Goal: Task Accomplishment & Management: Manage account settings

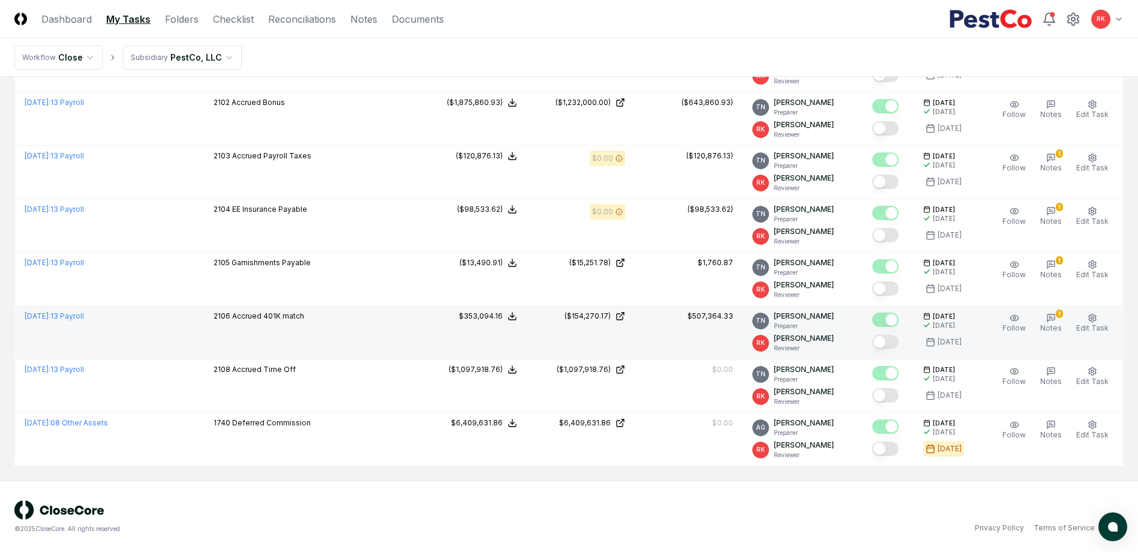
scroll to position [298, 0]
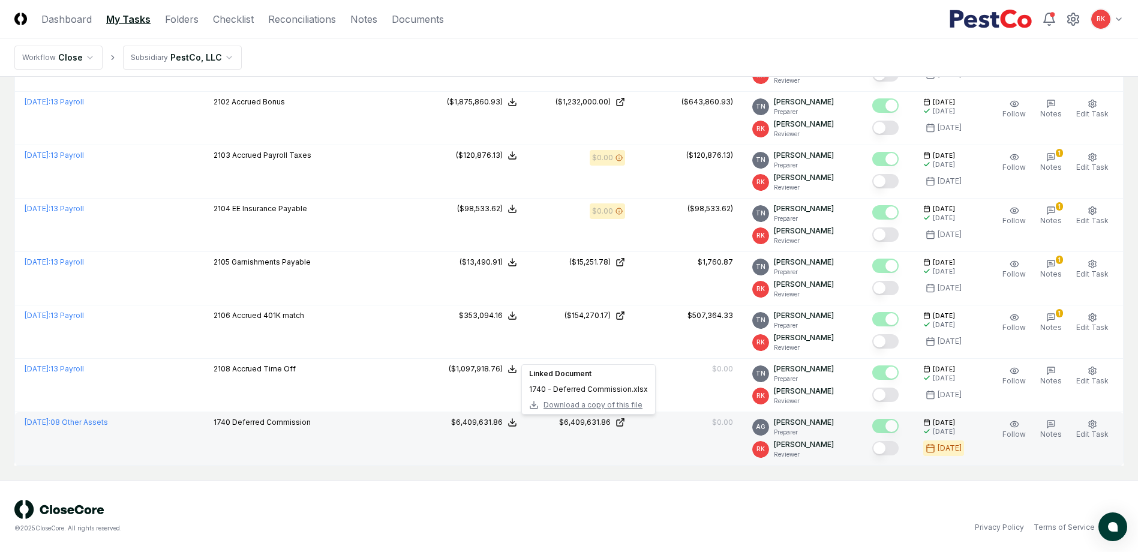
click at [612, 406] on span "Download a copy of this file" at bounding box center [592, 405] width 99 height 11
drag, startPoint x: 890, startPoint y: 451, endPoint x: 992, endPoint y: 449, distance: 102.0
click at [890, 451] on button "Mark complete" at bounding box center [885, 448] width 26 height 14
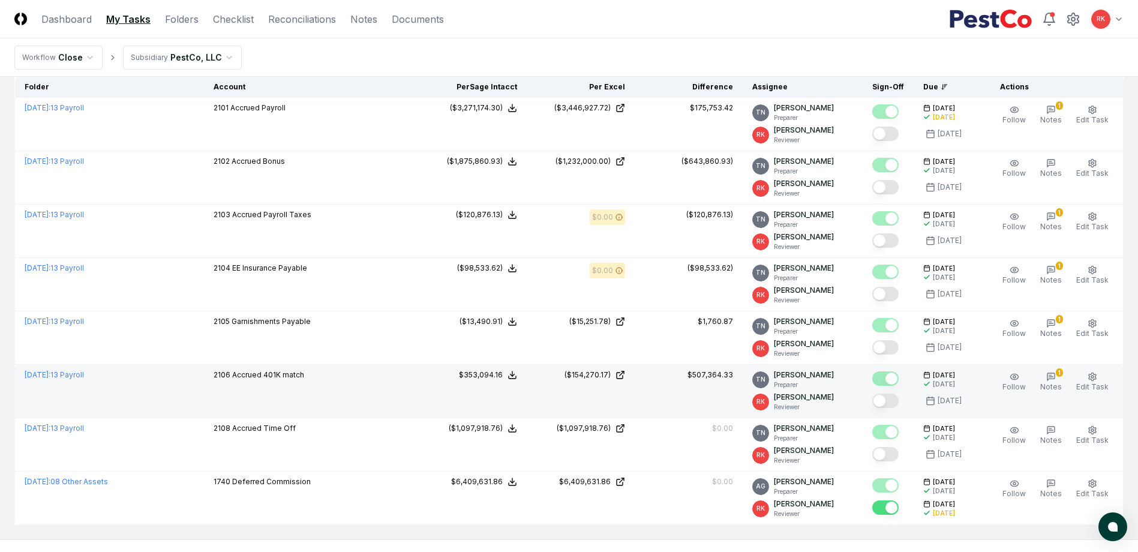
scroll to position [240, 0]
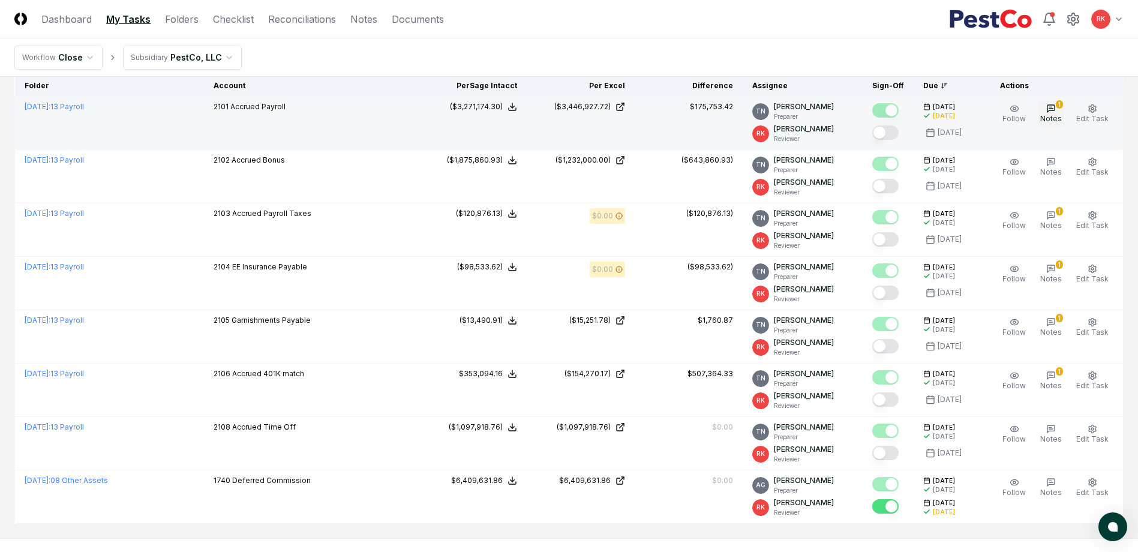
click at [1046, 116] on span "Notes" at bounding box center [1051, 118] width 22 height 9
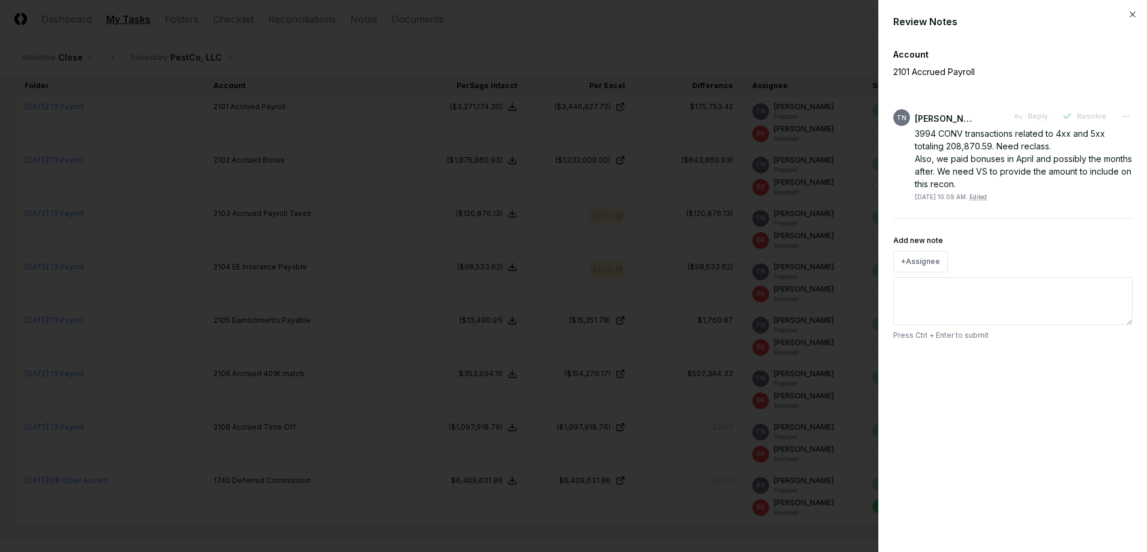
click at [731, 192] on div at bounding box center [573, 276] width 1147 height 552
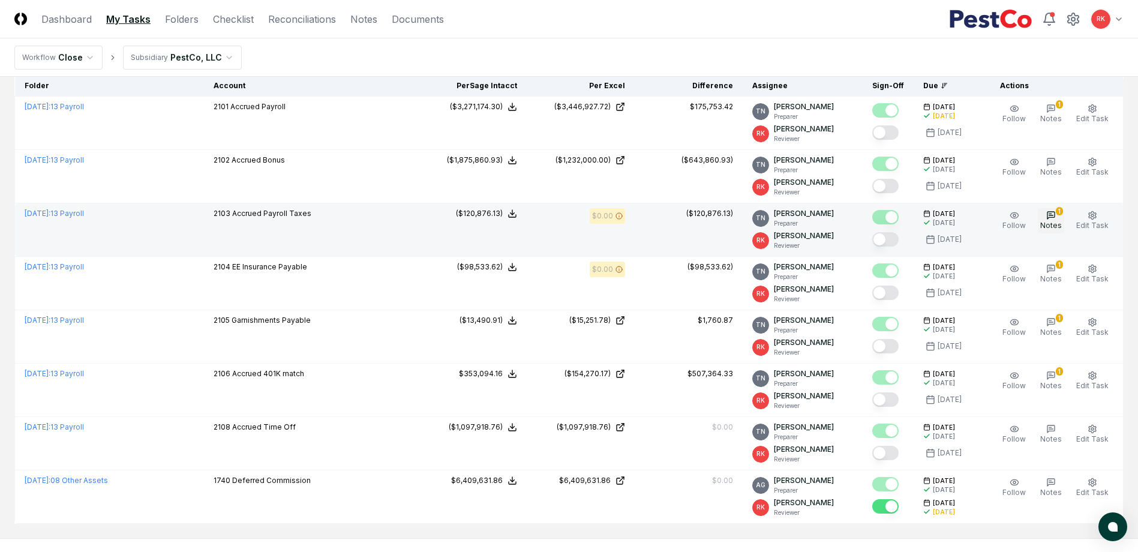
click at [1049, 222] on span "Notes" at bounding box center [1051, 225] width 22 height 9
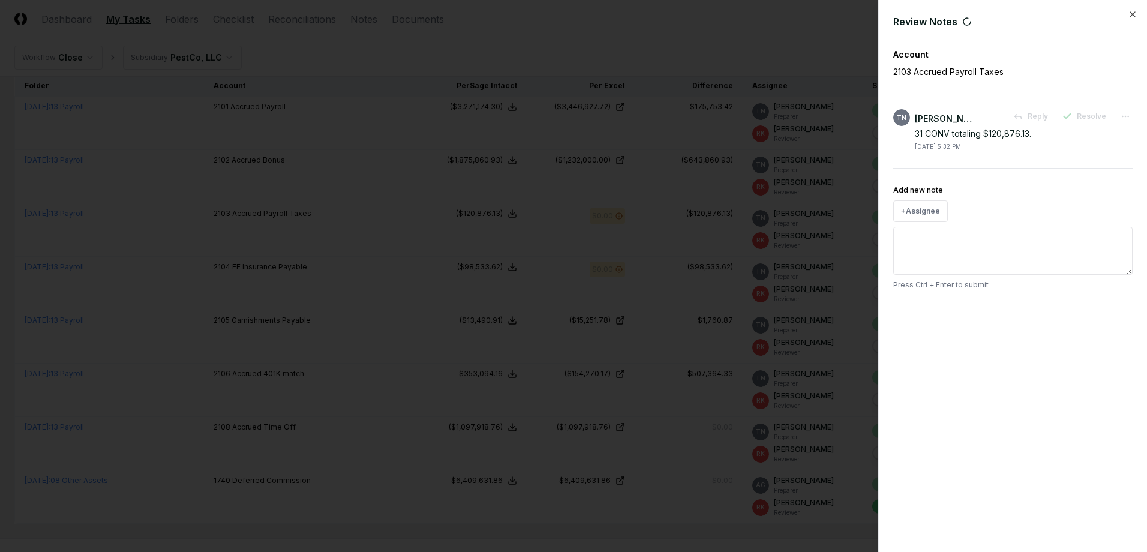
click at [711, 259] on div at bounding box center [573, 276] width 1147 height 552
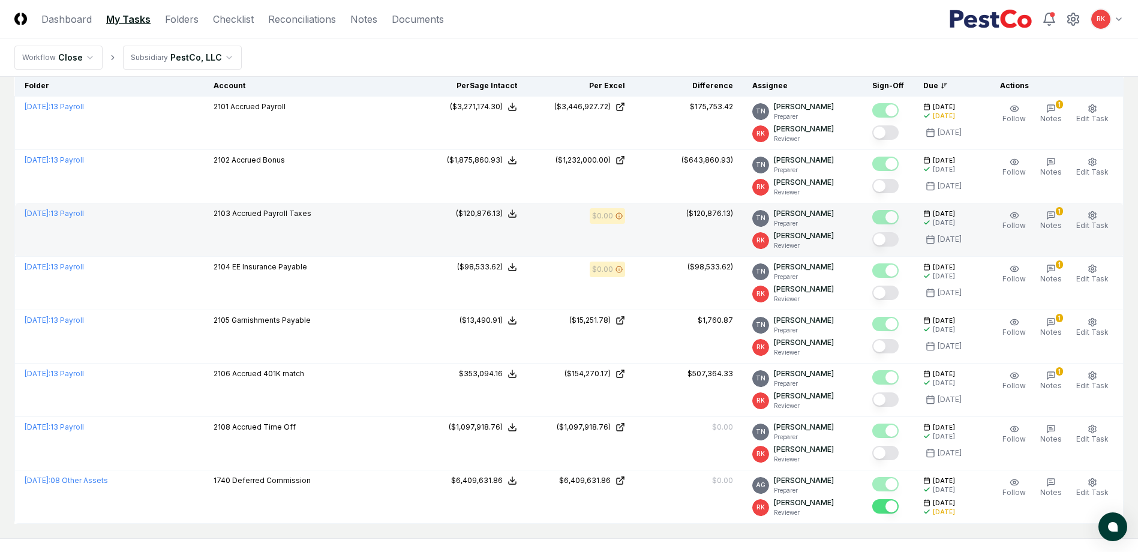
click at [885, 236] on button "Mark complete" at bounding box center [885, 239] width 26 height 14
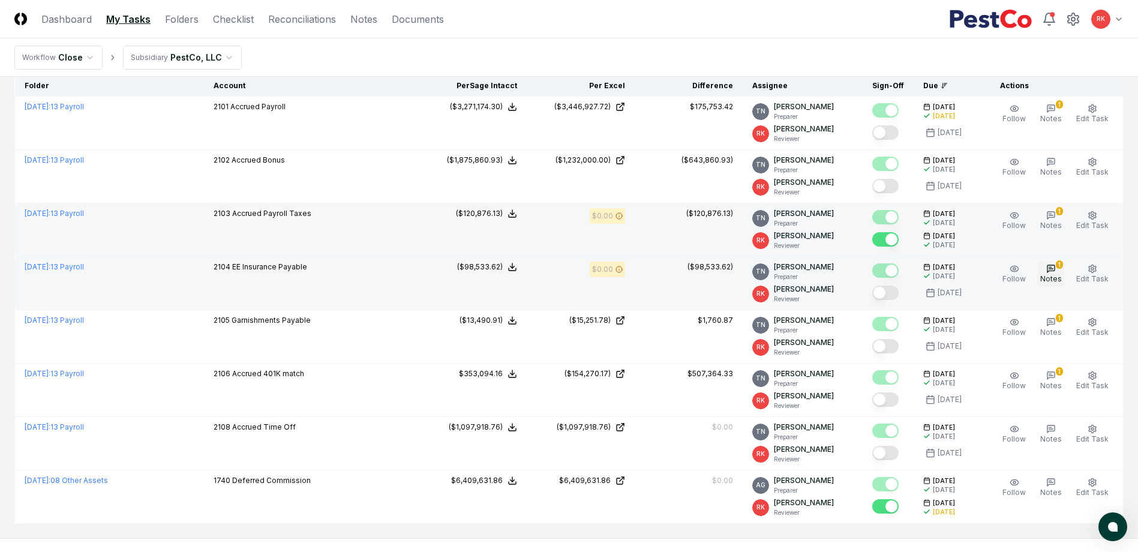
click at [1056, 271] on icon "button" at bounding box center [1051, 269] width 10 height 10
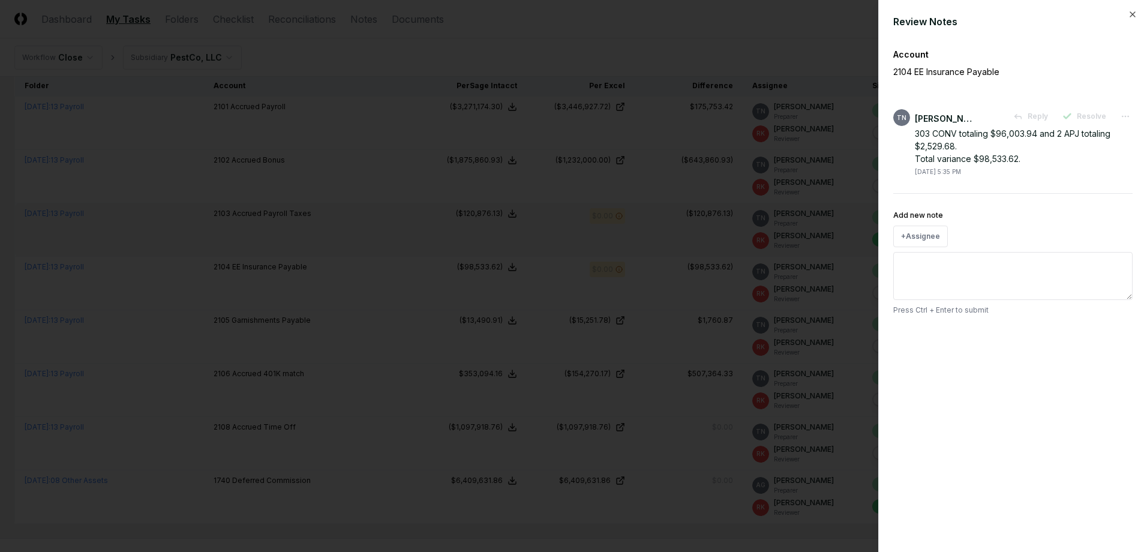
click at [717, 257] on div at bounding box center [573, 276] width 1147 height 552
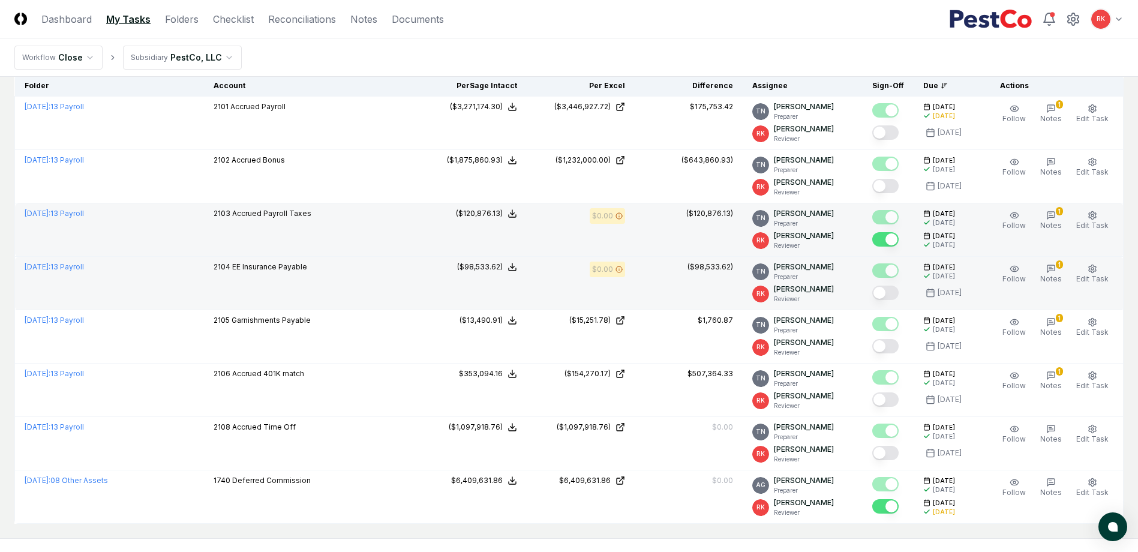
click at [887, 289] on button "Mark complete" at bounding box center [885, 293] width 26 height 14
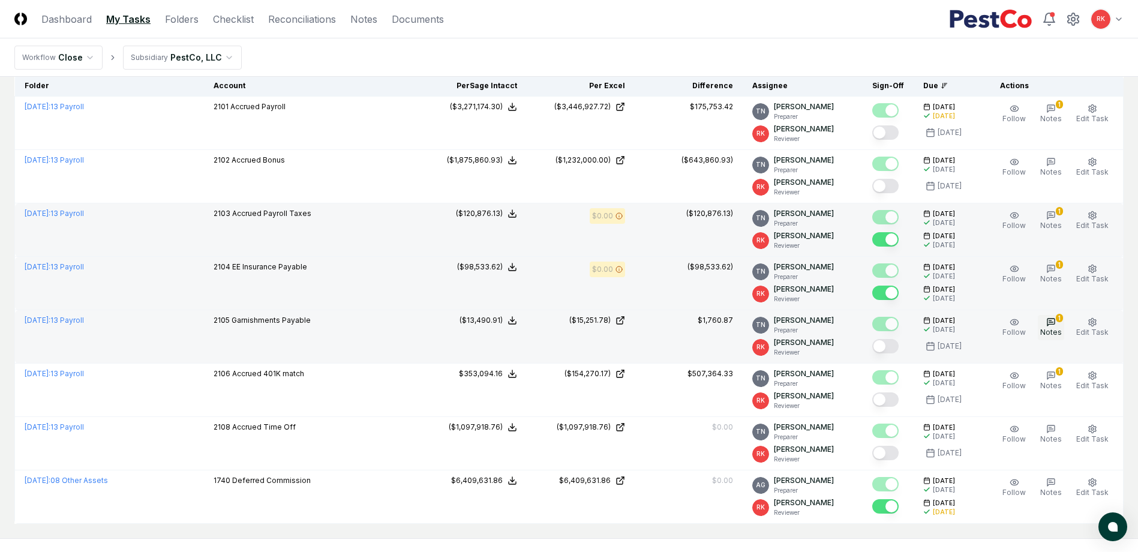
click at [1046, 334] on span "Notes" at bounding box center [1051, 332] width 22 height 9
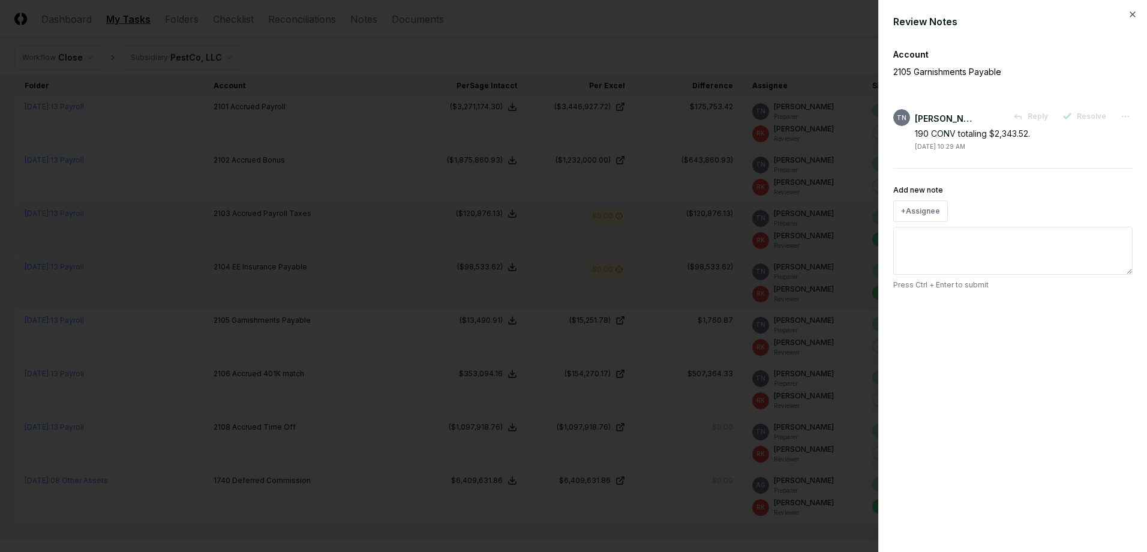
click at [760, 317] on div at bounding box center [573, 276] width 1147 height 552
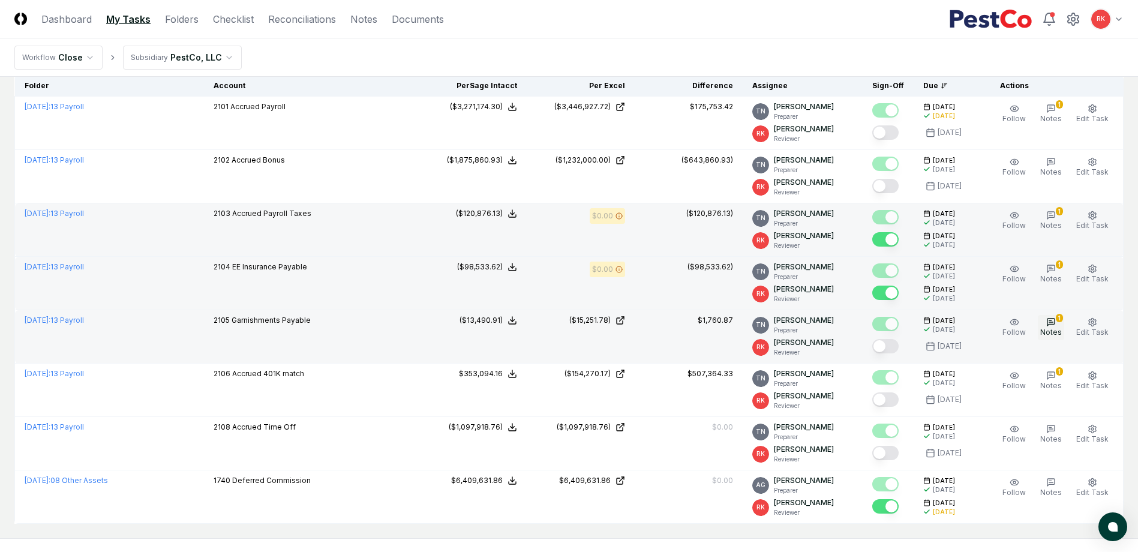
click at [1061, 331] on span "Notes" at bounding box center [1051, 332] width 22 height 9
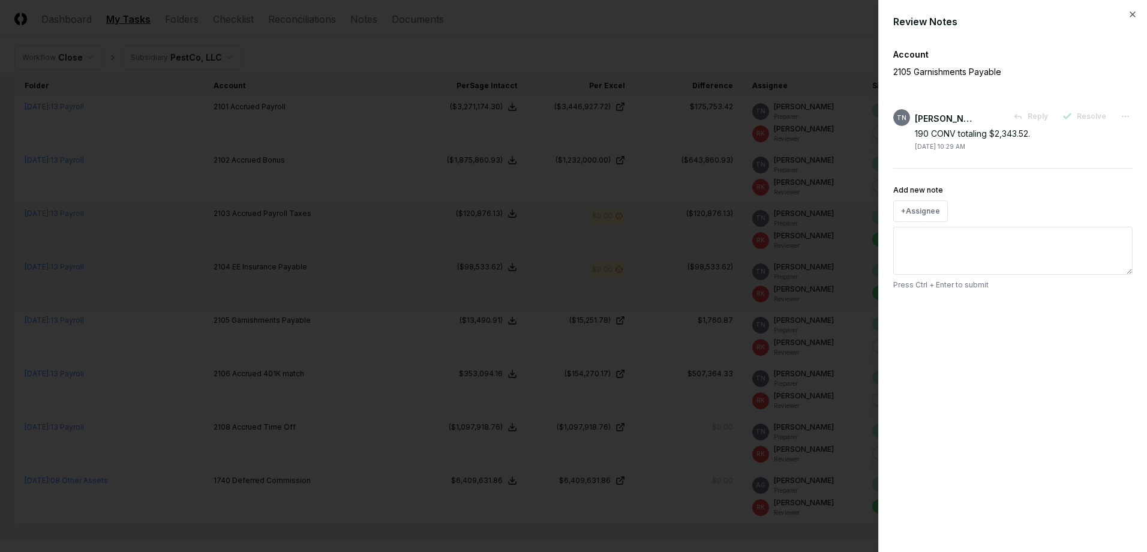
click at [957, 260] on textarea "Add new note" at bounding box center [1012, 251] width 239 height 48
type textarea "*"
type textarea "**"
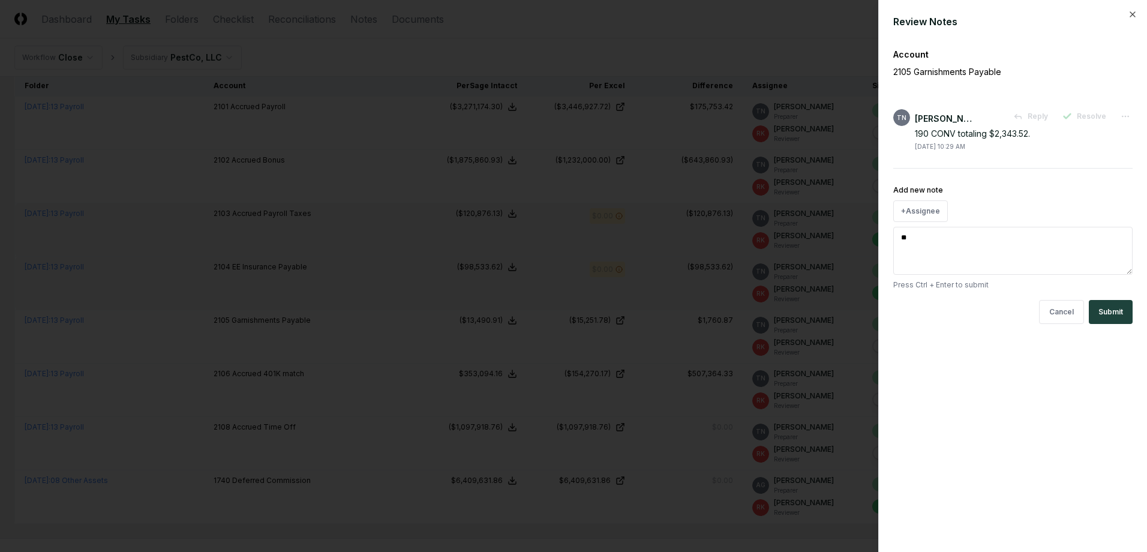
type textarea "*"
type textarea "****"
type textarea "*"
type textarea "*****"
type textarea "*"
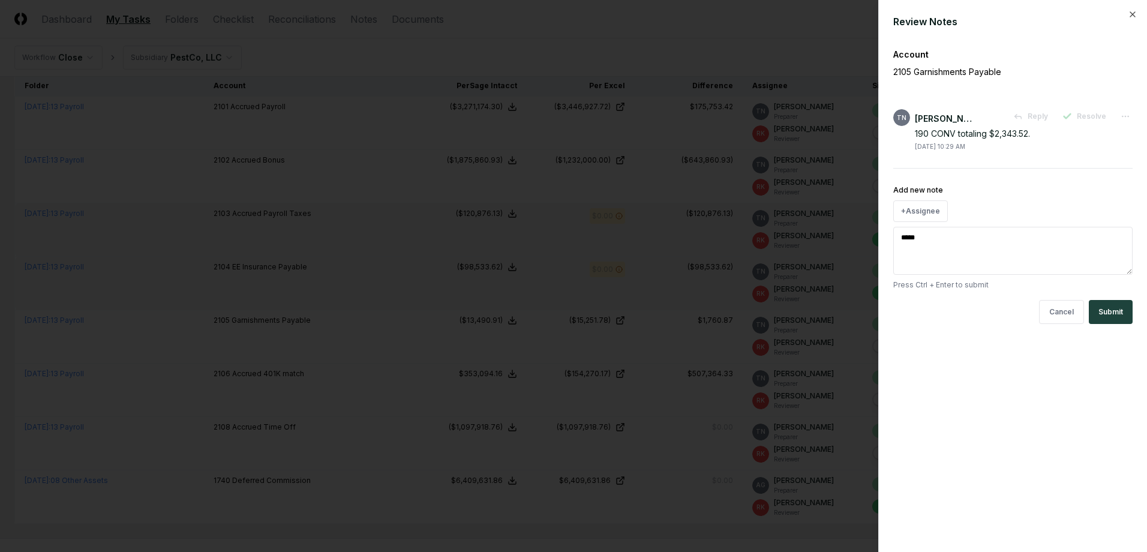
type textarea "******"
type textarea "*"
type textarea "******"
type textarea "*"
type textarea "********"
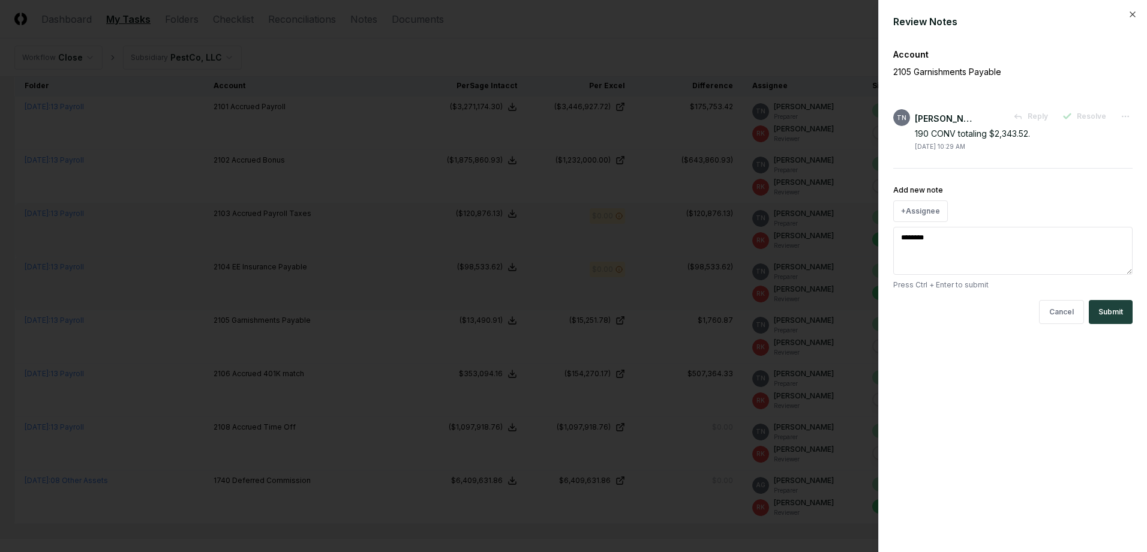
type textarea "*"
type textarea "*********"
type textarea "*"
type textarea "**********"
type textarea "*"
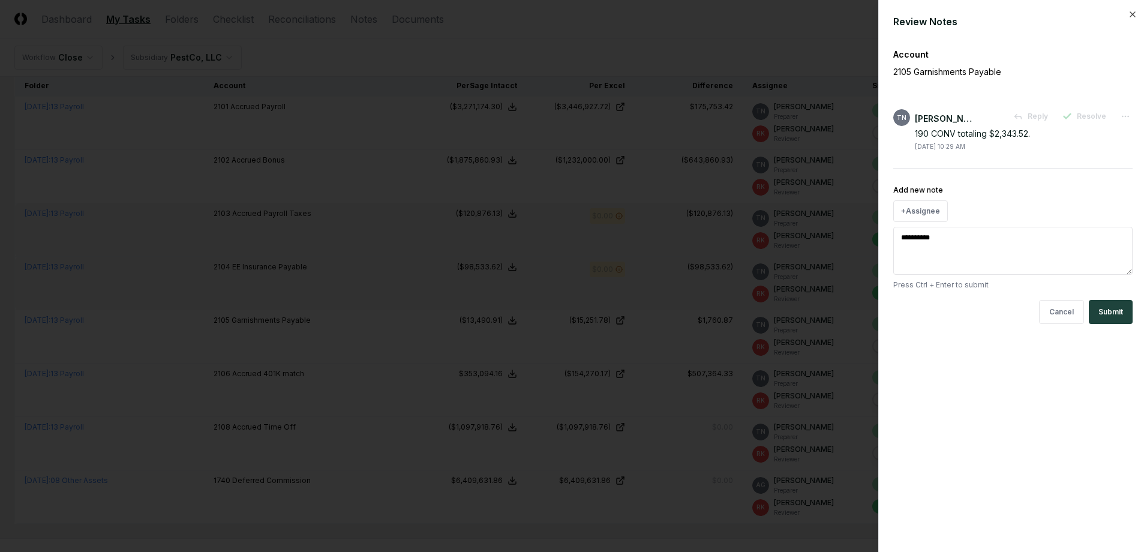
type textarea "**********"
type textarea "*"
type textarea "**********"
type textarea "*"
type textarea "**********"
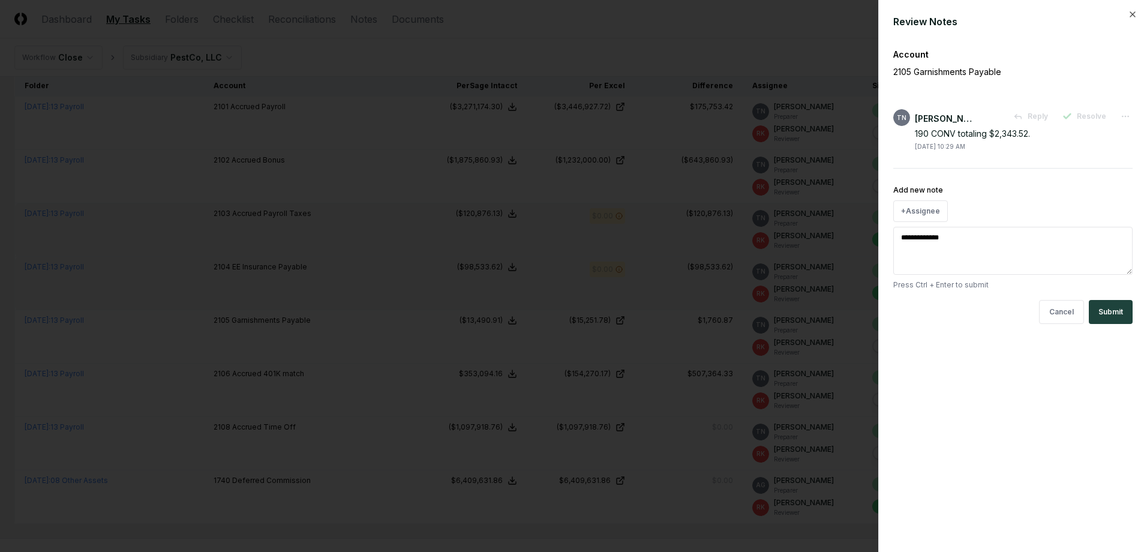
type textarea "*"
type textarea "**********"
type textarea "*"
type textarea "**********"
type textarea "*"
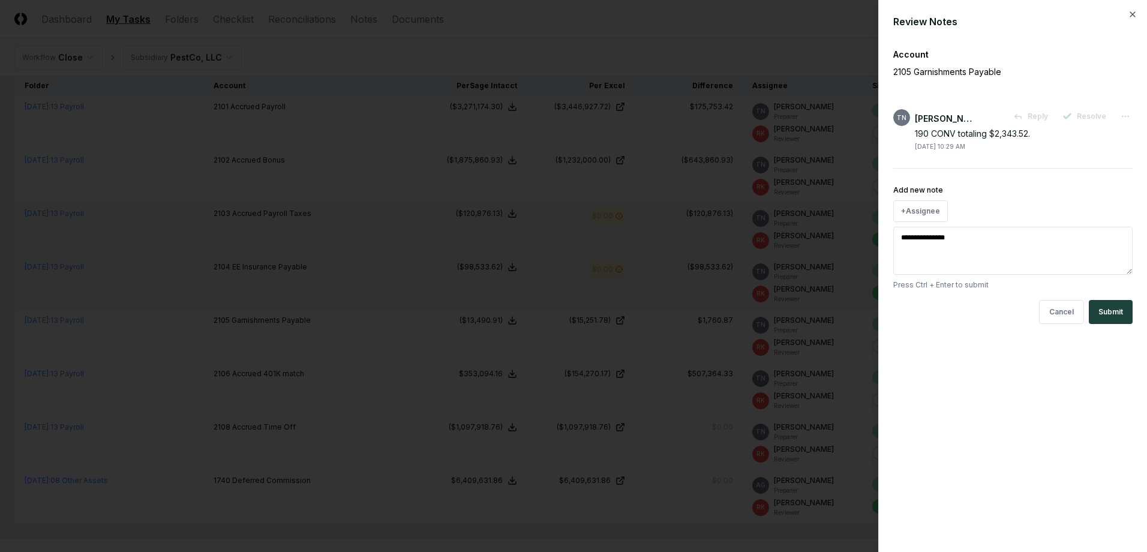
type textarea "**********"
type textarea "*"
type textarea "**********"
type textarea "*"
type textarea "**********"
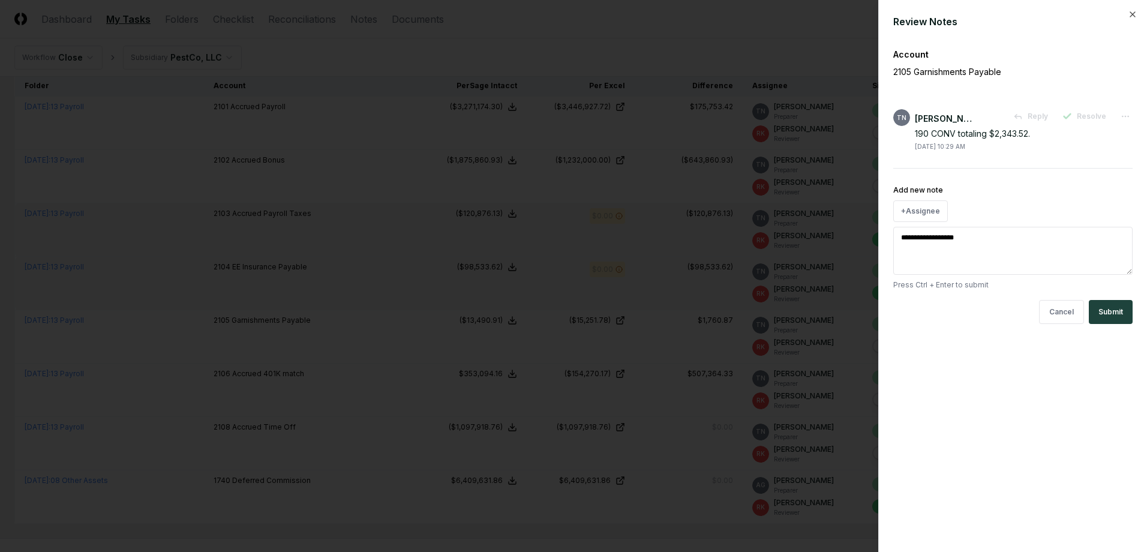
type textarea "*"
type textarea "**********"
type textarea "*"
type textarea "**********"
type textarea "*"
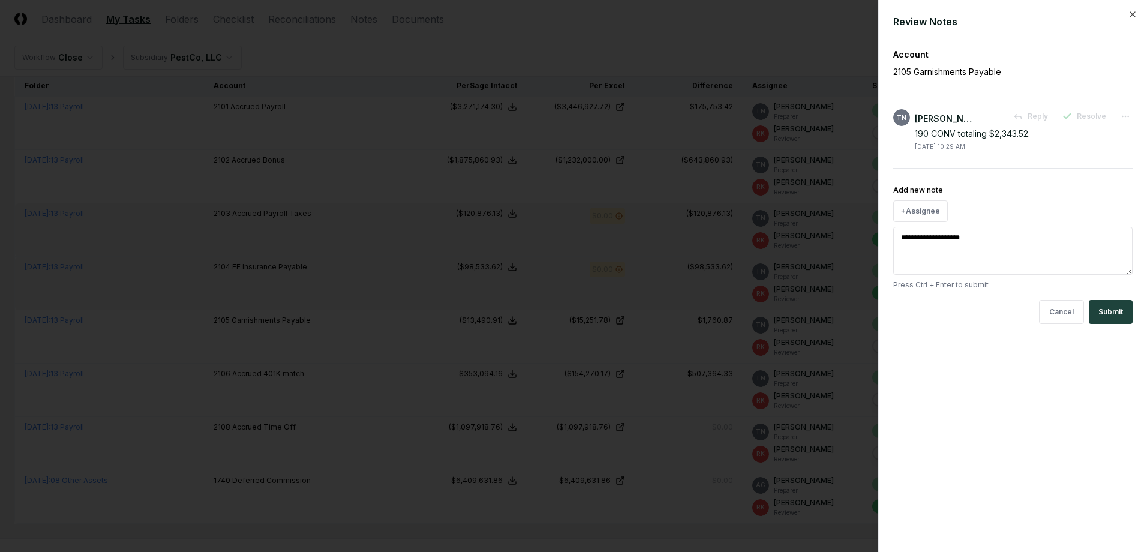
type textarea "**********"
type textarea "*"
type textarea "**********"
type textarea "*"
type textarea "**********"
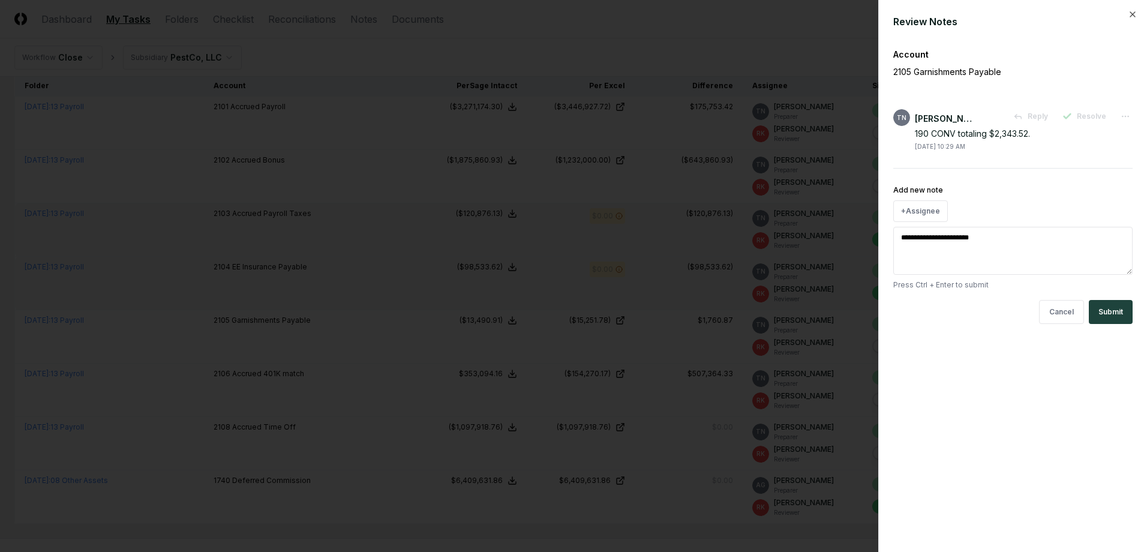
type textarea "*"
type textarea "**********"
type textarea "*"
type textarea "**********"
type textarea "*"
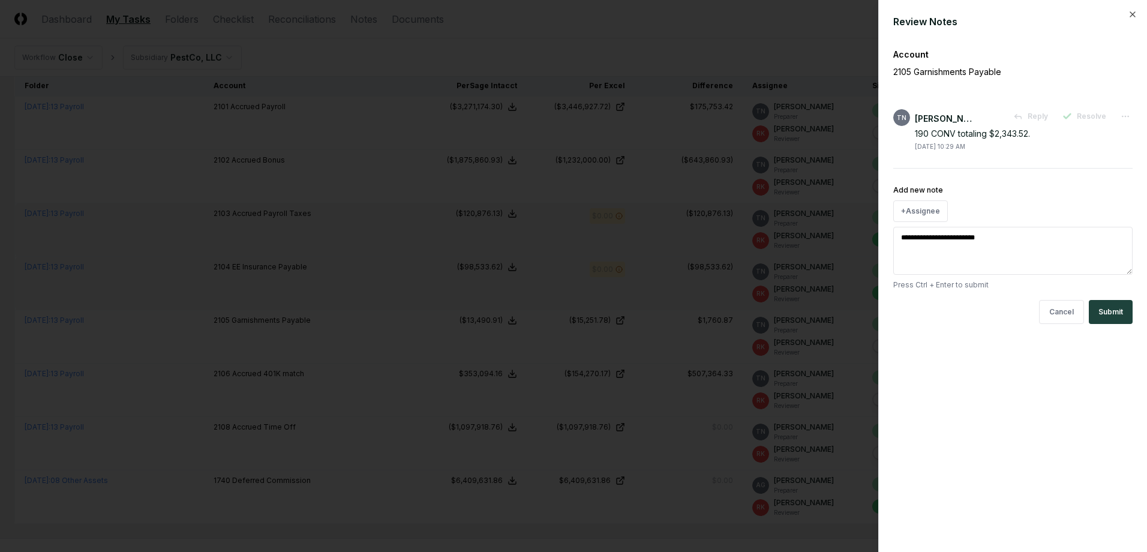
type textarea "**********"
type textarea "*"
type textarea "**********"
type textarea "*"
type textarea "**********"
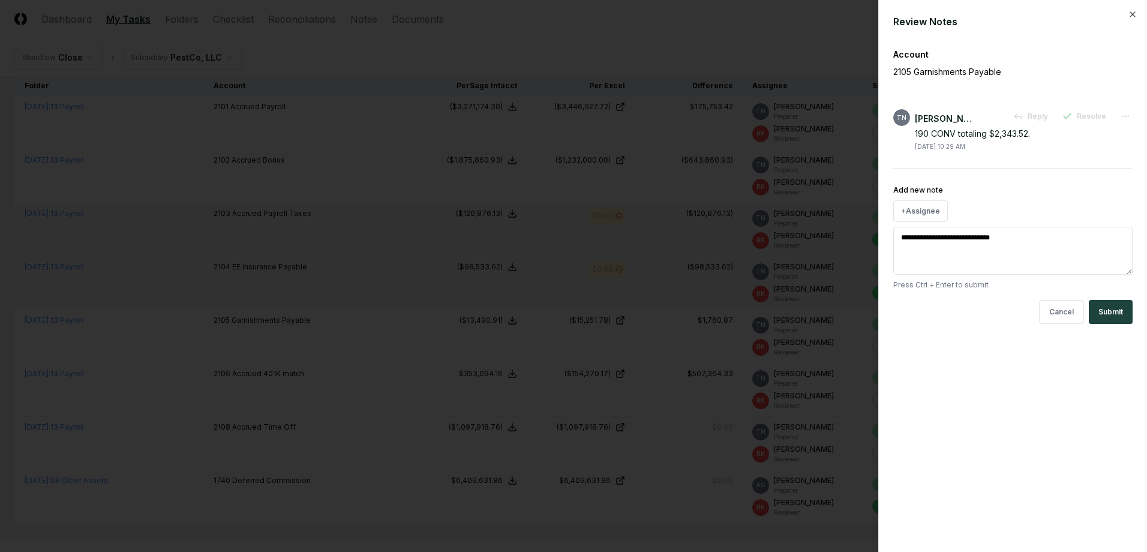
type textarea "*"
type textarea "**********"
type textarea "*"
type textarea "**********"
type textarea "*"
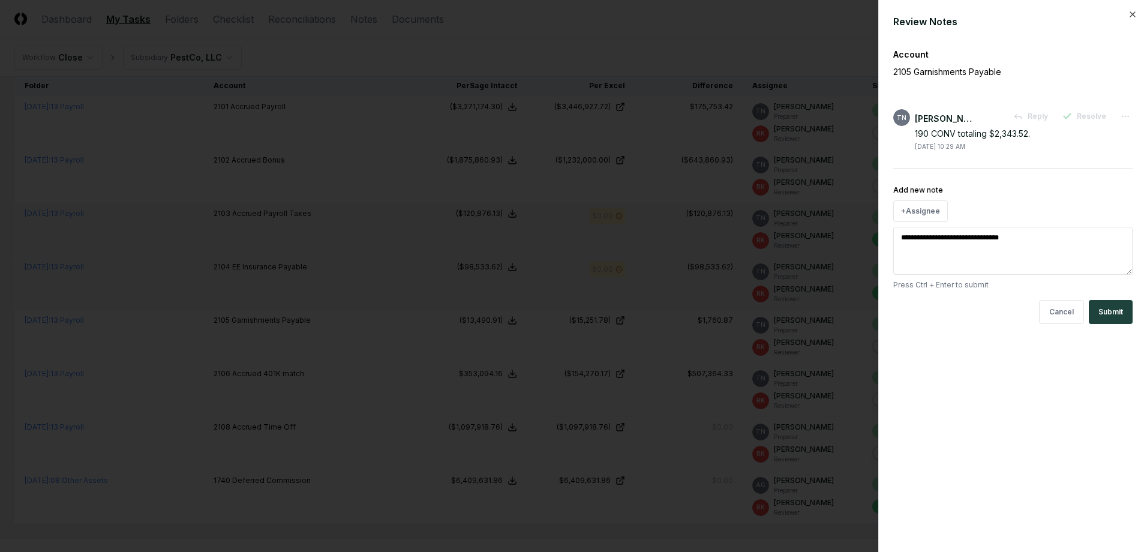
type textarea "**********"
type textarea "*"
type textarea "**********"
type textarea "*"
type textarea "**********"
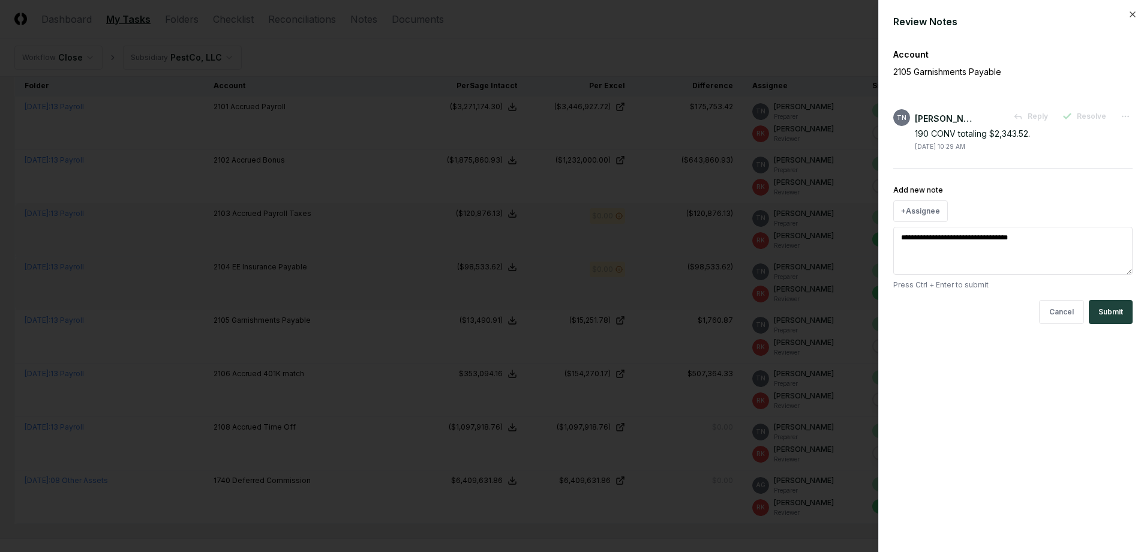
type textarea "*"
type textarea "**********"
type textarea "*"
type textarea "**********"
type textarea "*"
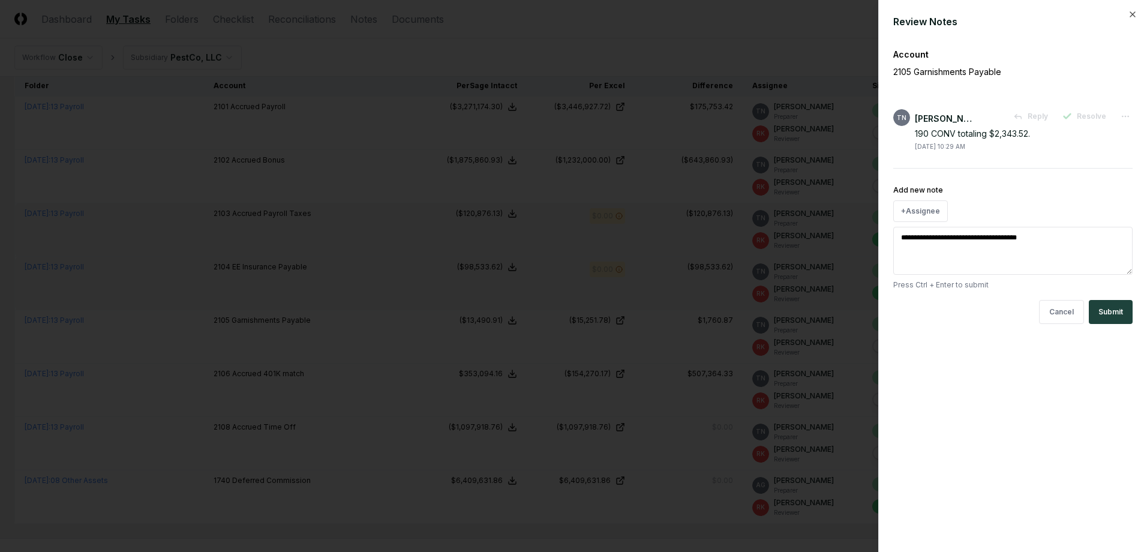
type textarea "**********"
type textarea "*"
type textarea "**********"
type textarea "*"
type textarea "**********"
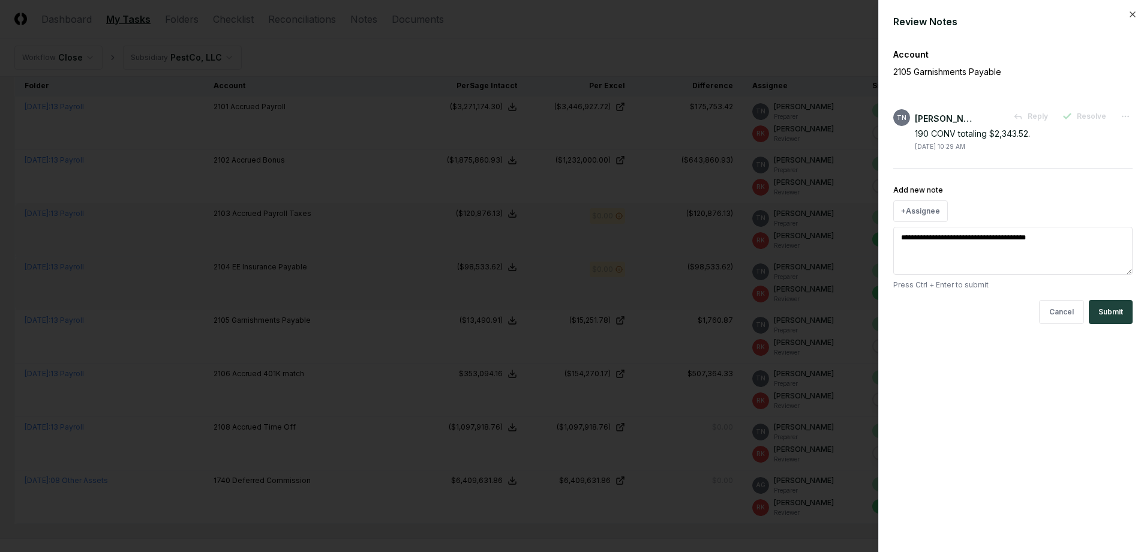
type textarea "*"
type textarea "**********"
type textarea "*"
type textarea "**********"
type textarea "*"
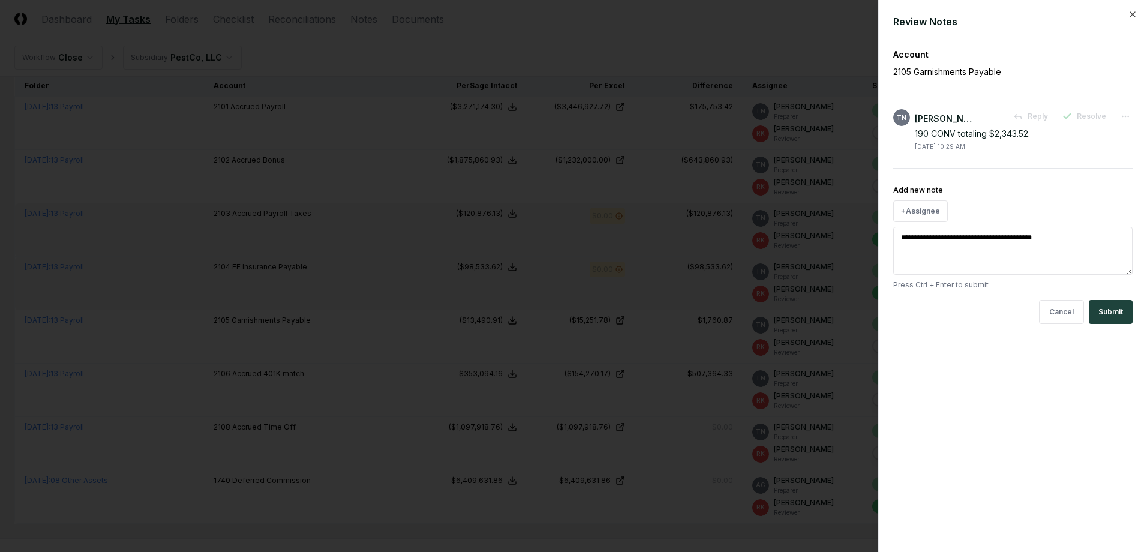
type textarea "**********"
type textarea "*"
type textarea "**********"
type textarea "*"
type textarea "**********"
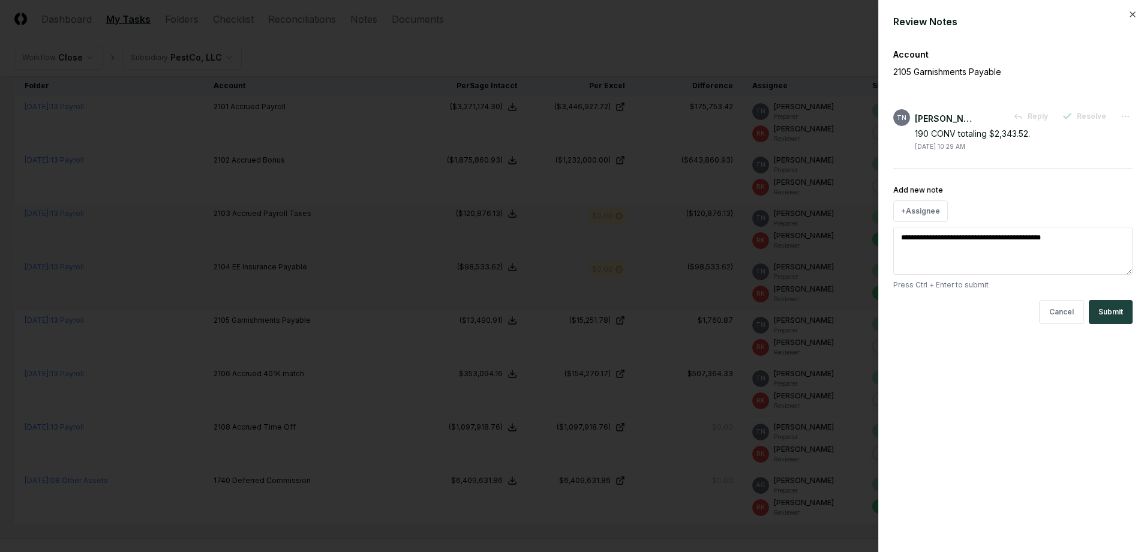
type textarea "*"
type textarea "**********"
type textarea "*"
type textarea "**********"
type textarea "*"
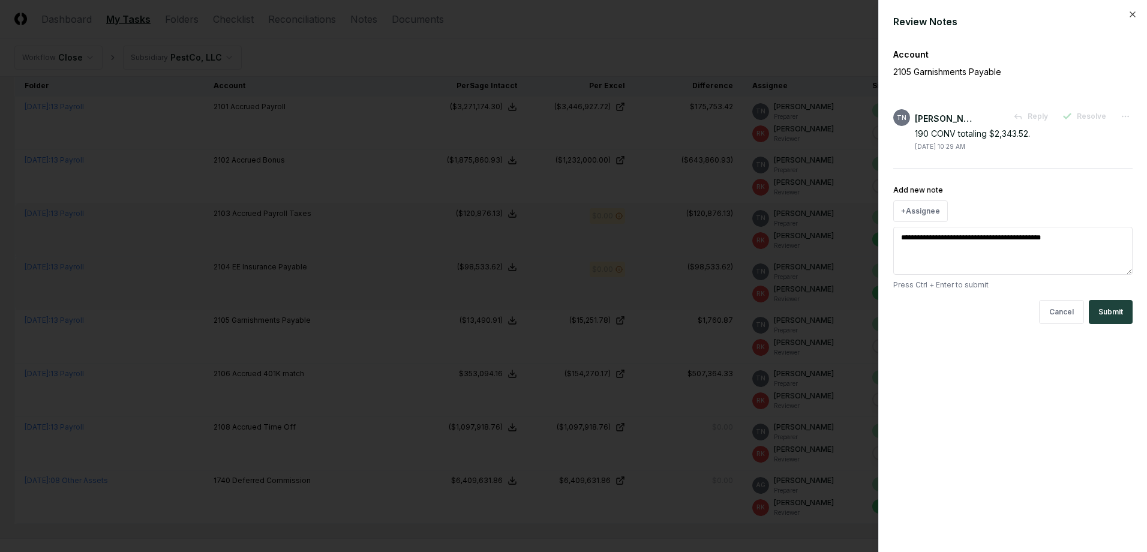
type textarea "**********"
type textarea "*"
type textarea "**********"
type textarea "*"
type textarea "**********"
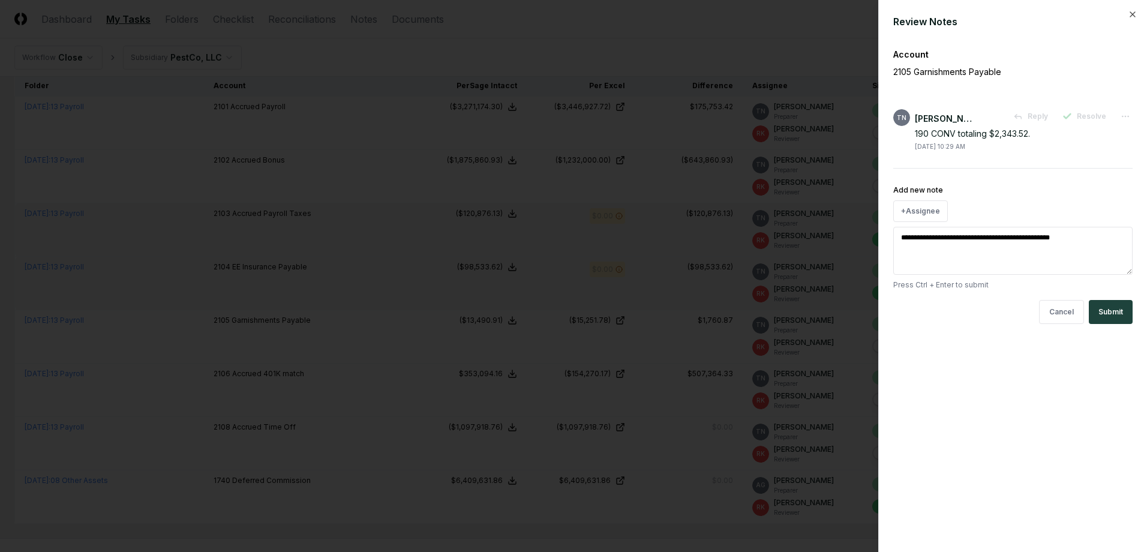
type textarea "*"
type textarea "**********"
type textarea "*"
type textarea "**********"
type textarea "*"
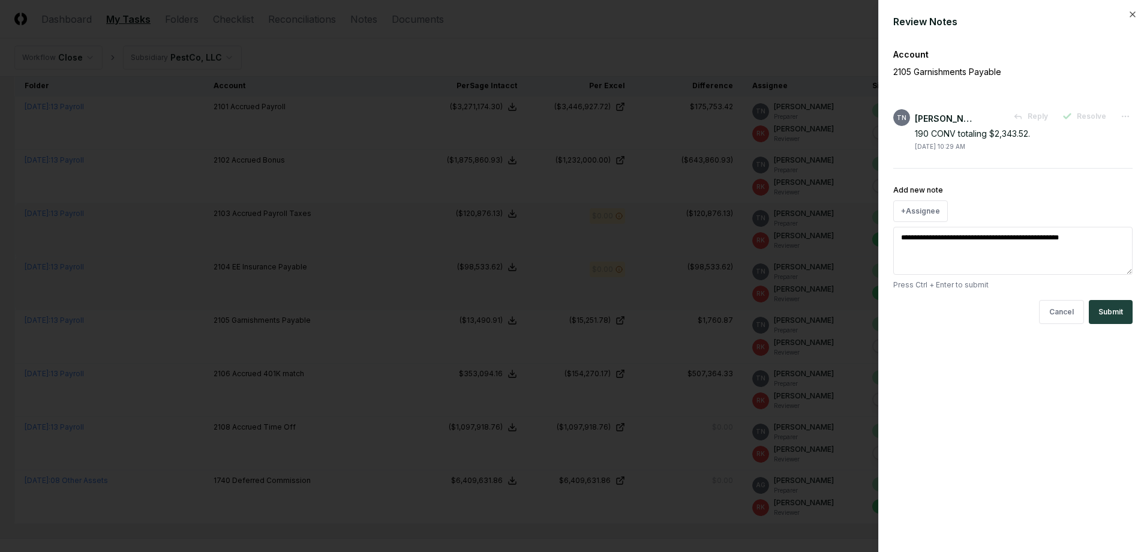
type textarea "**********"
type textarea "*"
type textarea "**********"
type textarea "*"
type textarea "**********"
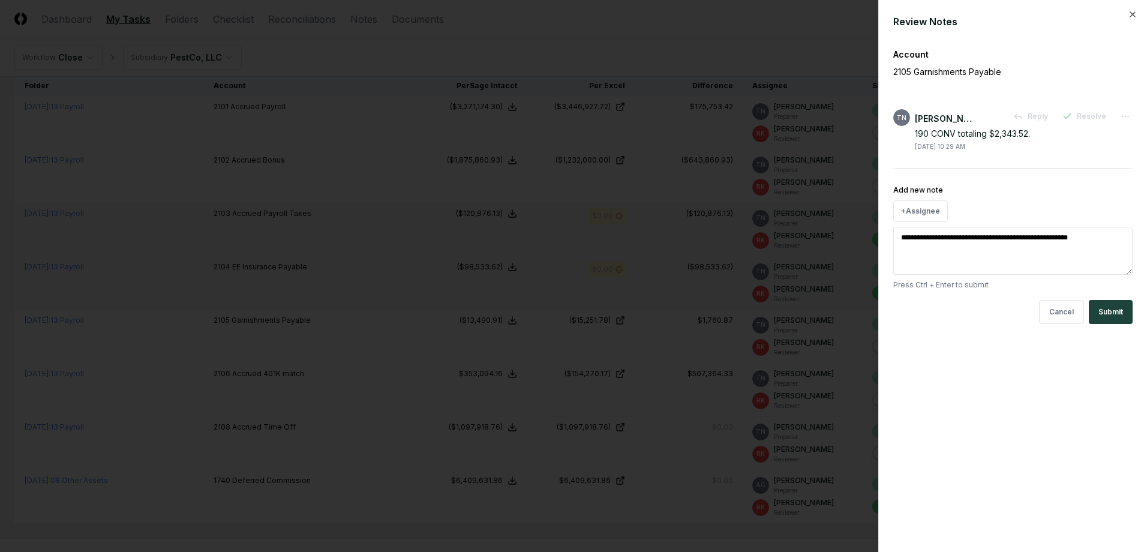
type textarea "*"
type textarea "**********"
type textarea "*"
type textarea "**********"
type textarea "*"
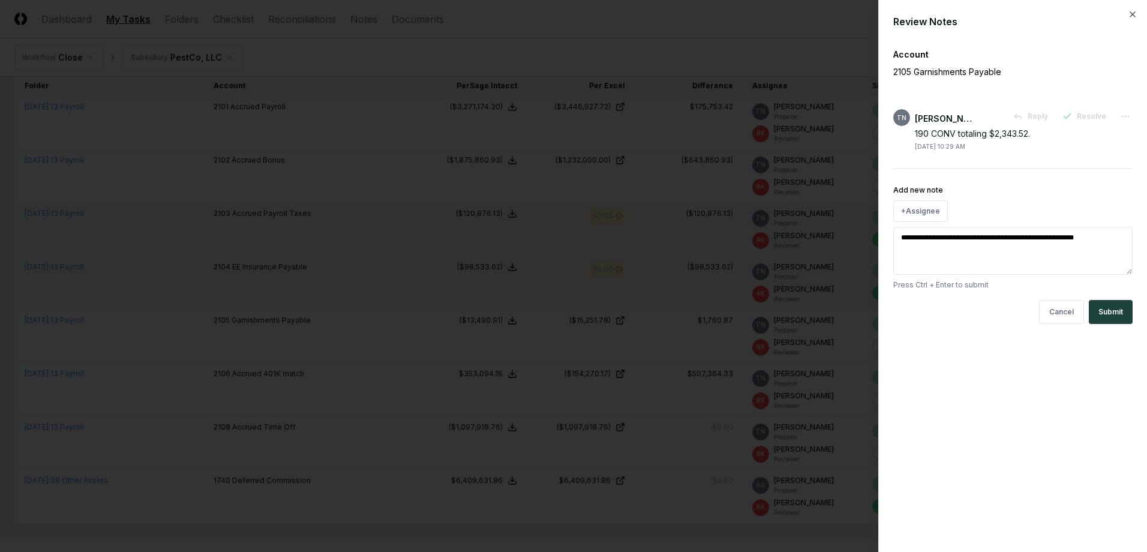
type textarea "**********"
type textarea "*"
type textarea "**********"
type textarea "*"
type textarea "**********"
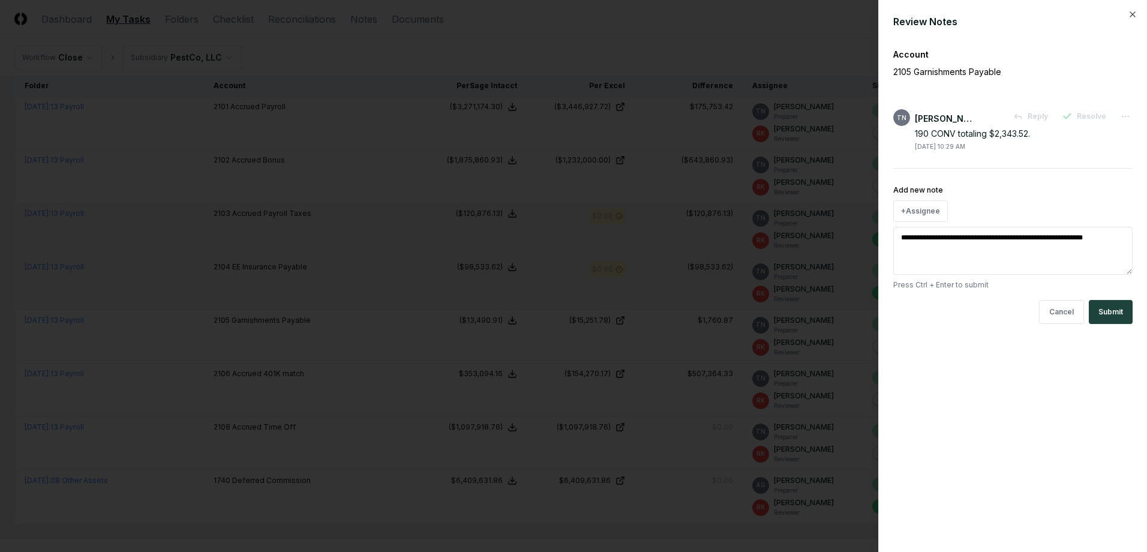
type textarea "*"
type textarea "**********"
type textarea "*"
type textarea "**********"
type textarea "*"
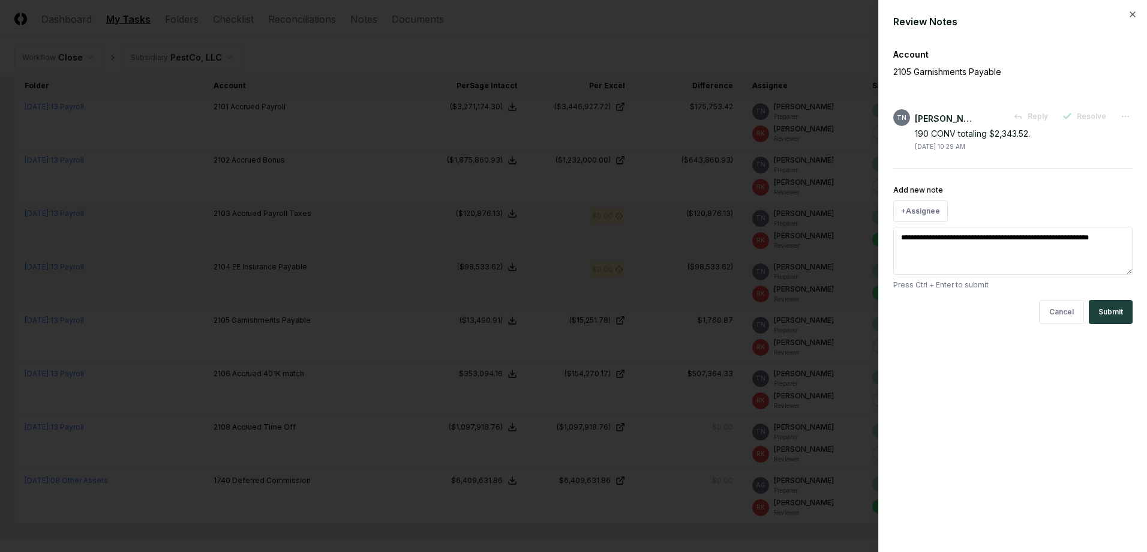
type textarea "**********"
type textarea "*"
type textarea "**********"
type textarea "*"
type textarea "**********"
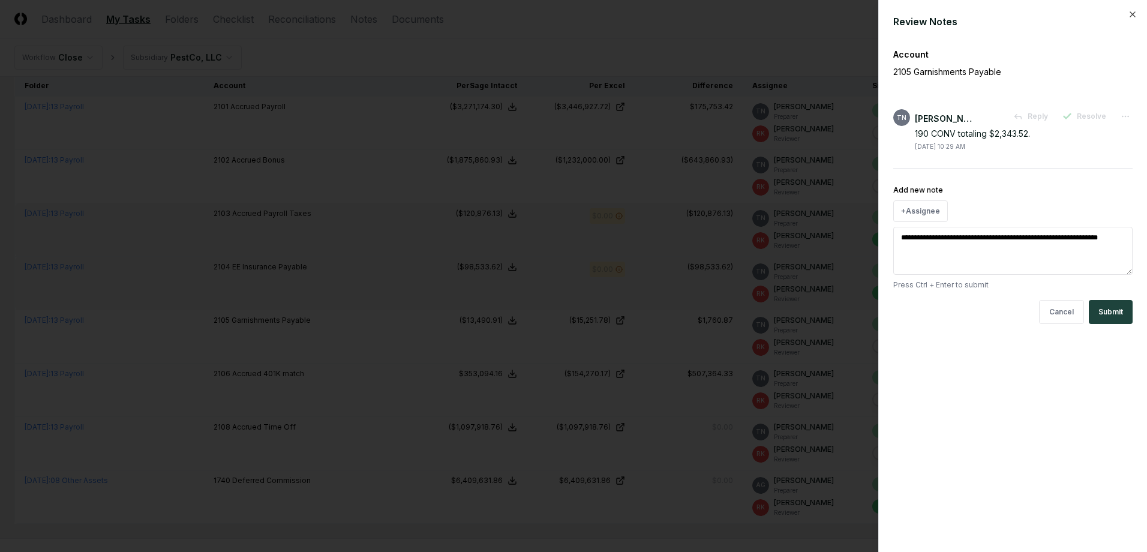
type textarea "*"
type textarea "**********"
click at [1098, 313] on button "Submit" at bounding box center [1111, 312] width 44 height 24
type textarea "*"
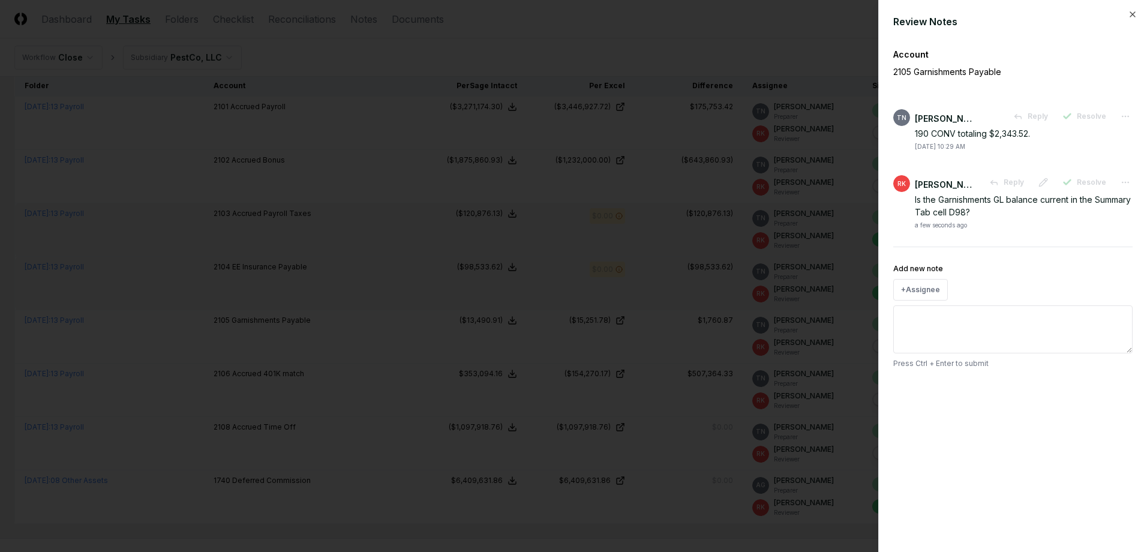
click at [709, 333] on div at bounding box center [573, 276] width 1147 height 552
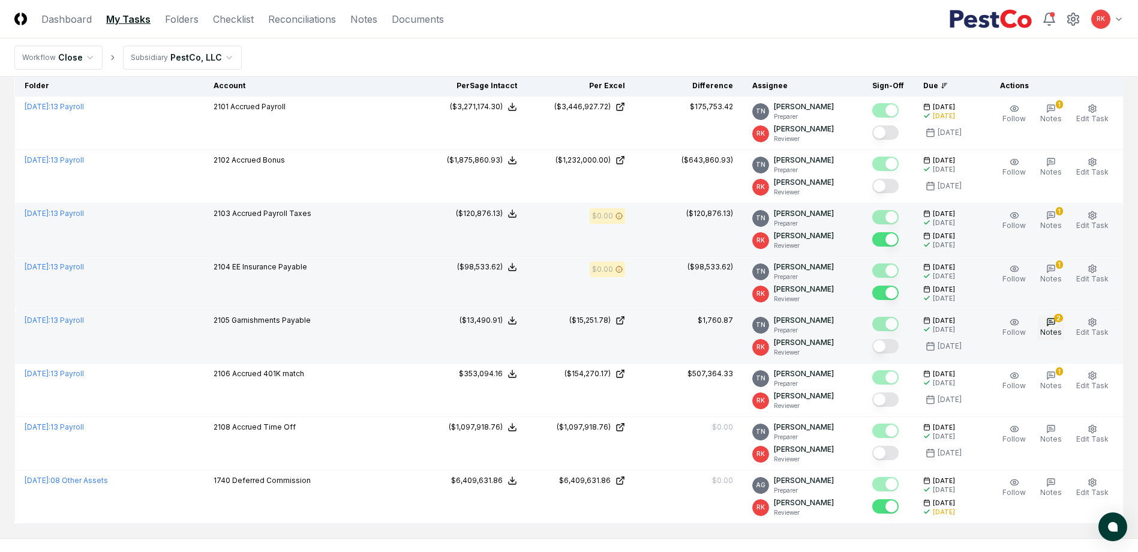
click at [1047, 336] on span "Notes" at bounding box center [1051, 332] width 22 height 9
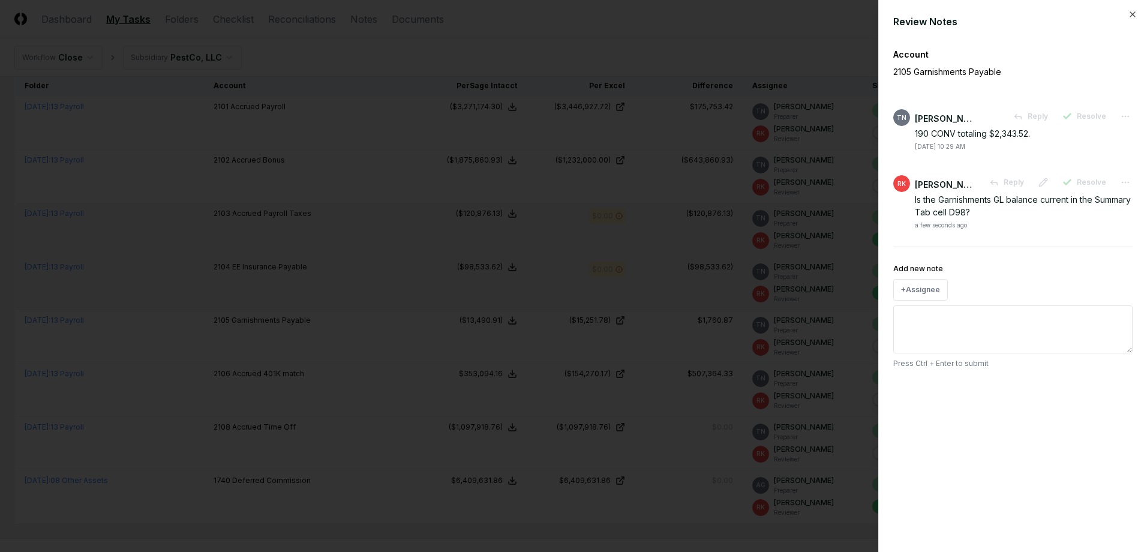
click at [702, 296] on div at bounding box center [573, 276] width 1147 height 552
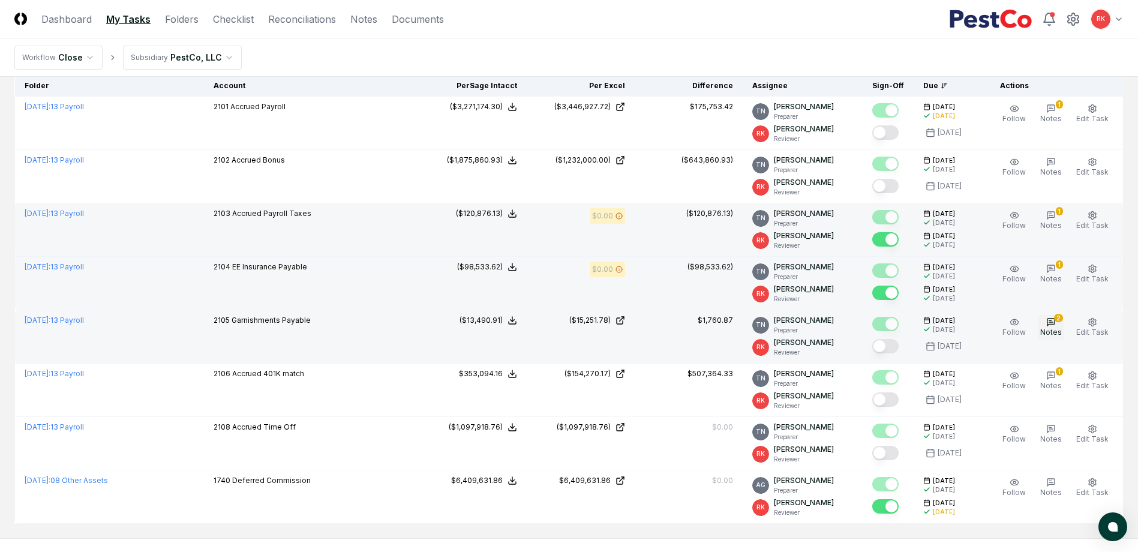
click at [1059, 319] on div "2" at bounding box center [1058, 318] width 9 height 8
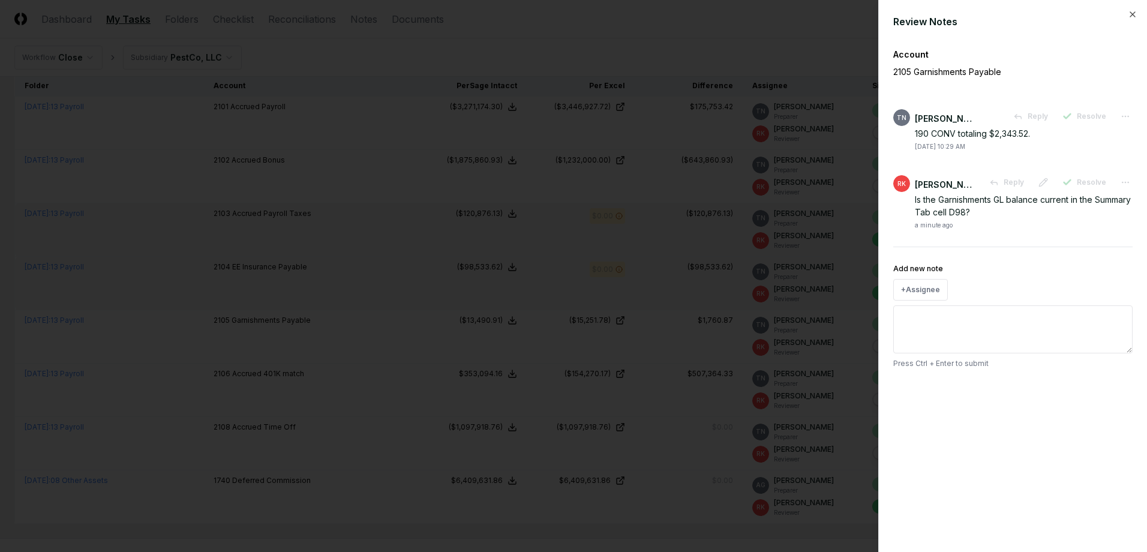
click at [852, 353] on div at bounding box center [573, 276] width 1147 height 552
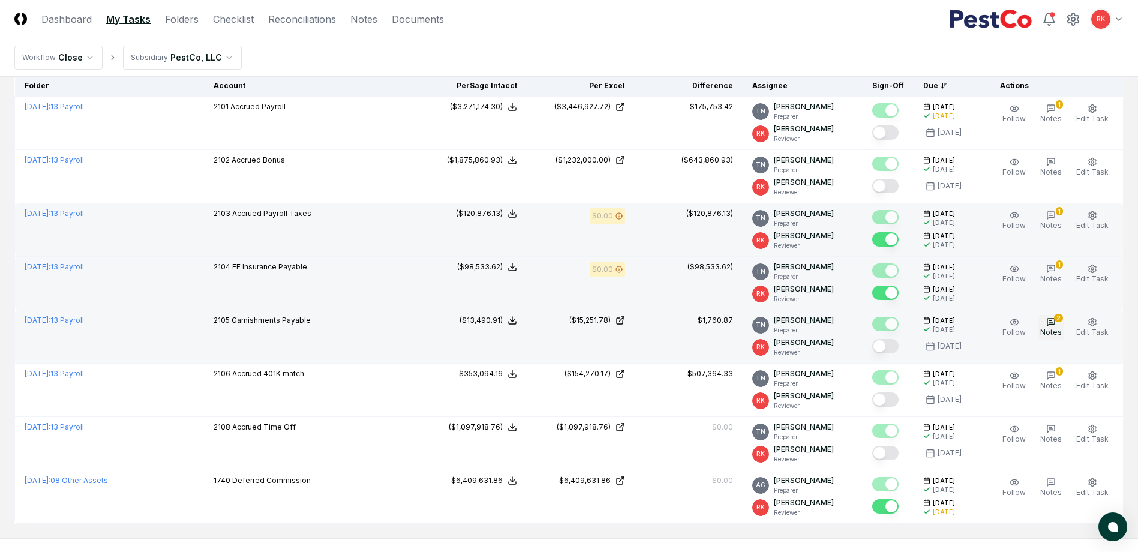
click at [1048, 323] on button "2 Notes" at bounding box center [1051, 327] width 26 height 25
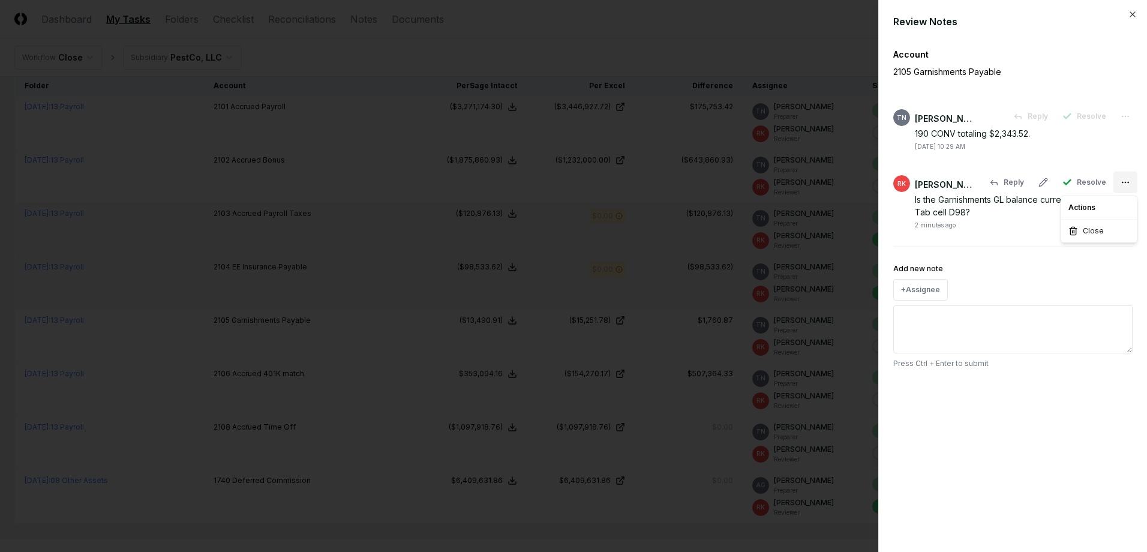
click at [1128, 183] on body "CloseCore Dashboard My Tasks Folders Checklist Reconciliations Notes Documents …" at bounding box center [569, 185] width 1138 height 850
click at [1079, 229] on div "Close" at bounding box center [1099, 231] width 71 height 18
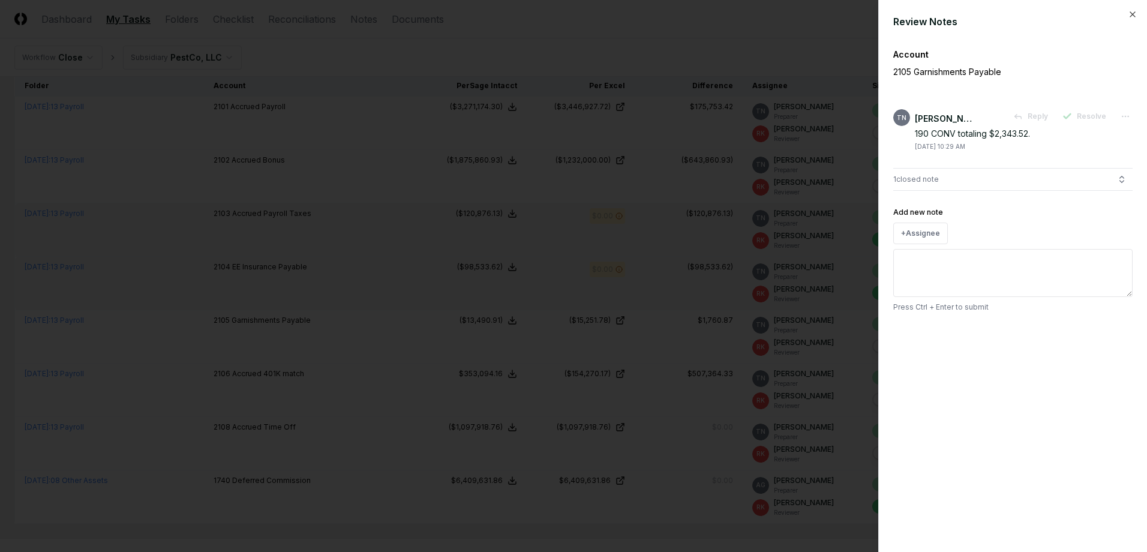
click at [824, 215] on div at bounding box center [573, 276] width 1147 height 552
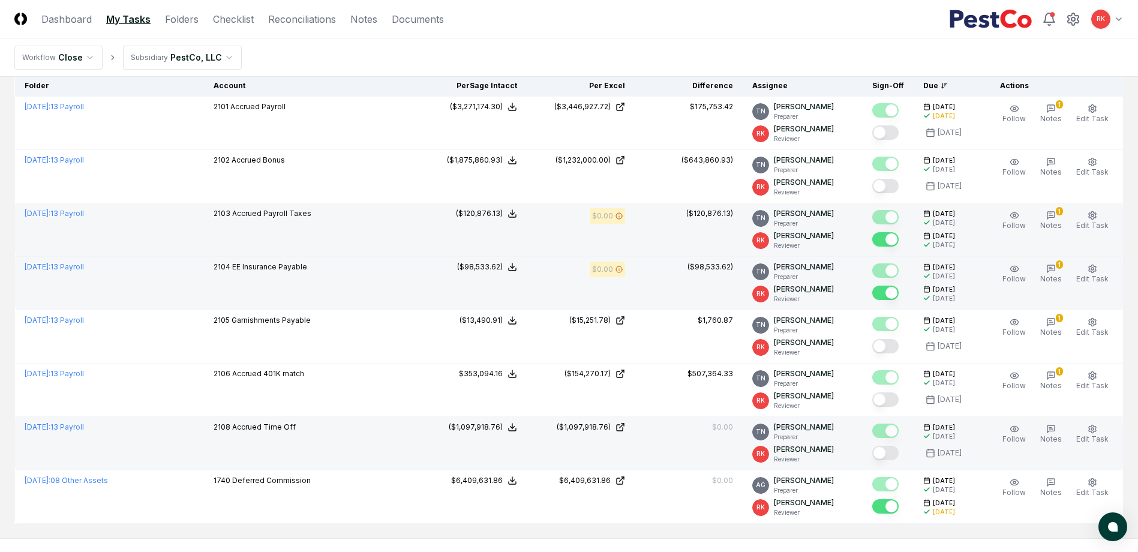
click at [884, 449] on button "Mark complete" at bounding box center [885, 453] width 26 height 14
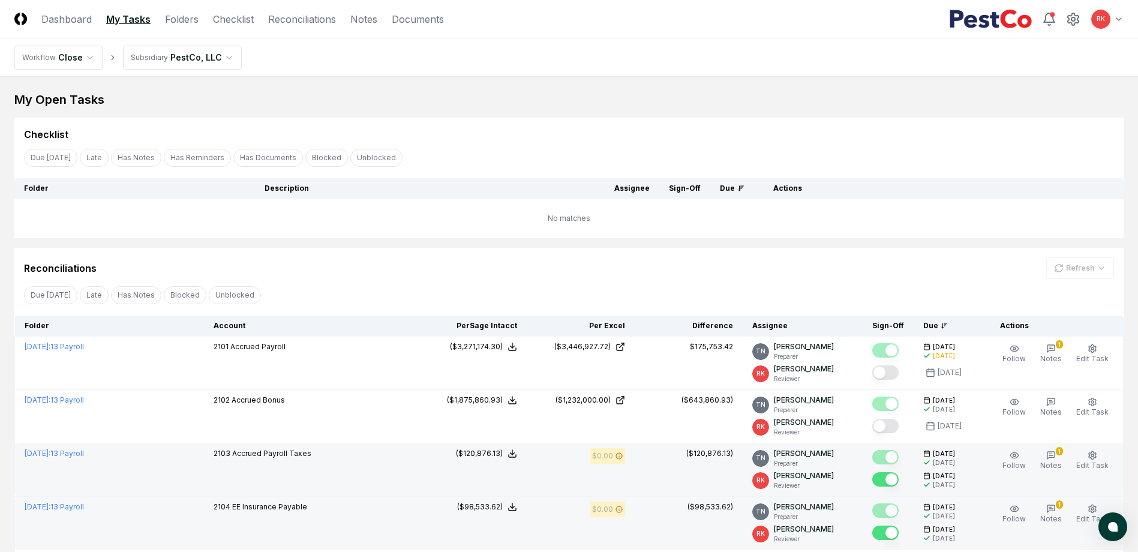
click at [136, 26] on link "My Tasks" at bounding box center [128, 19] width 44 height 14
click at [58, 7] on header "CloseCore Dashboard My Tasks Folders Checklist Reconciliations Notes Documents …" at bounding box center [569, 19] width 1138 height 38
click at [71, 19] on link "Dashboard" at bounding box center [66, 19] width 50 height 14
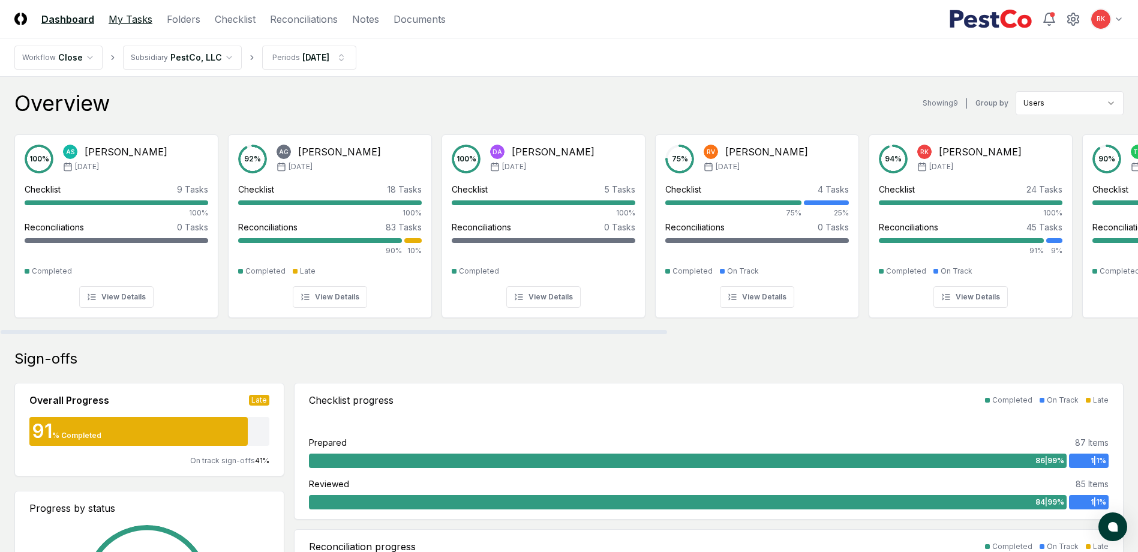
click at [136, 16] on link "My Tasks" at bounding box center [131, 19] width 44 height 14
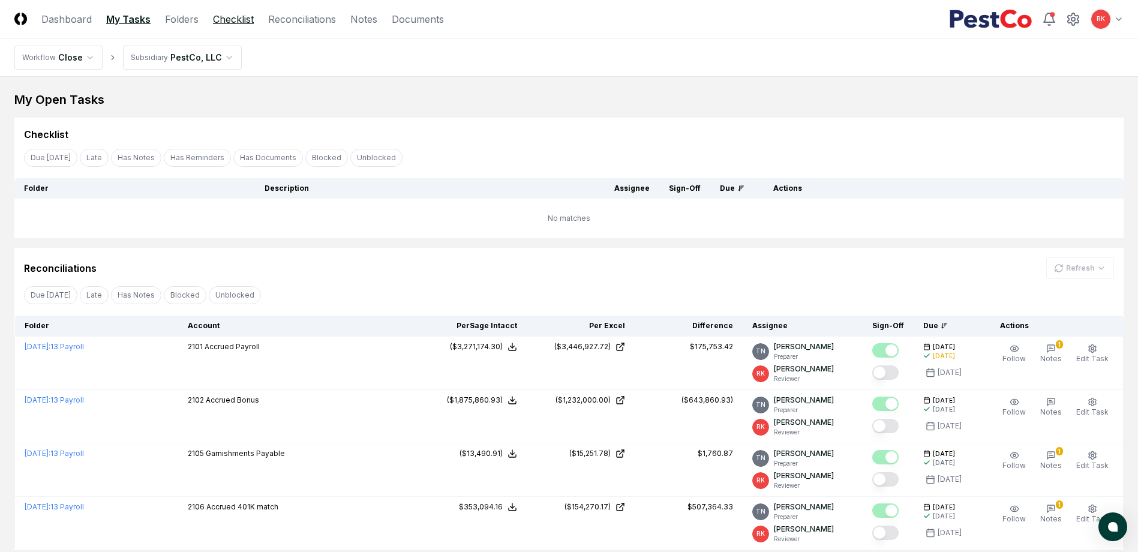
click at [244, 14] on link "Checklist" at bounding box center [233, 19] width 41 height 14
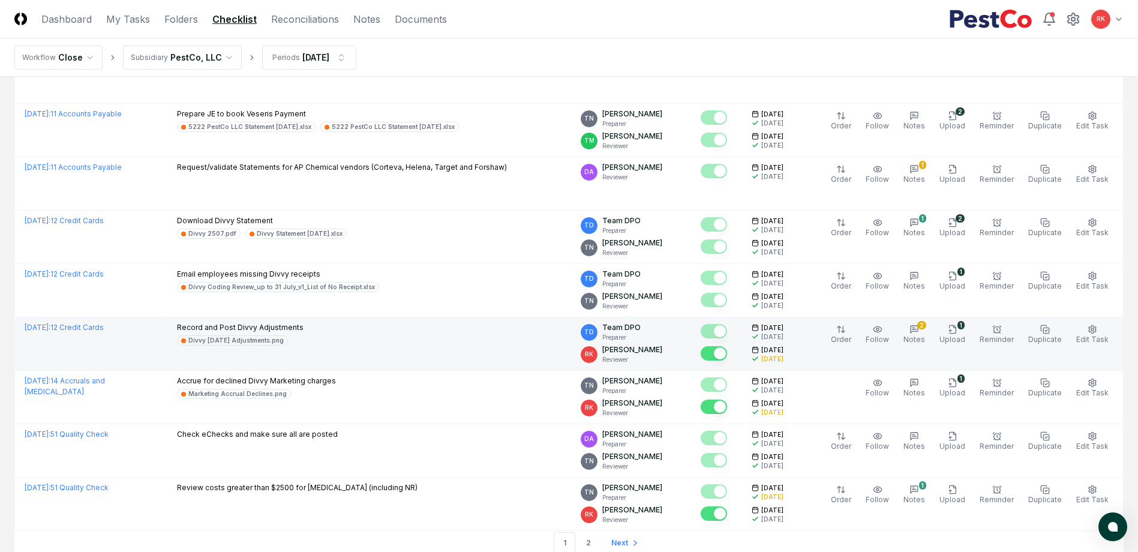
scroll to position [2434, 0]
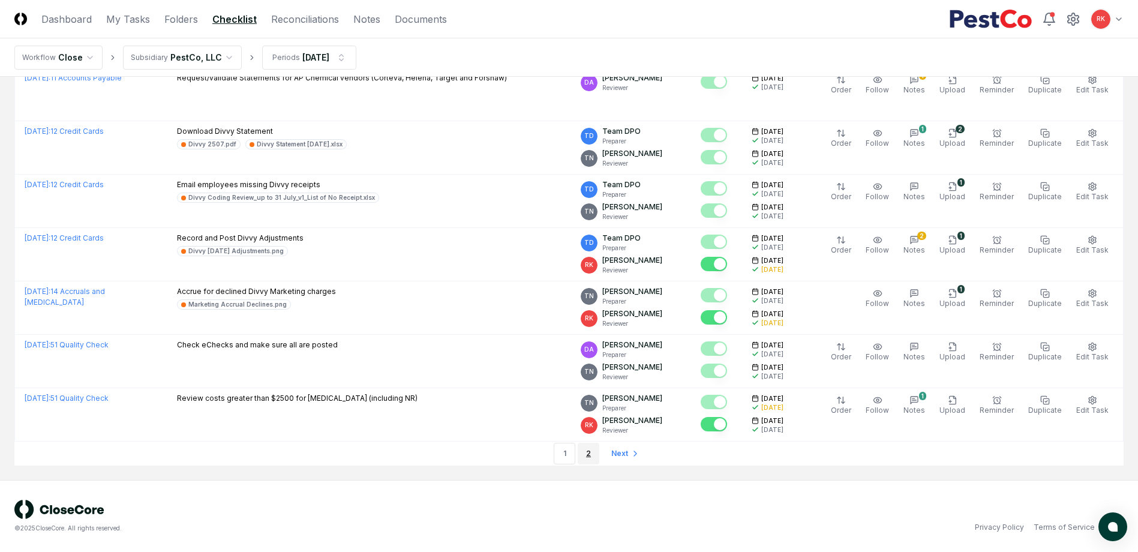
click at [586, 456] on link "2" at bounding box center [589, 454] width 22 height 22
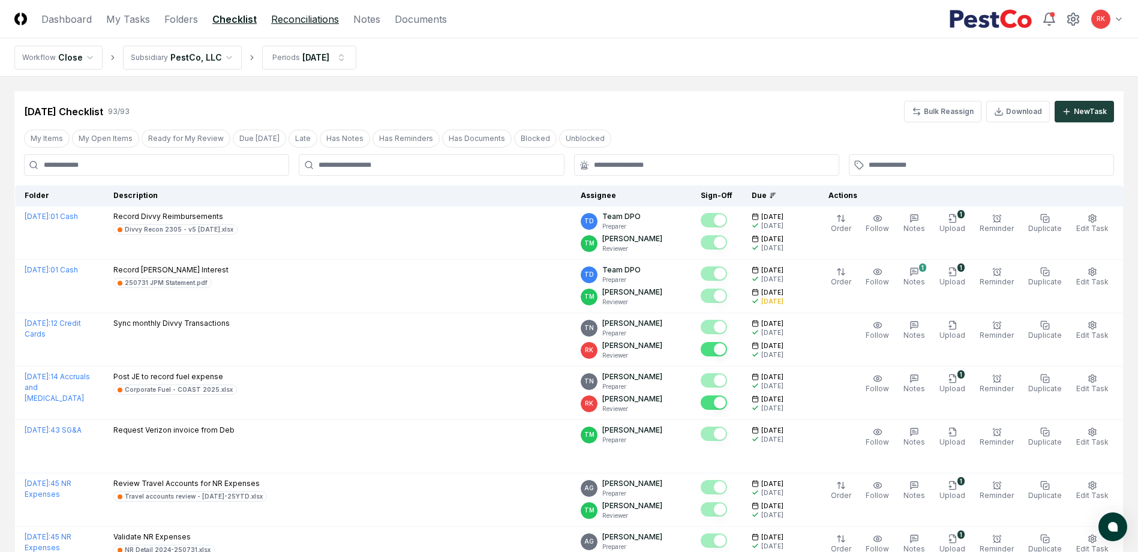
click at [295, 18] on link "Reconciliations" at bounding box center [305, 19] width 68 height 14
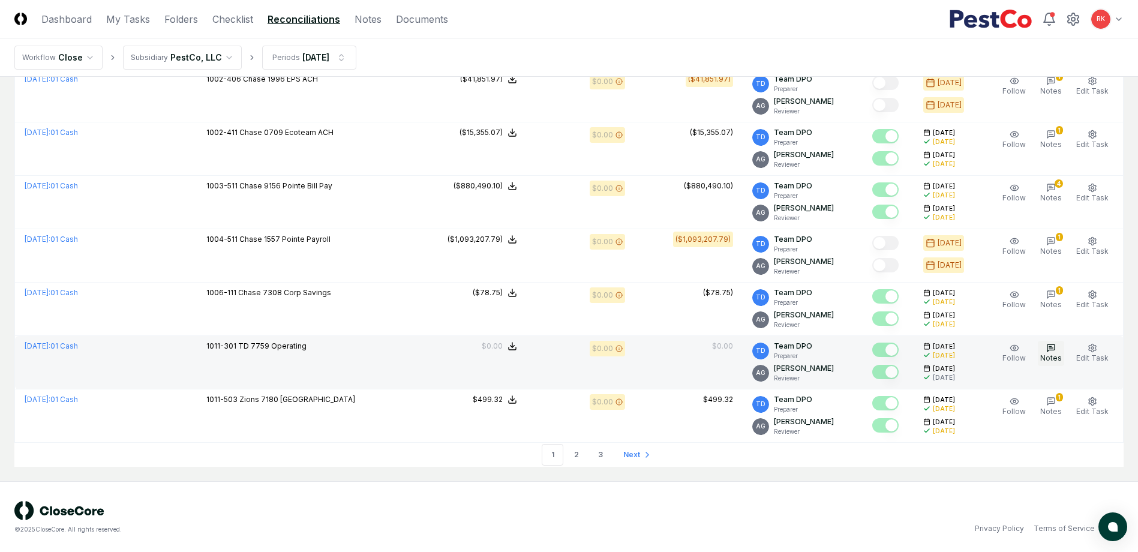
scroll to position [2437, 0]
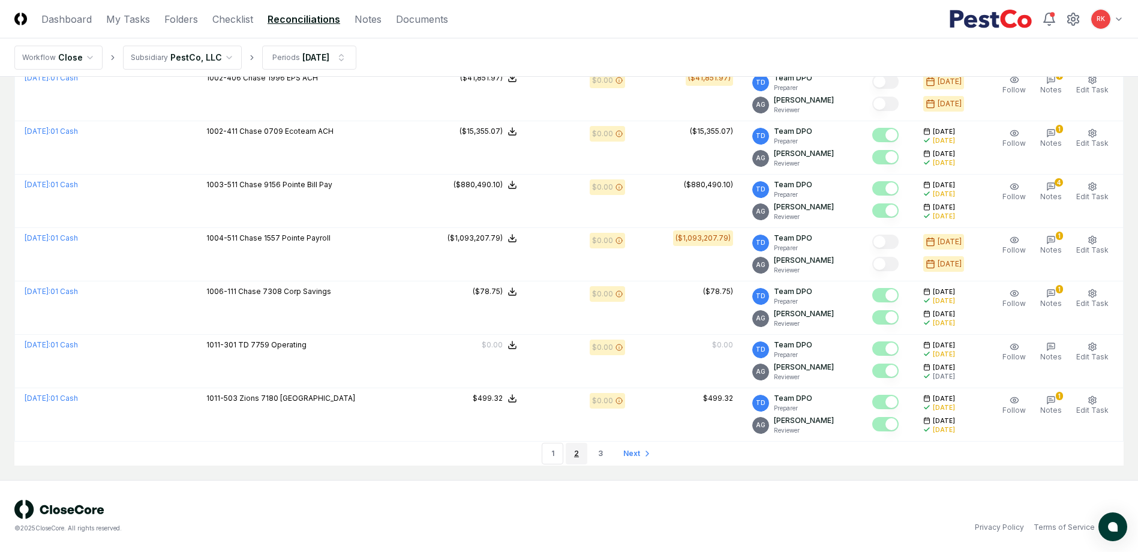
click at [580, 451] on link "2" at bounding box center [577, 454] width 22 height 22
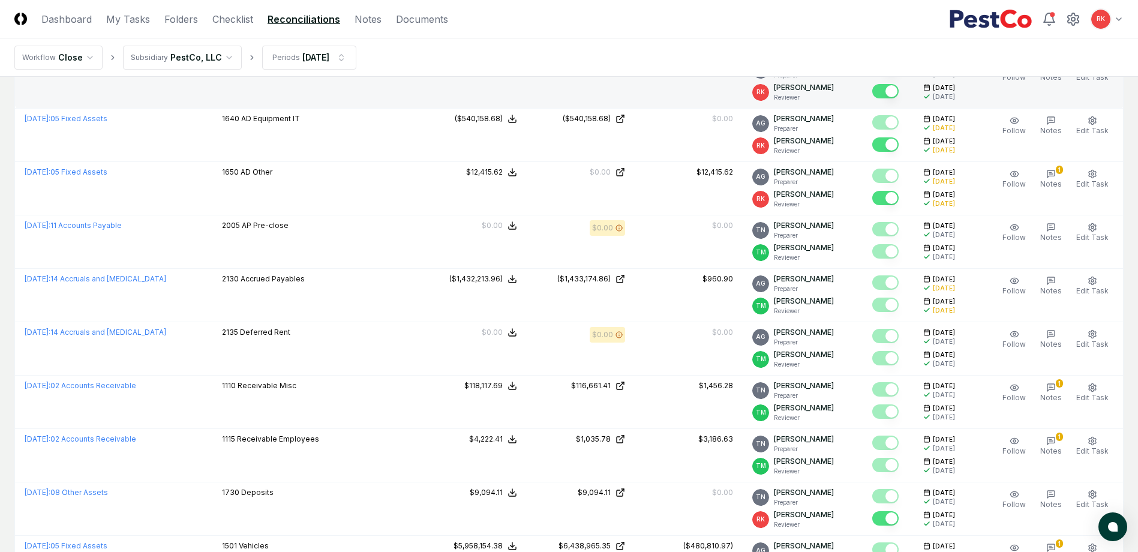
scroll to position [2437, 0]
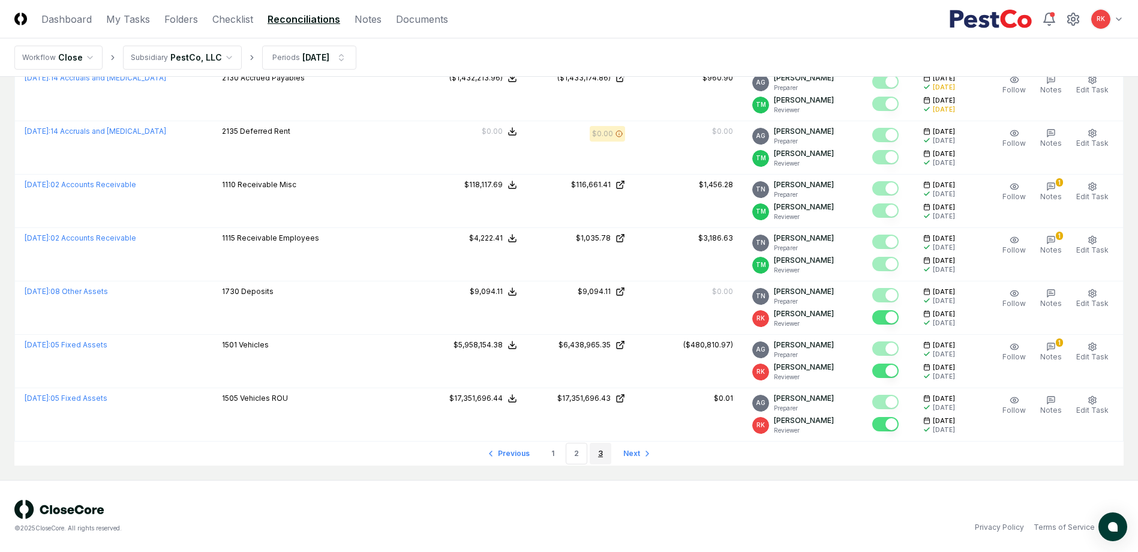
click at [604, 455] on link "3" at bounding box center [601, 454] width 22 height 22
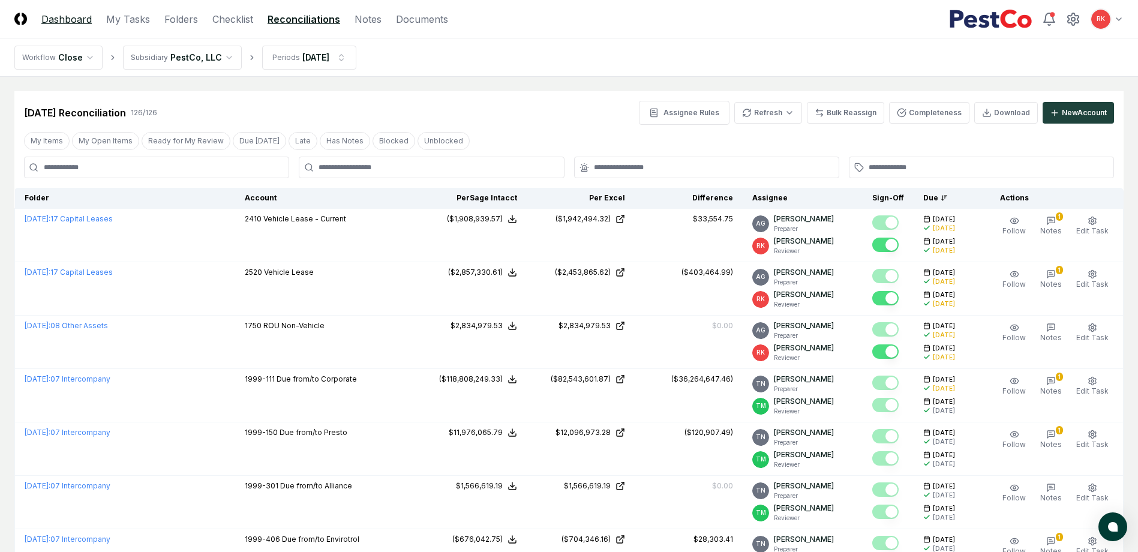
click at [59, 23] on link "Dashboard" at bounding box center [66, 19] width 50 height 14
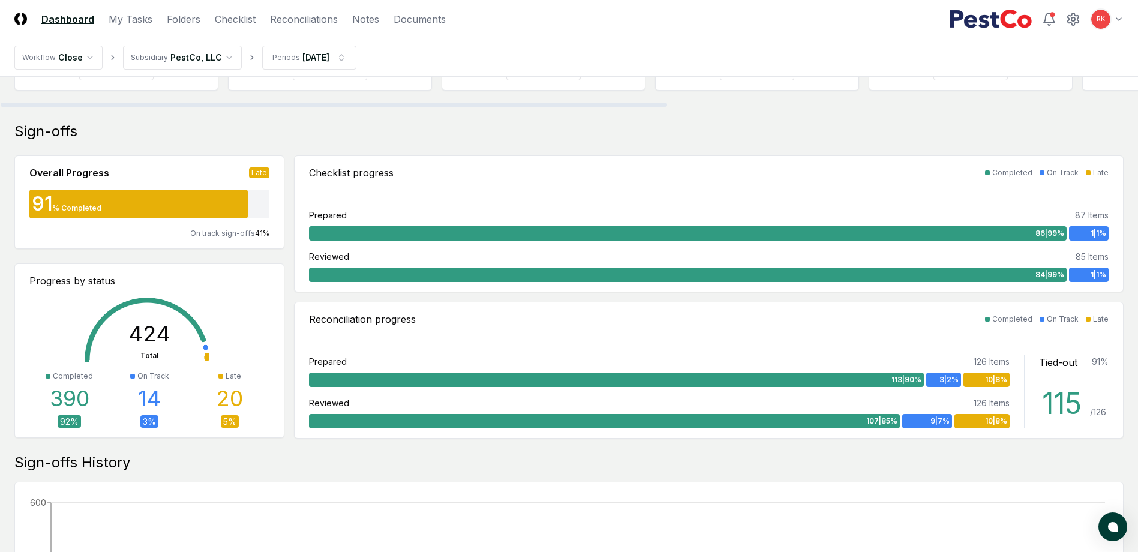
scroll to position [240, 0]
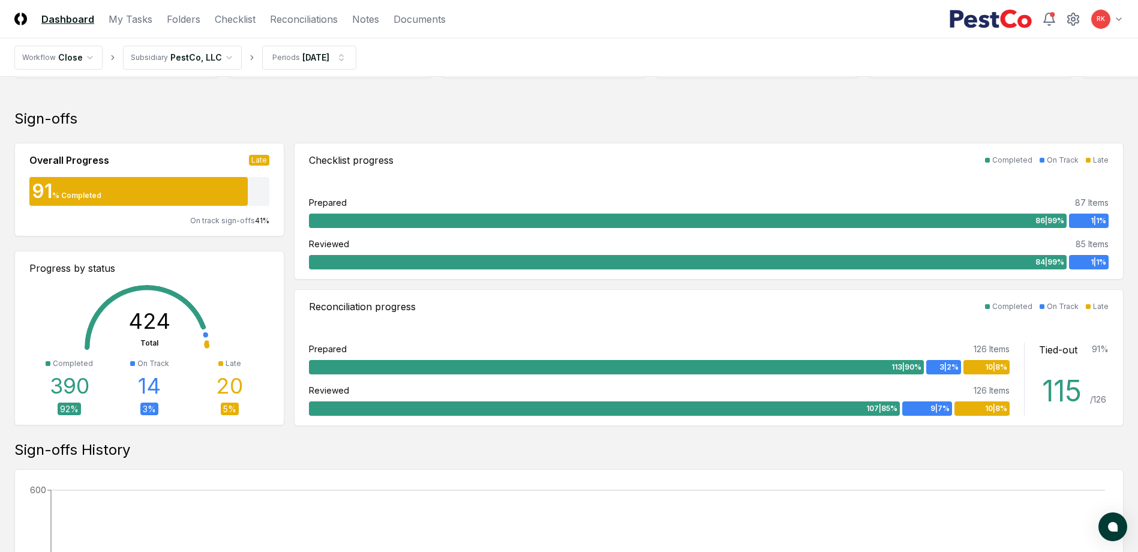
drag, startPoint x: 585, startPoint y: 111, endPoint x: 561, endPoint y: 127, distance: 28.1
click at [585, 111] on div "Sign-offs" at bounding box center [568, 118] width 1109 height 19
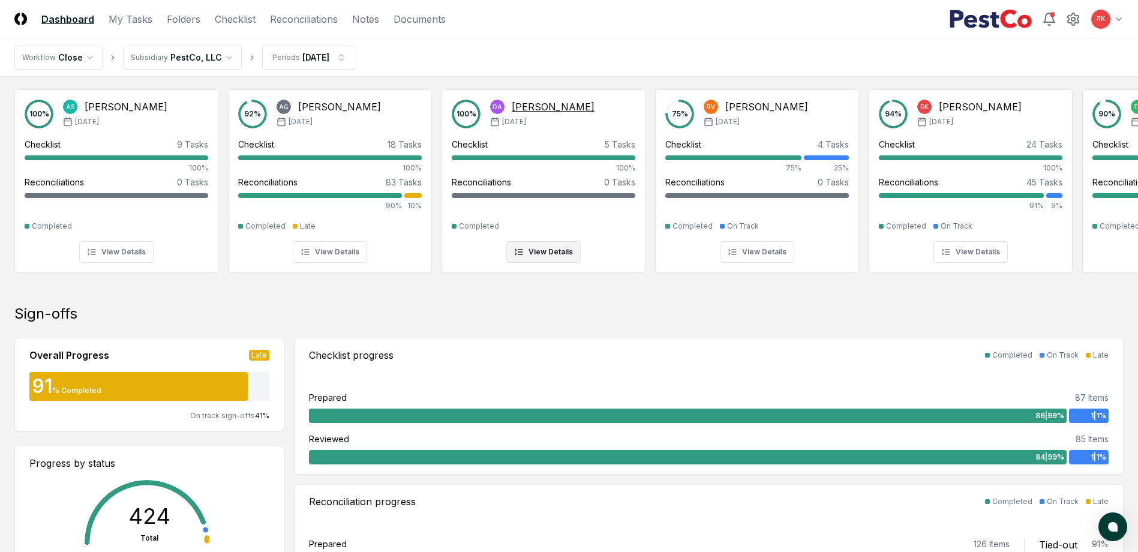
scroll to position [0, 0]
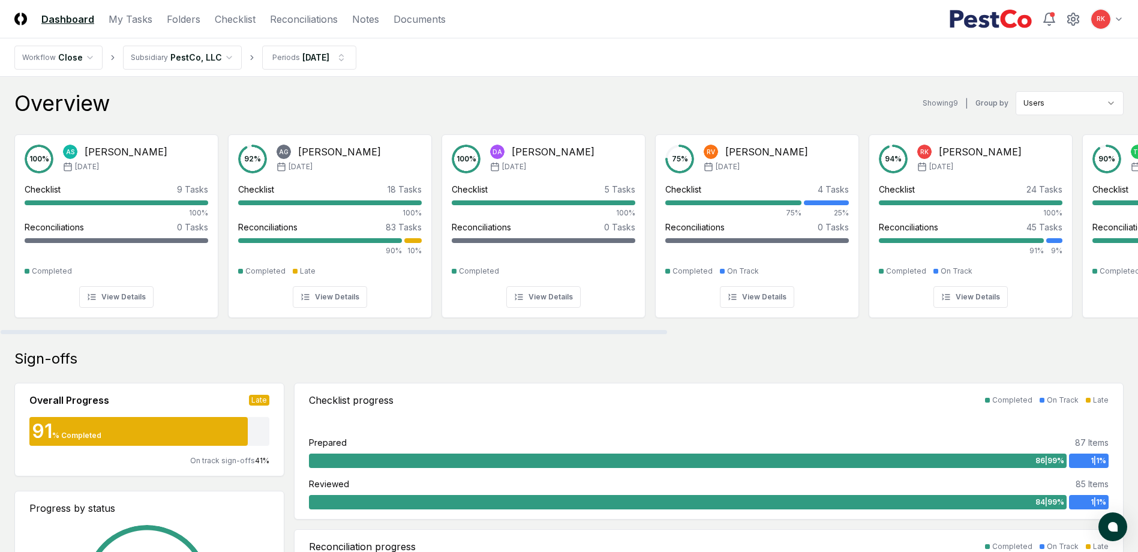
drag, startPoint x: 361, startPoint y: 332, endPoint x: 182, endPoint y: 335, distance: 179.4
click at [184, 334] on div at bounding box center [334, 332] width 666 height 4
click at [522, 388] on div "Checklist progress Completed On Track Late Prepared 87 Items 86 | 99 % 1 | 1 % …" at bounding box center [709, 451] width 828 height 136
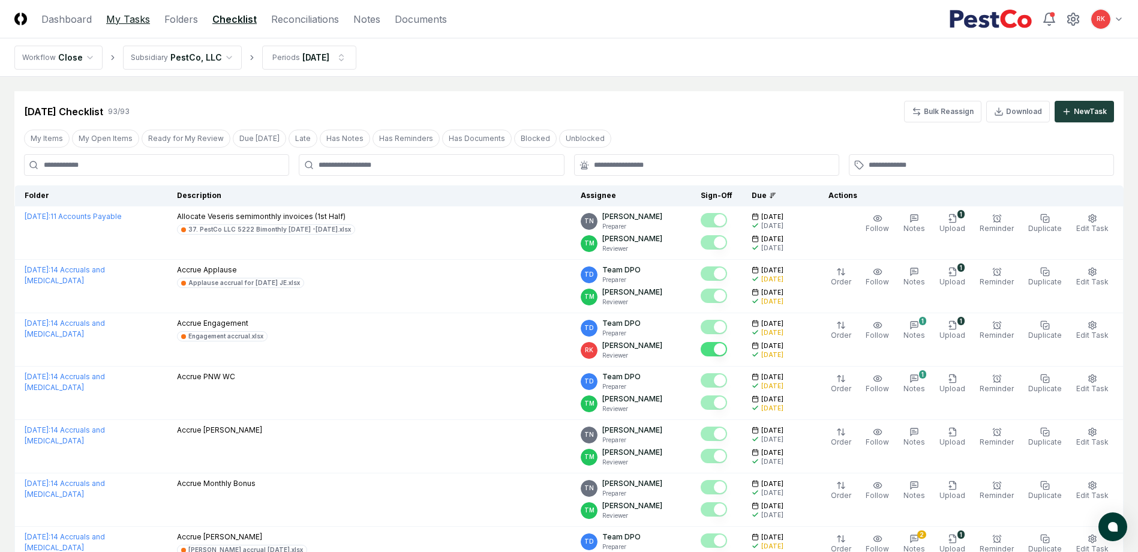
click at [133, 14] on link "My Tasks" at bounding box center [128, 19] width 44 height 14
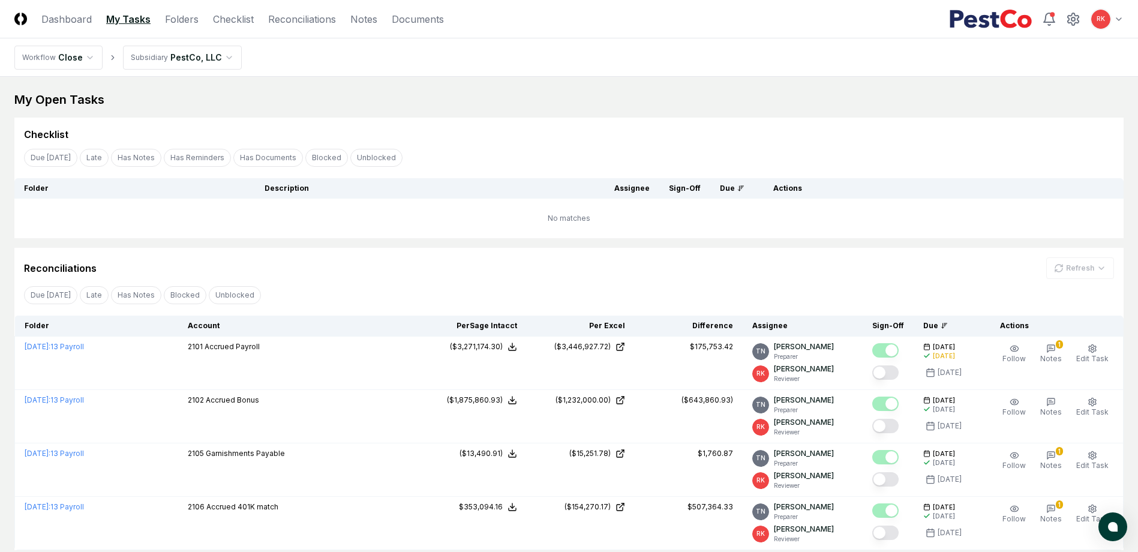
drag, startPoint x: 283, startPoint y: 16, endPoint x: 599, endPoint y: 85, distance: 323.6
click at [283, 16] on link "Reconciliations" at bounding box center [302, 19] width 68 height 14
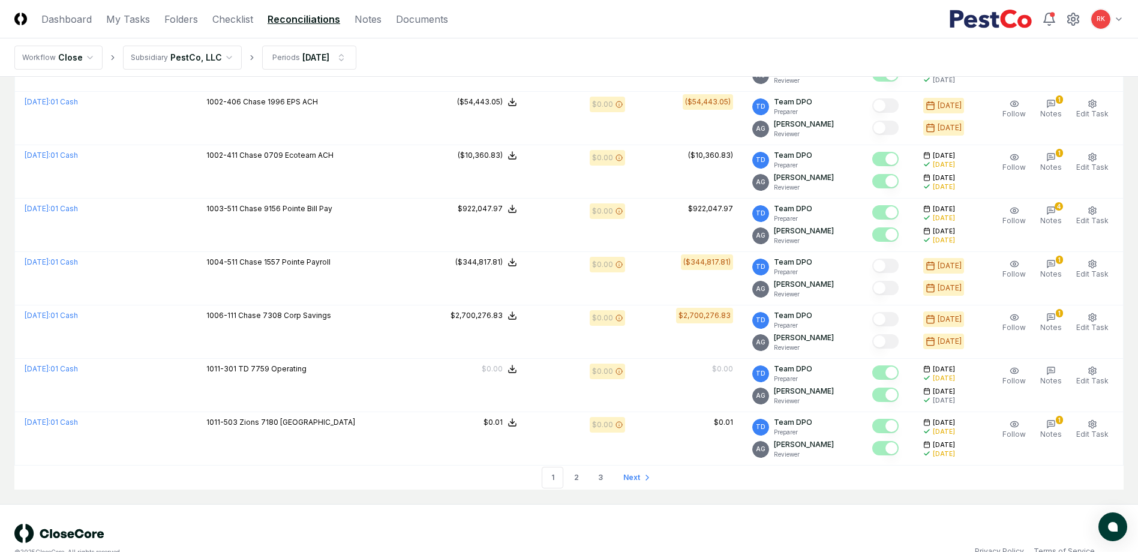
scroll to position [2437, 0]
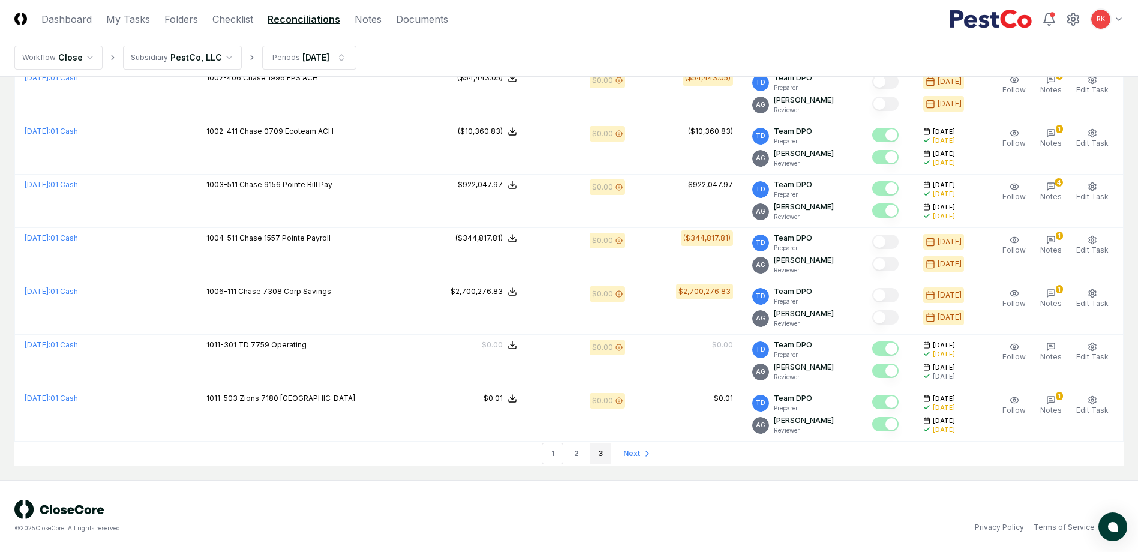
drag, startPoint x: 580, startPoint y: 455, endPoint x: 591, endPoint y: 454, distance: 11.4
click at [580, 454] on link "2" at bounding box center [577, 454] width 22 height 22
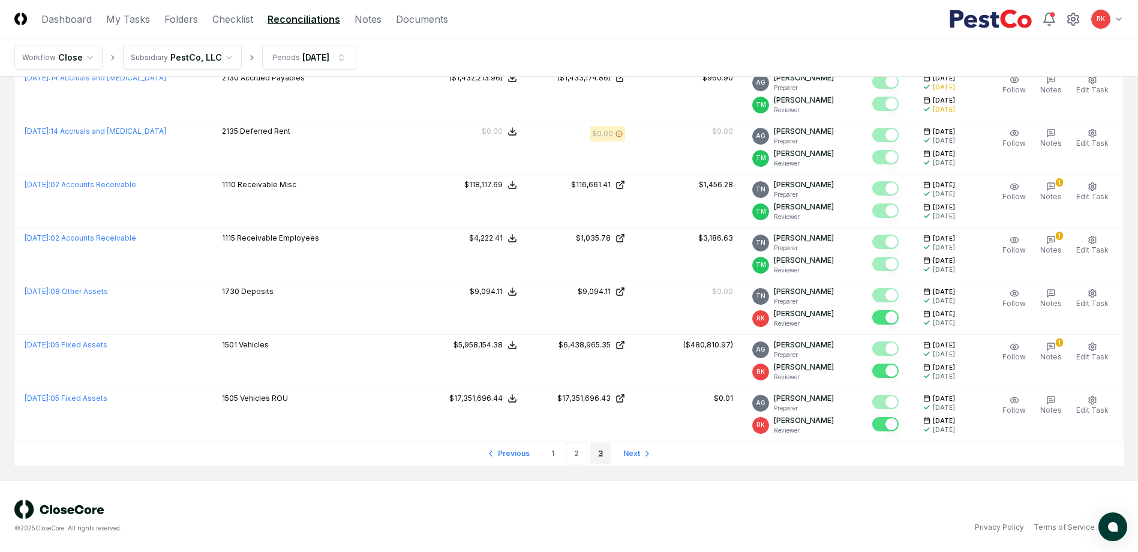
click at [591, 454] on link "3" at bounding box center [601, 454] width 22 height 22
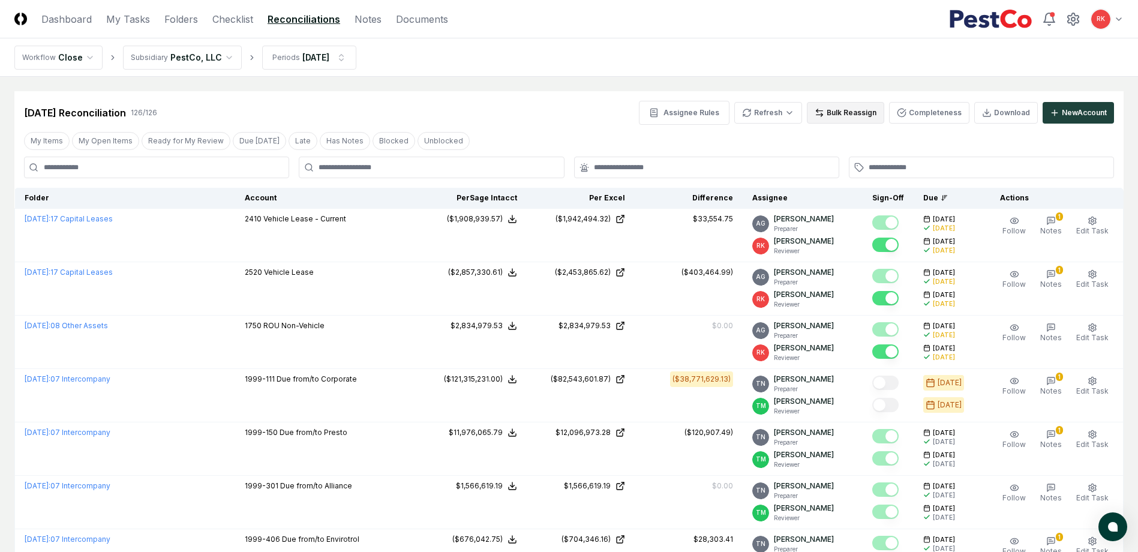
click at [848, 108] on button "Bulk Reassign" at bounding box center [845, 113] width 77 height 22
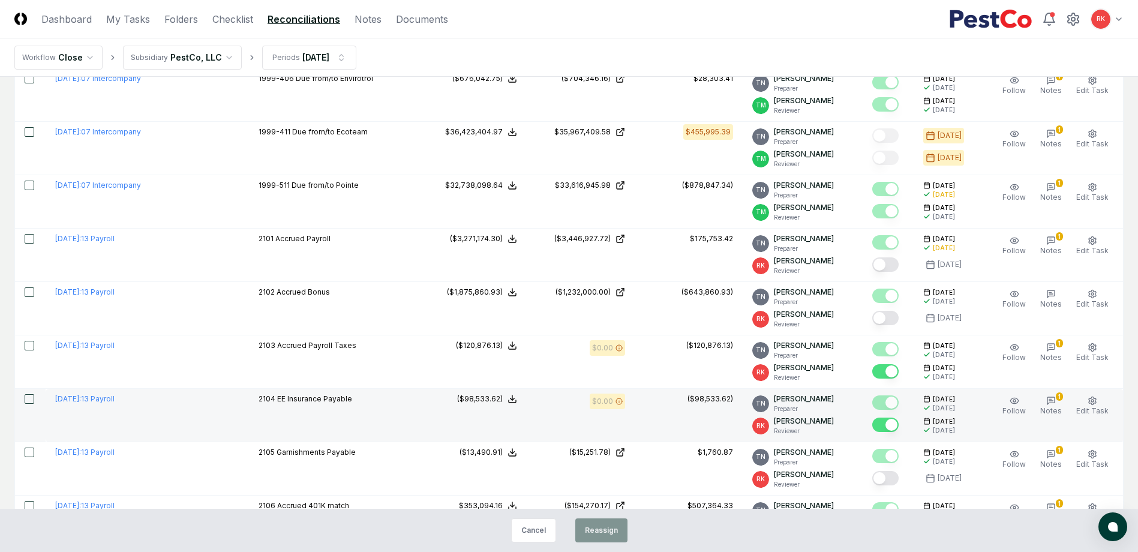
scroll to position [540, 0]
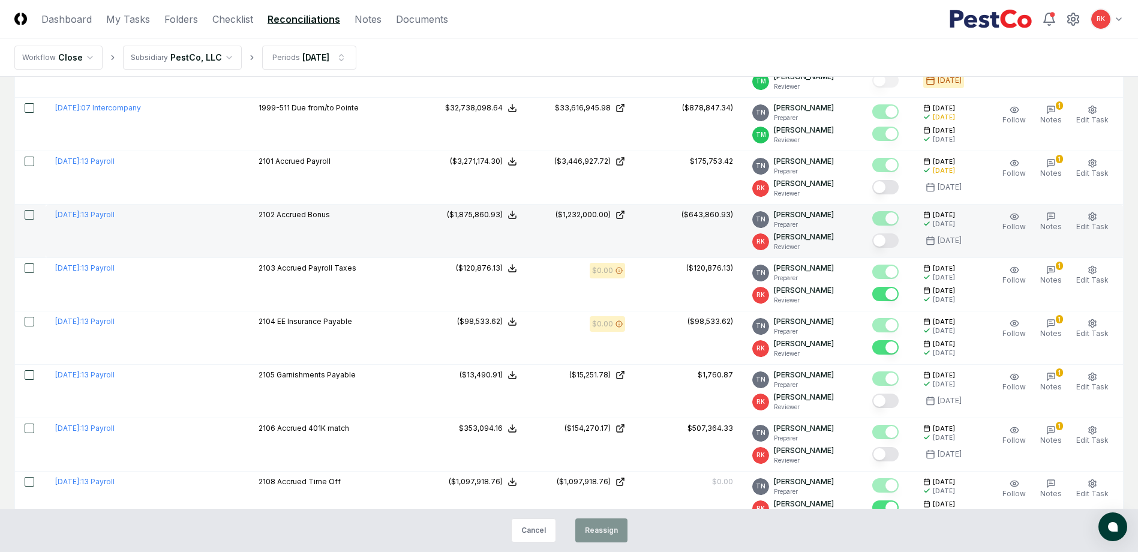
click at [29, 216] on button "button" at bounding box center [30, 215] width 10 height 10
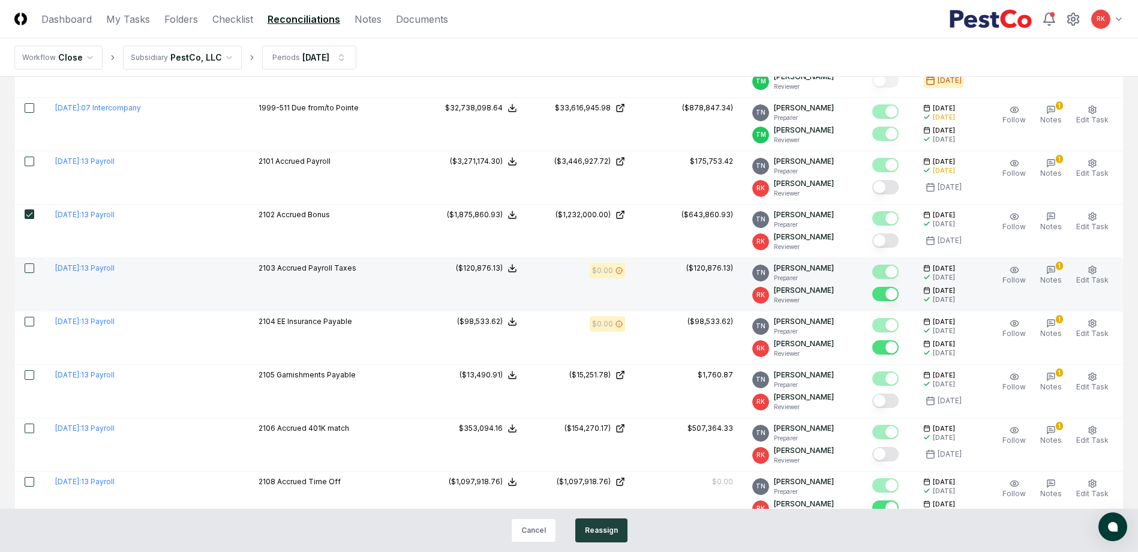
click at [38, 272] on td at bounding box center [30, 284] width 31 height 53
click at [24, 275] on td at bounding box center [30, 284] width 31 height 53
click at [29, 272] on button "button" at bounding box center [30, 268] width 10 height 10
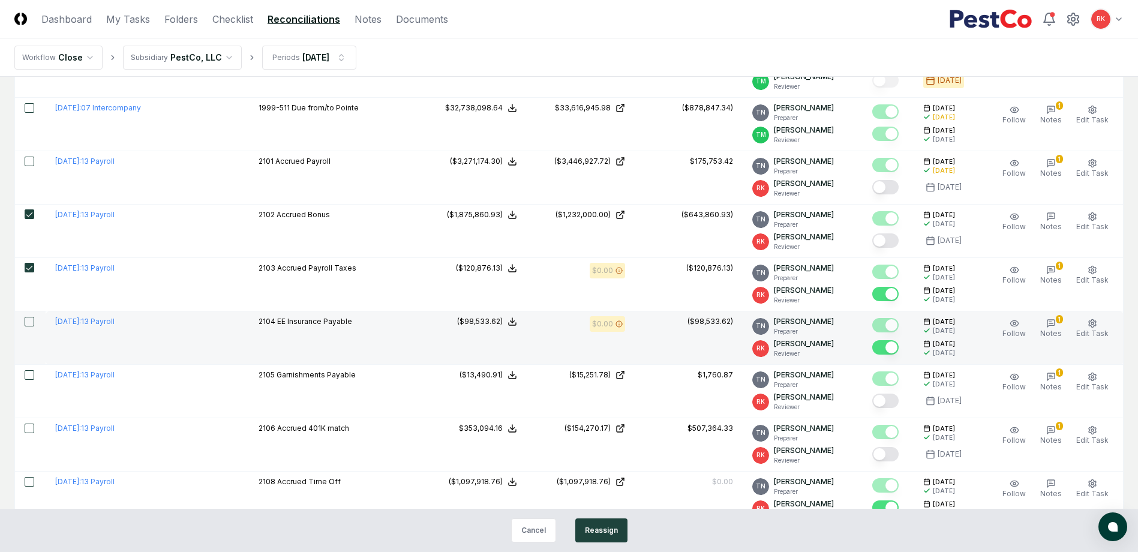
click at [29, 317] on button "button" at bounding box center [30, 322] width 10 height 10
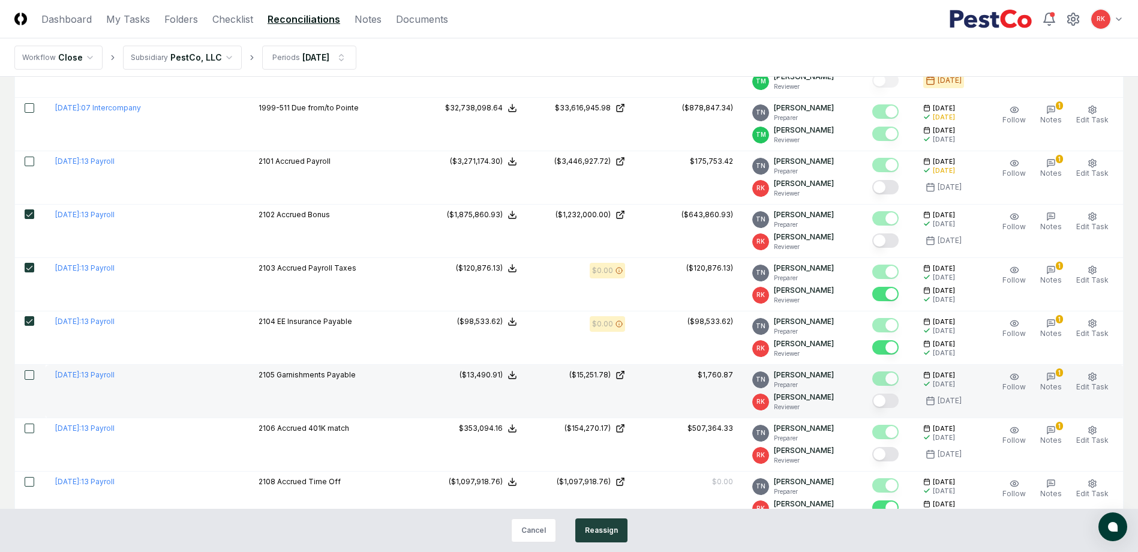
drag, startPoint x: 33, startPoint y: 370, endPoint x: 40, endPoint y: 372, distance: 7.0
click at [32, 370] on td at bounding box center [30, 391] width 31 height 53
drag, startPoint x: 33, startPoint y: 374, endPoint x: 52, endPoint y: 384, distance: 21.2
click at [33, 377] on button "button" at bounding box center [30, 375] width 10 height 10
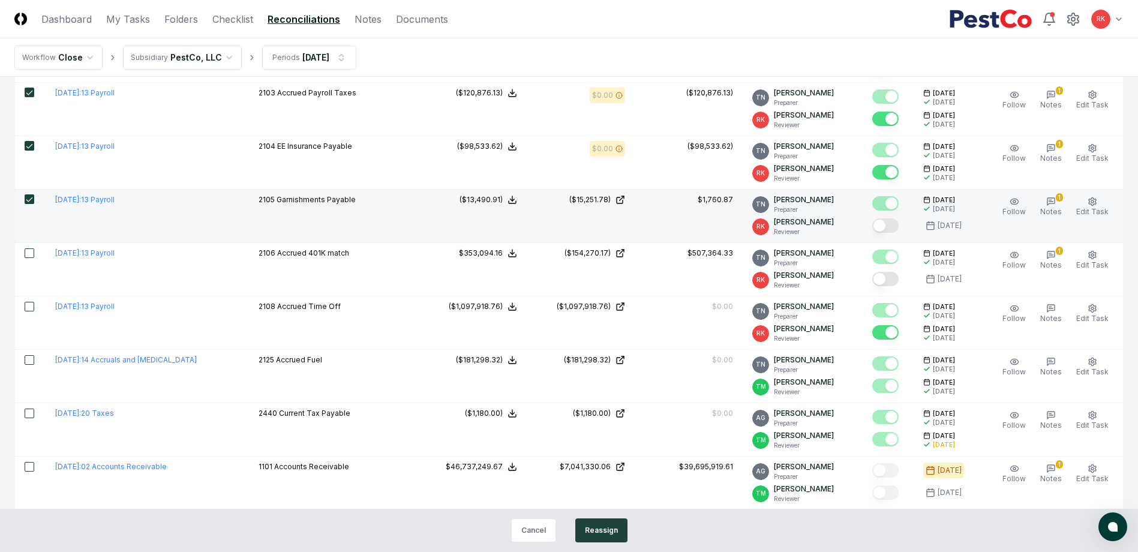
scroll to position [720, 0]
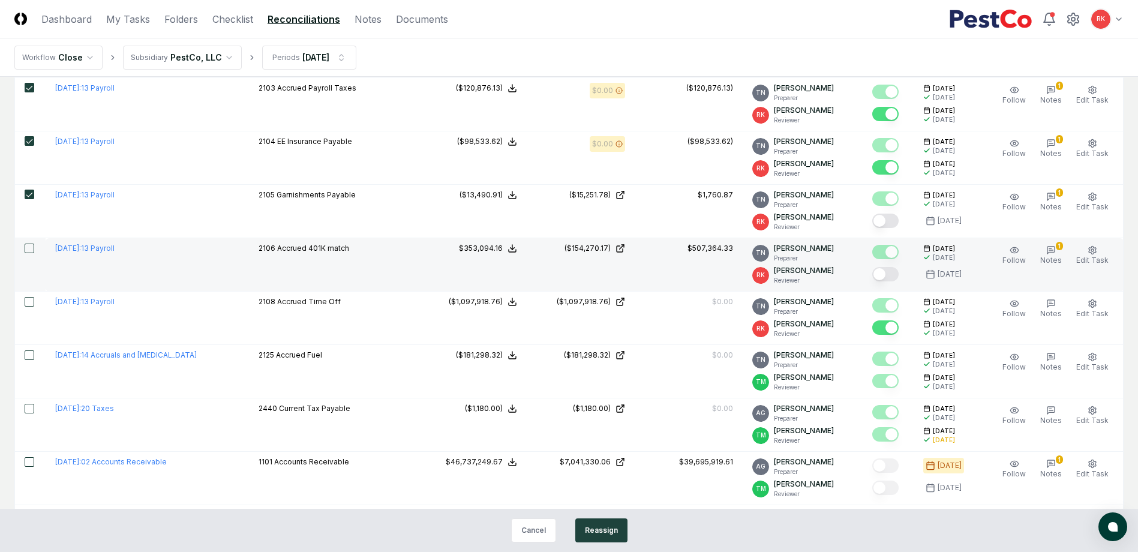
click at [27, 253] on button "button" at bounding box center [30, 249] width 10 height 10
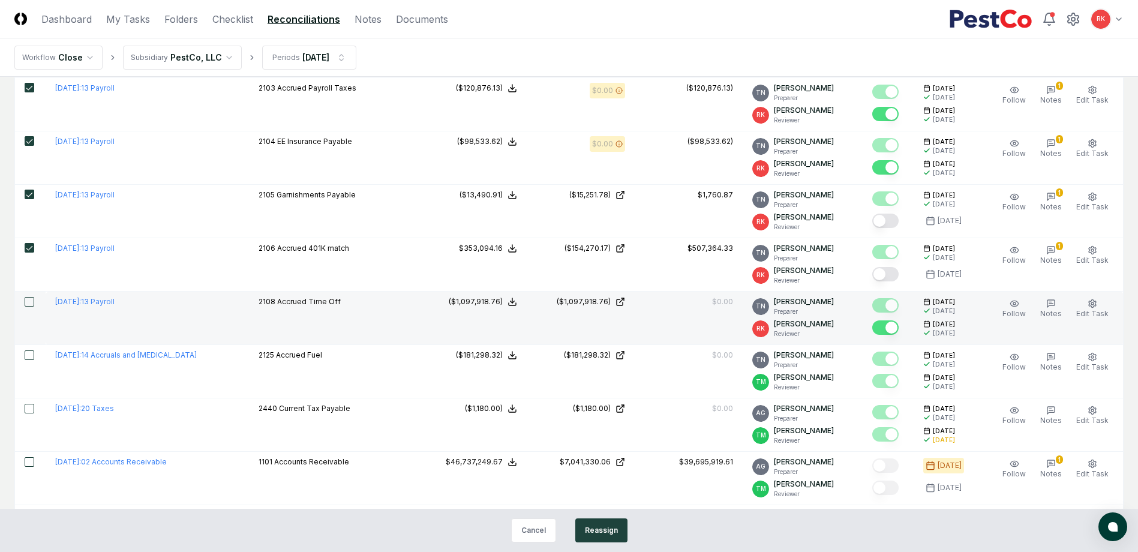
click at [22, 301] on td at bounding box center [30, 318] width 31 height 53
click at [28, 301] on button "button" at bounding box center [30, 302] width 10 height 10
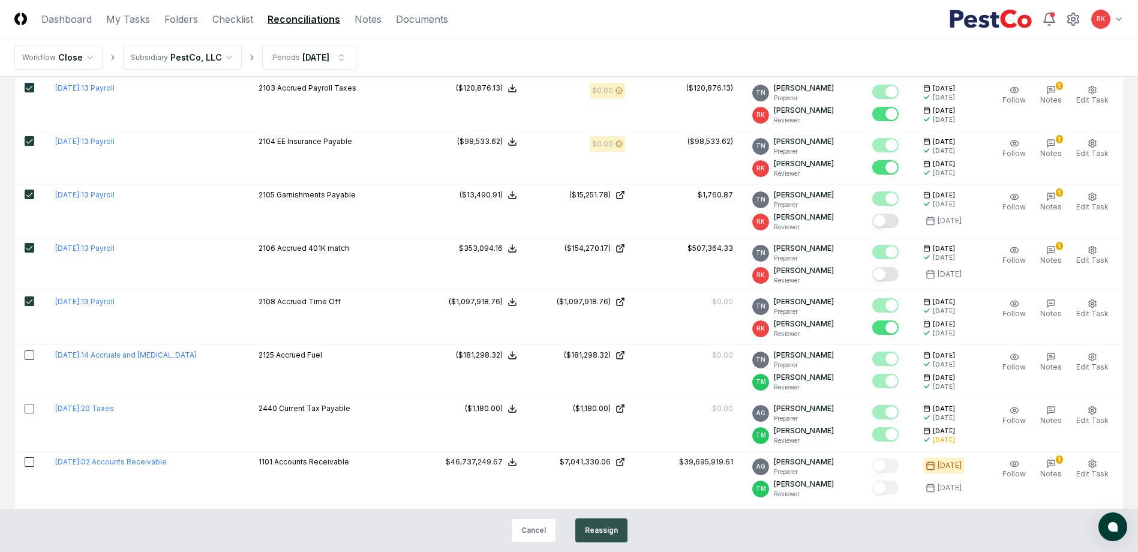
click at [624, 525] on button "Reassign" at bounding box center [601, 530] width 52 height 24
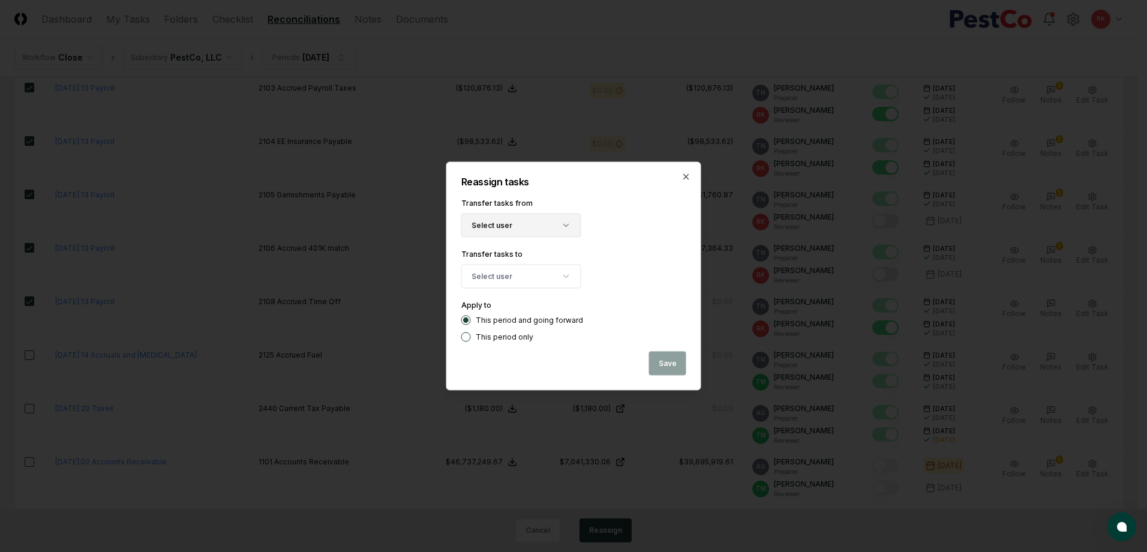
click at [518, 217] on button "Select user" at bounding box center [521, 226] width 120 height 24
click at [516, 293] on div "[PERSON_NAME]" at bounding box center [527, 297] width 59 height 11
click at [547, 269] on button "Select user" at bounding box center [521, 277] width 120 height 24
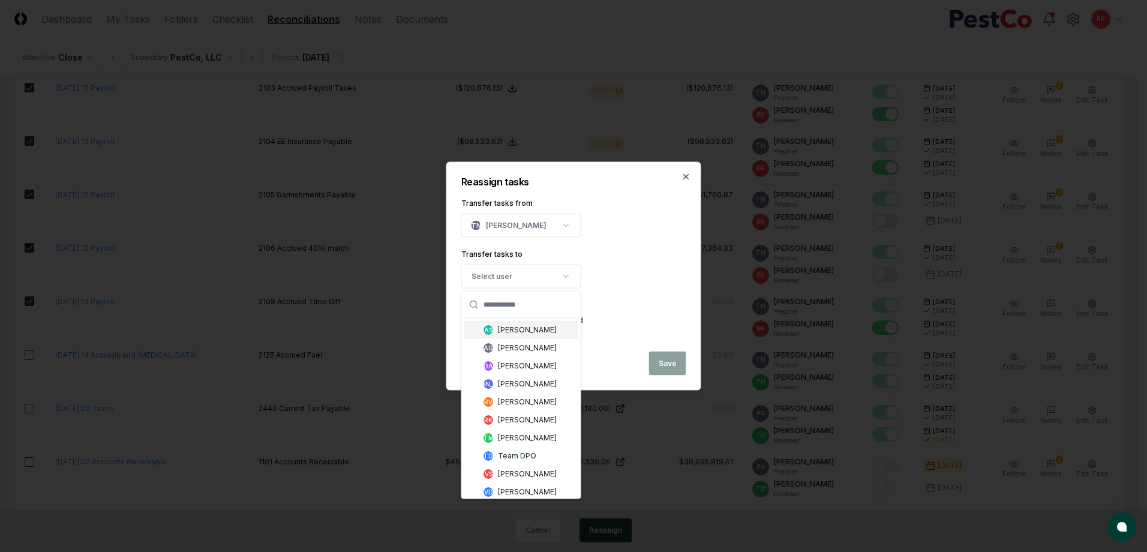
click at [516, 329] on div "[PERSON_NAME]" at bounding box center [527, 330] width 59 height 11
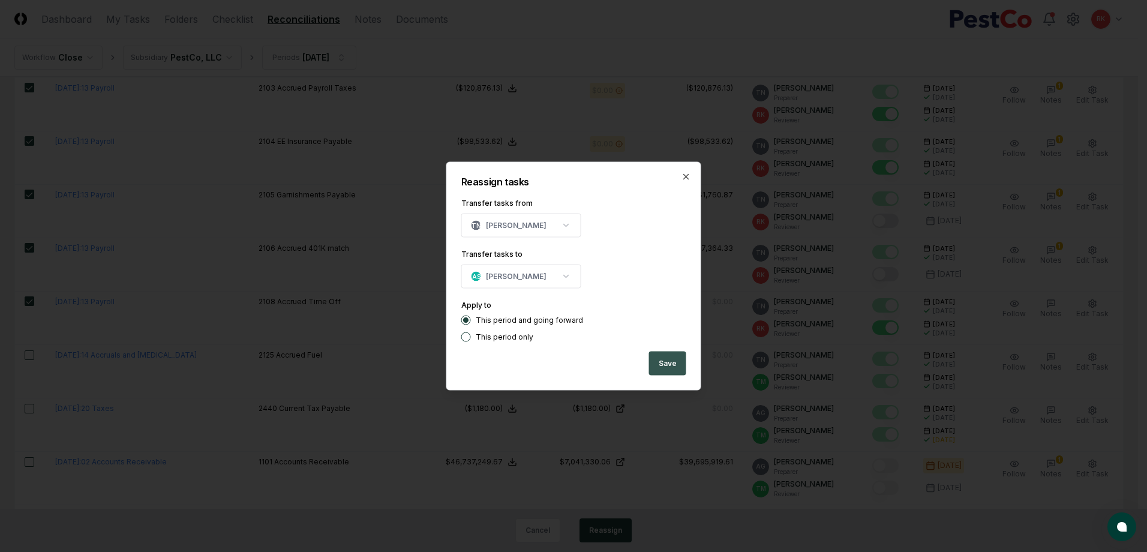
click at [680, 362] on button "Save" at bounding box center [667, 364] width 37 height 24
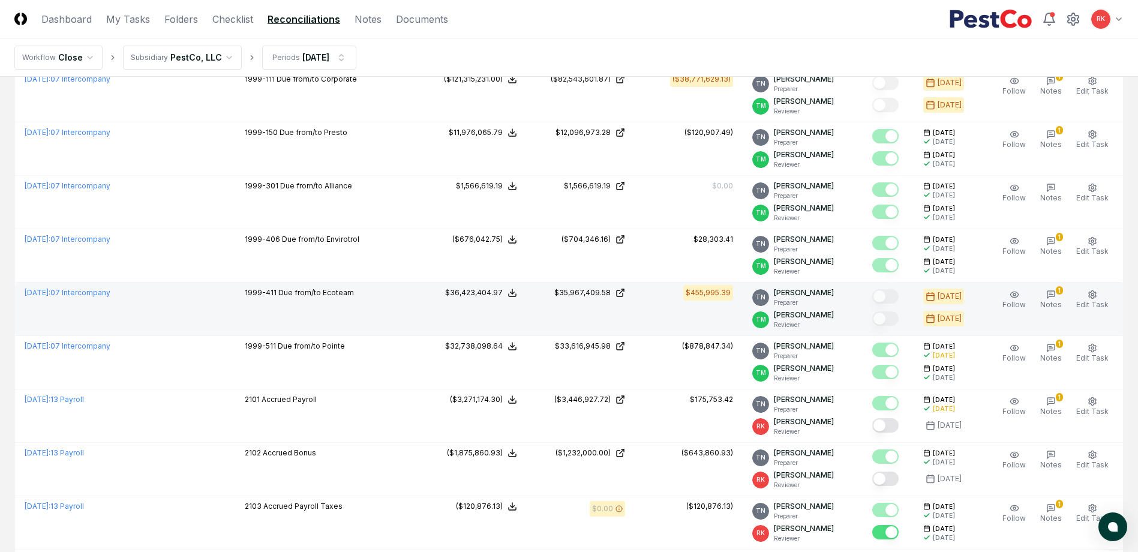
scroll to position [0, 0]
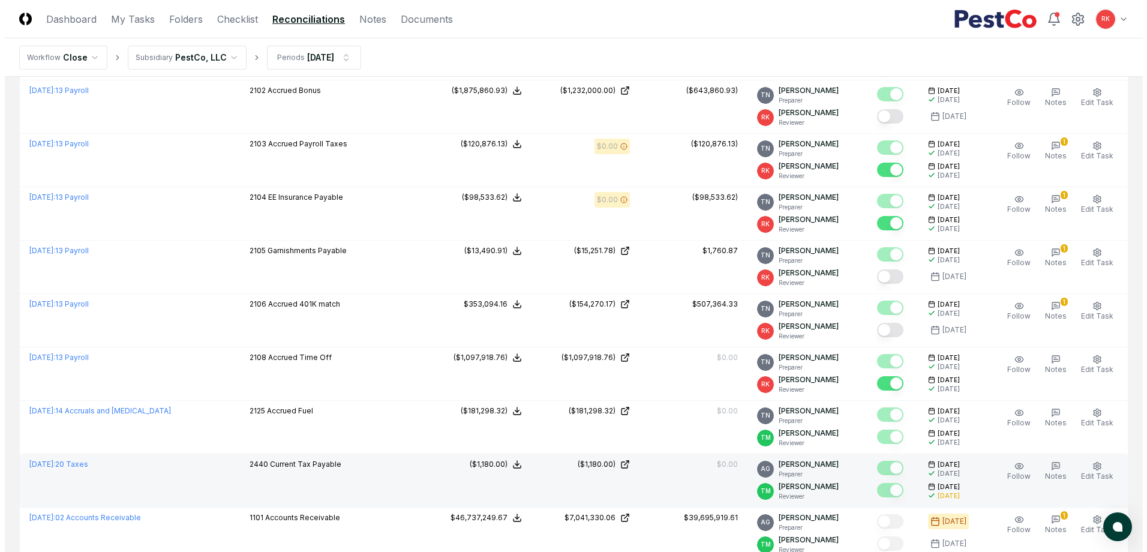
scroll to position [660, 0]
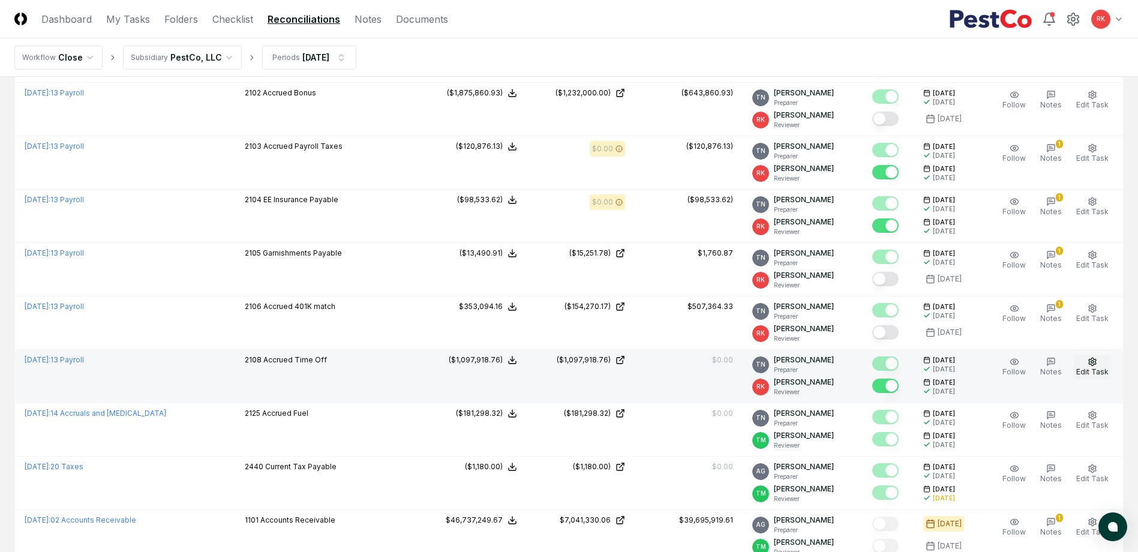
click at [1092, 364] on icon "button" at bounding box center [1092, 362] width 7 height 8
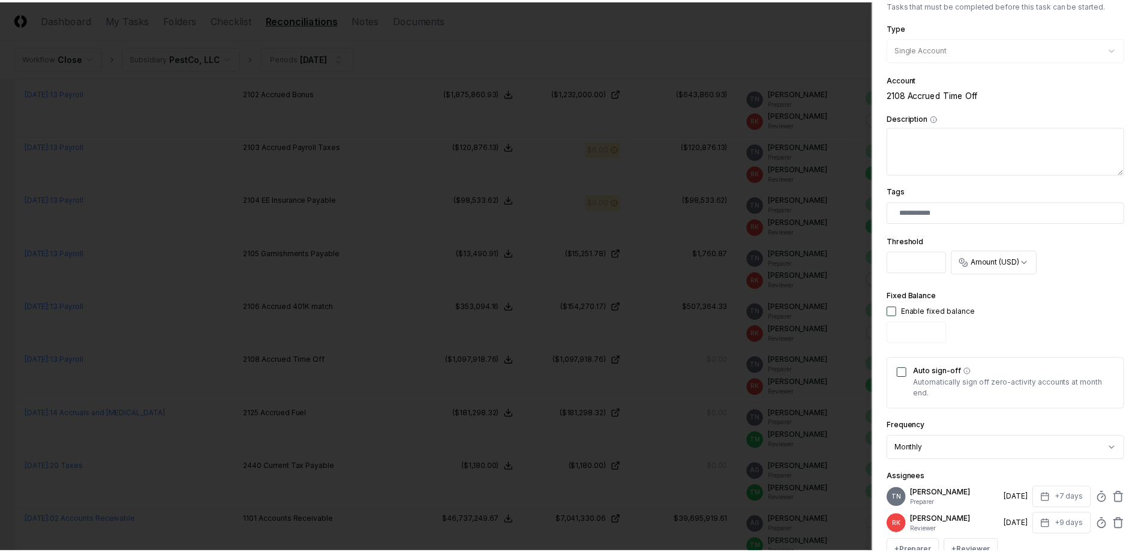
scroll to position [298, 0]
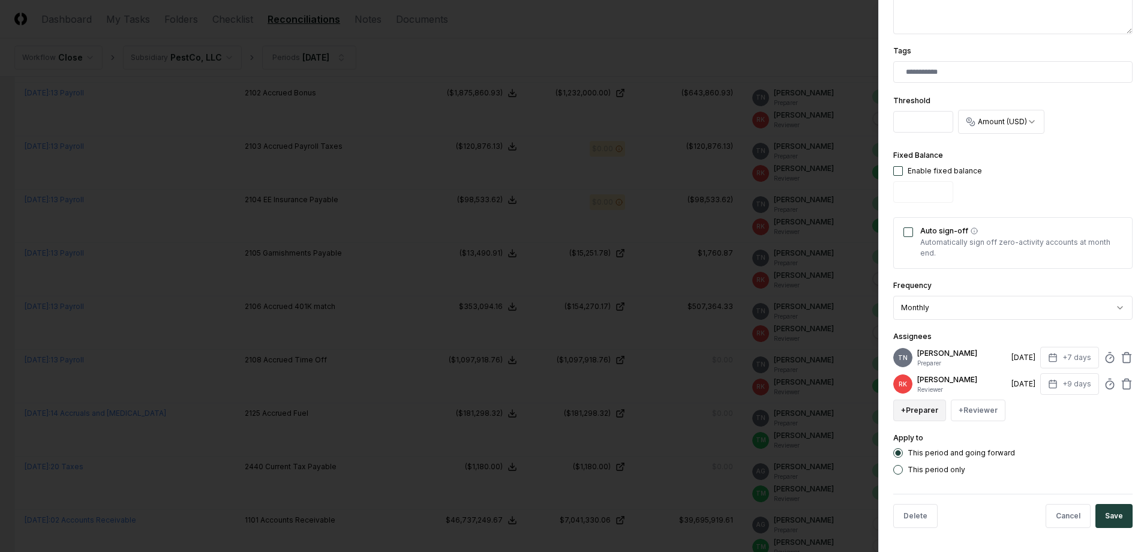
click at [905, 411] on button "+ Preparer" at bounding box center [919, 411] width 53 height 22
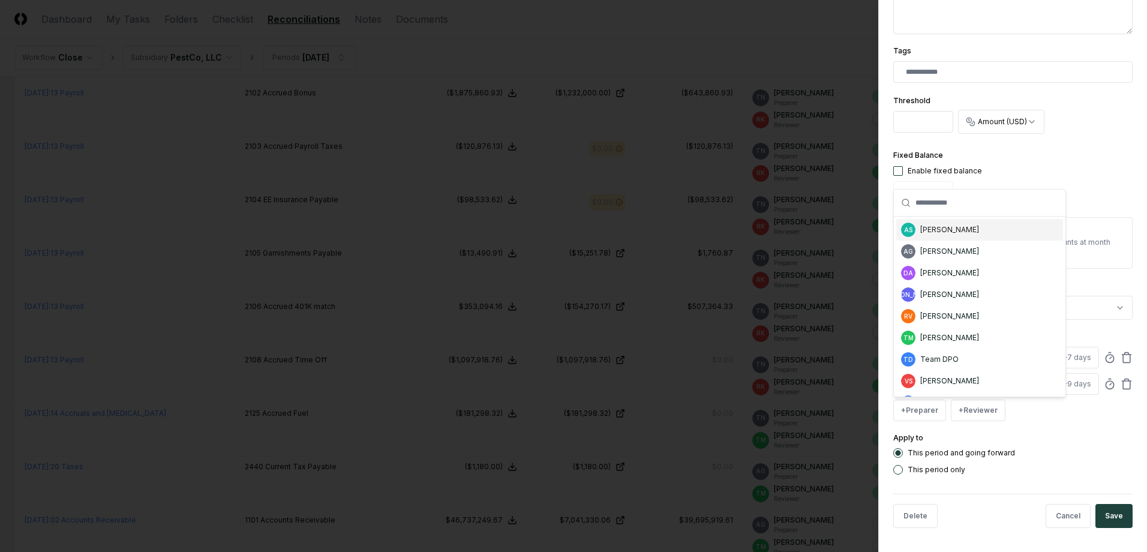
click at [938, 235] on div "[PERSON_NAME]" at bounding box center [949, 229] width 59 height 11
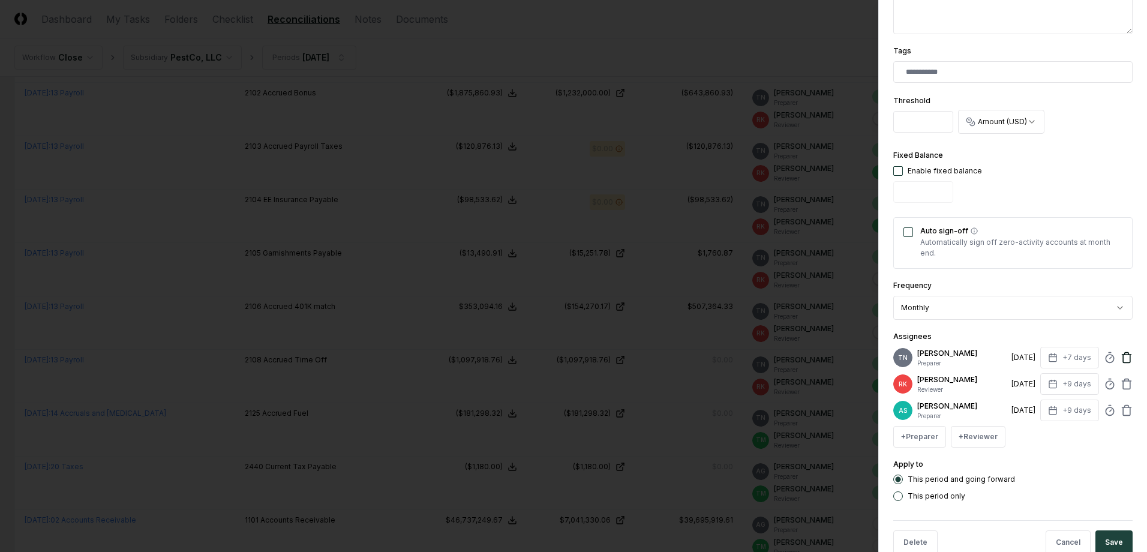
click at [1123, 362] on icon at bounding box center [1126, 359] width 7 height 8
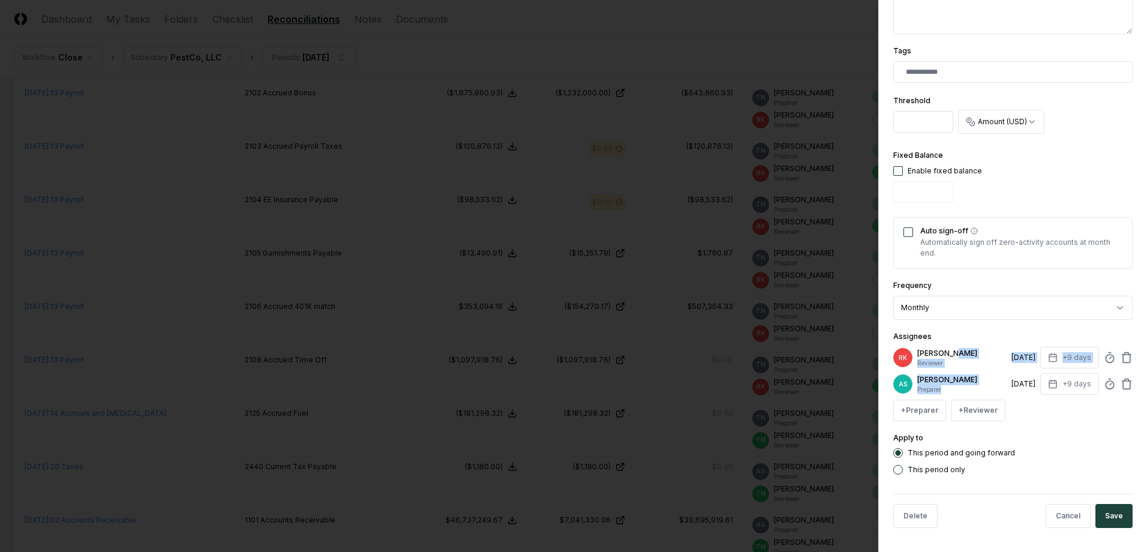
drag, startPoint x: 948, startPoint y: 389, endPoint x: 952, endPoint y: 343, distance: 46.9
click at [952, 343] on div "Assignees RK Ryan Klapper Reviewer 8/13/2025 +9 days AS Aaron Steele Preparer 8…" at bounding box center [1012, 375] width 239 height 92
click at [1068, 442] on div "Apply to This period and going forward This period only" at bounding box center [1012, 453] width 239 height 44
click at [1095, 515] on button "Save" at bounding box center [1113, 516] width 37 height 24
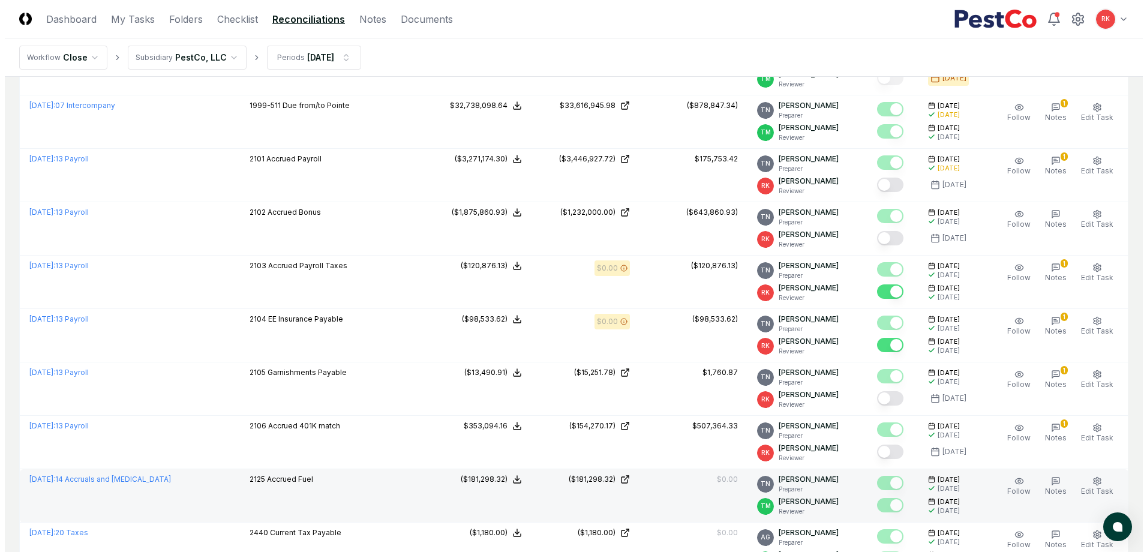
scroll to position [540, 0]
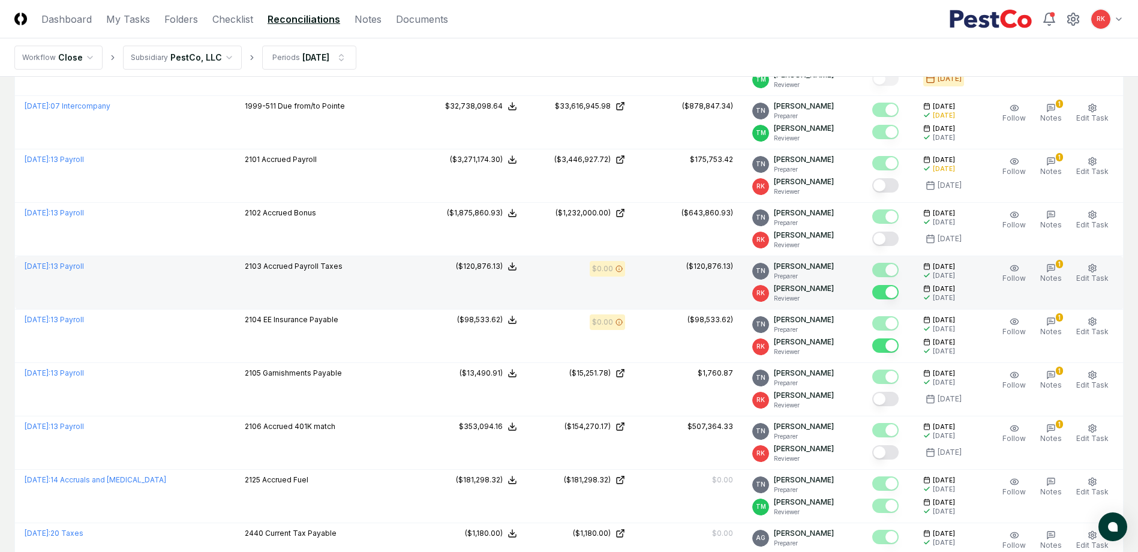
click at [889, 297] on button "Mark complete" at bounding box center [885, 292] width 26 height 14
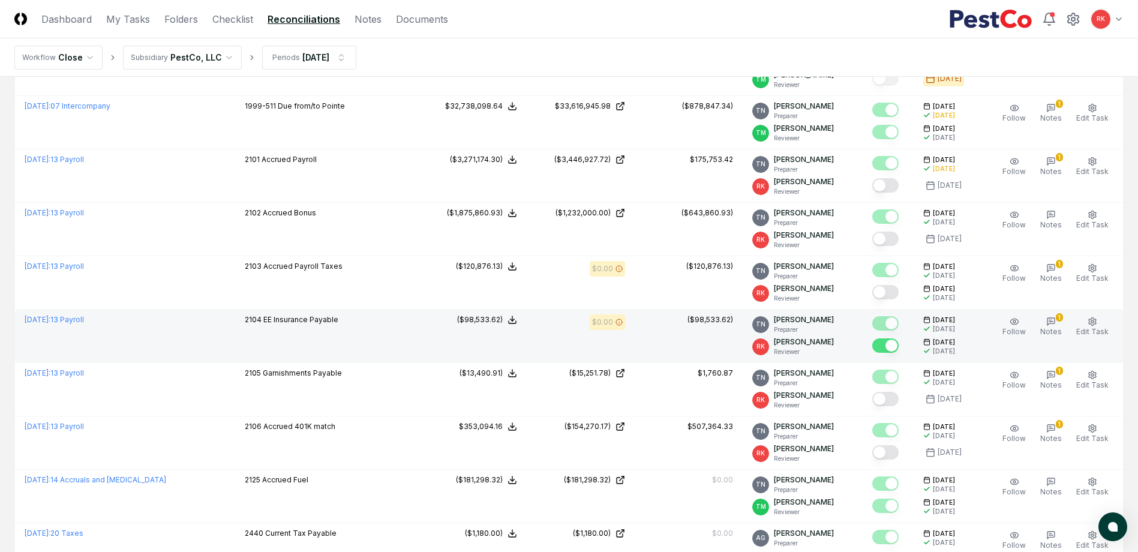
click at [886, 343] on button "Mark complete" at bounding box center [885, 345] width 26 height 14
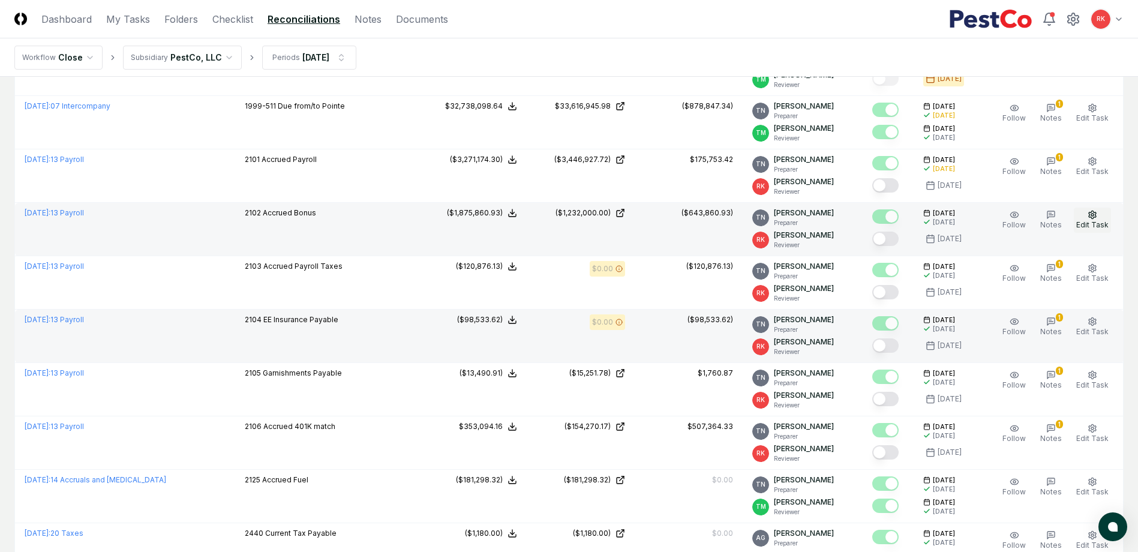
click at [1089, 225] on span "Edit Task" at bounding box center [1092, 224] width 32 height 9
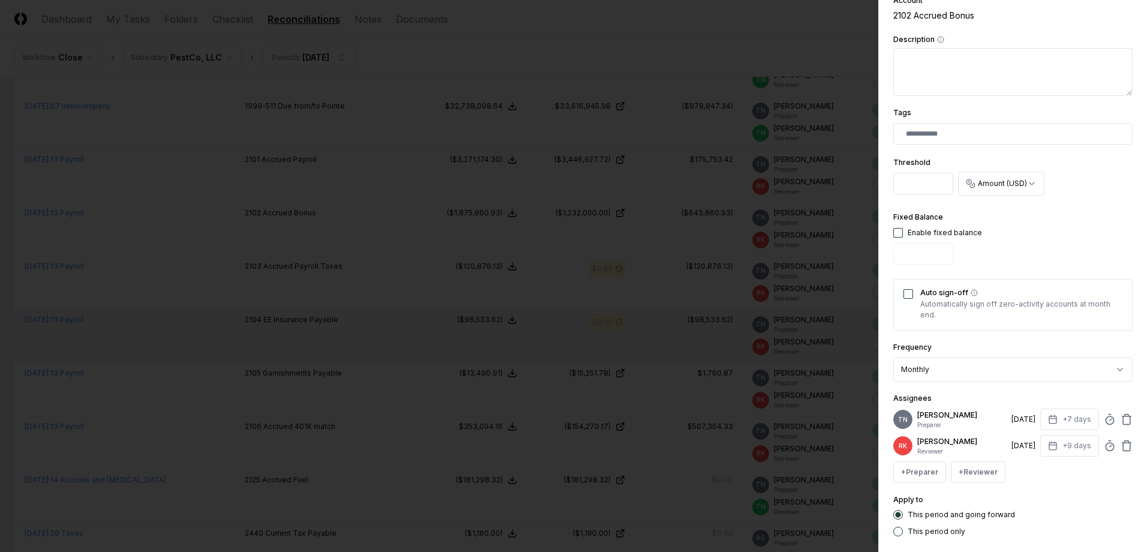
scroll to position [298, 0]
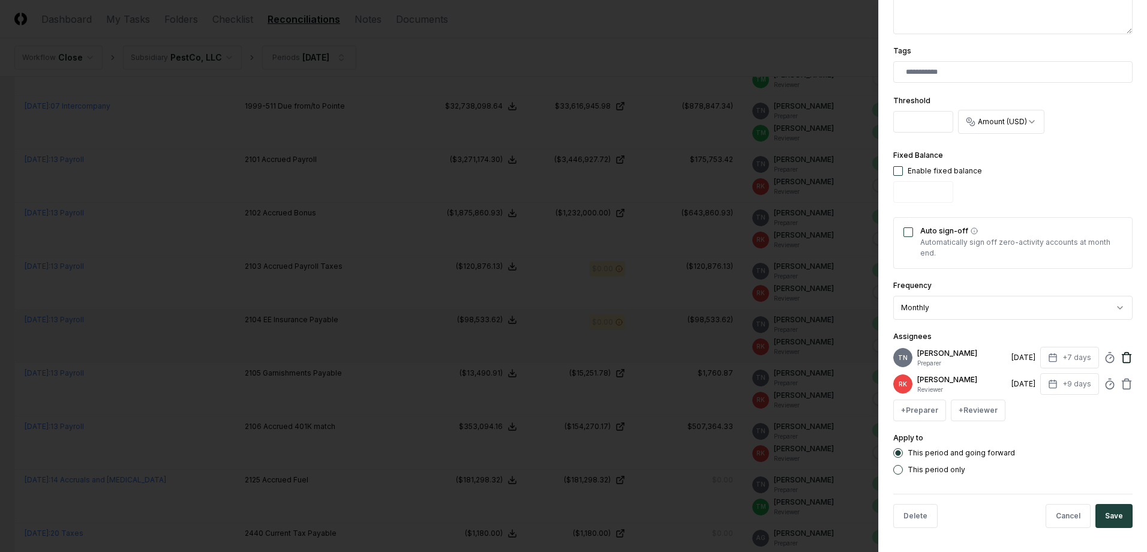
click at [1121, 359] on icon at bounding box center [1127, 358] width 12 height 12
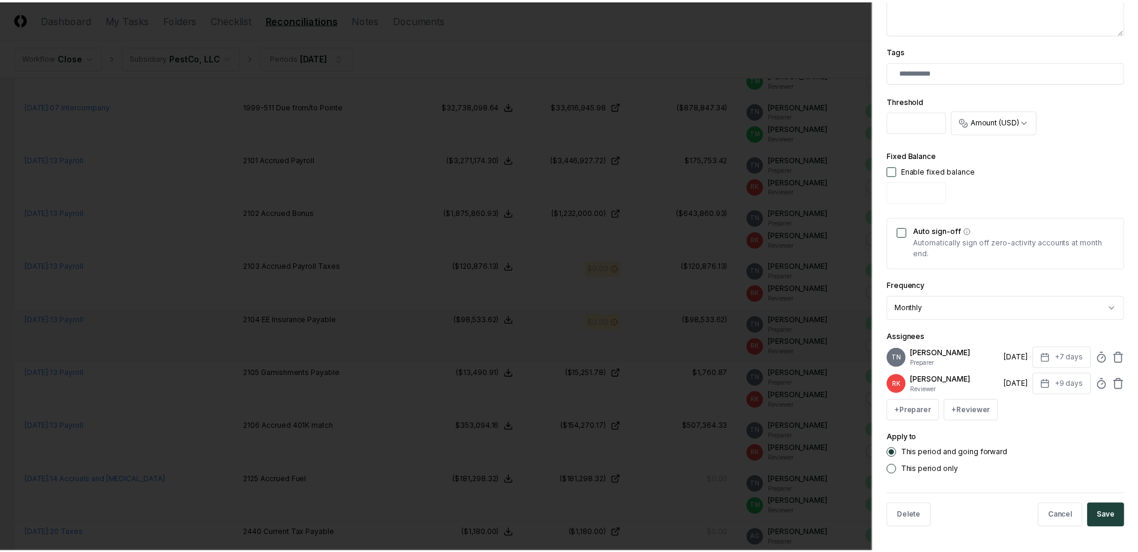
scroll to position [271, 0]
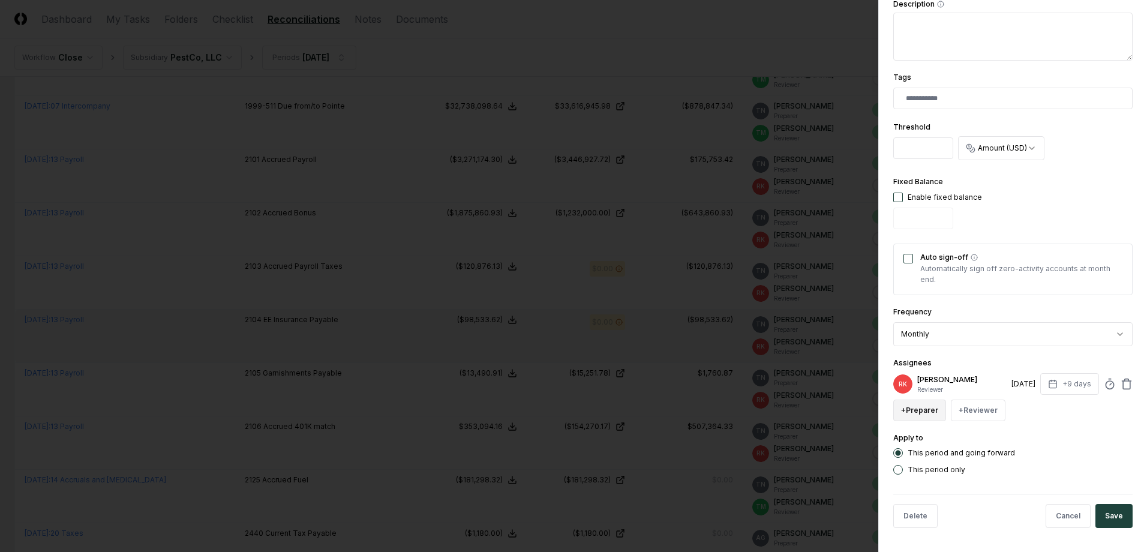
click at [918, 417] on button "+ Preparer" at bounding box center [919, 411] width 53 height 22
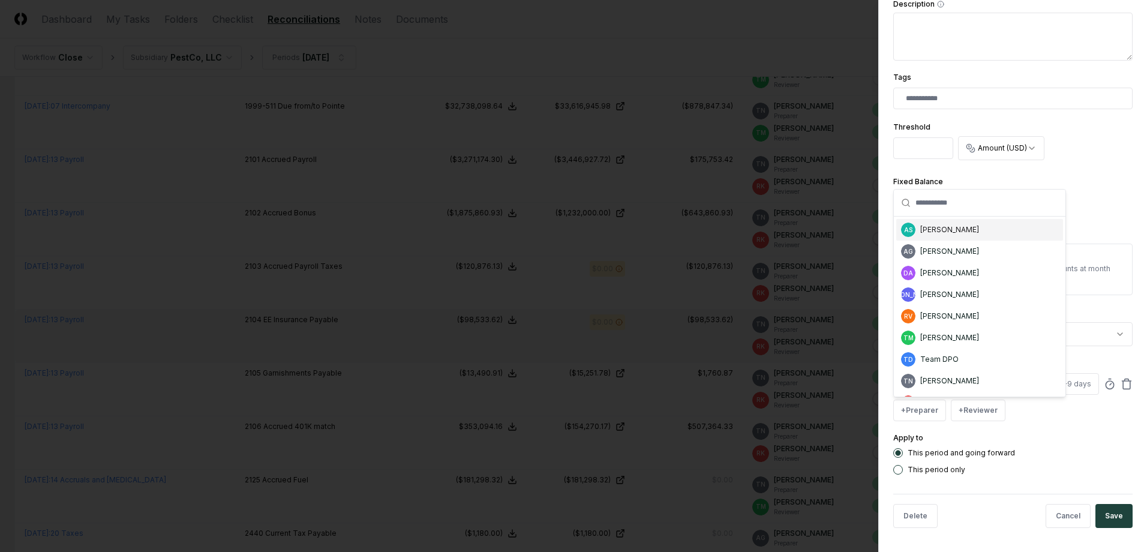
click at [935, 232] on div "[PERSON_NAME]" at bounding box center [949, 229] width 59 height 11
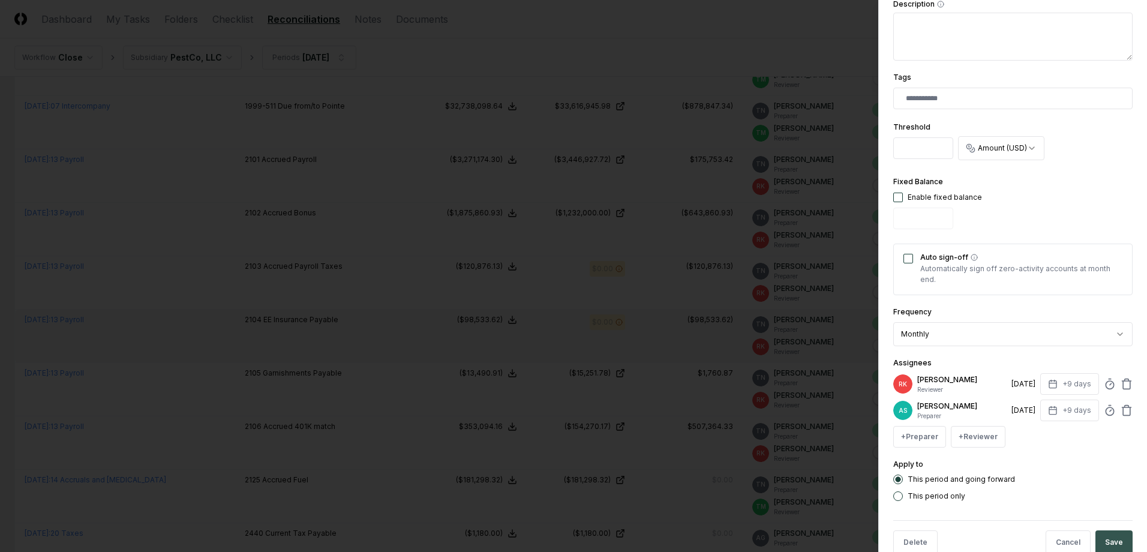
click at [1098, 543] on button "Save" at bounding box center [1113, 542] width 37 height 24
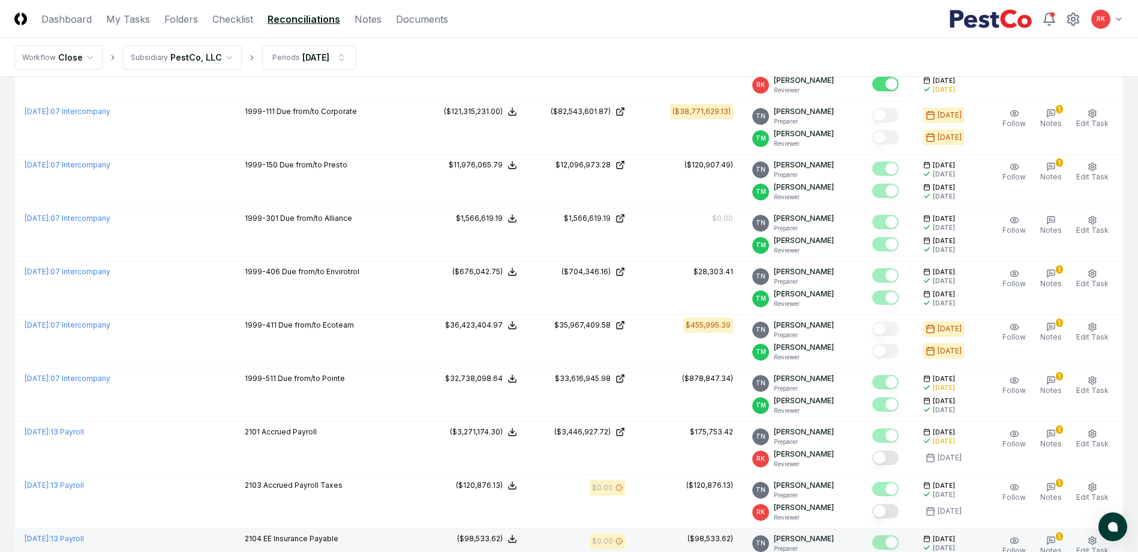
scroll to position [0, 0]
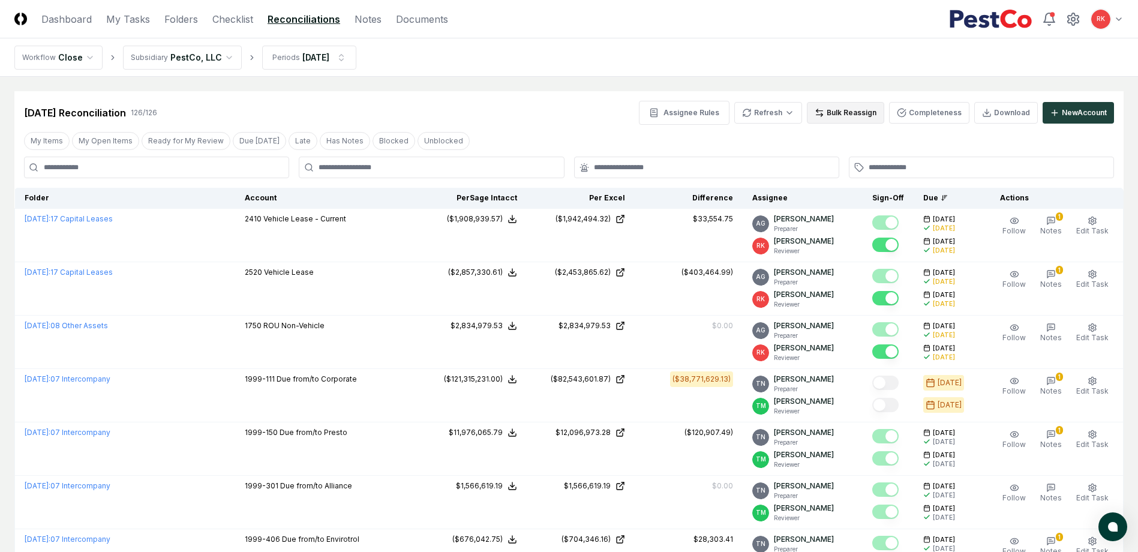
click at [822, 113] on icon at bounding box center [820, 113] width 10 height 10
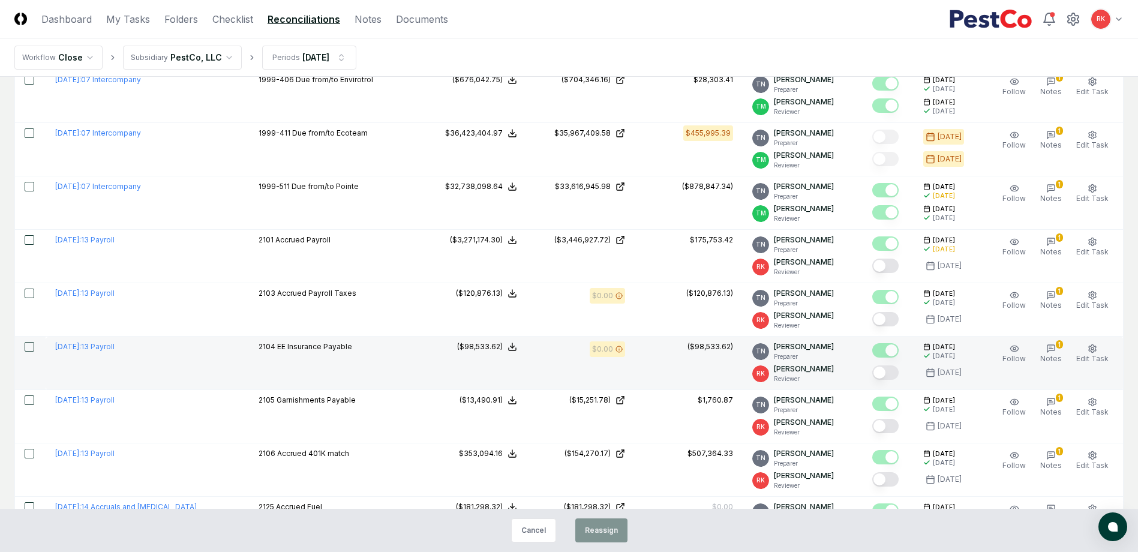
scroll to position [540, 0]
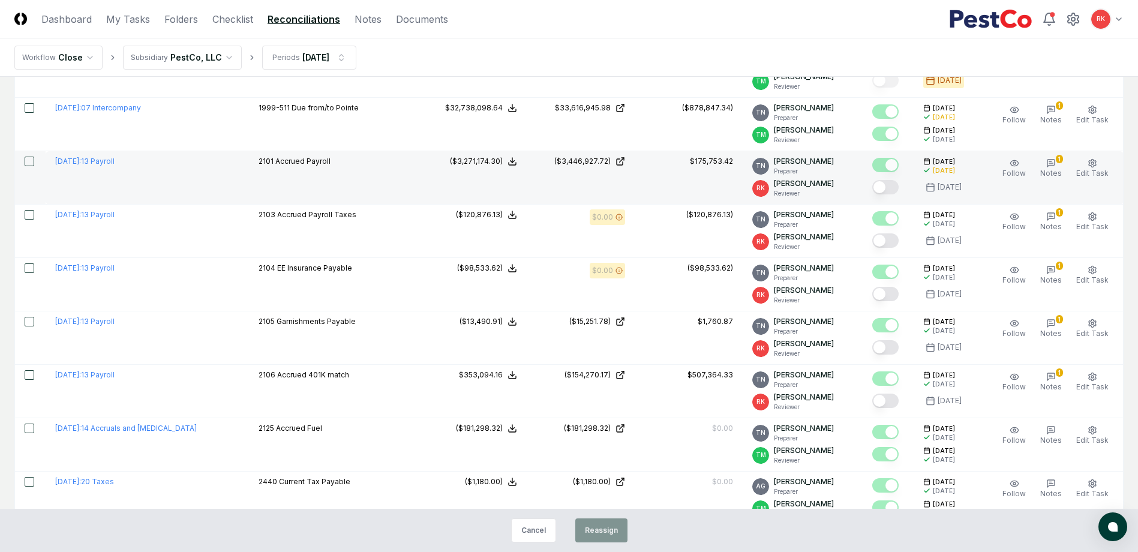
click at [24, 164] on td at bounding box center [30, 177] width 31 height 53
click at [31, 162] on button "button" at bounding box center [30, 162] width 10 height 10
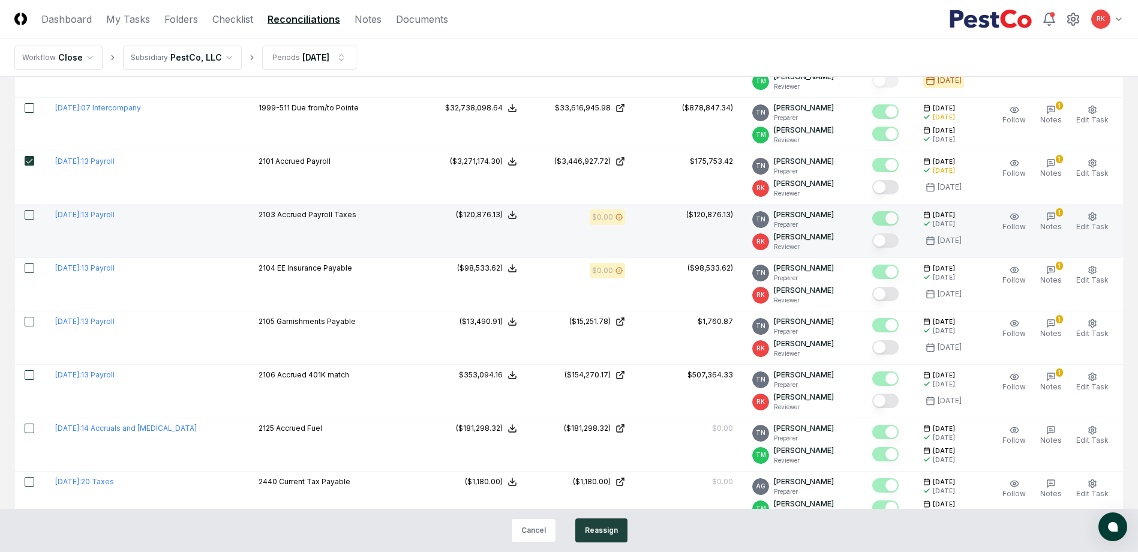
click at [29, 216] on button "button" at bounding box center [30, 215] width 10 height 10
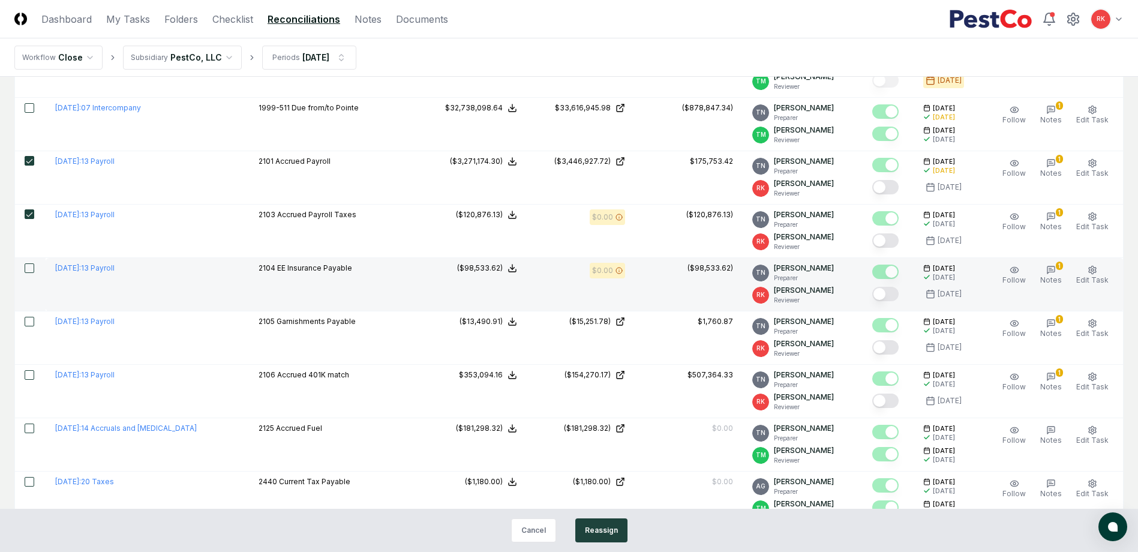
click at [28, 265] on button "button" at bounding box center [30, 268] width 10 height 10
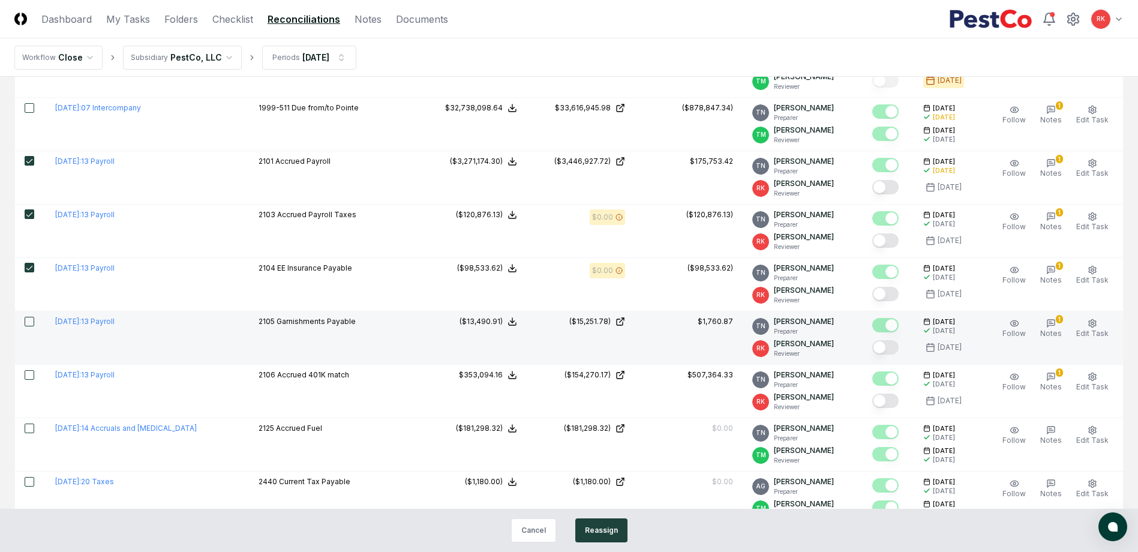
click at [26, 320] on button "button" at bounding box center [30, 322] width 10 height 10
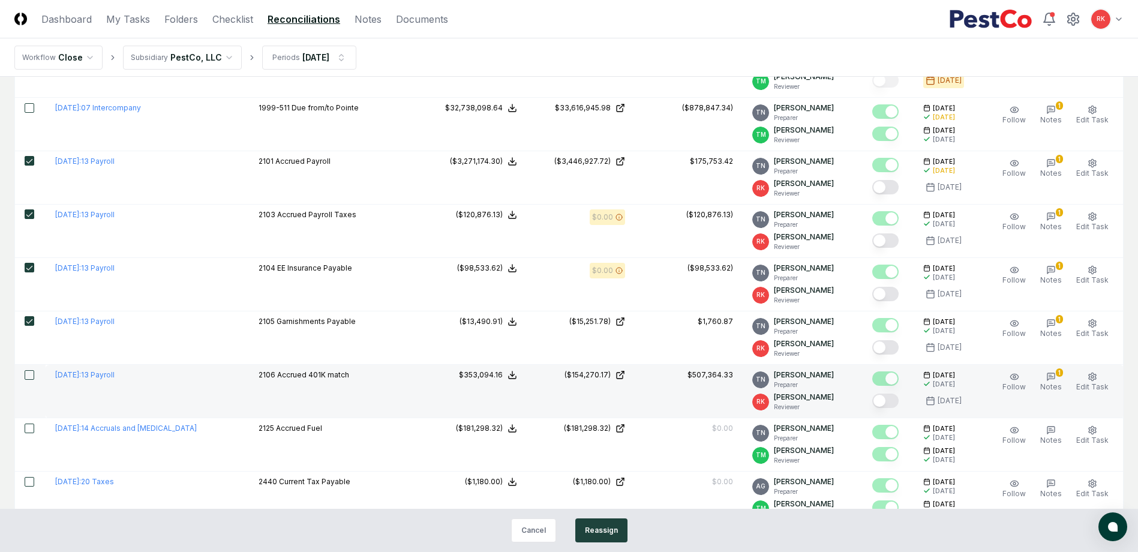
click at [31, 373] on button "button" at bounding box center [30, 375] width 10 height 10
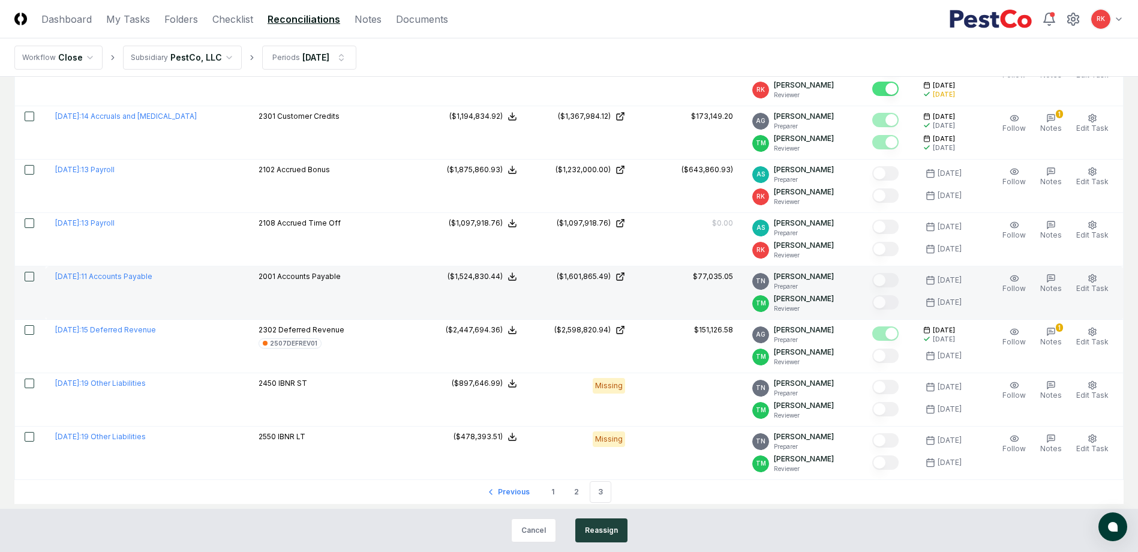
scroll to position [1140, 0]
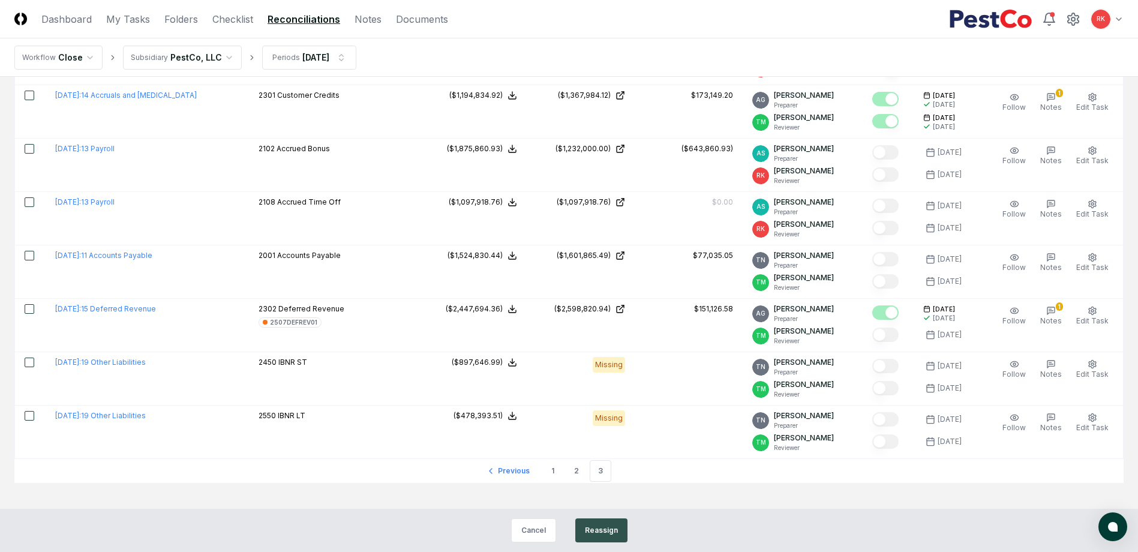
click at [605, 531] on button "Reassign" at bounding box center [601, 530] width 52 height 24
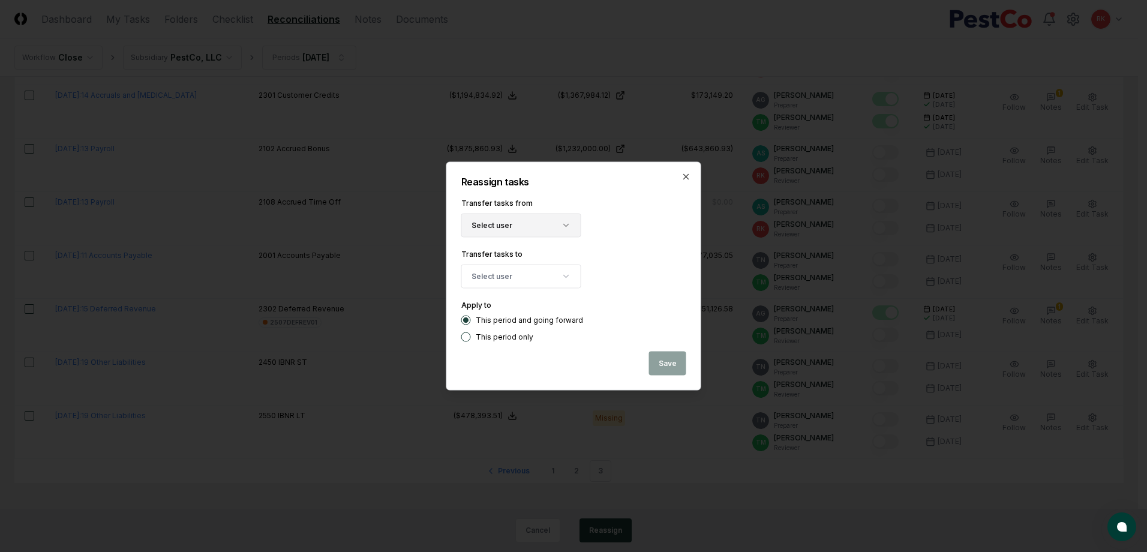
click at [529, 223] on button "Select user" at bounding box center [521, 226] width 120 height 24
click at [510, 302] on div "[PERSON_NAME]" at bounding box center [527, 297] width 59 height 11
click at [525, 274] on button "Select user" at bounding box center [521, 277] width 120 height 24
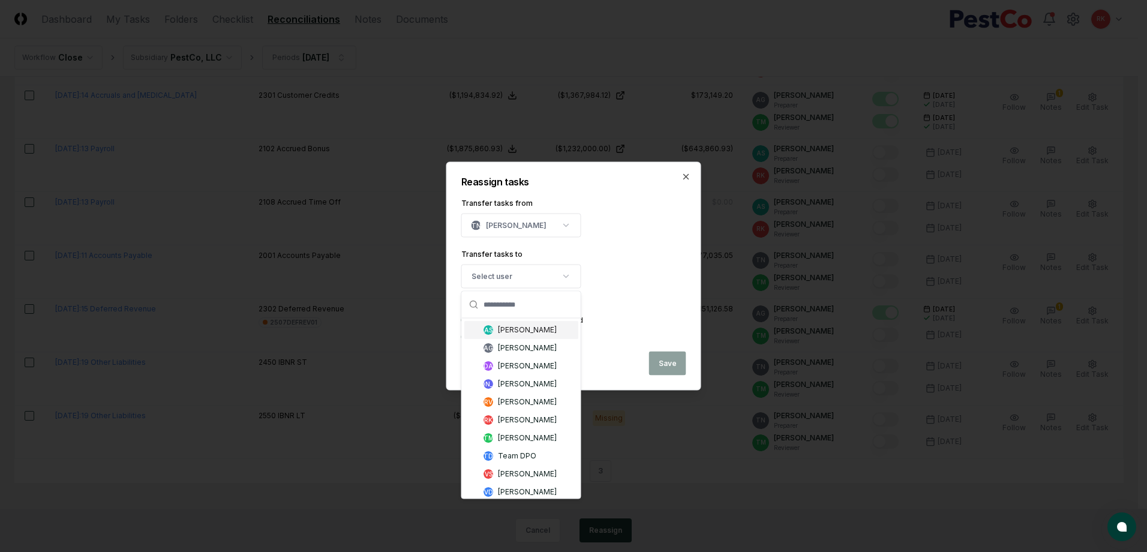
click at [509, 328] on div "[PERSON_NAME]" at bounding box center [527, 330] width 59 height 11
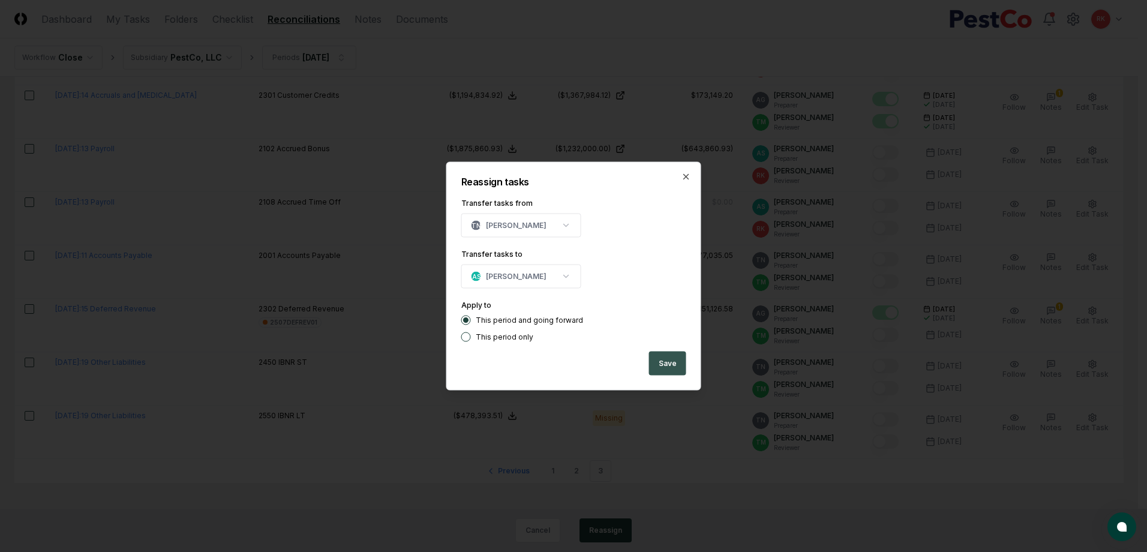
click at [677, 356] on button "Save" at bounding box center [667, 364] width 37 height 24
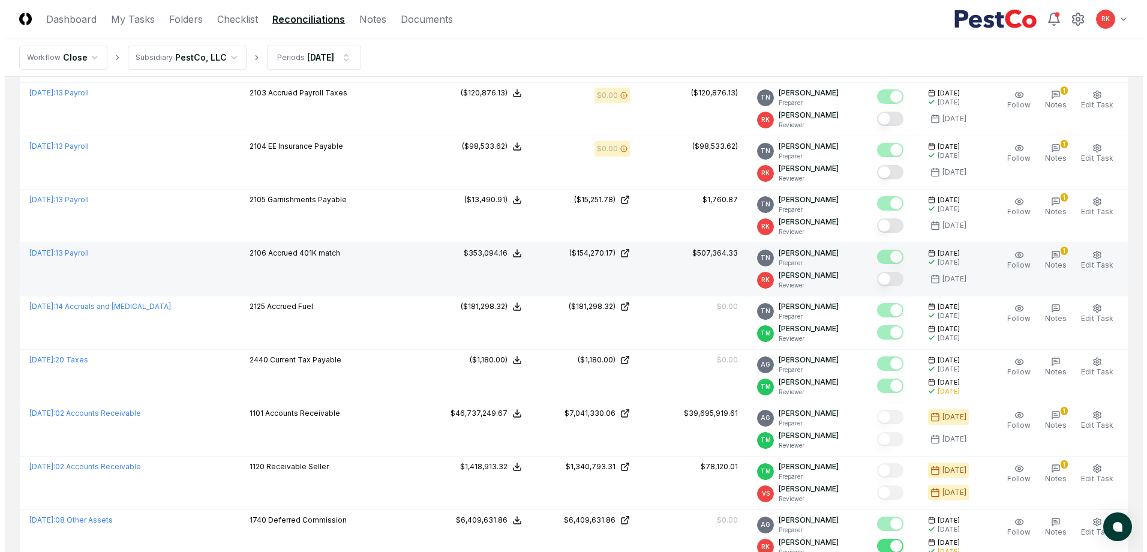
scroll to position [600, 0]
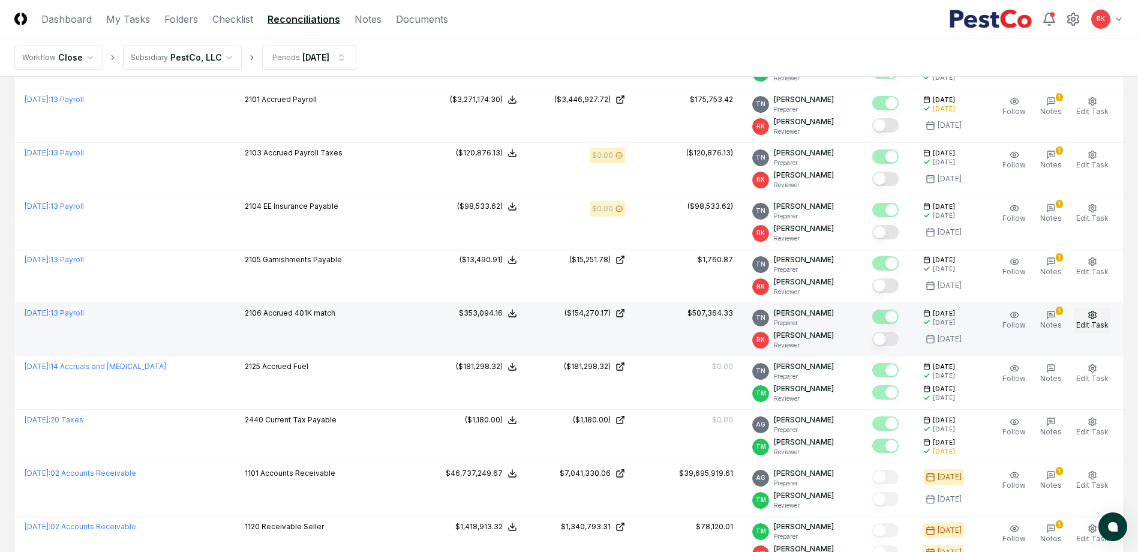
click at [1096, 320] on button "Edit Task" at bounding box center [1092, 320] width 37 height 25
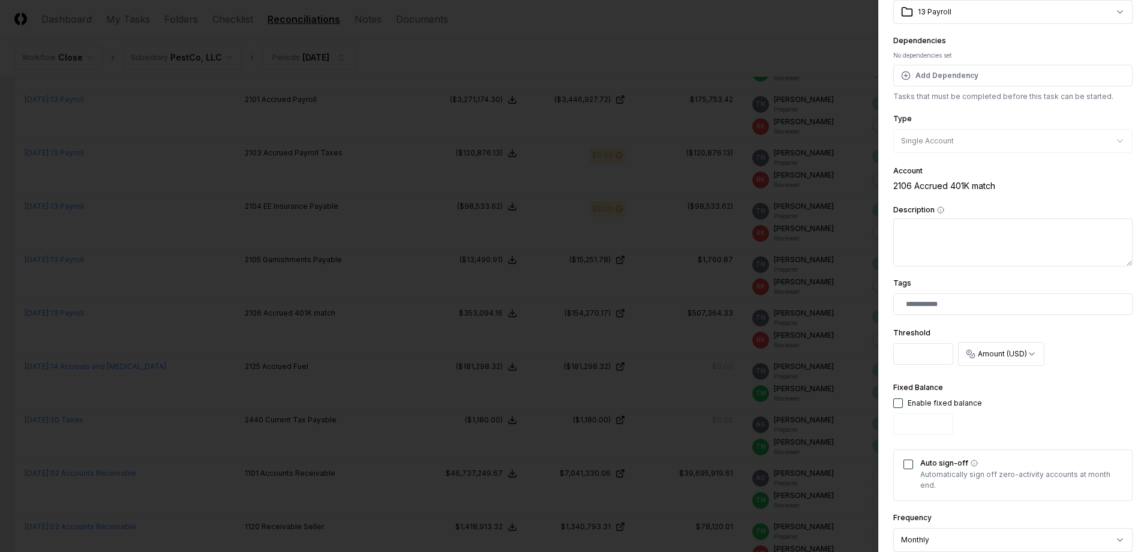
scroll to position [298, 0]
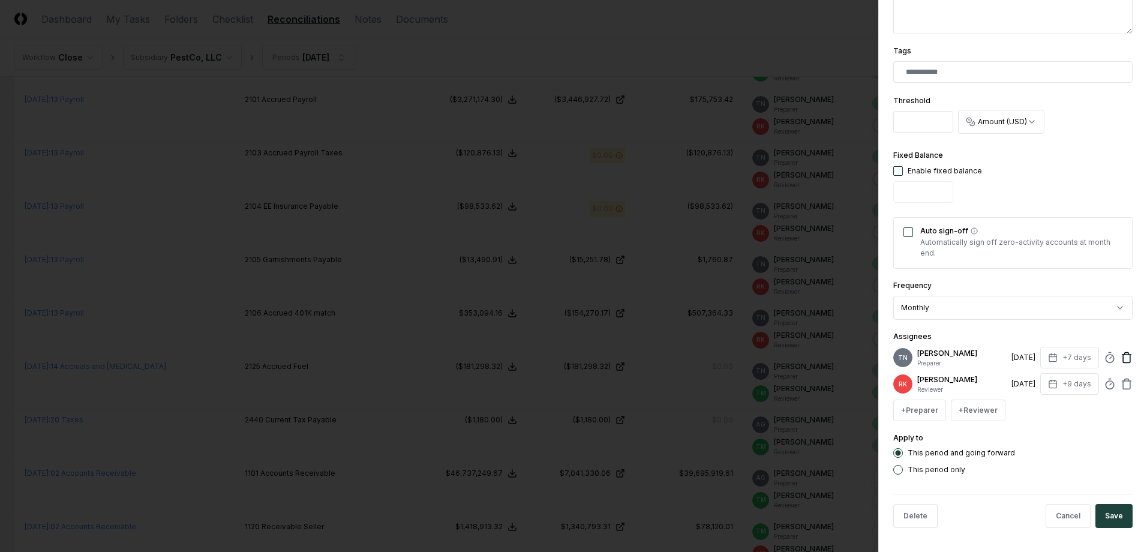
click at [1121, 356] on icon at bounding box center [1127, 358] width 12 height 12
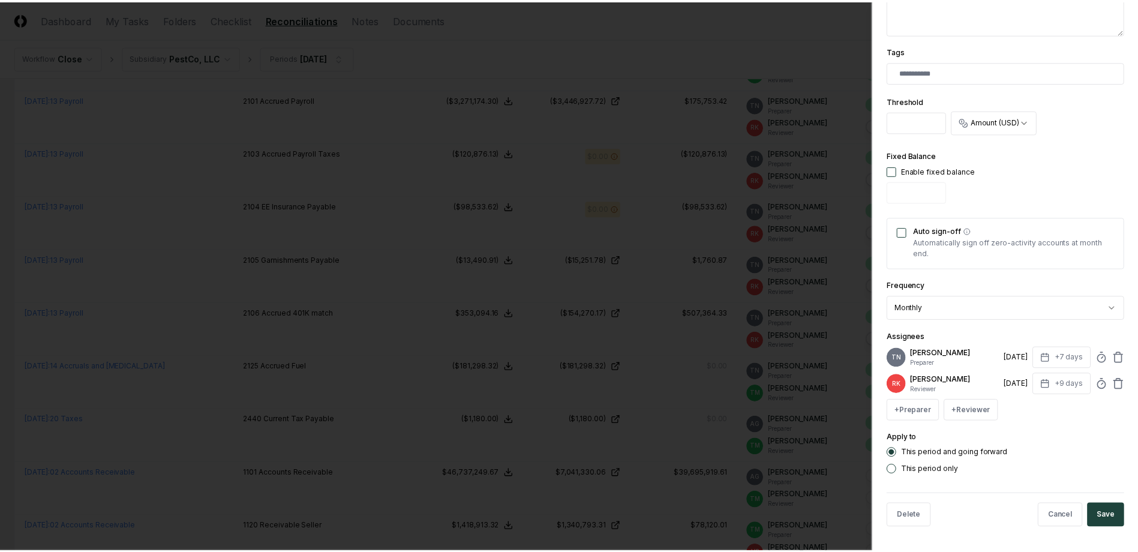
scroll to position [271, 0]
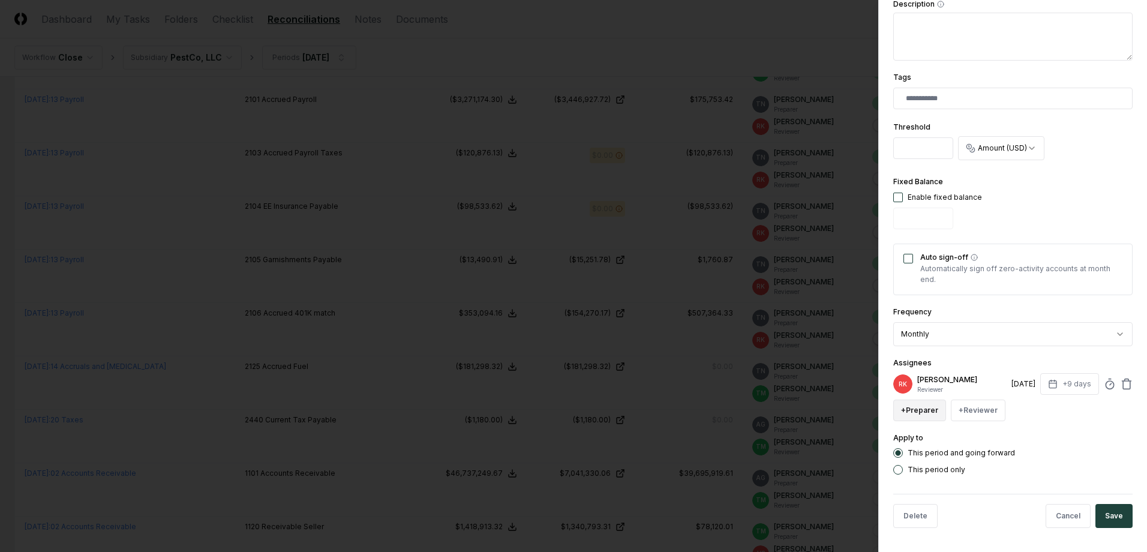
click at [918, 416] on button "+ Preparer" at bounding box center [919, 411] width 53 height 22
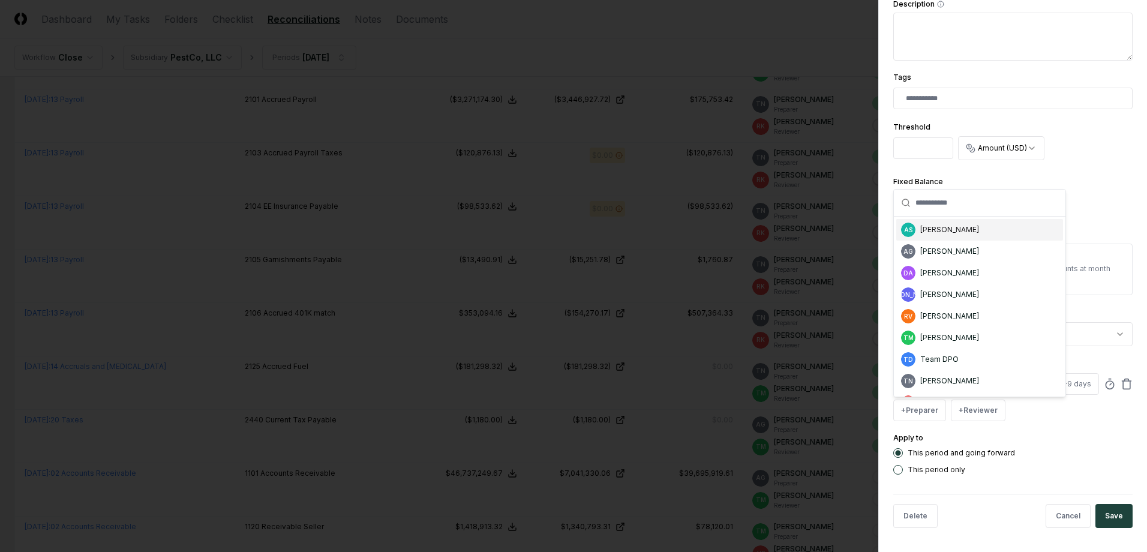
click at [928, 239] on div "AS [PERSON_NAME]" at bounding box center [979, 230] width 167 height 22
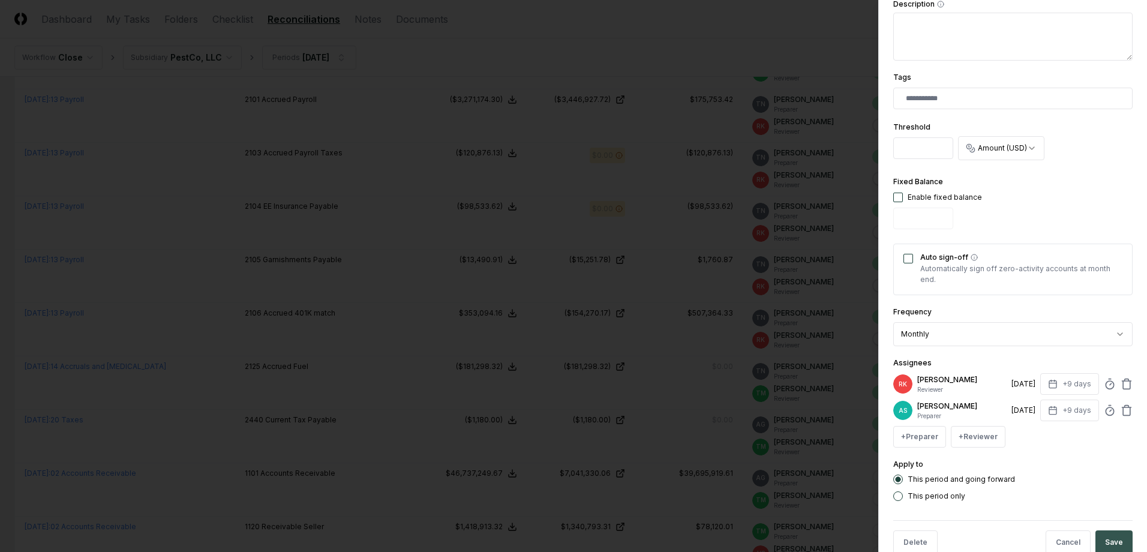
click at [1114, 535] on button "Save" at bounding box center [1113, 542] width 37 height 24
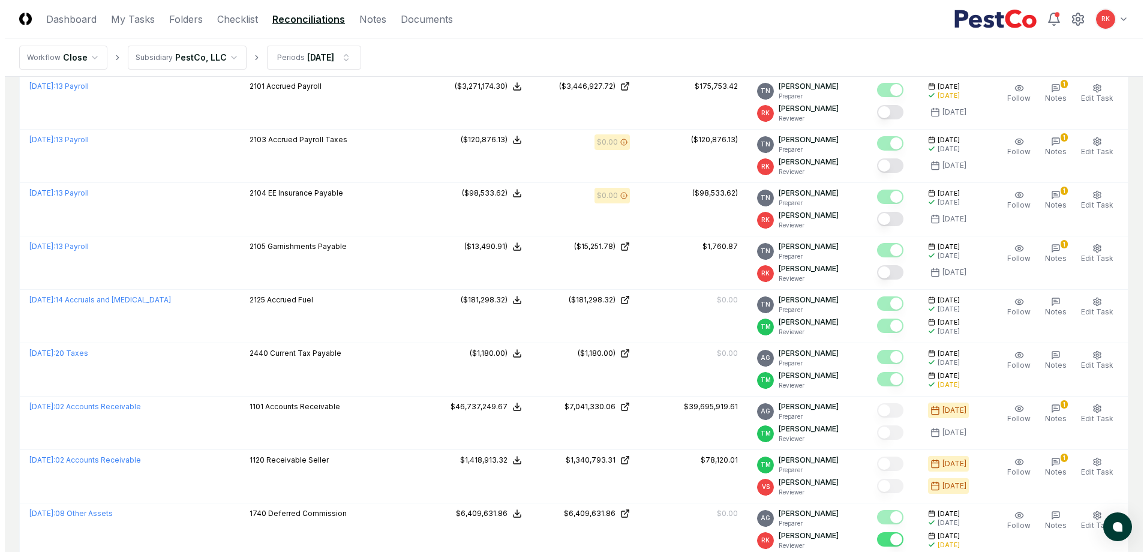
scroll to position [600, 0]
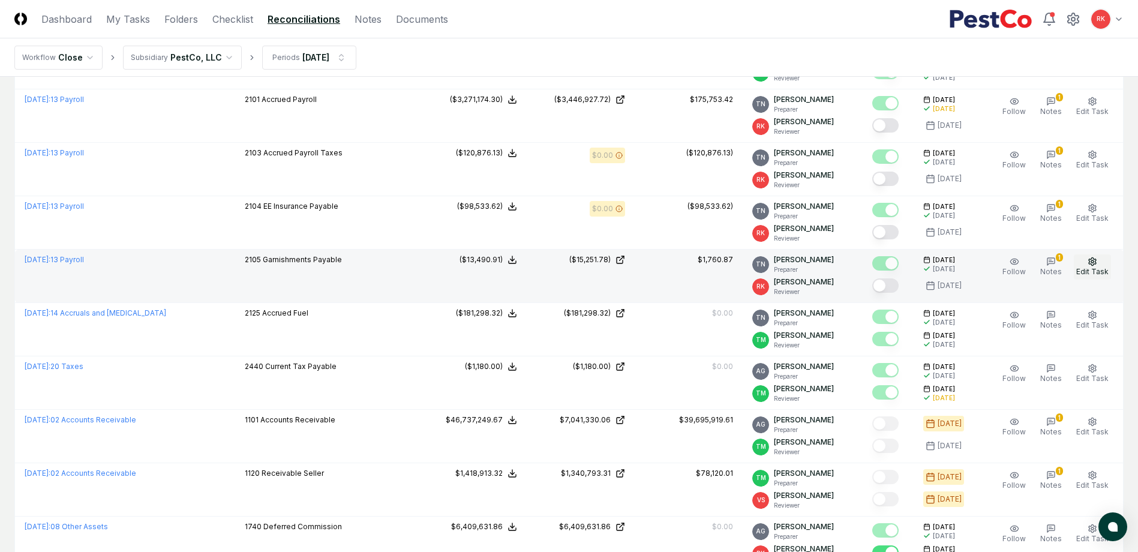
click at [1090, 264] on icon "button" at bounding box center [1092, 261] width 7 height 8
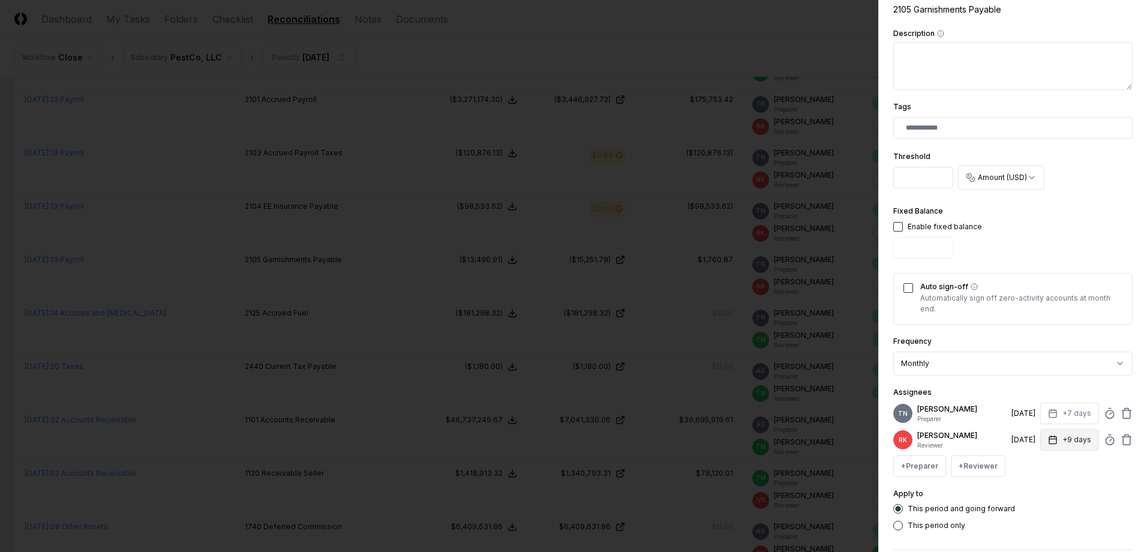
scroll to position [298, 0]
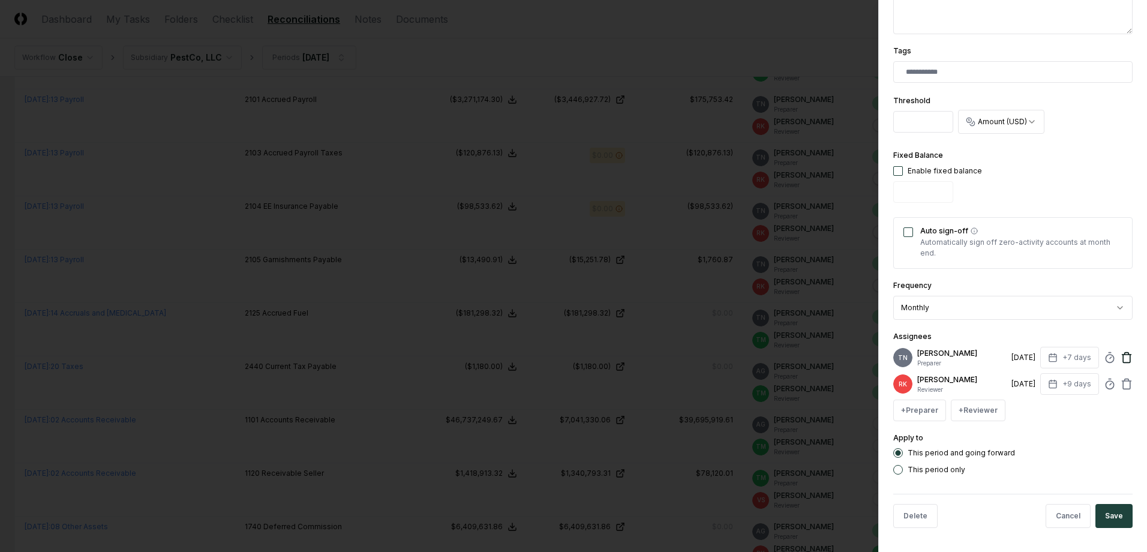
click at [1121, 356] on icon at bounding box center [1127, 358] width 12 height 12
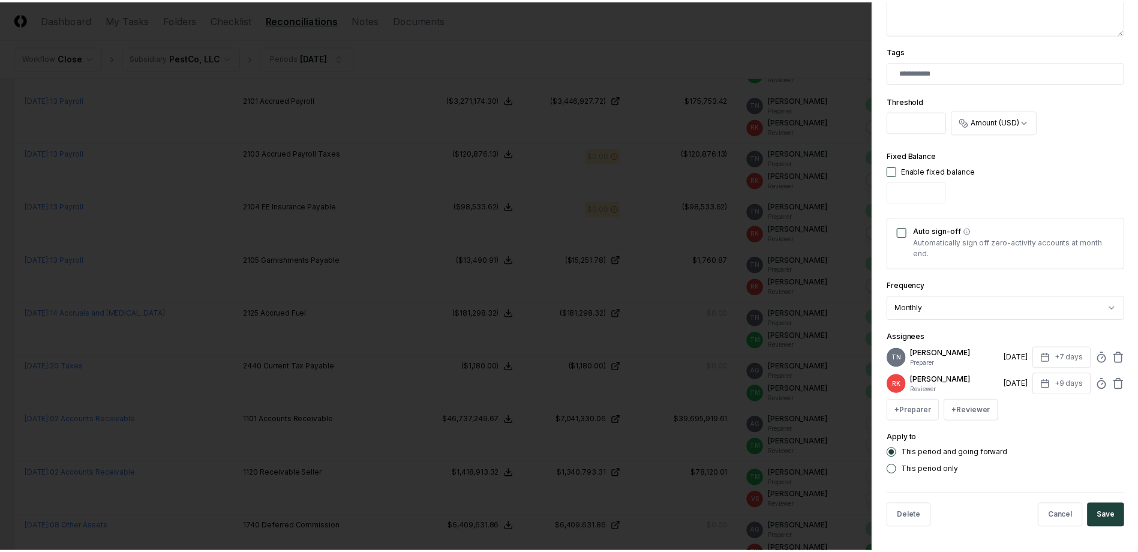
scroll to position [271, 0]
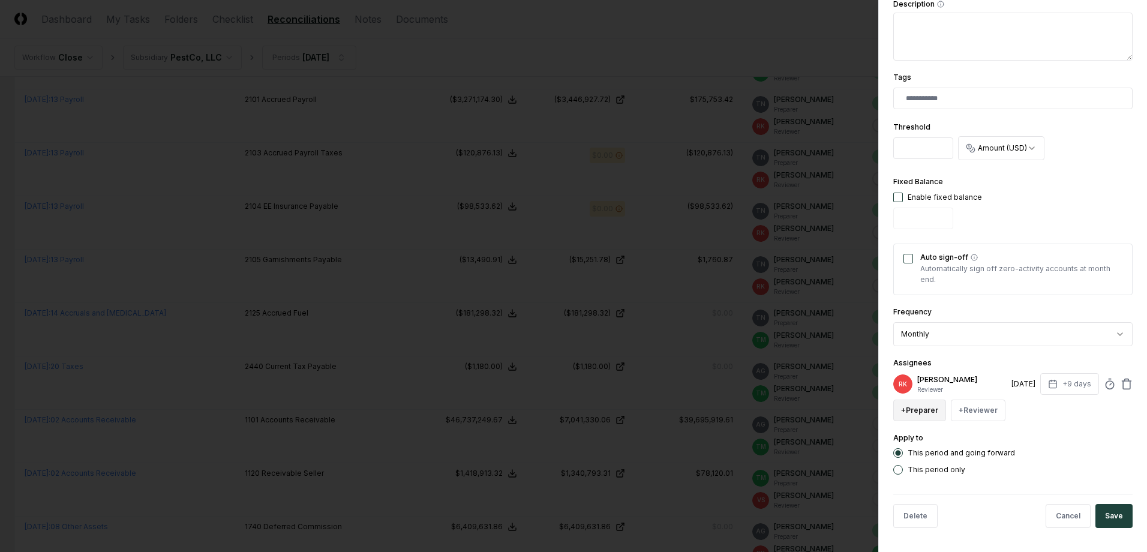
click at [923, 407] on button "+ Preparer" at bounding box center [919, 411] width 53 height 22
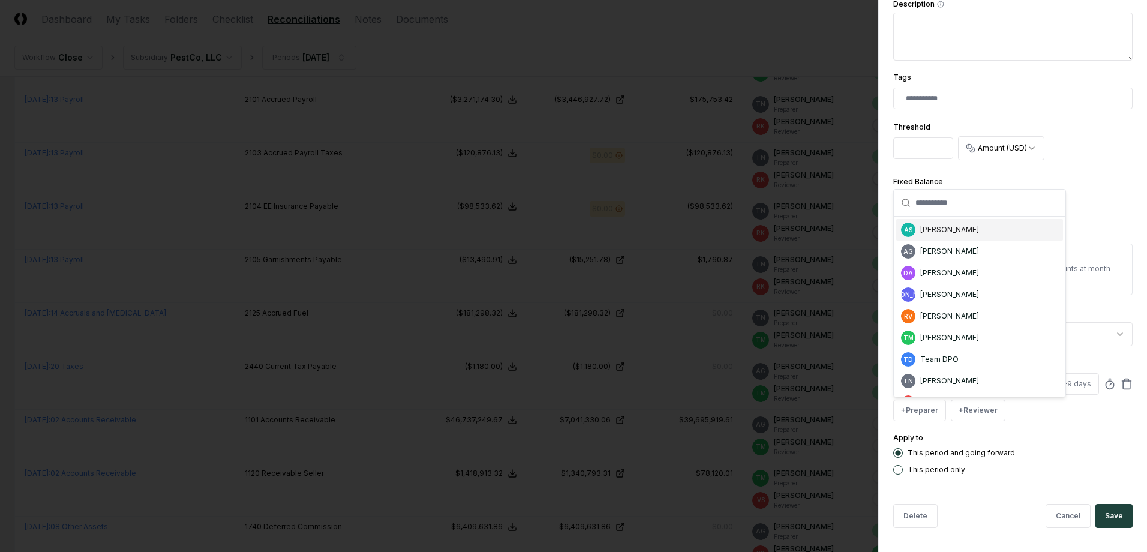
click at [937, 232] on div "[PERSON_NAME]" at bounding box center [949, 229] width 59 height 11
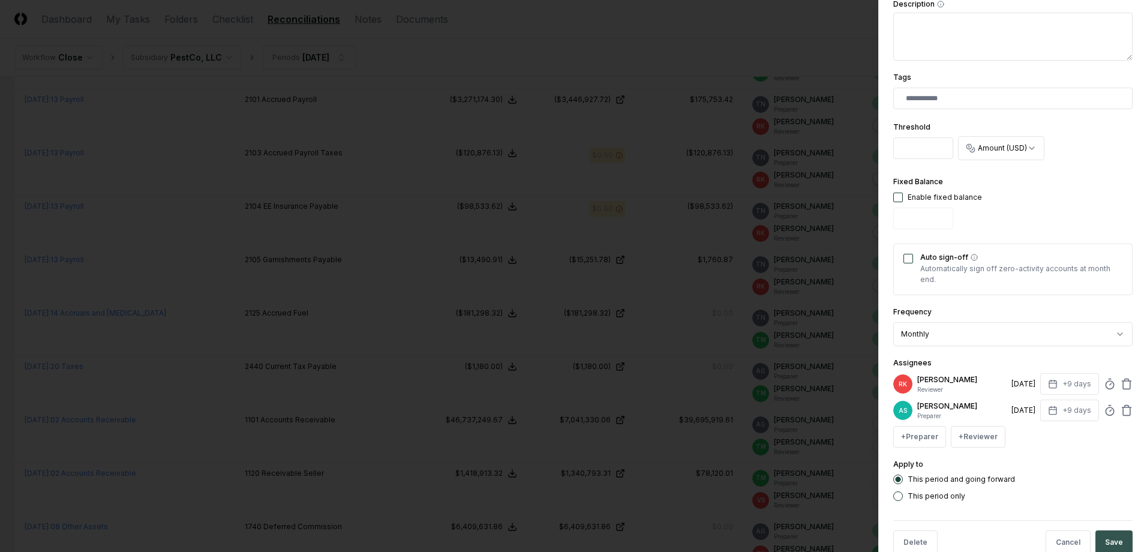
click at [1113, 538] on button "Save" at bounding box center [1113, 542] width 37 height 24
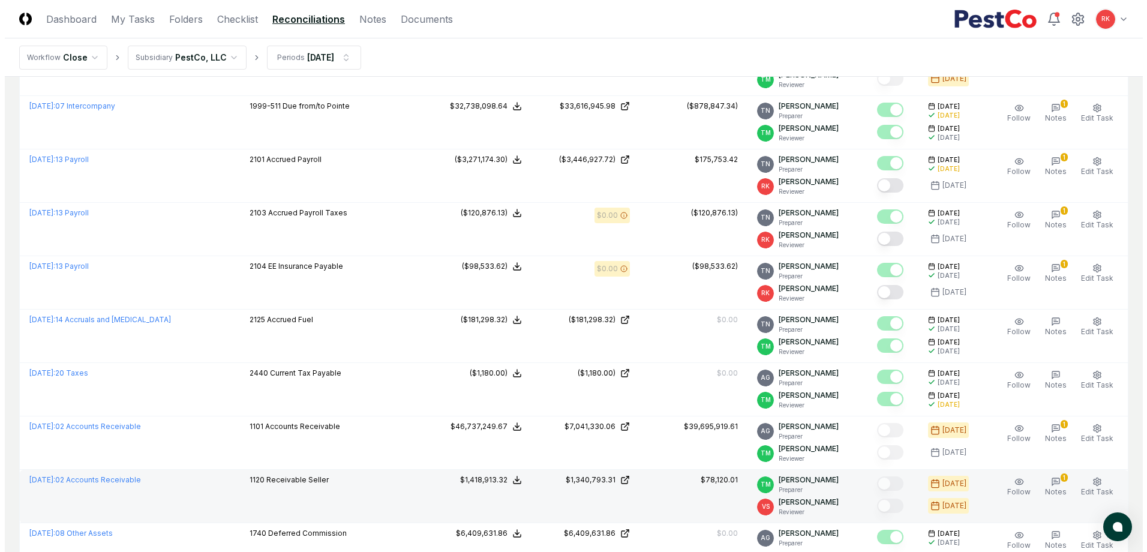
scroll to position [480, 0]
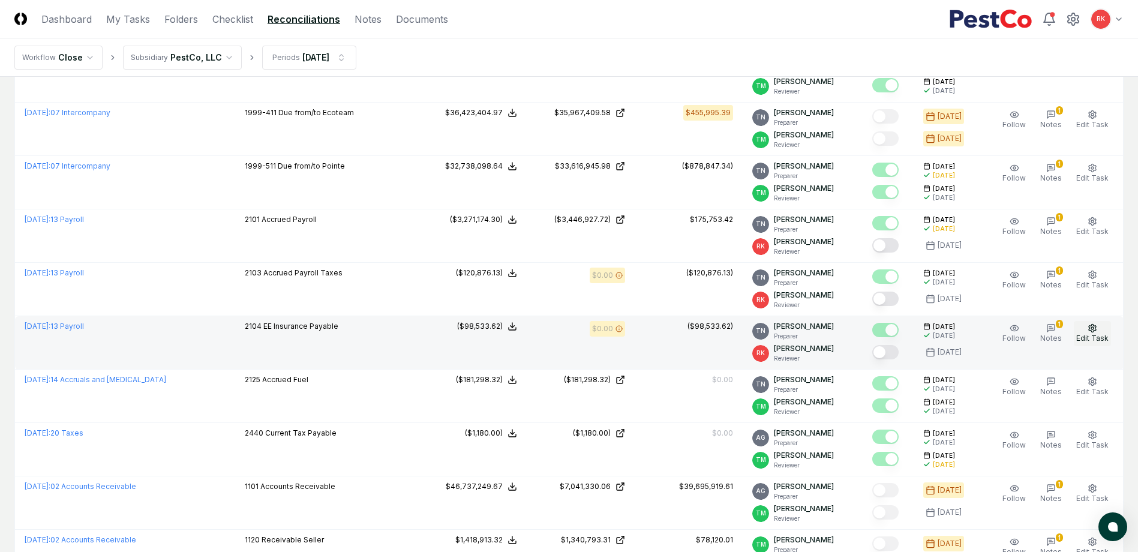
click at [1095, 332] on icon "button" at bounding box center [1093, 328] width 10 height 10
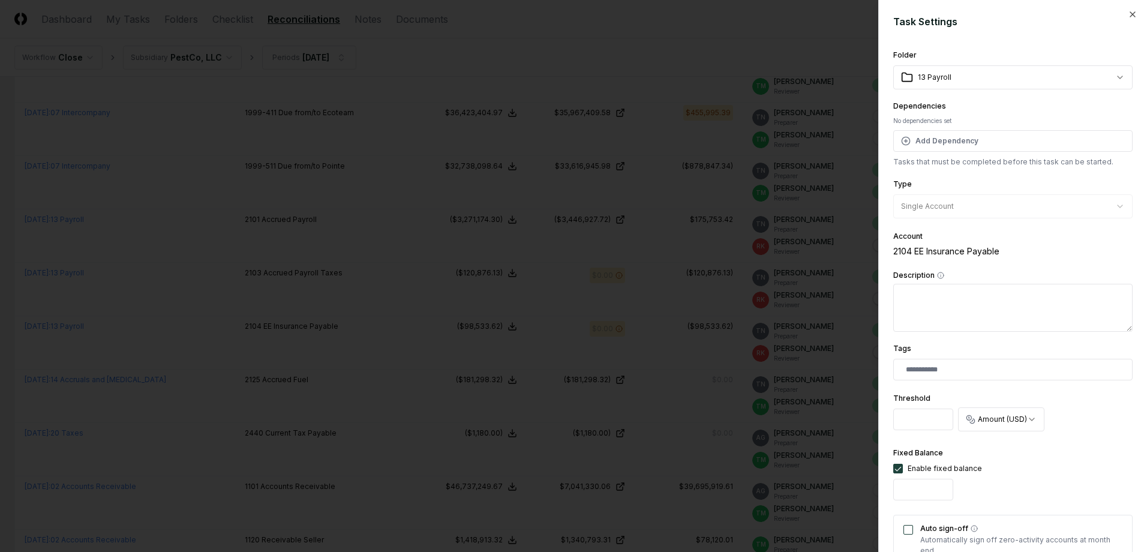
scroll to position [298, 0]
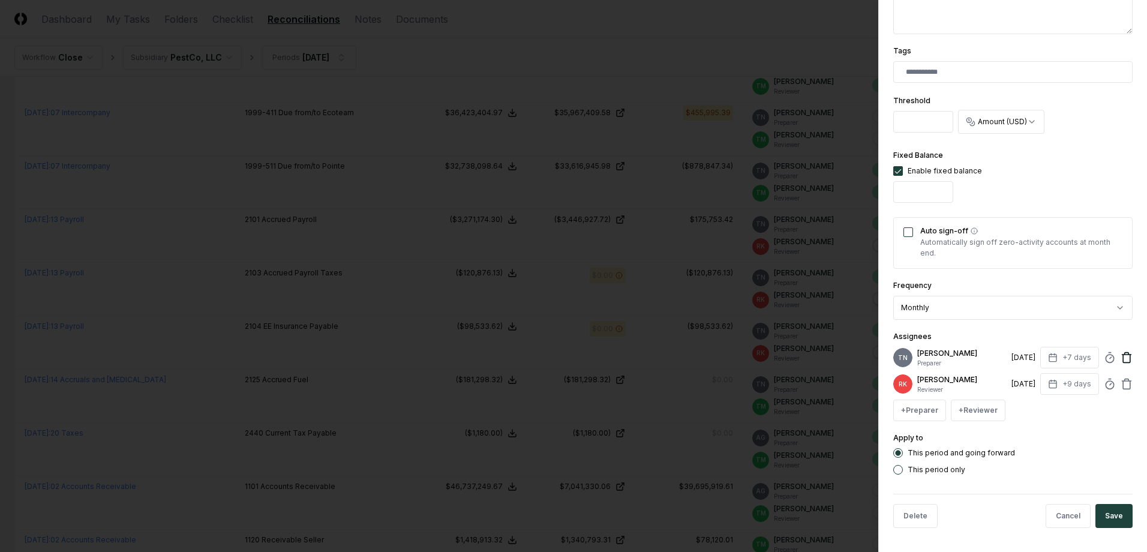
click at [1123, 358] on icon at bounding box center [1126, 359] width 7 height 8
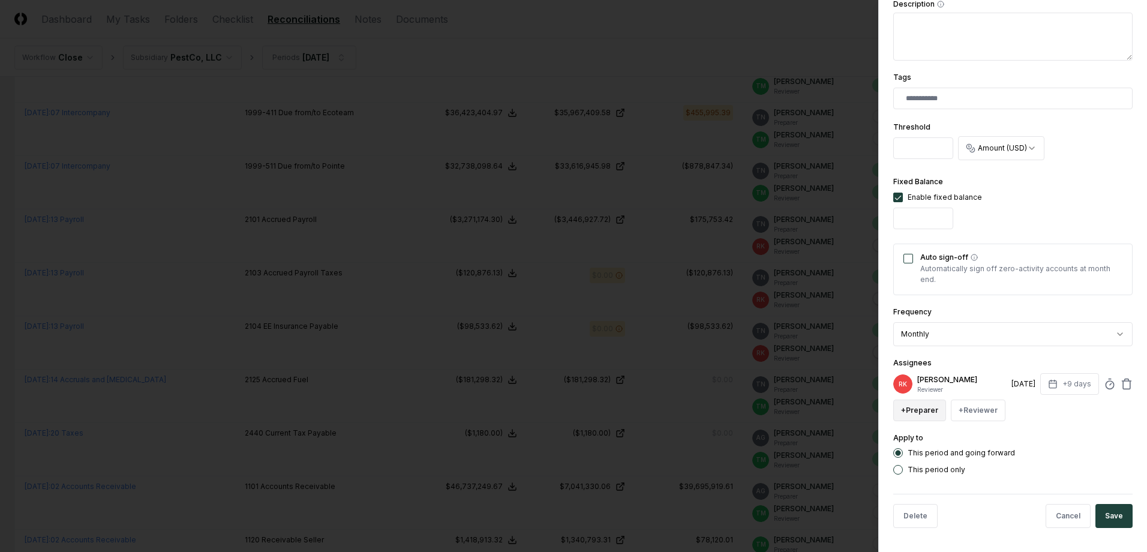
click at [911, 410] on button "+ Preparer" at bounding box center [919, 411] width 53 height 22
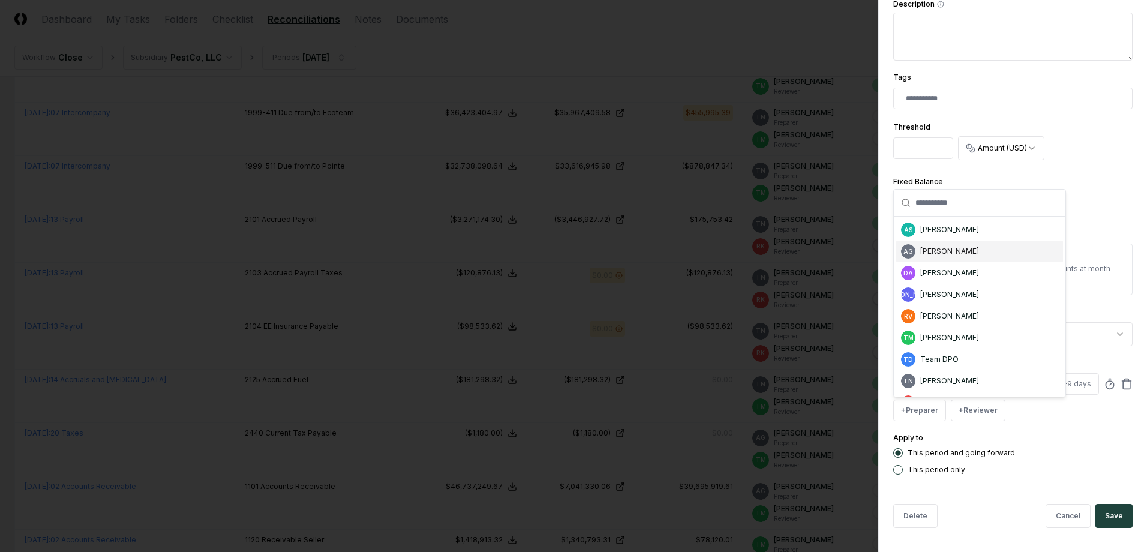
click at [964, 242] on div "AG Angelique Cotez Garcia" at bounding box center [979, 252] width 167 height 22
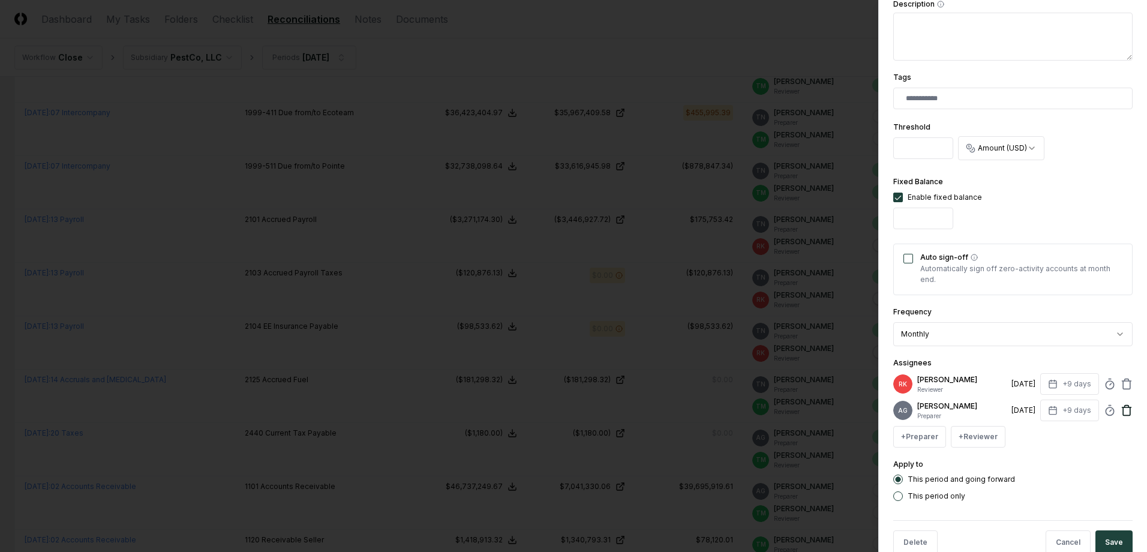
click at [1121, 413] on icon at bounding box center [1127, 410] width 12 height 12
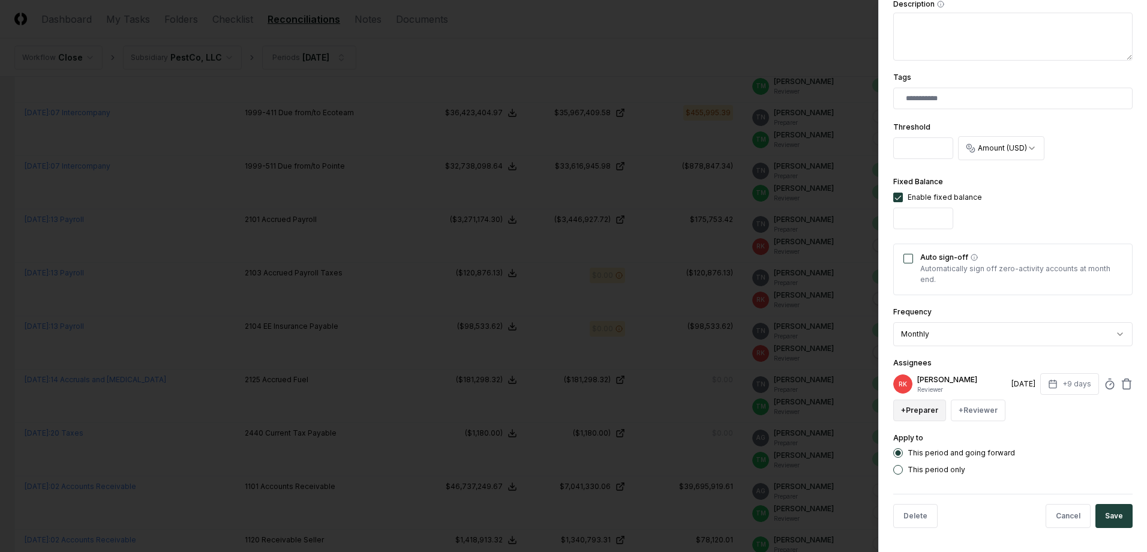
click at [917, 405] on button "+ Preparer" at bounding box center [919, 411] width 53 height 22
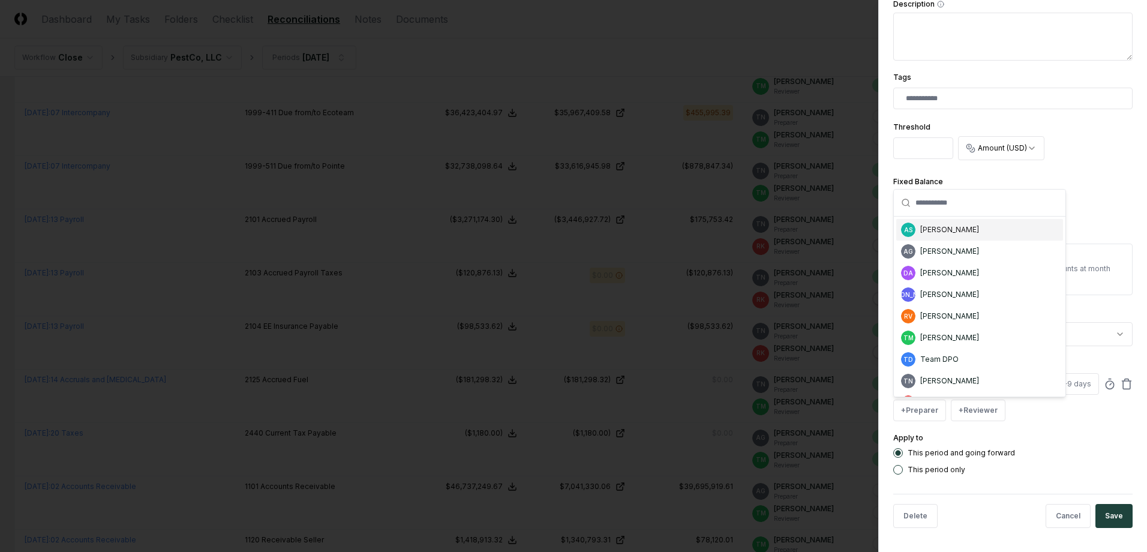
click at [938, 229] on div "[PERSON_NAME]" at bounding box center [949, 229] width 59 height 11
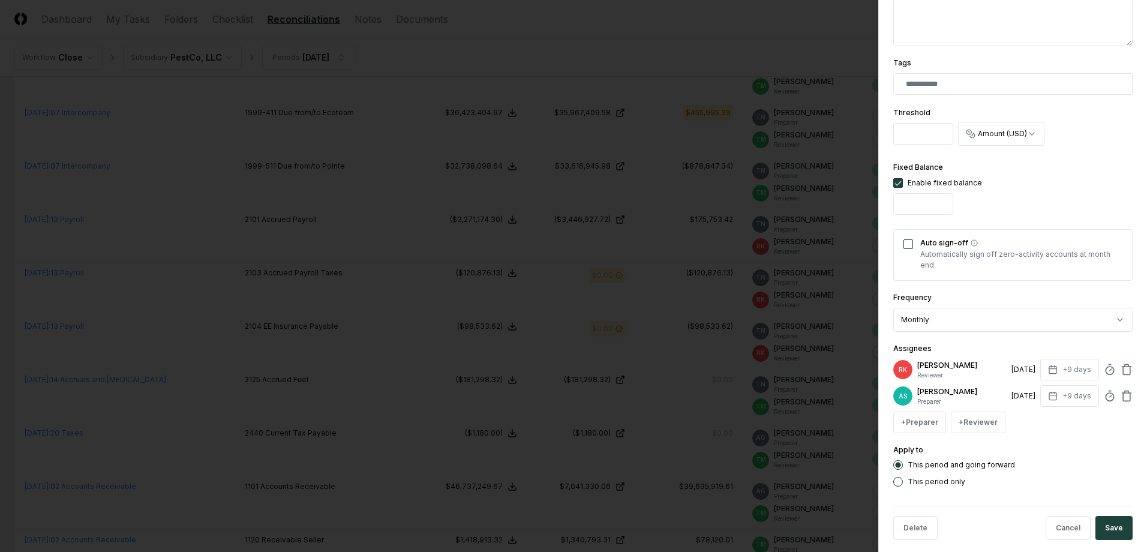
scroll to position [298, 0]
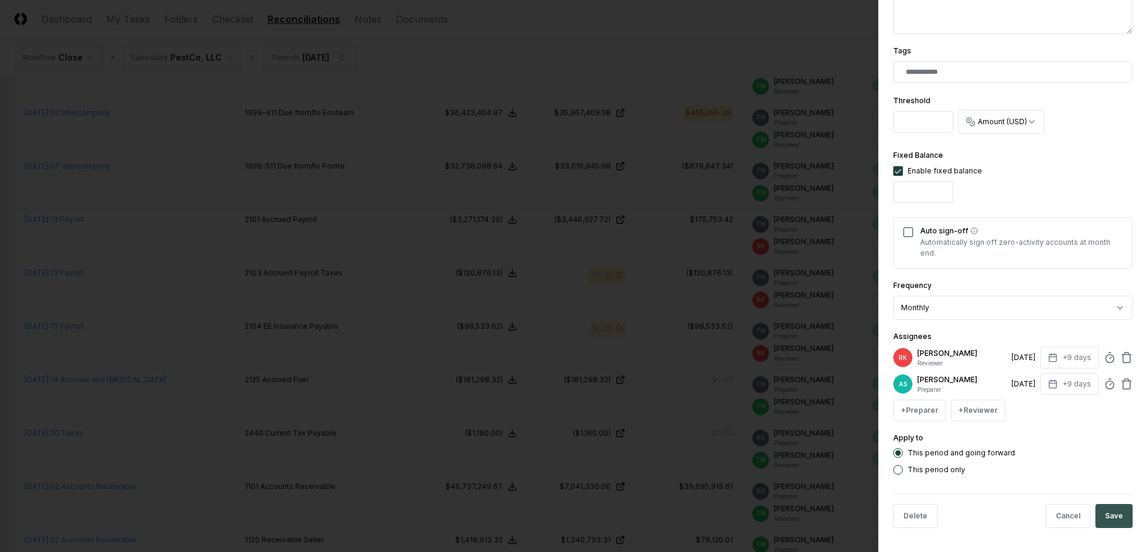
click at [1115, 518] on button "Save" at bounding box center [1113, 516] width 37 height 24
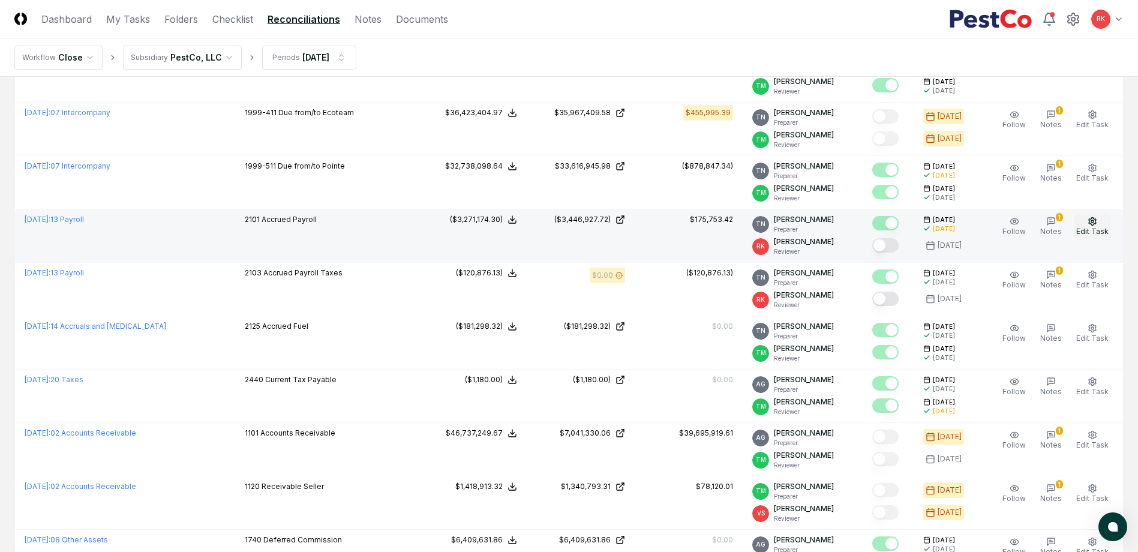
click at [1091, 231] on span "Edit Task" at bounding box center [1092, 231] width 32 height 9
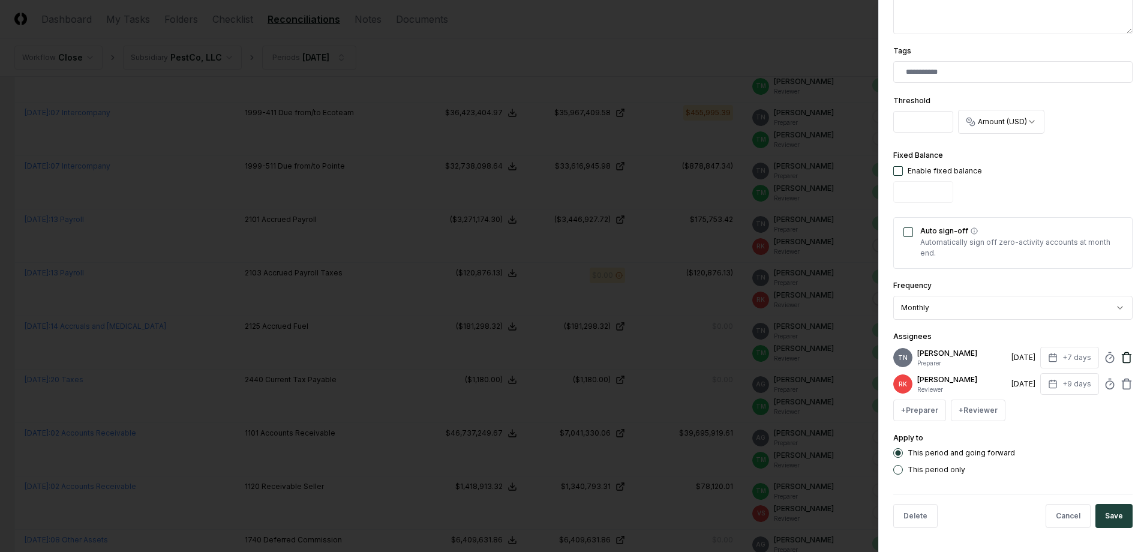
click at [1123, 359] on icon at bounding box center [1126, 359] width 7 height 8
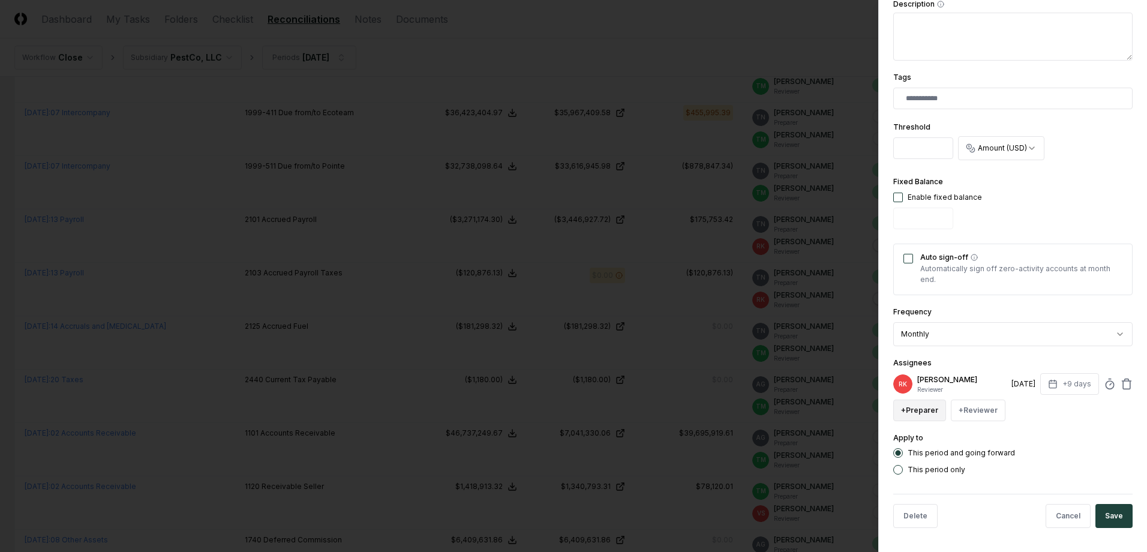
click at [909, 407] on button "+ Preparer" at bounding box center [919, 411] width 53 height 22
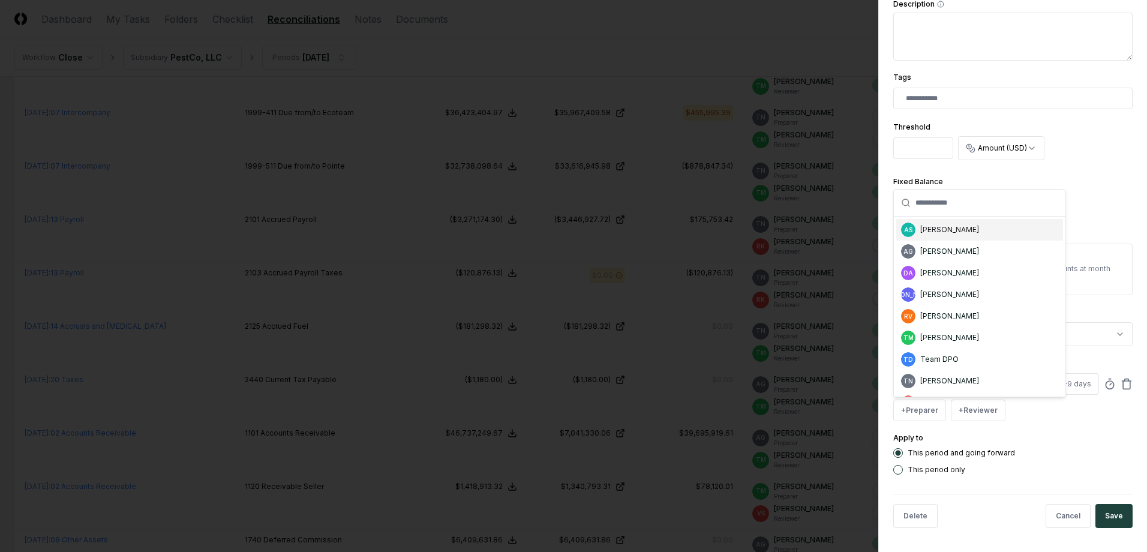
click at [939, 231] on div "[PERSON_NAME]" at bounding box center [949, 229] width 59 height 11
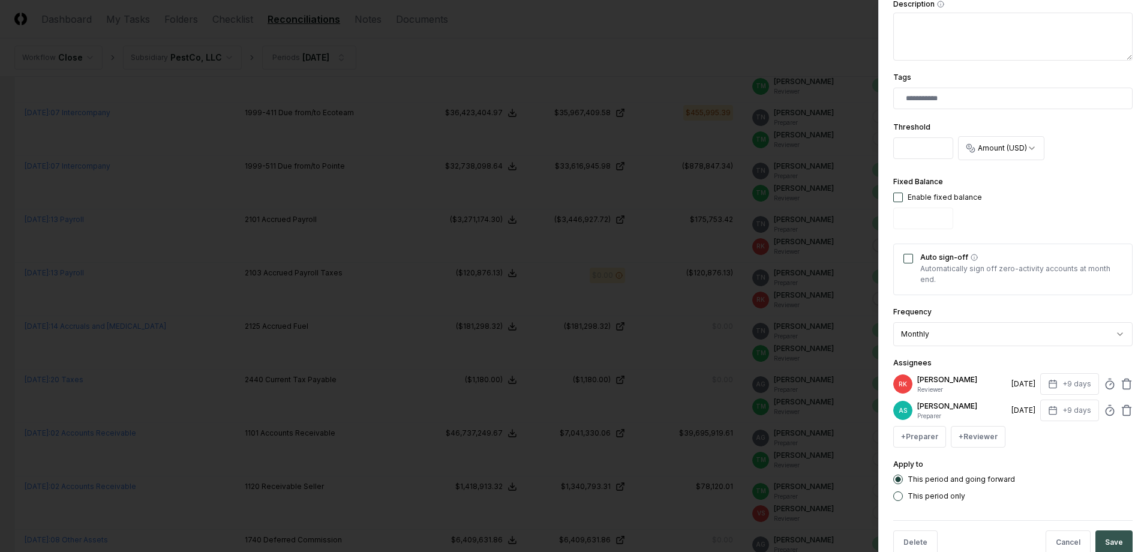
click at [1104, 540] on button "Save" at bounding box center [1113, 542] width 37 height 24
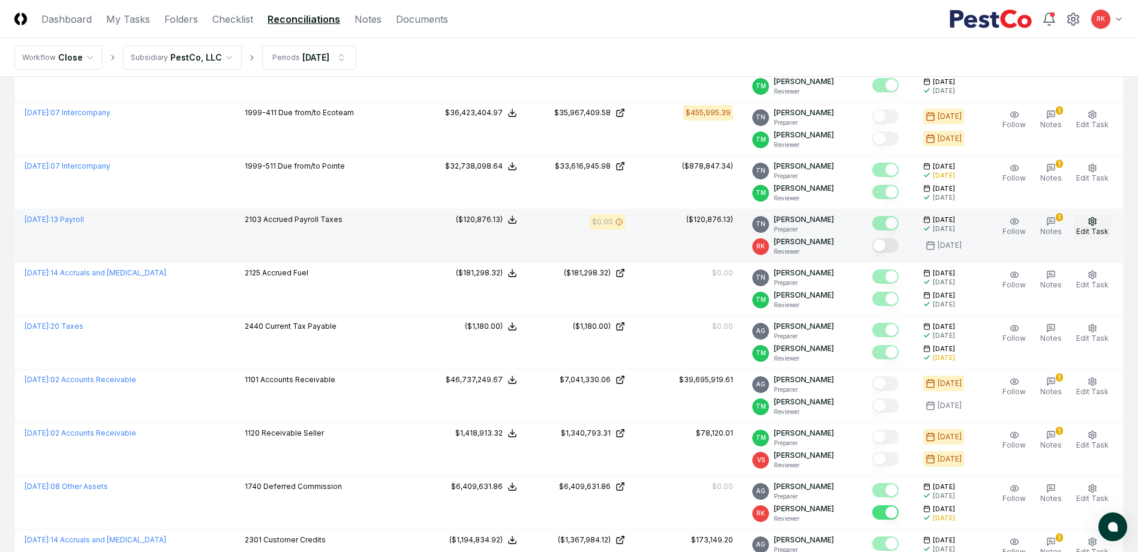
click at [1097, 228] on span "Edit Task" at bounding box center [1092, 231] width 32 height 9
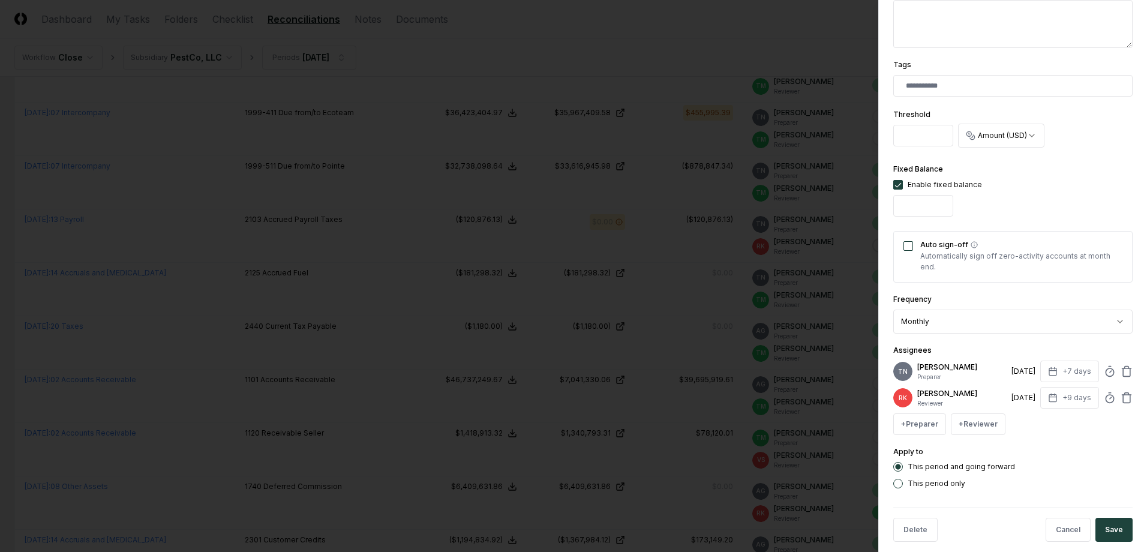
scroll to position [298, 0]
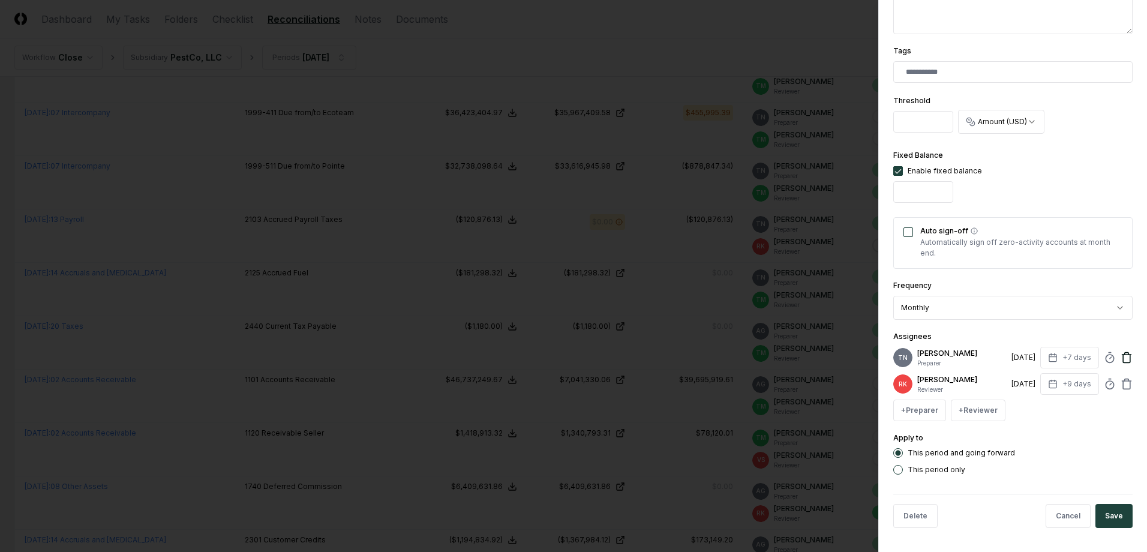
click at [1121, 356] on icon at bounding box center [1127, 358] width 12 height 12
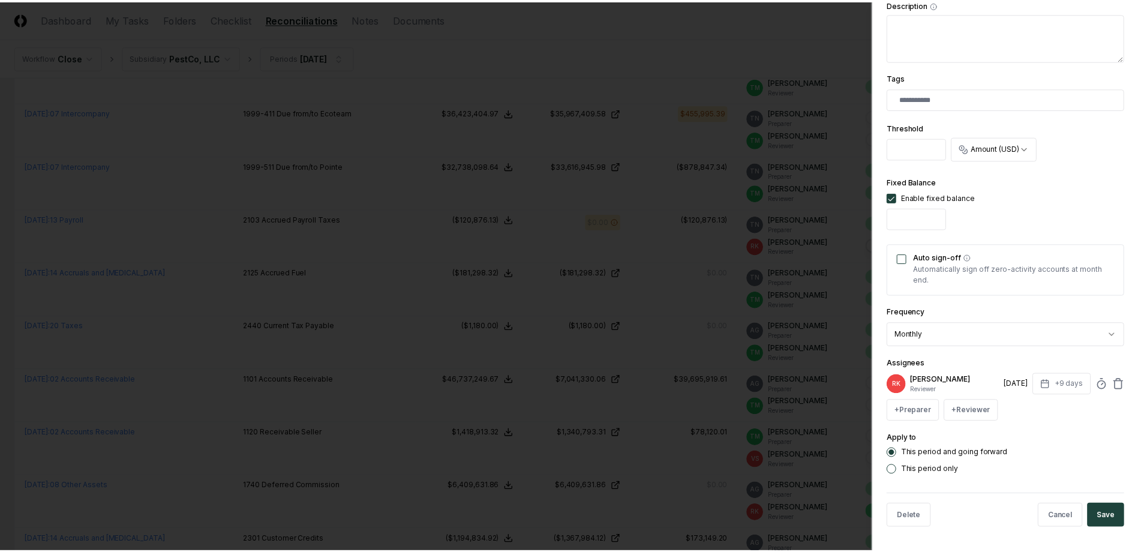
scroll to position [271, 0]
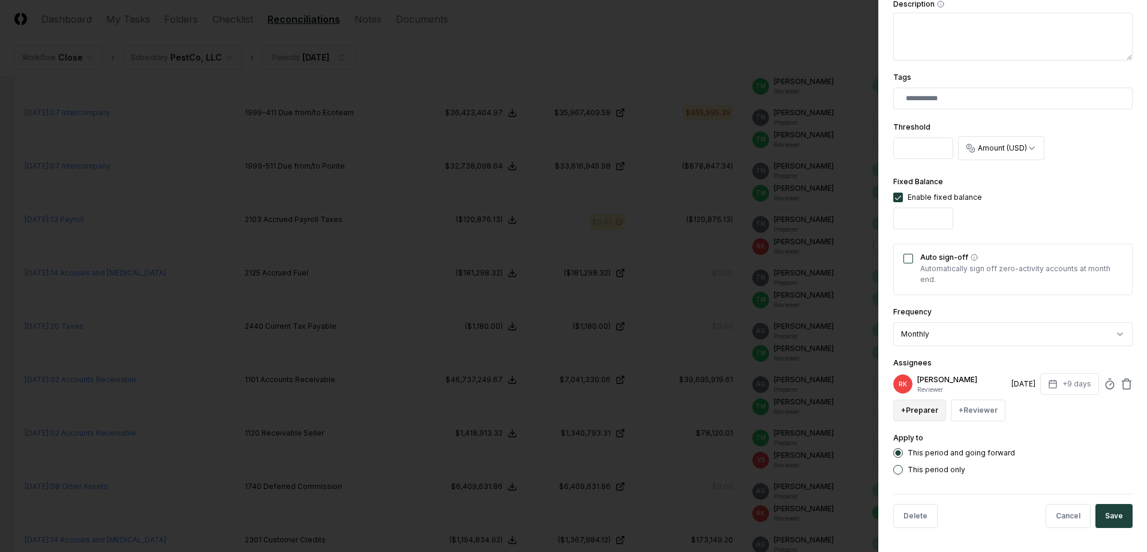
click at [917, 405] on button "+ Preparer" at bounding box center [919, 411] width 53 height 22
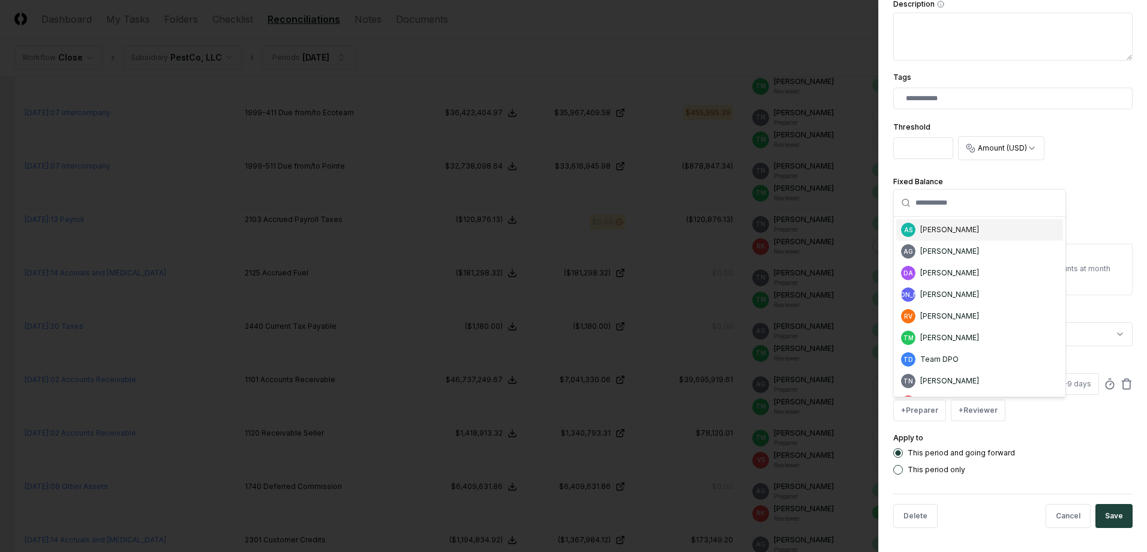
click at [943, 228] on div "[PERSON_NAME]" at bounding box center [949, 229] width 59 height 11
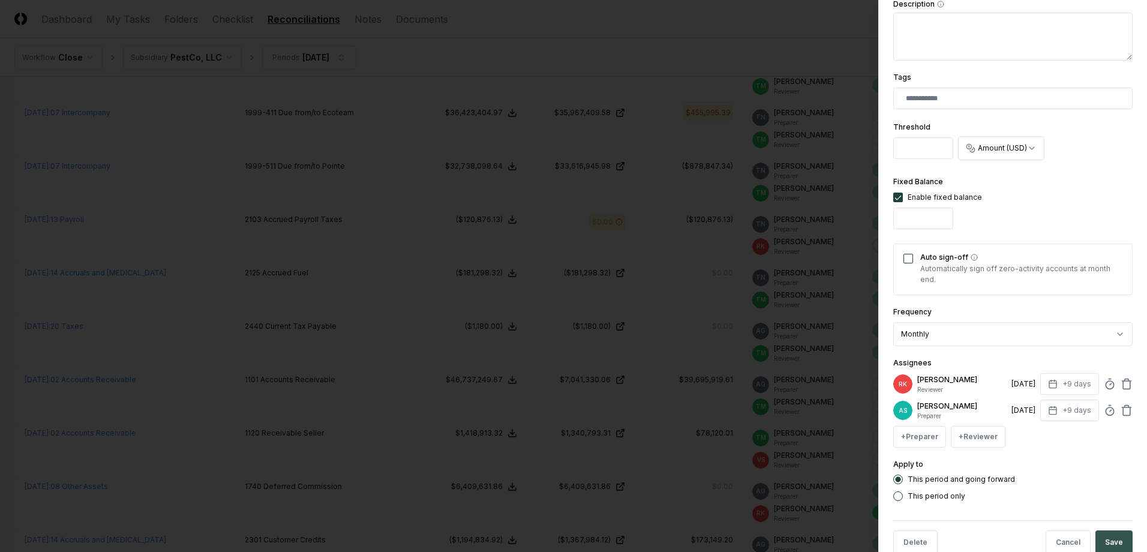
click at [1107, 536] on button "Save" at bounding box center [1113, 542] width 37 height 24
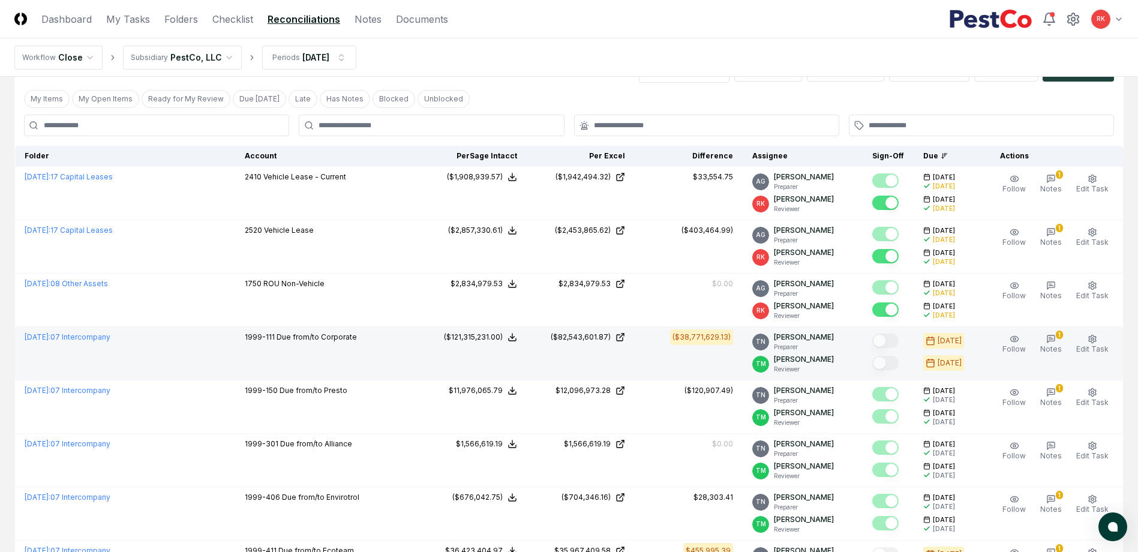
scroll to position [0, 0]
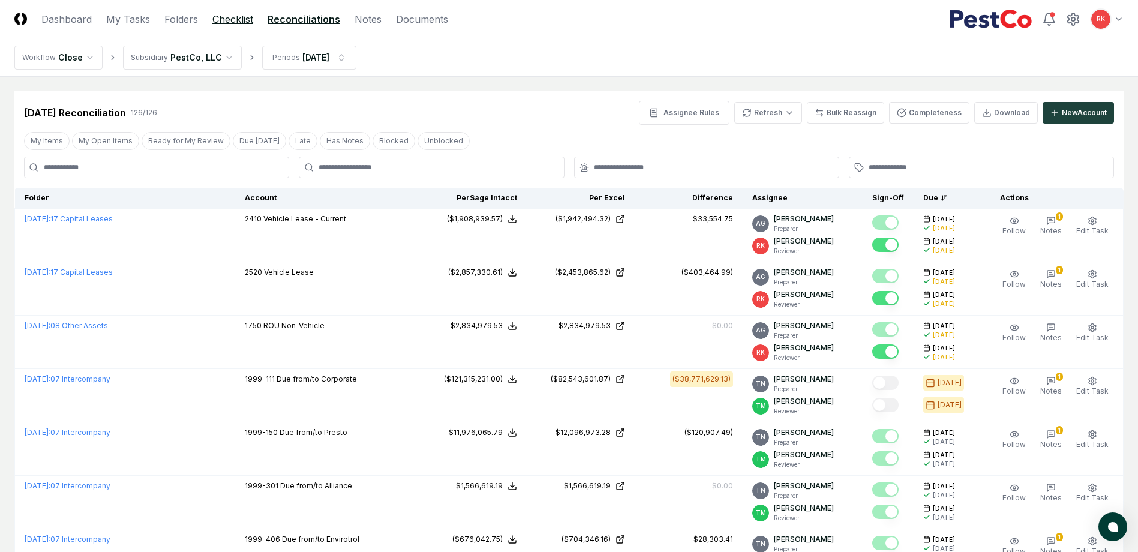
click at [236, 20] on link "Checklist" at bounding box center [232, 19] width 41 height 14
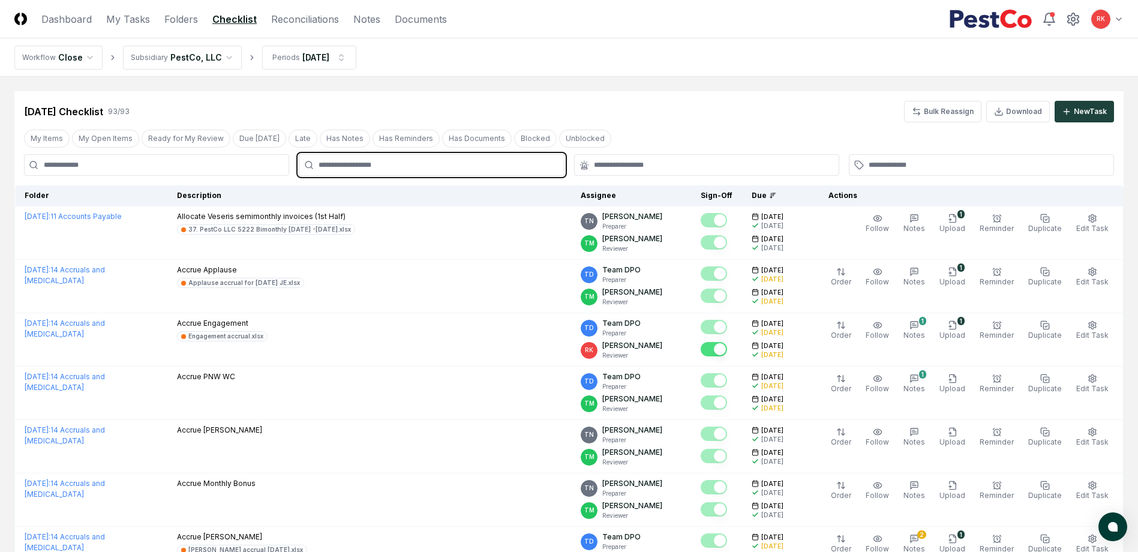
click at [340, 162] on input "text" at bounding box center [438, 165] width 238 height 11
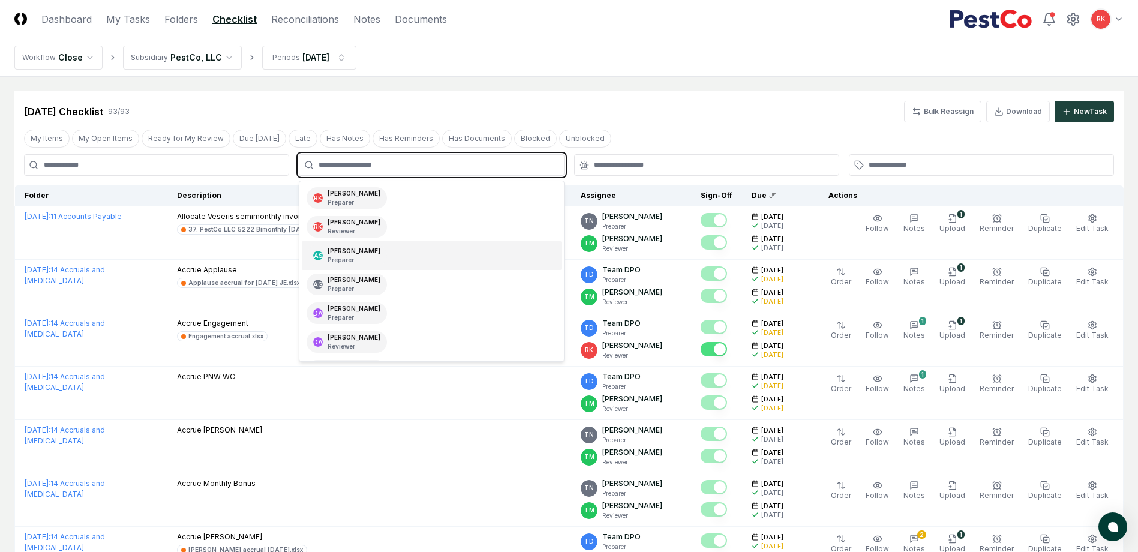
click at [350, 245] on div "AS Aaron Steele Preparer" at bounding box center [347, 256] width 80 height 22
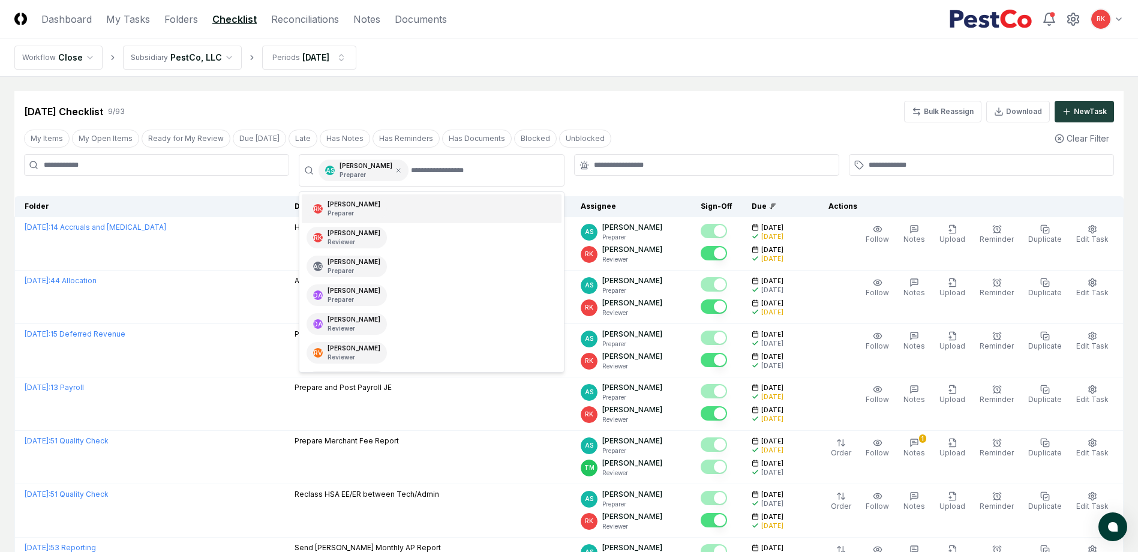
click at [236, 190] on div "Jul 2025 Checklist 9 / 93 Bulk Reassign Download New Task My Items My Open Item…" at bounding box center [568, 394] width 1109 height 606
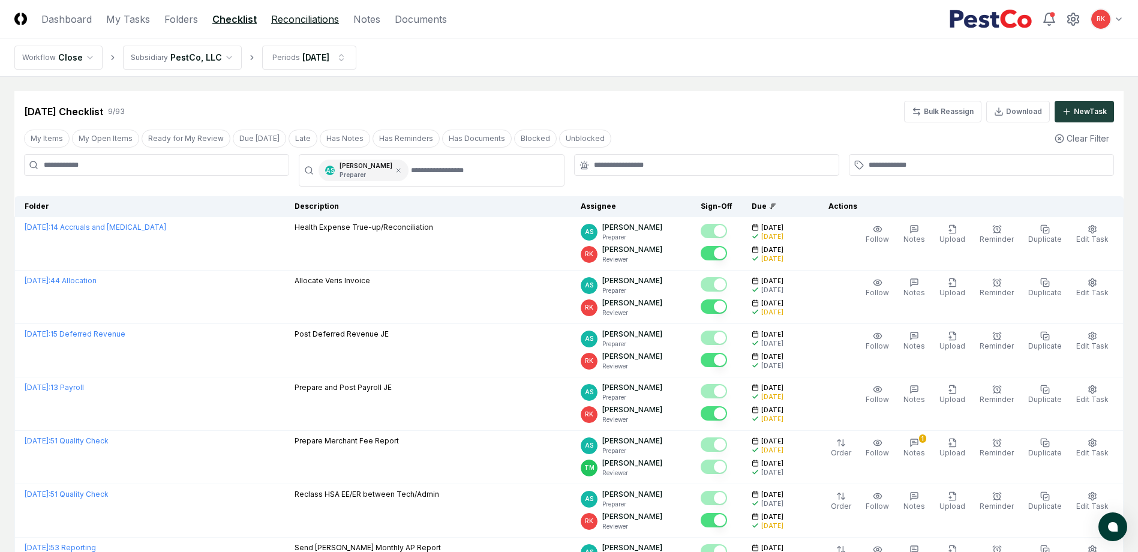
click at [283, 22] on link "Reconciliations" at bounding box center [305, 19] width 68 height 14
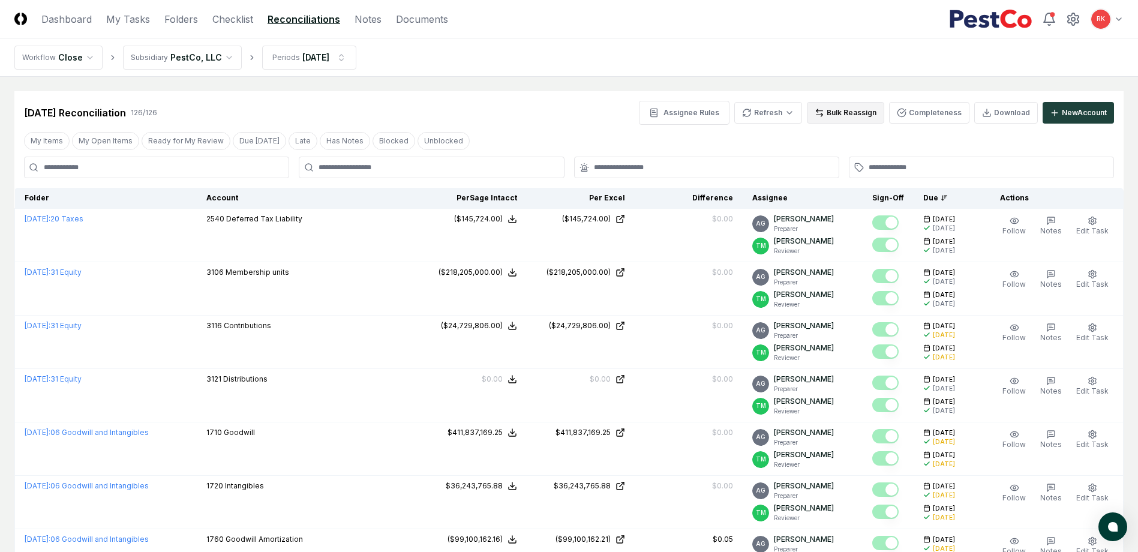
click at [829, 116] on button "Bulk Reassign" at bounding box center [845, 113] width 77 height 22
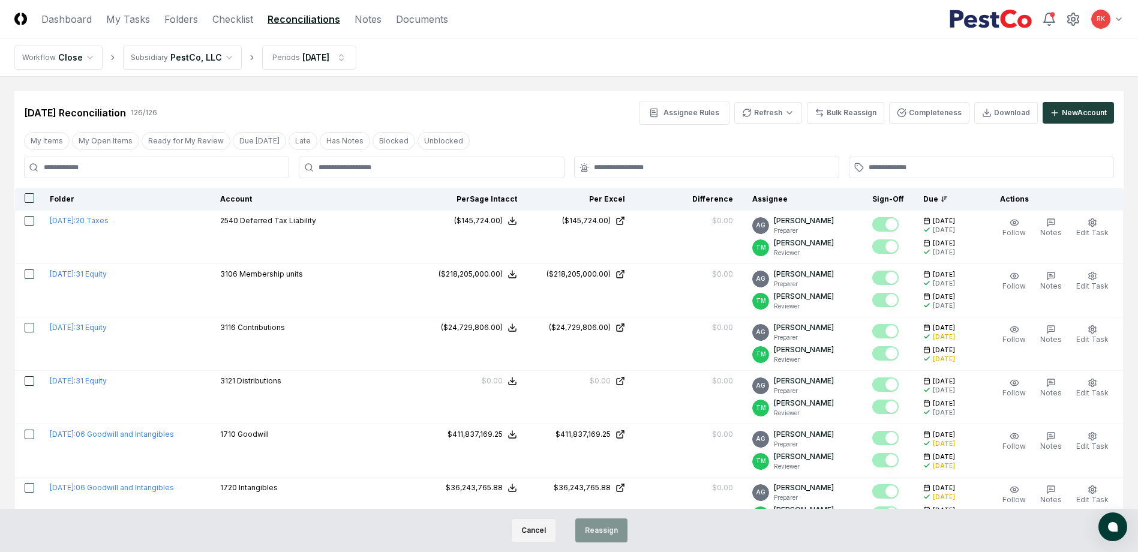
click at [536, 522] on button "Cancel" at bounding box center [533, 530] width 45 height 24
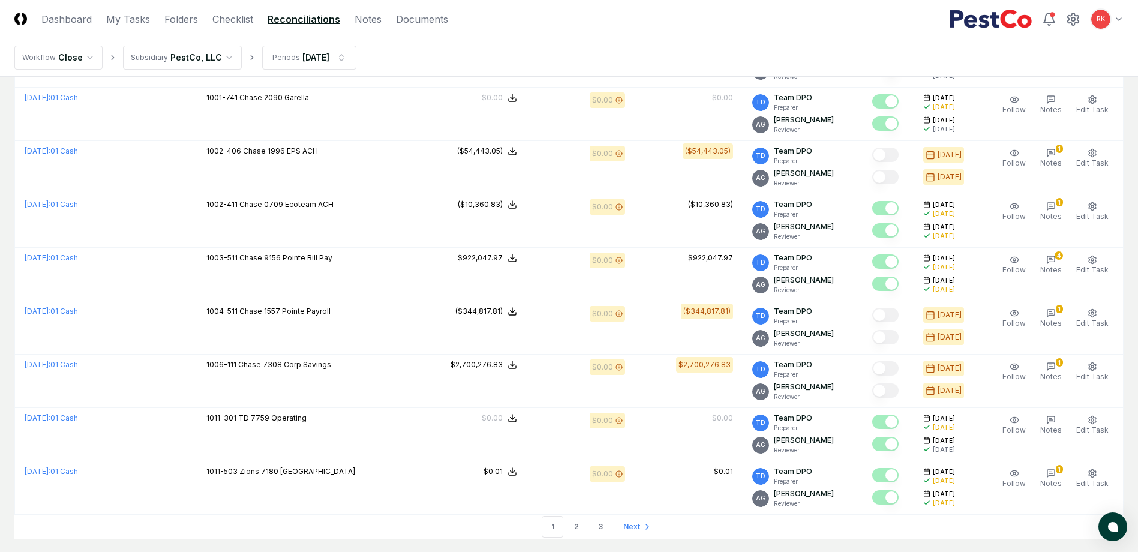
scroll to position [2437, 0]
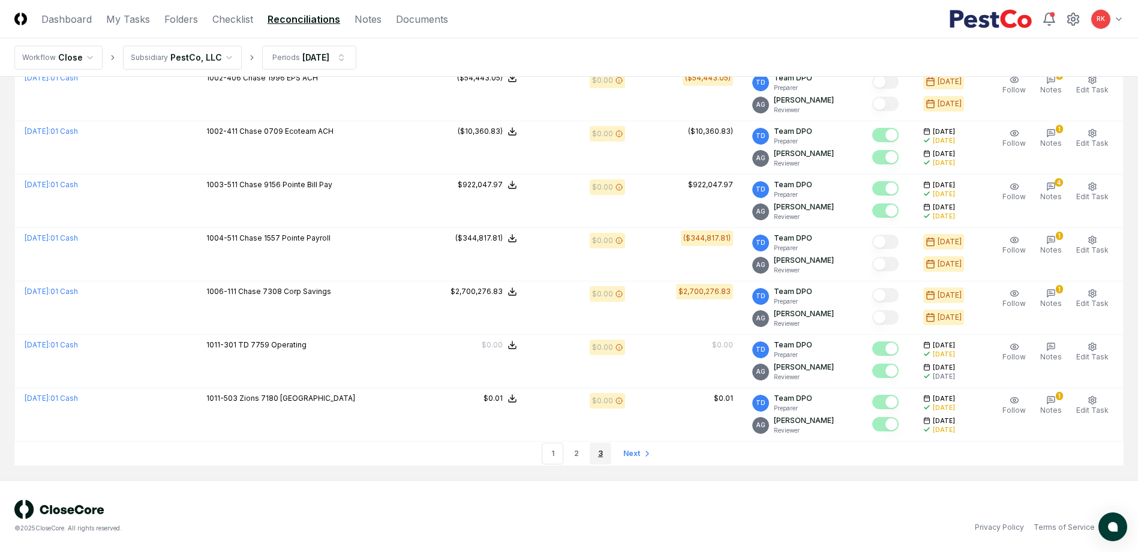
click at [604, 459] on link "3" at bounding box center [601, 454] width 22 height 22
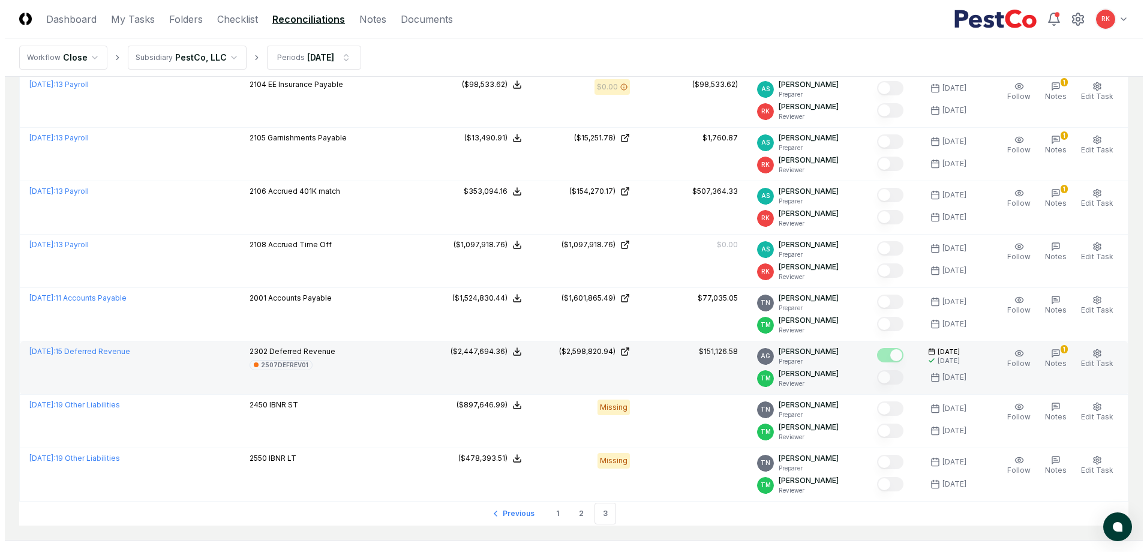
scroll to position [1035, 0]
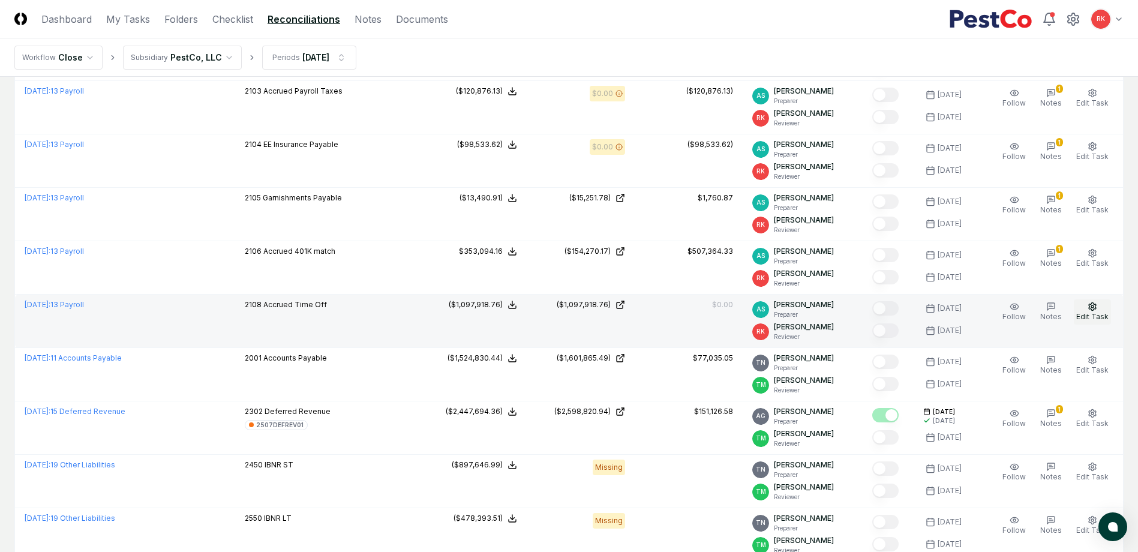
click at [1101, 313] on span "Edit Task" at bounding box center [1092, 316] width 32 height 9
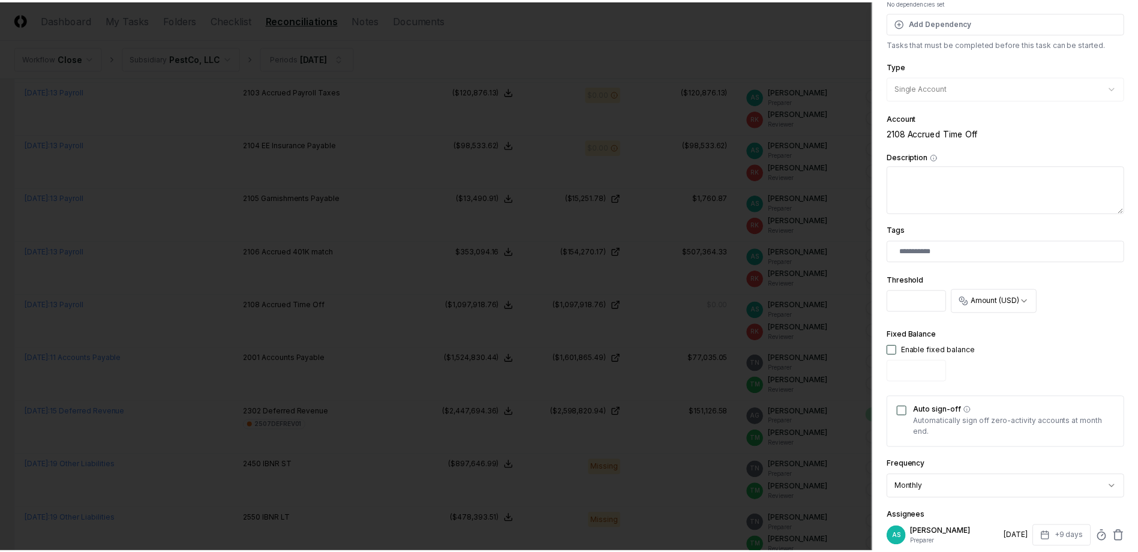
scroll to position [298, 0]
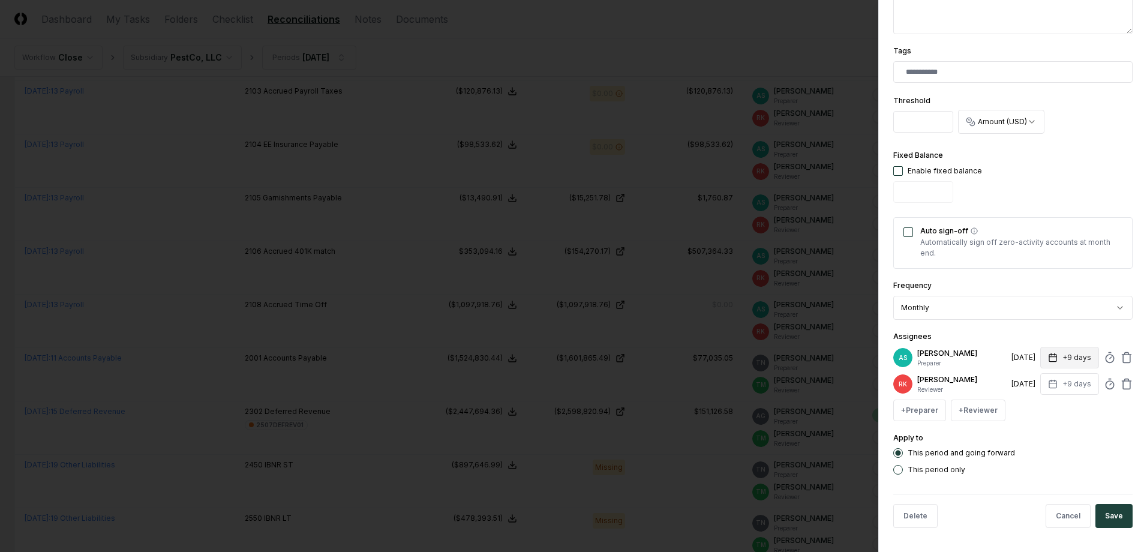
click at [1072, 362] on button "+9 days" at bounding box center [1069, 358] width 59 height 22
click at [1035, 407] on input "*" at bounding box center [1024, 405] width 42 height 22
click at [1035, 407] on input "*" at bounding box center [1025, 405] width 42 height 22
click at [1035, 407] on input "*" at bounding box center [1024, 405] width 42 height 22
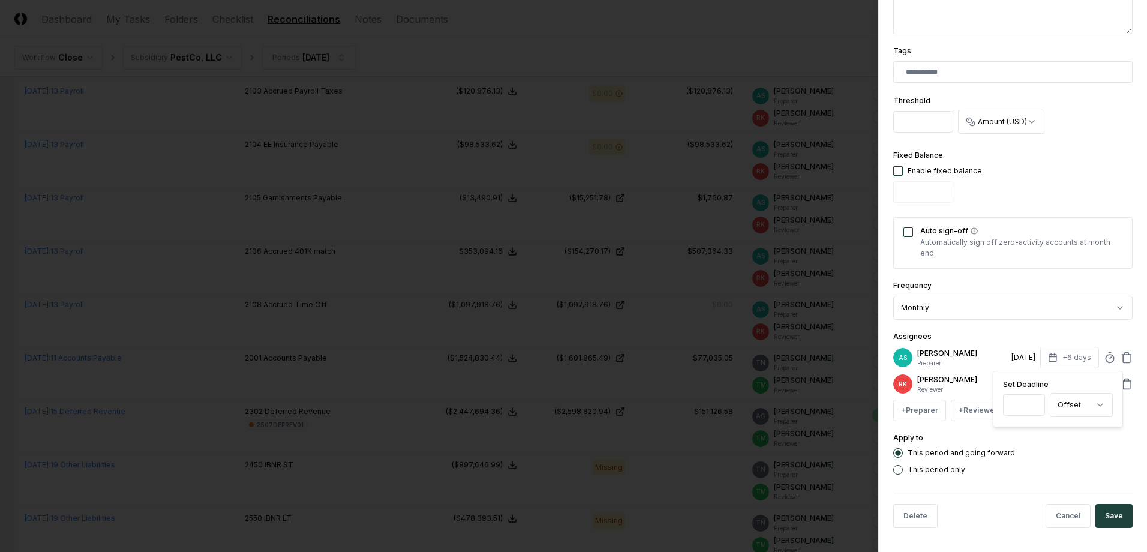
type input "*"
click at [1032, 401] on input "*" at bounding box center [1024, 405] width 42 height 22
click at [1109, 511] on button "Save" at bounding box center [1113, 516] width 37 height 24
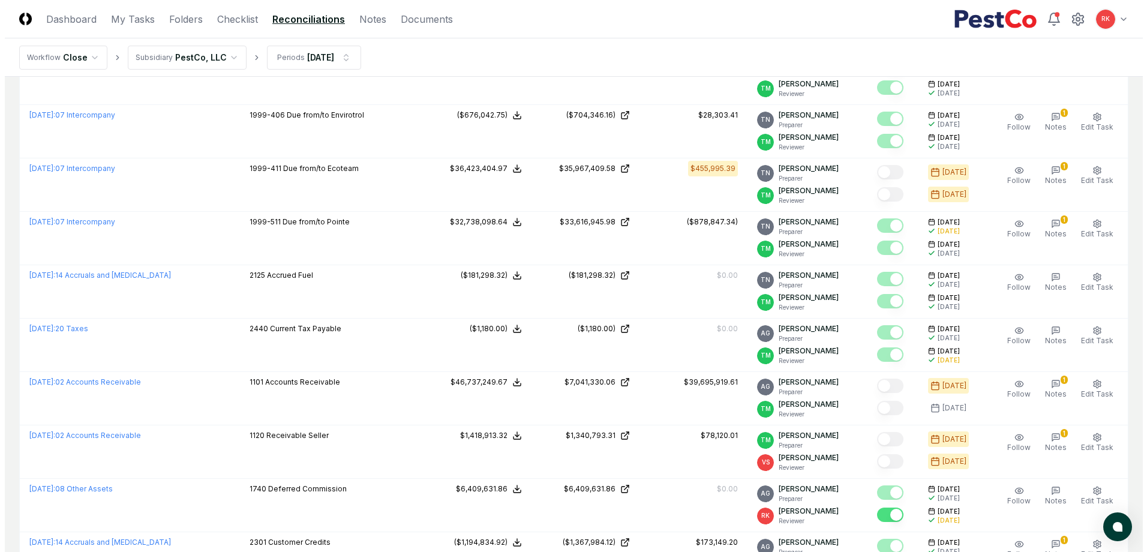
scroll to position [0, 0]
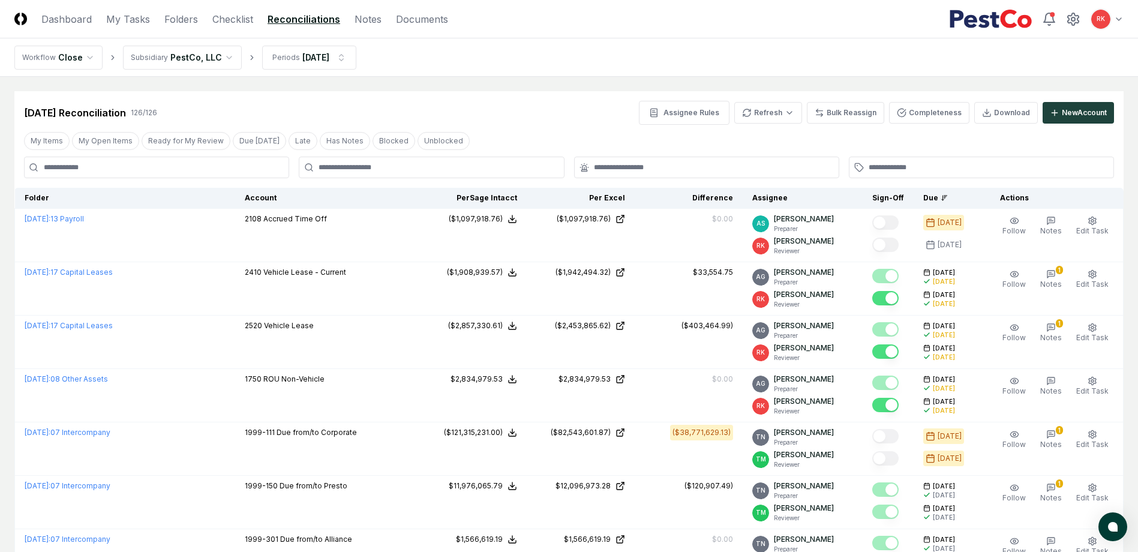
click at [393, 159] on div at bounding box center [431, 168] width 265 height 22
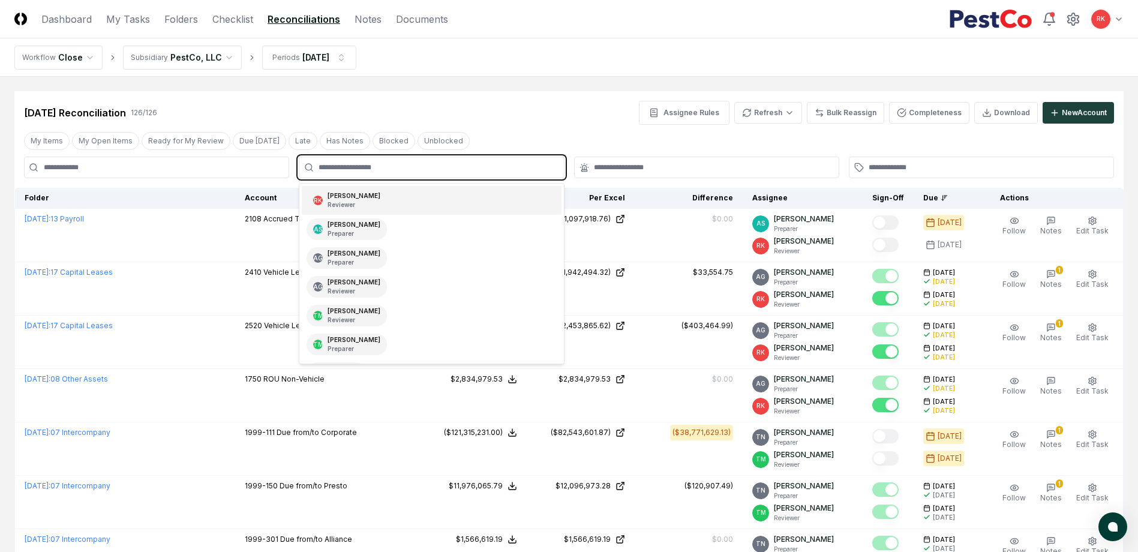
click at [370, 166] on input "text" at bounding box center [438, 167] width 238 height 11
click at [354, 234] on p "Preparer" at bounding box center [354, 233] width 53 height 9
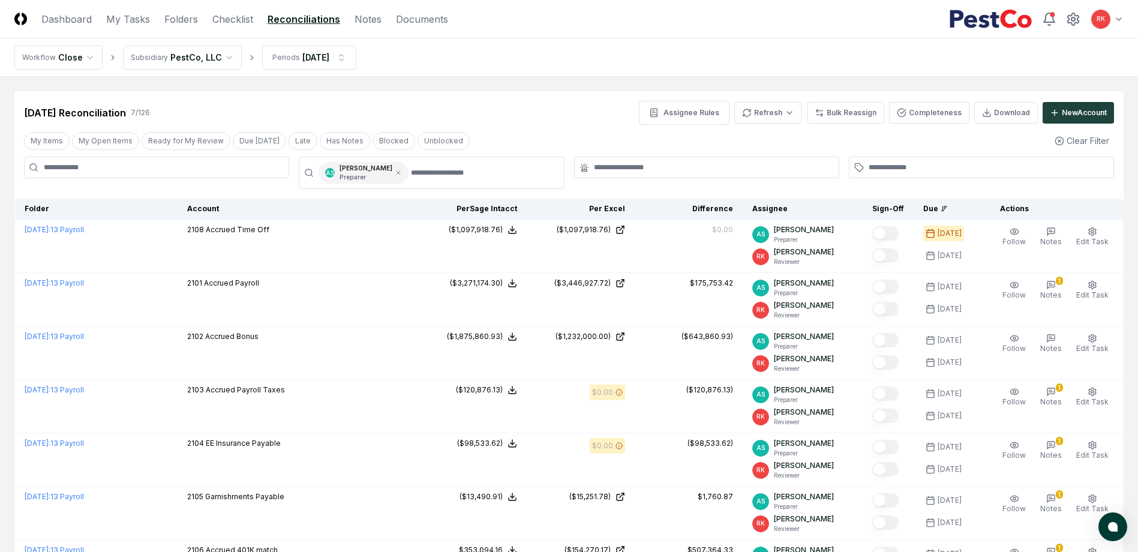
click at [777, 152] on div "Jul 2025 Reconciliation 7 / 126 Assignee Rules Refresh Bulk Reassign Completene…" at bounding box center [568, 342] width 1109 height 502
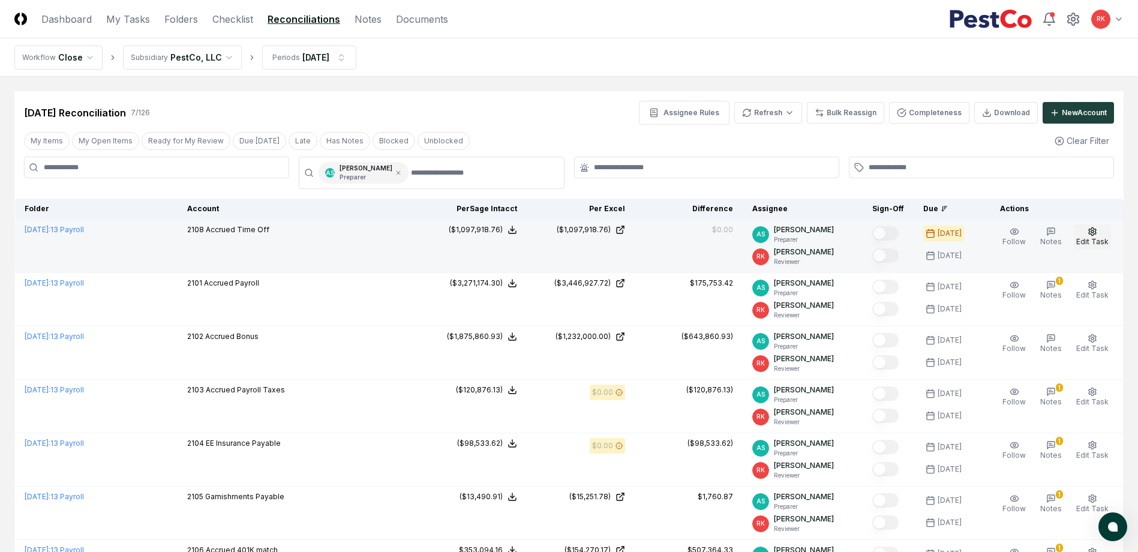
click at [1085, 236] on button "Edit Task" at bounding box center [1092, 236] width 37 height 25
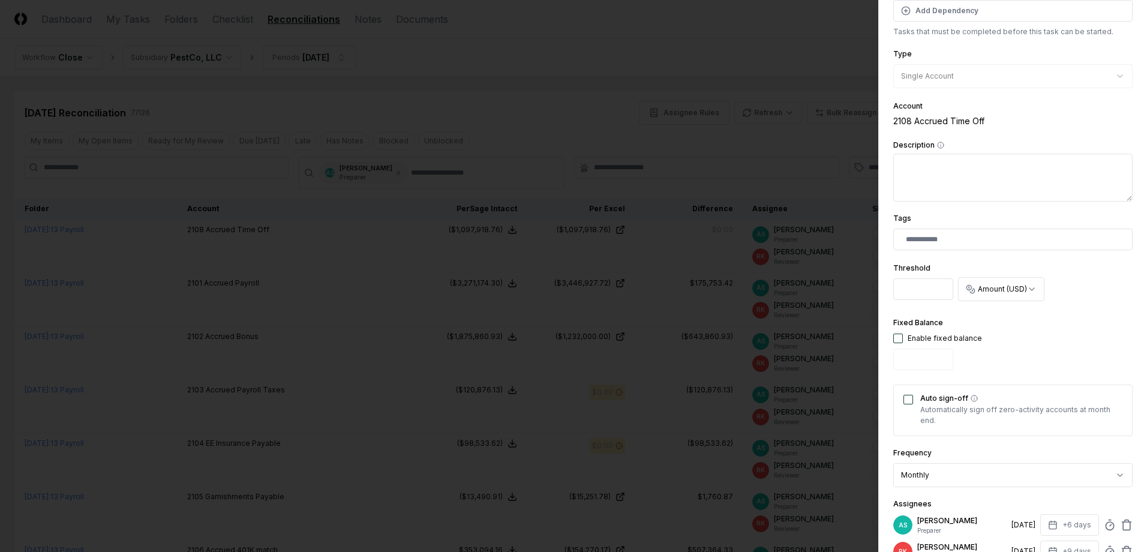
scroll to position [298, 0]
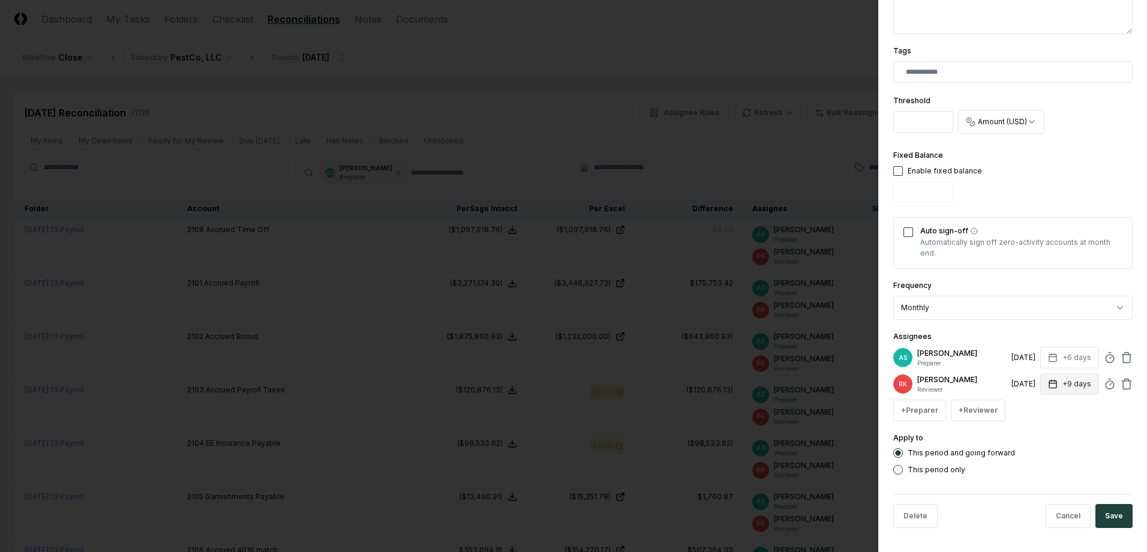
click at [1055, 382] on button "+9 days" at bounding box center [1069, 384] width 59 height 22
click at [1032, 433] on input "*" at bounding box center [1024, 432] width 42 height 22
click at [1032, 433] on input "*" at bounding box center [1025, 432] width 42 height 22
type input "*"
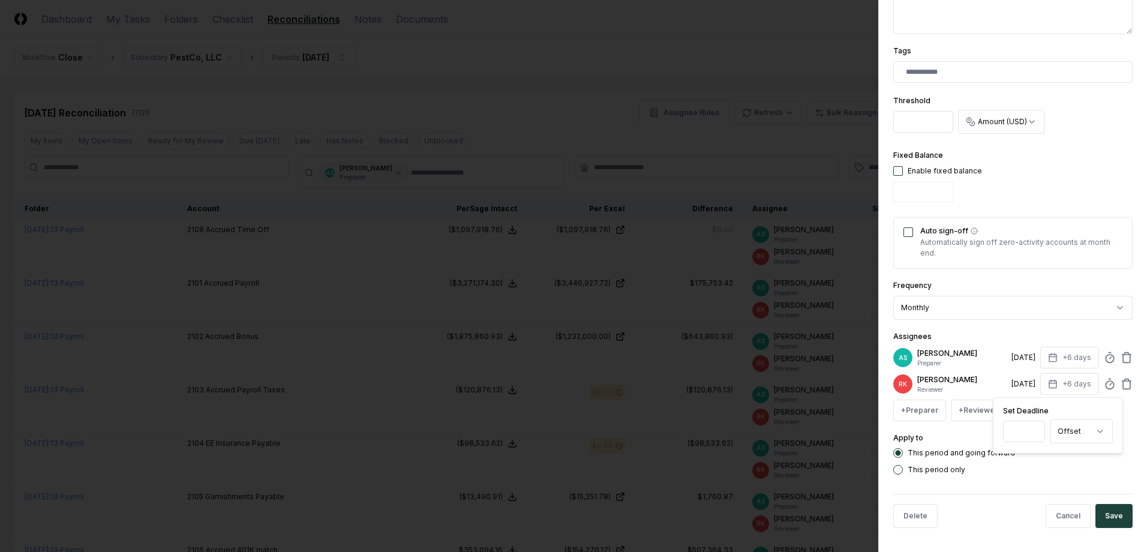
click at [1033, 428] on input "*" at bounding box center [1024, 432] width 42 height 22
click at [1110, 512] on button "Save" at bounding box center [1113, 516] width 37 height 24
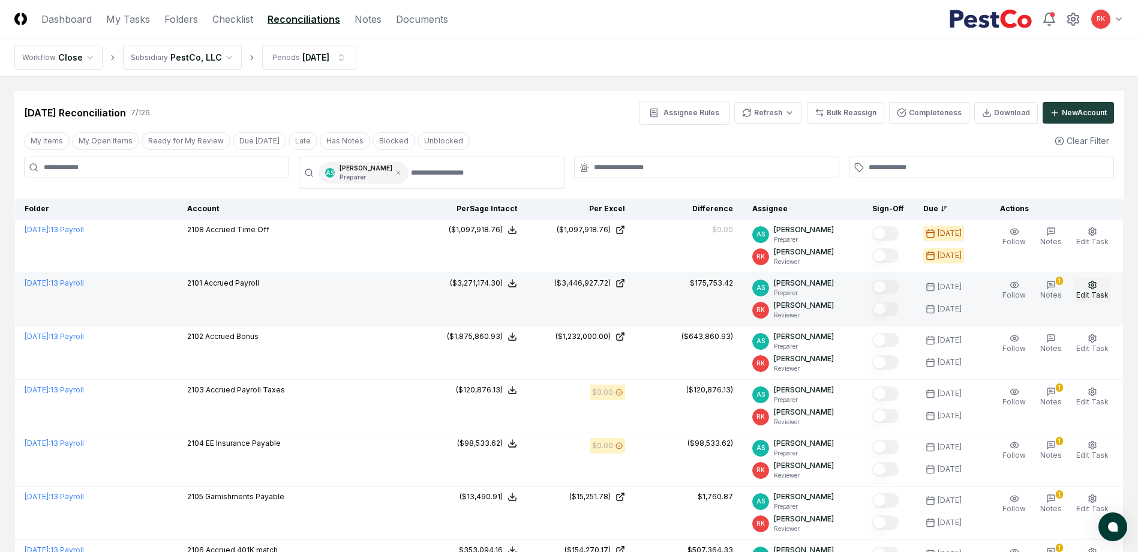
click at [1089, 287] on icon "button" at bounding box center [1092, 285] width 7 height 8
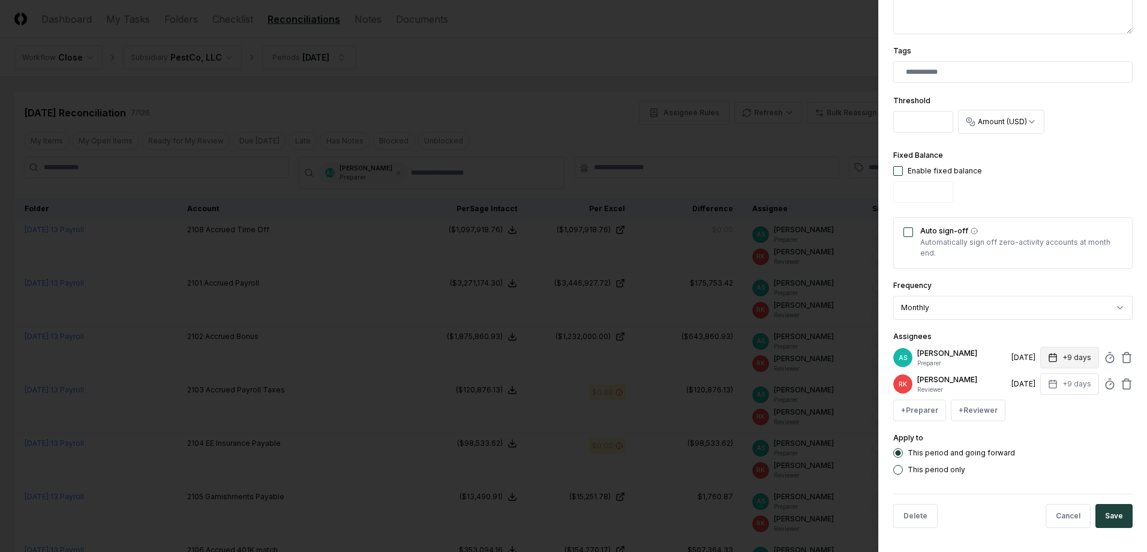
click at [1049, 357] on icon "button" at bounding box center [1052, 357] width 7 height 0
click at [1035, 407] on input "*" at bounding box center [1024, 405] width 42 height 22
click at [1035, 407] on input "*" at bounding box center [1025, 405] width 42 height 22
type input "*"
click at [1035, 407] on input "*" at bounding box center [1025, 405] width 42 height 22
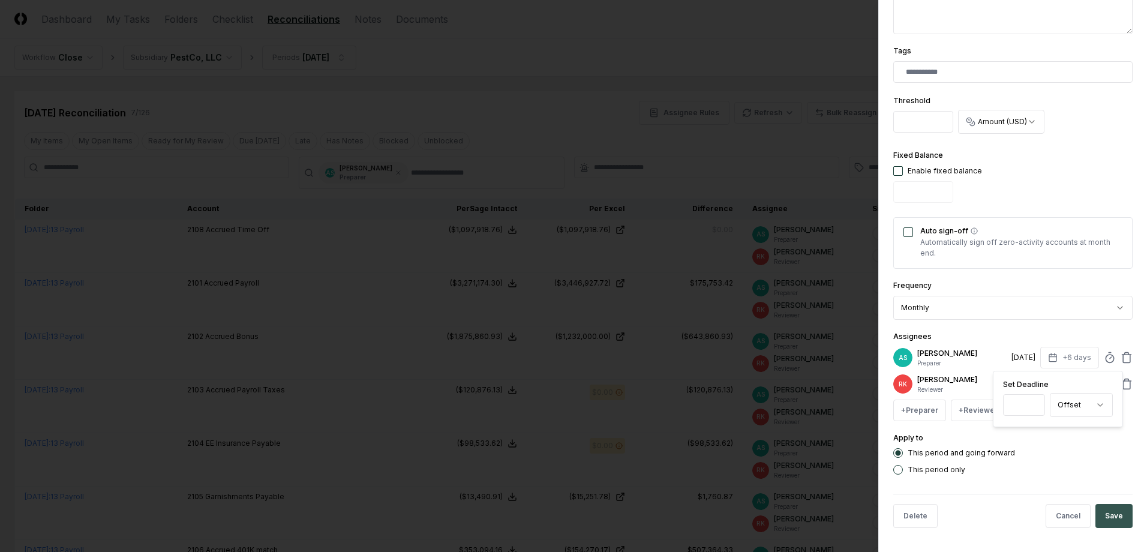
click at [1104, 507] on button "Save" at bounding box center [1113, 516] width 37 height 24
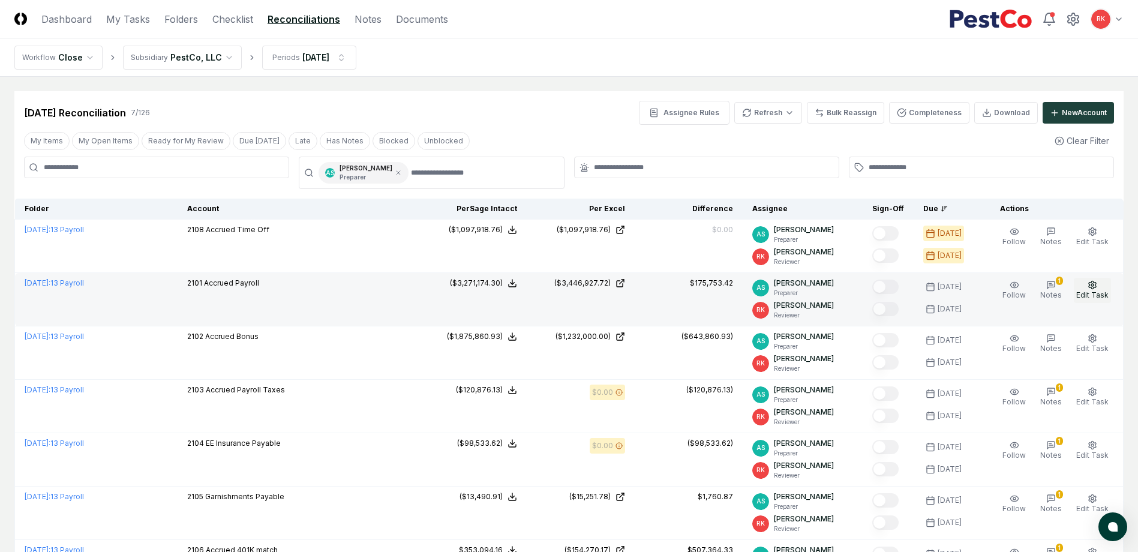
click at [1091, 286] on icon "button" at bounding box center [1093, 285] width 10 height 10
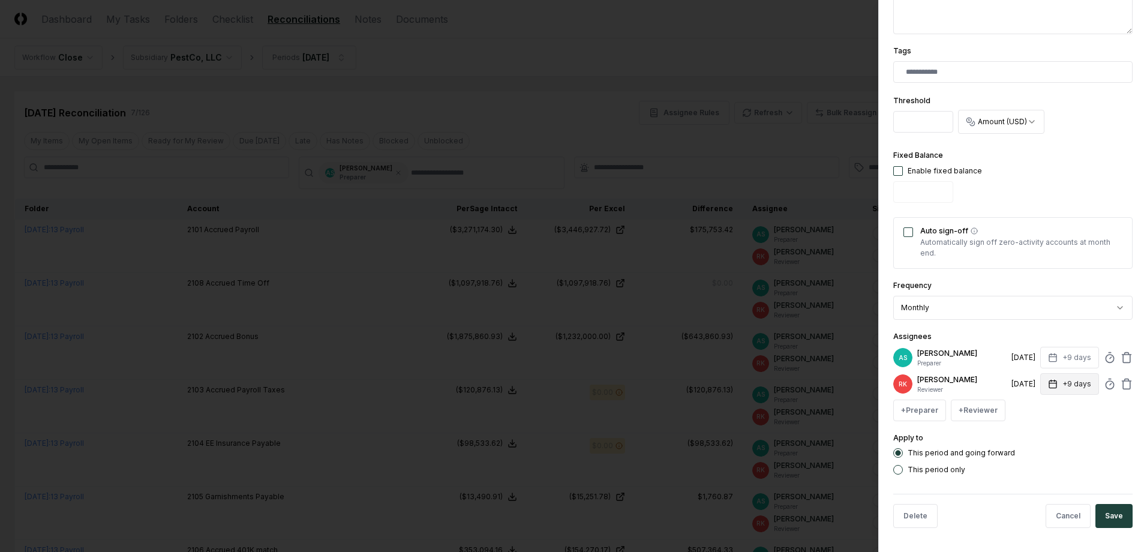
click at [1058, 386] on button "+9 days" at bounding box center [1069, 384] width 59 height 22
click at [1031, 432] on input "*" at bounding box center [1024, 432] width 42 height 22
type input "*"
click at [1031, 432] on input "*" at bounding box center [1025, 432] width 42 height 22
click at [1019, 358] on div "[DATE]" at bounding box center [1023, 357] width 24 height 11
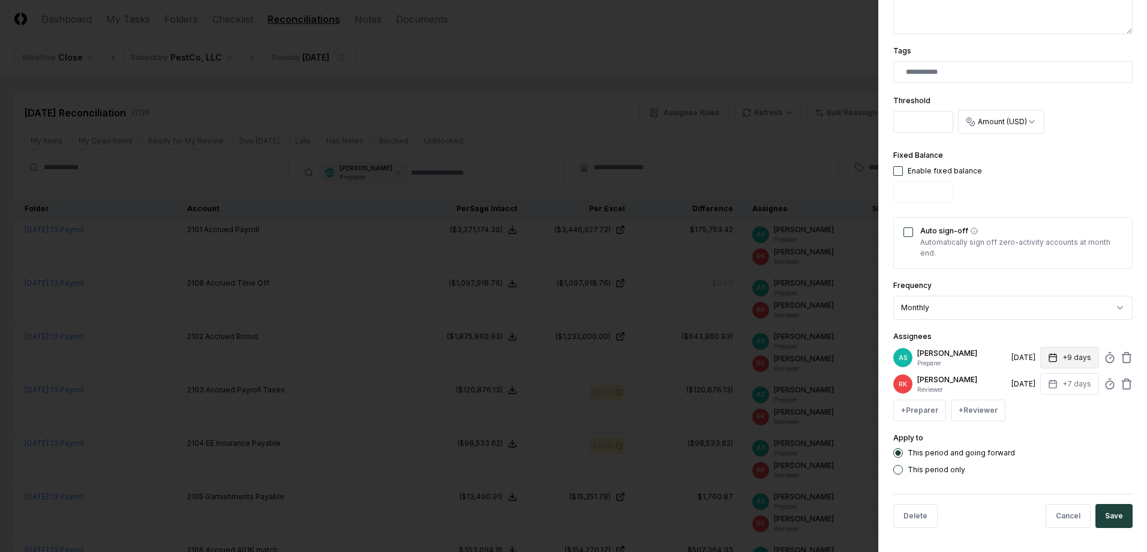
click at [1074, 358] on button "+9 days" at bounding box center [1069, 358] width 59 height 22
click at [1034, 409] on input "*" at bounding box center [1024, 405] width 42 height 22
click at [1034, 407] on input "*" at bounding box center [1025, 405] width 42 height 22
type input "*"
click at [1034, 407] on input "*" at bounding box center [1024, 405] width 42 height 22
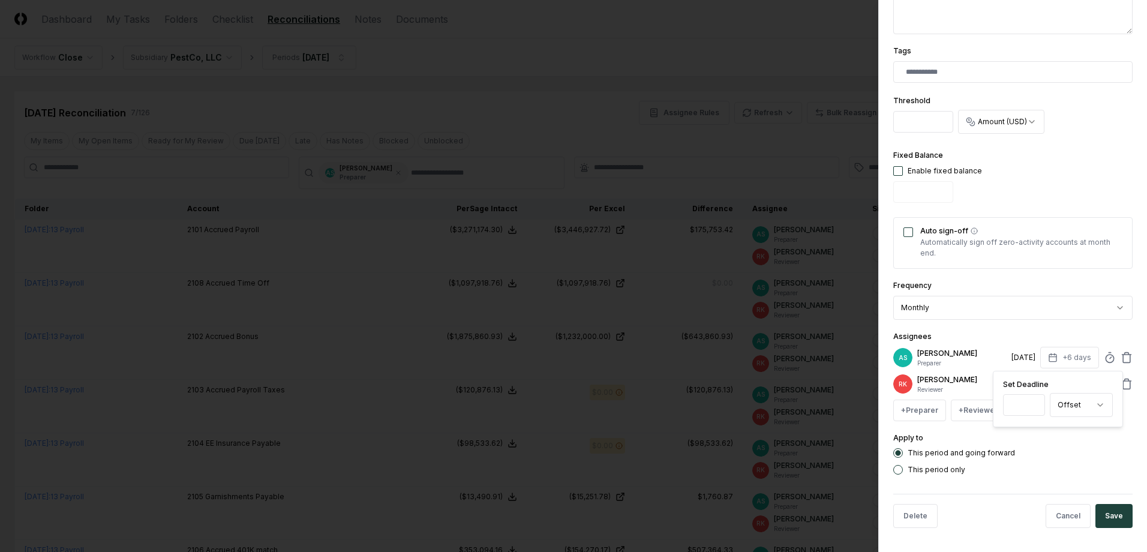
click at [1068, 458] on div "This period and going forward This period only" at bounding box center [1012, 461] width 239 height 26
click at [1105, 515] on button "Save" at bounding box center [1113, 516] width 37 height 24
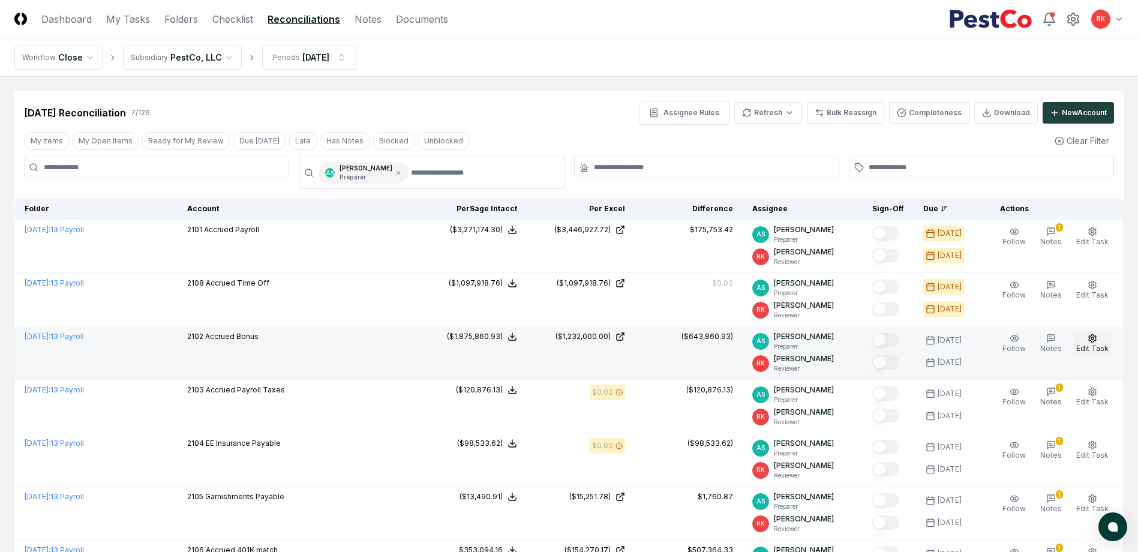
click at [1094, 346] on span "Edit Task" at bounding box center [1092, 348] width 32 height 9
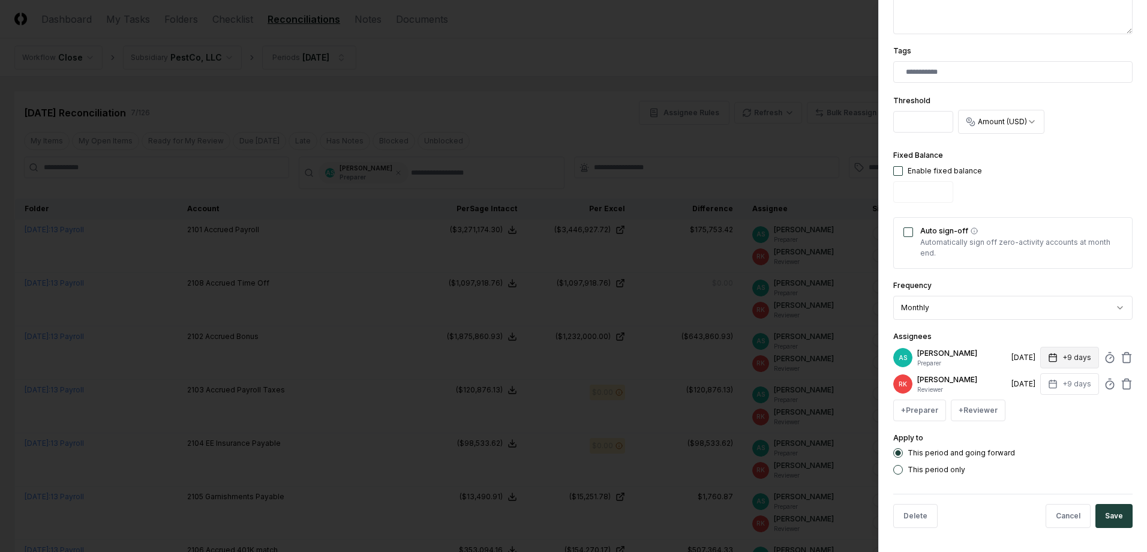
click at [1051, 356] on button "+9 days" at bounding box center [1069, 358] width 59 height 22
click at [1031, 406] on input "*" at bounding box center [1024, 405] width 42 height 22
click at [1033, 406] on input "*" at bounding box center [1024, 405] width 42 height 22
type input "*"
click at [1033, 406] on input "*" at bounding box center [1025, 405] width 42 height 22
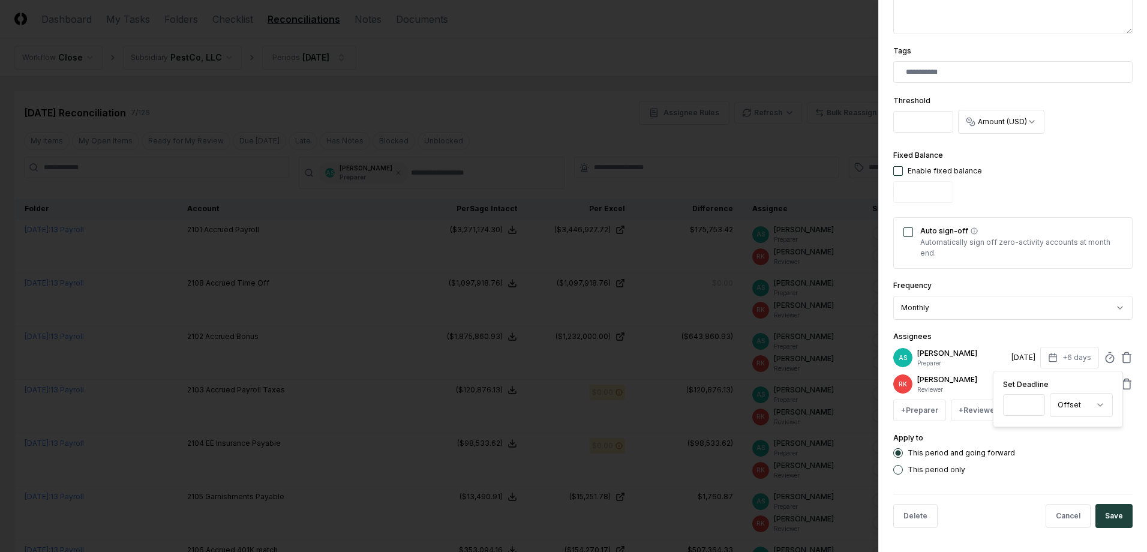
drag, startPoint x: 1083, startPoint y: 454, endPoint x: 1062, endPoint y: 425, distance: 35.6
click at [1084, 454] on div "This period and going forward" at bounding box center [1012, 453] width 239 height 10
click at [1061, 380] on button "+9 days" at bounding box center [1069, 384] width 59 height 22
click at [1032, 436] on input "*" at bounding box center [1024, 432] width 42 height 22
type input "*"
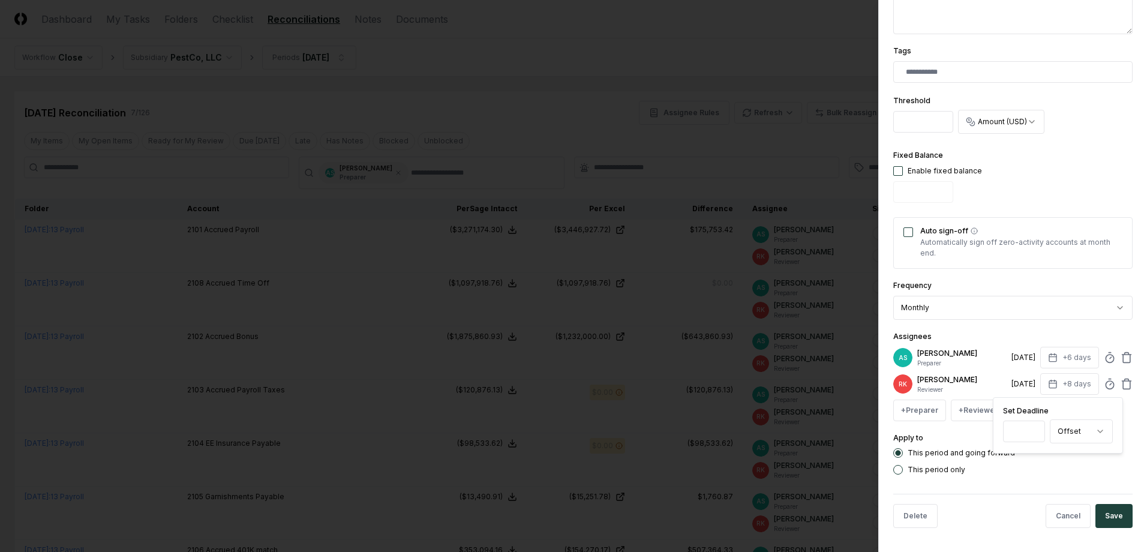
click at [1032, 436] on input "*" at bounding box center [1024, 432] width 42 height 22
click at [1119, 512] on button "Save" at bounding box center [1113, 516] width 37 height 24
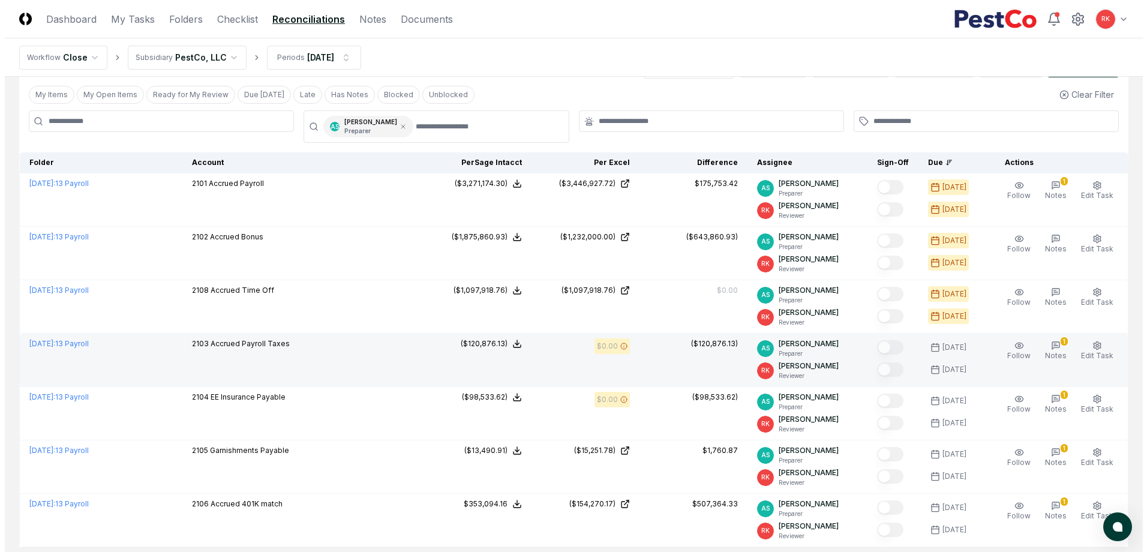
scroll to position [120, 0]
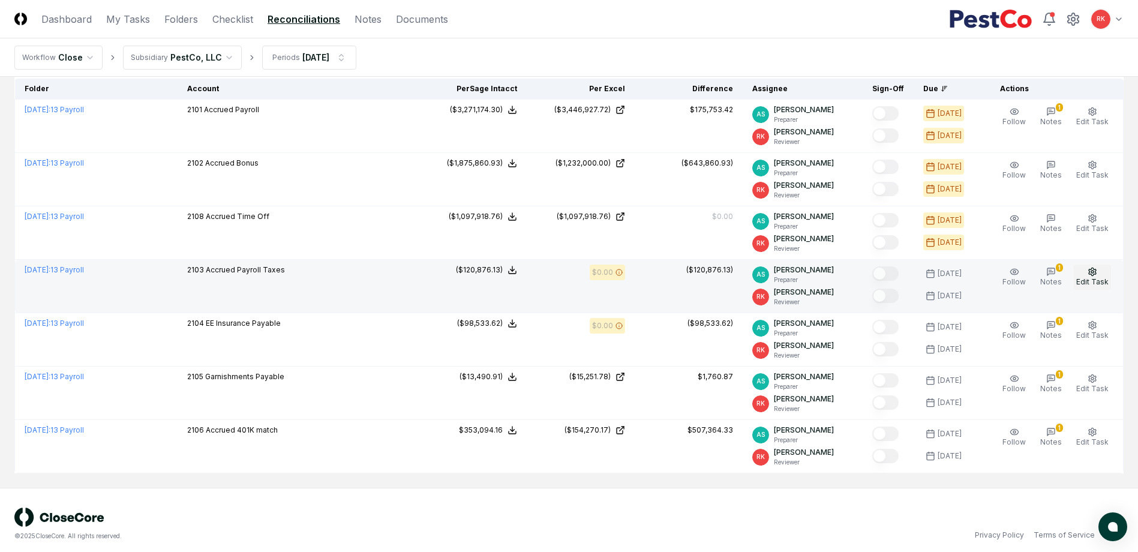
click at [1088, 281] on span "Edit Task" at bounding box center [1092, 281] width 32 height 9
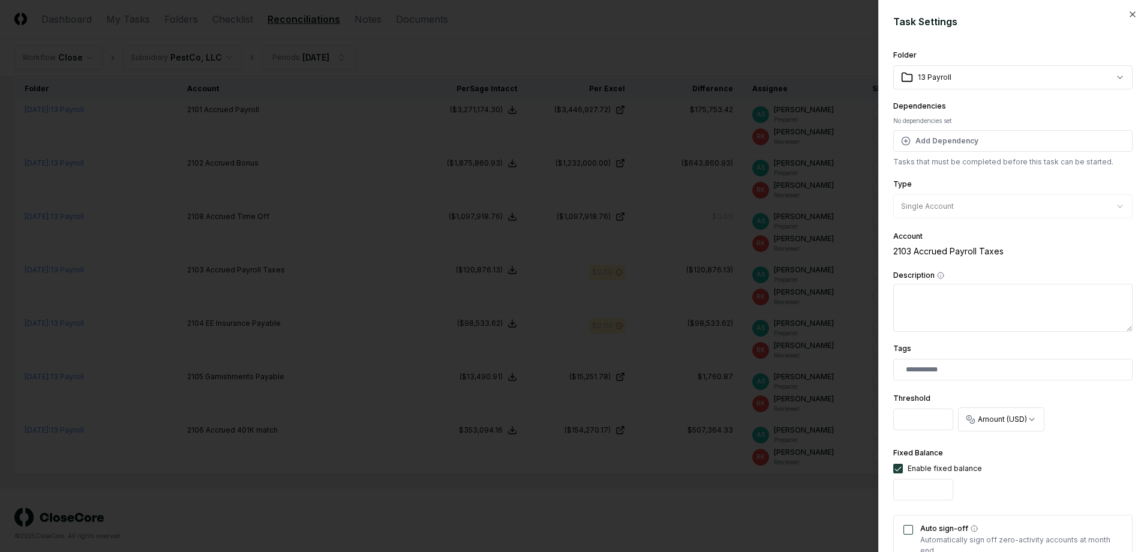
scroll to position [298, 0]
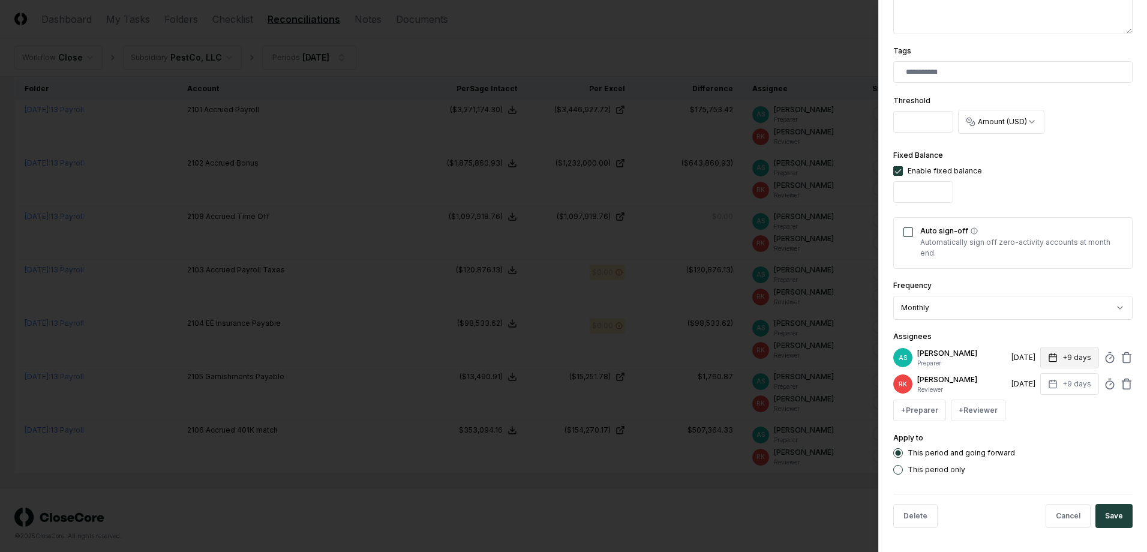
click at [1058, 352] on button "+9 days" at bounding box center [1069, 358] width 59 height 22
click at [1034, 407] on input "*" at bounding box center [1024, 405] width 42 height 22
type input "*"
click at [1034, 407] on input "*" at bounding box center [1025, 405] width 42 height 22
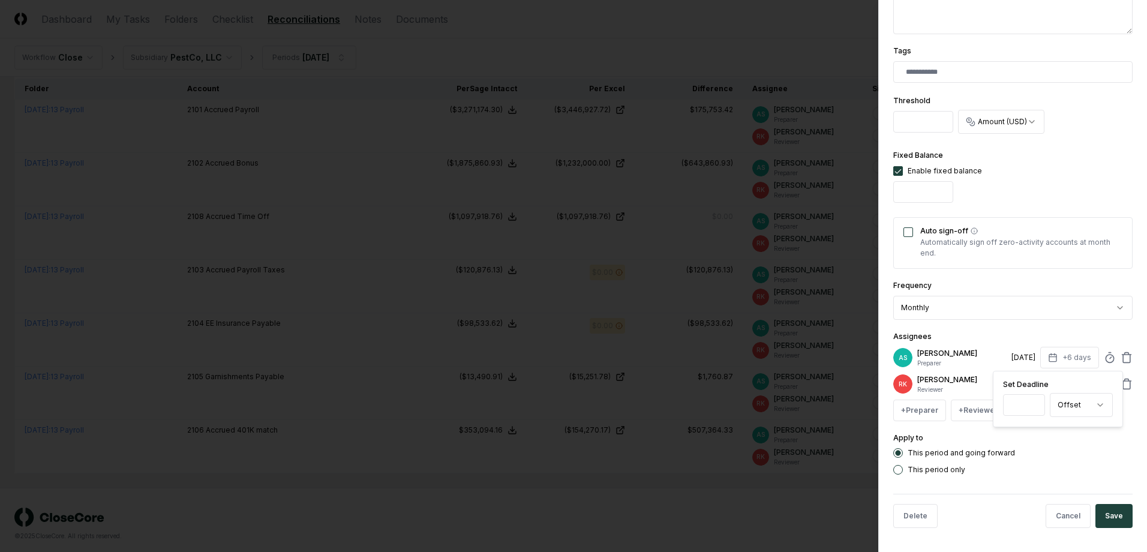
click at [1045, 430] on div "**********" at bounding box center [1012, 112] width 239 height 724
click at [1071, 382] on button "+9 days" at bounding box center [1069, 384] width 59 height 22
click at [1034, 432] on input "*" at bounding box center [1024, 432] width 42 height 22
click at [1034, 432] on input "*" at bounding box center [1025, 432] width 42 height 22
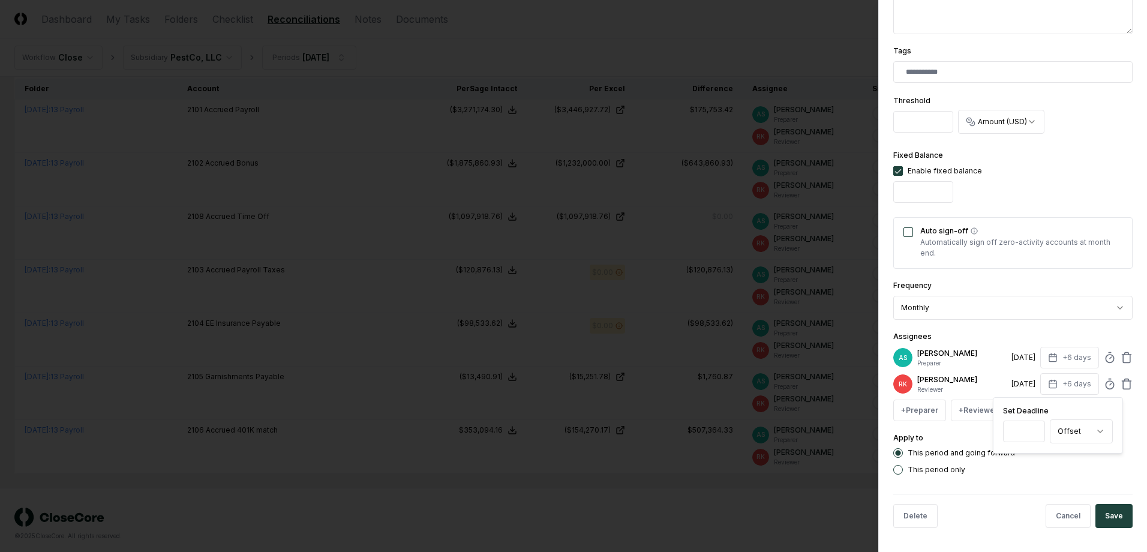
type input "*"
click at [1033, 430] on input "*" at bounding box center [1024, 432] width 42 height 22
click at [1107, 519] on button "Save" at bounding box center [1113, 516] width 37 height 24
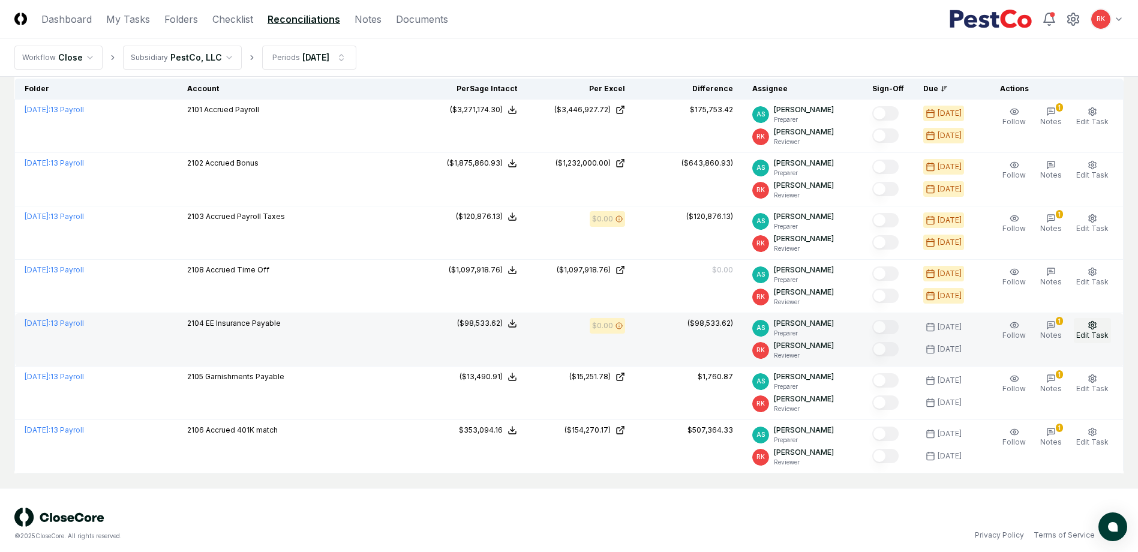
click at [1094, 332] on span "Edit Task" at bounding box center [1092, 335] width 32 height 9
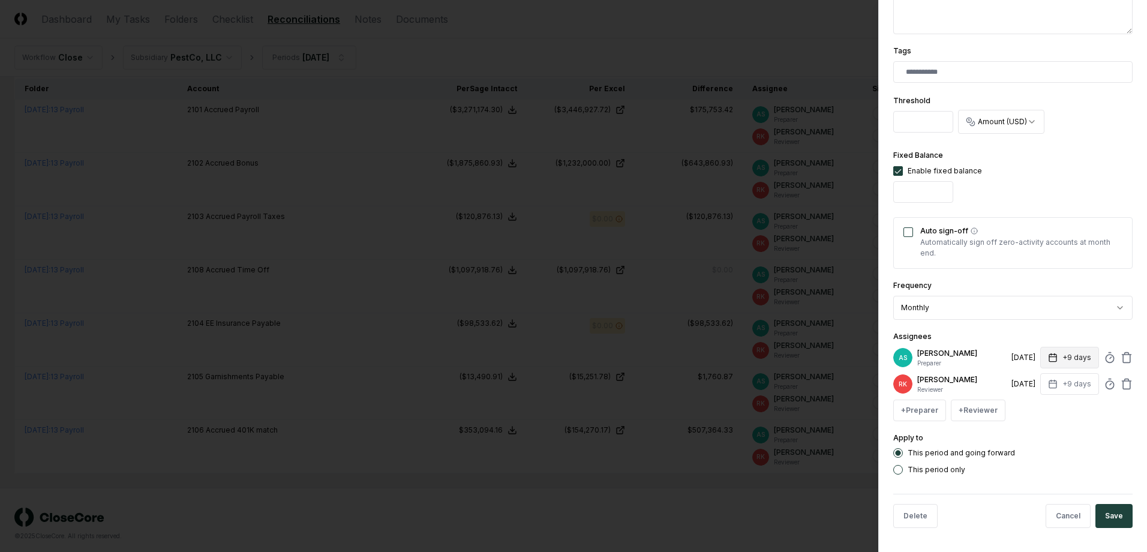
click at [1062, 349] on button "+9 days" at bounding box center [1069, 358] width 59 height 22
click at [1031, 410] on input "*" at bounding box center [1024, 405] width 42 height 22
click at [1031, 406] on input "*" at bounding box center [1024, 405] width 42 height 22
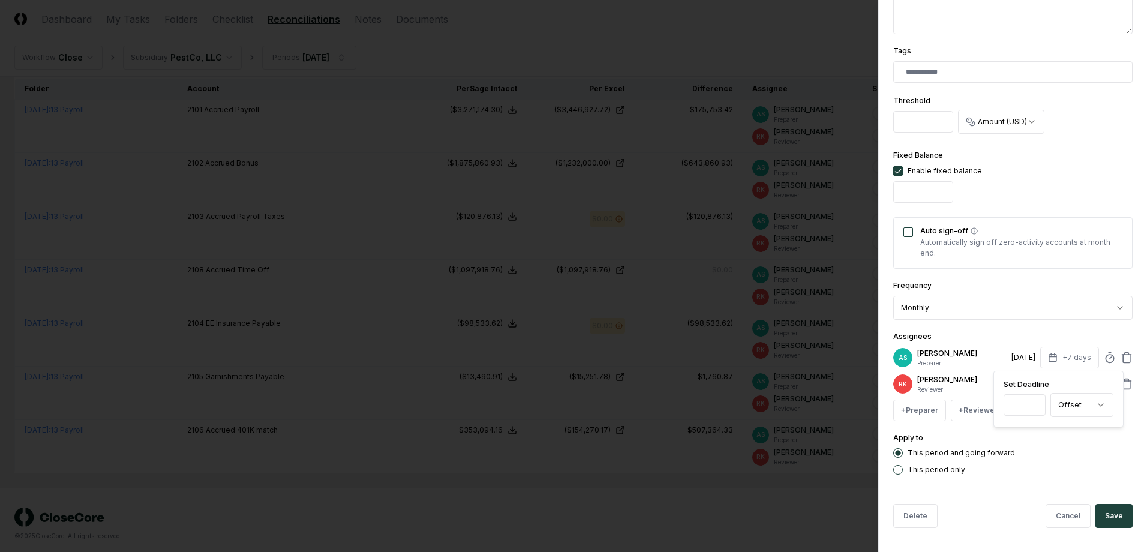
click at [1031, 406] on input "*" at bounding box center [1025, 405] width 42 height 22
type input "*"
click at [1032, 406] on input "*" at bounding box center [1025, 405] width 42 height 22
click at [1064, 437] on div "Apply to This period and going forward This period only" at bounding box center [1012, 453] width 239 height 44
click at [1056, 371] on div "AS Aaron Steele Preparer 8/8/2025 +6 days RK Ryan Klapper Reviewer 8/13/2025 +9…" at bounding box center [1012, 384] width 239 height 74
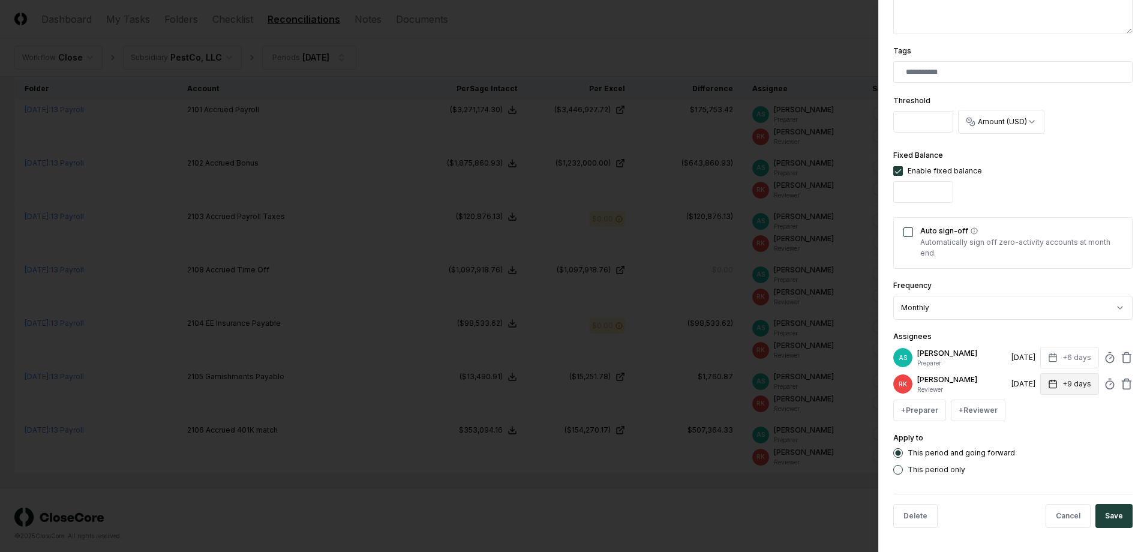
click at [1074, 389] on button "+9 days" at bounding box center [1069, 384] width 59 height 22
click at [1032, 436] on input "*" at bounding box center [1024, 432] width 42 height 22
type input "*"
click at [1032, 436] on input "*" at bounding box center [1025, 432] width 42 height 22
click at [1110, 509] on button "Save" at bounding box center [1113, 516] width 37 height 24
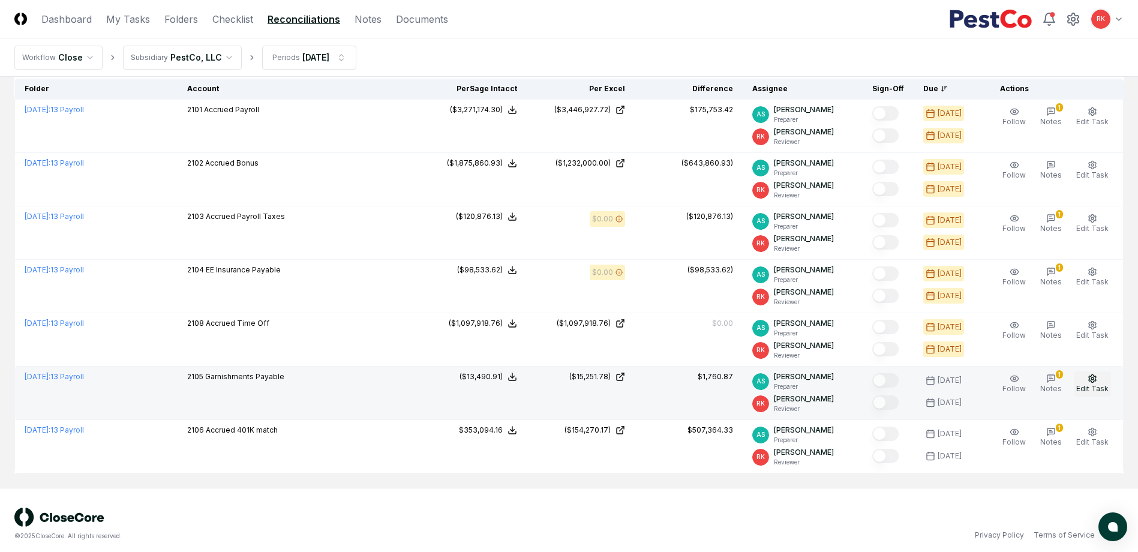
click at [1091, 387] on span "Edit Task" at bounding box center [1092, 388] width 32 height 9
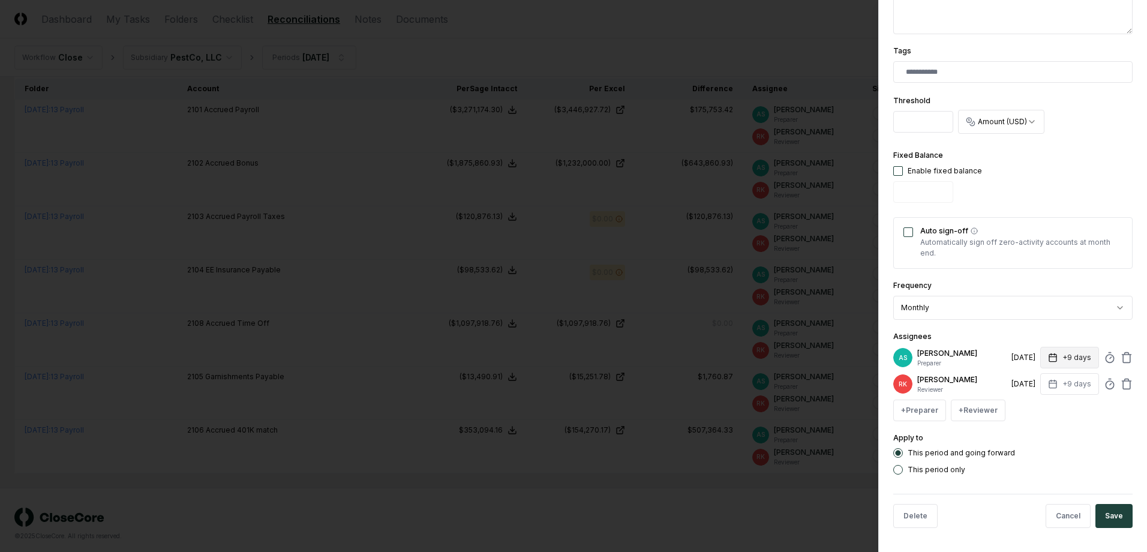
click at [1063, 353] on button "+9 days" at bounding box center [1069, 358] width 59 height 22
click at [1032, 407] on input "*" at bounding box center [1024, 405] width 42 height 22
type input "*"
click at [1032, 407] on input "*" at bounding box center [1025, 405] width 42 height 22
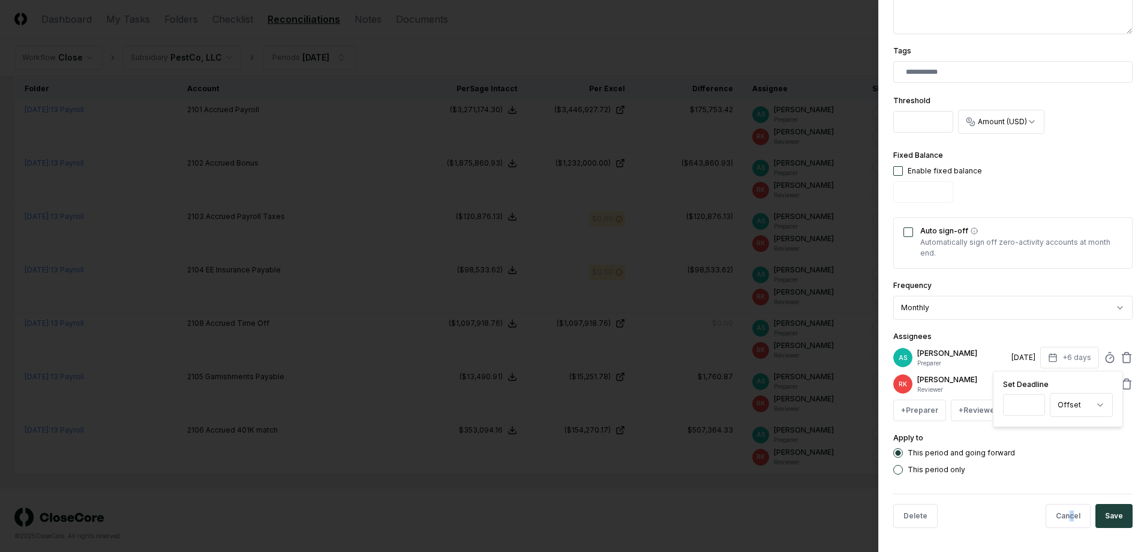
click at [1067, 475] on form "**********" at bounding box center [1012, 127] width 239 height 821
drag, startPoint x: 1067, startPoint y: 475, endPoint x: 1057, endPoint y: 383, distance: 91.7
click at [1057, 383] on button "+9 days" at bounding box center [1069, 384] width 59 height 22
click at [1031, 433] on input "*" at bounding box center [1024, 432] width 42 height 22
type input "*"
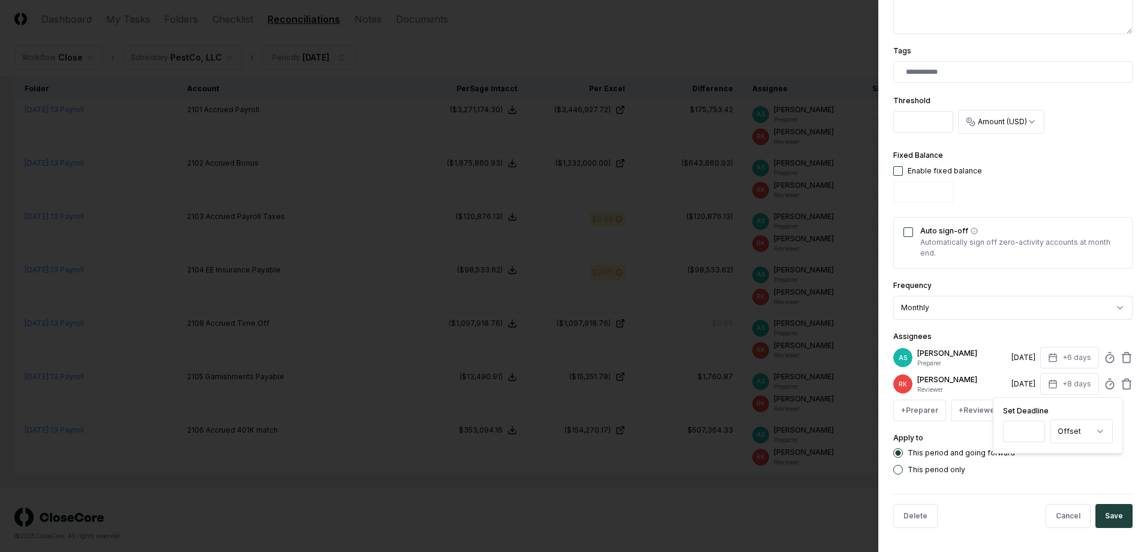
click at [1031, 433] on input "*" at bounding box center [1024, 432] width 42 height 22
click at [1101, 509] on button "Save" at bounding box center [1113, 516] width 37 height 24
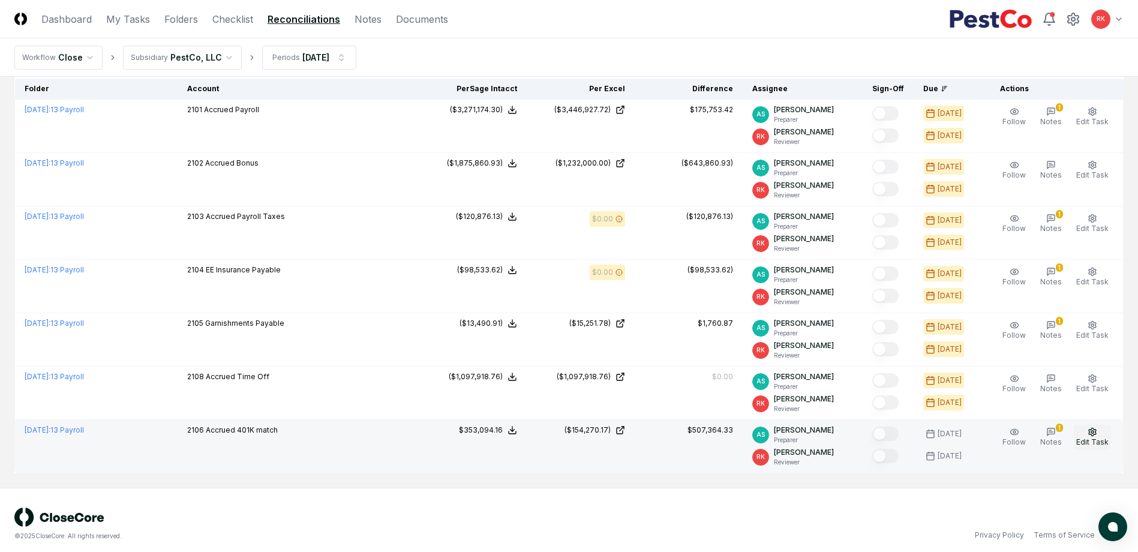
click at [1097, 433] on icon "button" at bounding box center [1093, 432] width 10 height 10
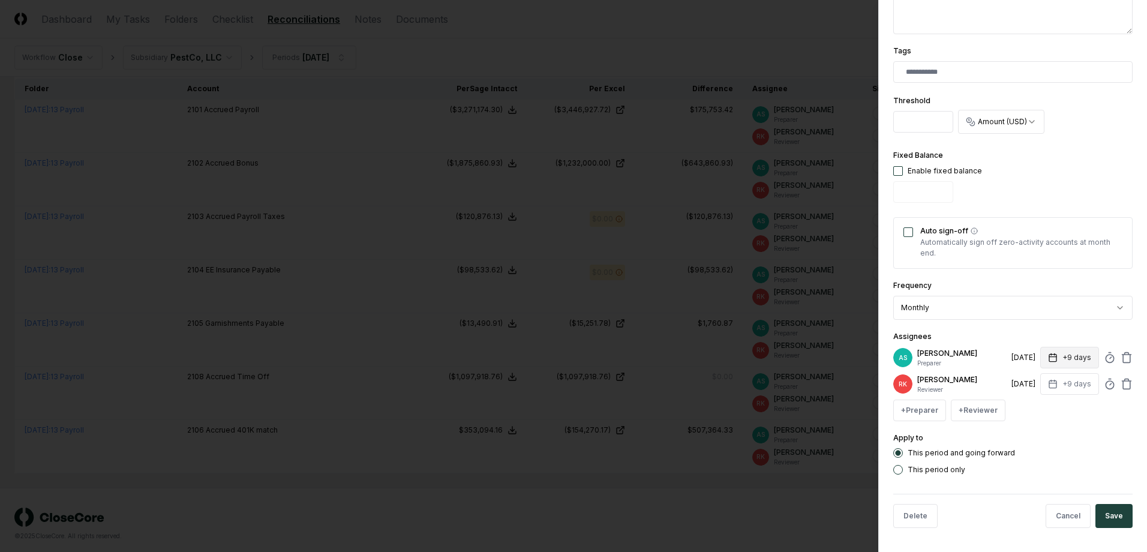
click at [1059, 353] on button "+9 days" at bounding box center [1069, 358] width 59 height 22
click at [1031, 407] on input "*" at bounding box center [1024, 405] width 42 height 22
click at [1031, 407] on input "*" at bounding box center [1025, 405] width 42 height 22
type input "*"
click at [1031, 407] on input "*" at bounding box center [1024, 405] width 42 height 22
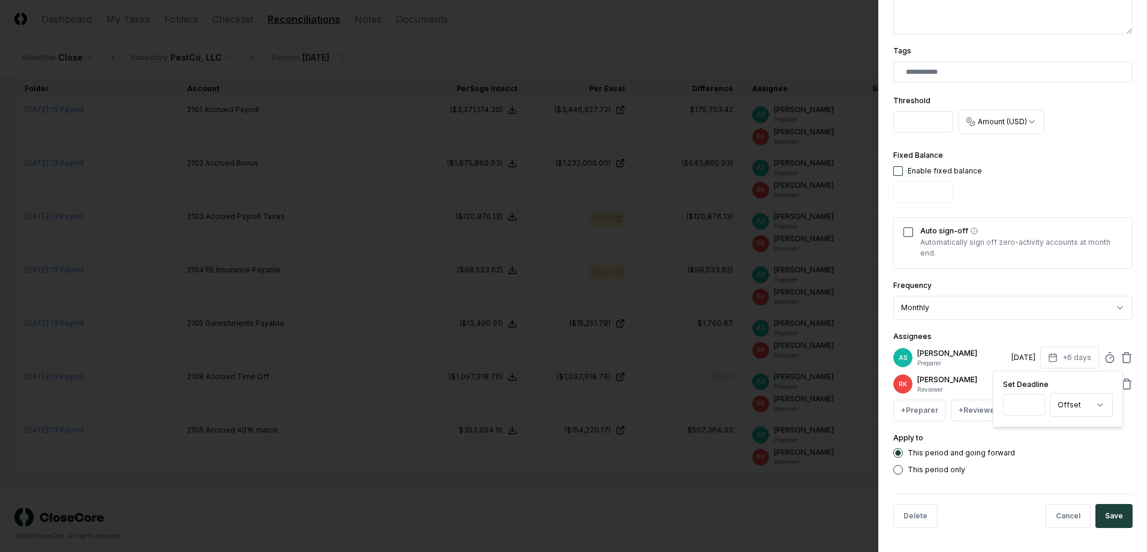
click at [1040, 464] on div "This period and going forward This period only" at bounding box center [1012, 461] width 239 height 26
click at [1056, 380] on button "+9 days" at bounding box center [1069, 384] width 59 height 22
click at [1034, 434] on input "*" at bounding box center [1024, 432] width 42 height 22
type input "*"
click at [1034, 434] on input "*" at bounding box center [1025, 432] width 42 height 22
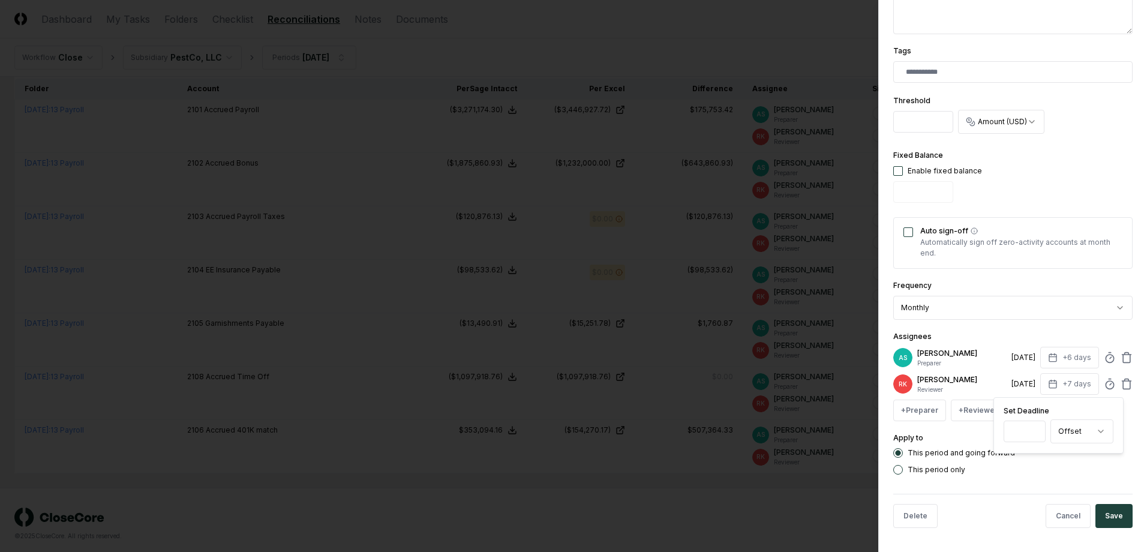
click at [1078, 473] on div "This period only" at bounding box center [1012, 470] width 239 height 10
click at [1107, 515] on button "Save" at bounding box center [1113, 516] width 37 height 24
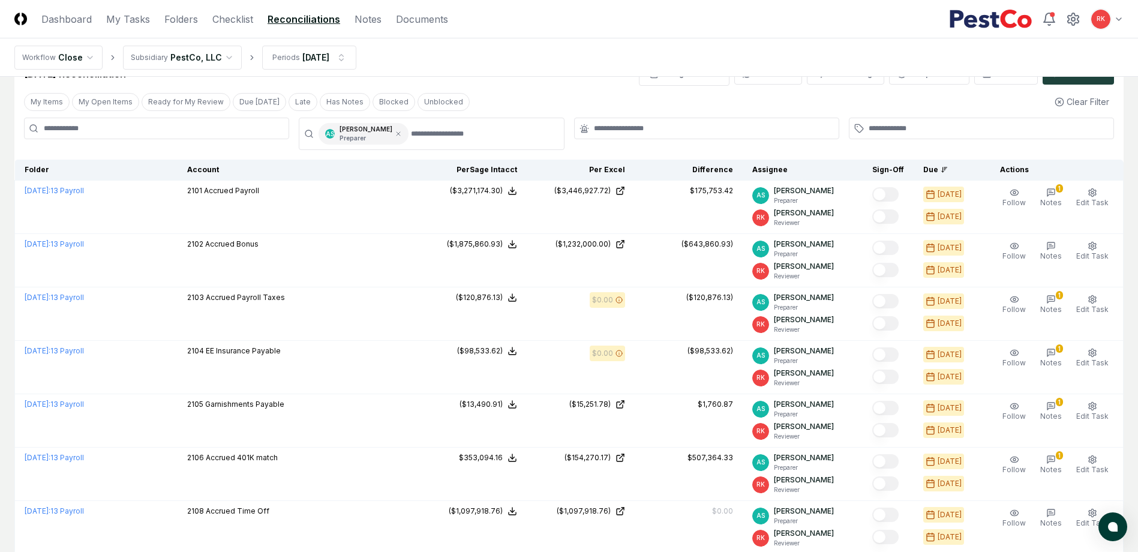
scroll to position [0, 0]
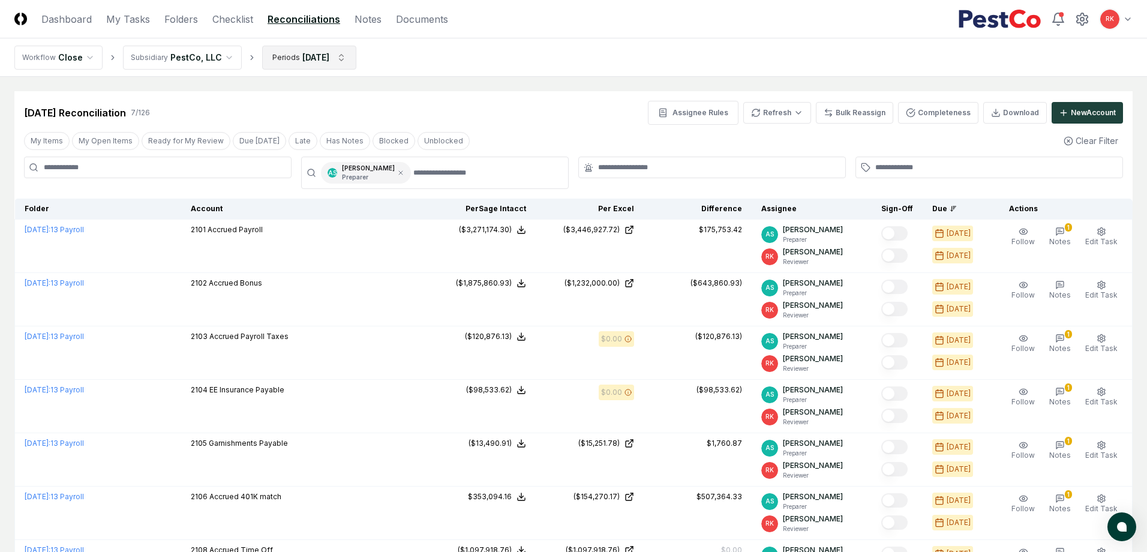
click at [310, 56] on html "CloseCore Dashboard My Tasks Folders Checklist Reconciliations Notes Documents …" at bounding box center [573, 340] width 1147 height 680
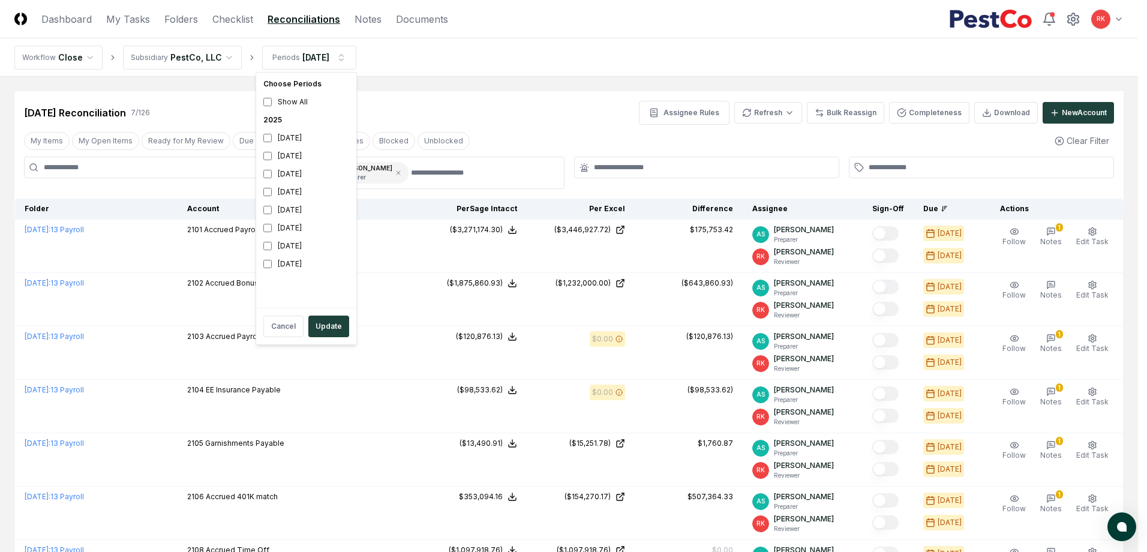
click at [462, 95] on html "CloseCore Dashboard My Tasks Folders Checklist Reconciliations Notes Documents …" at bounding box center [573, 340] width 1147 height 680
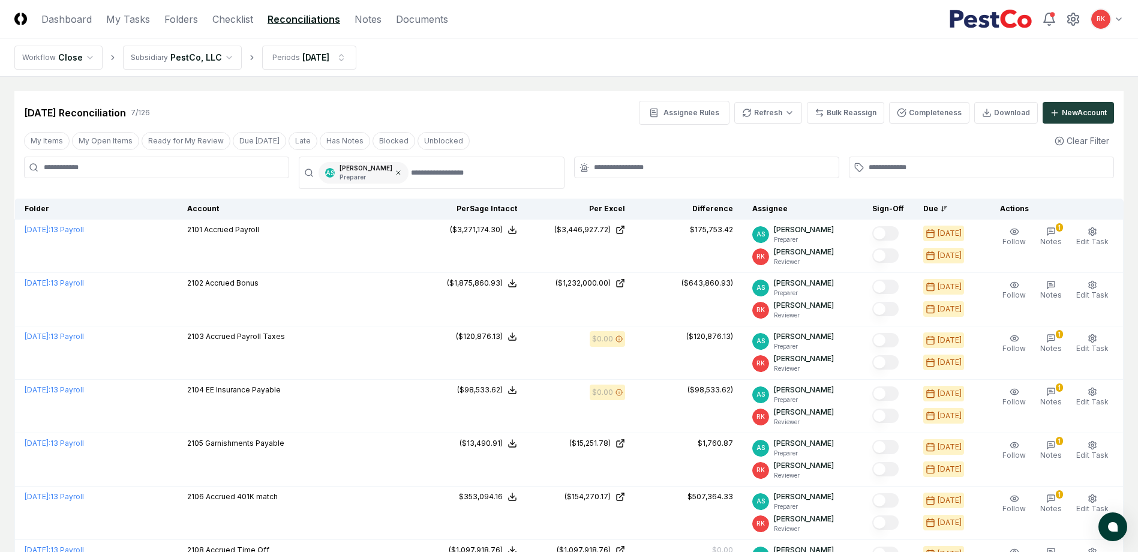
click at [395, 170] on icon at bounding box center [398, 172] width 7 height 7
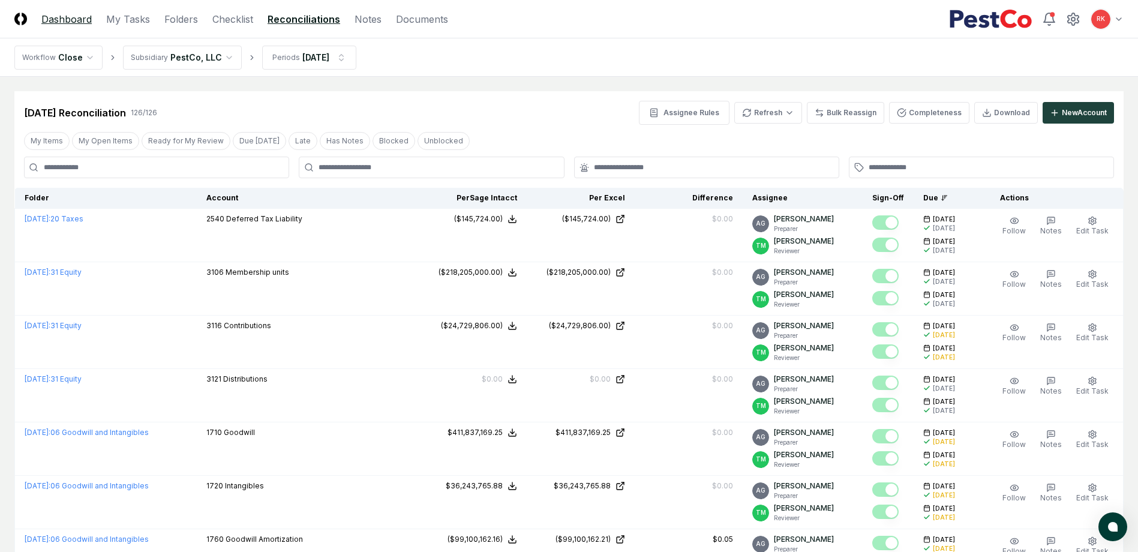
click at [82, 12] on link "Dashboard" at bounding box center [66, 19] width 50 height 14
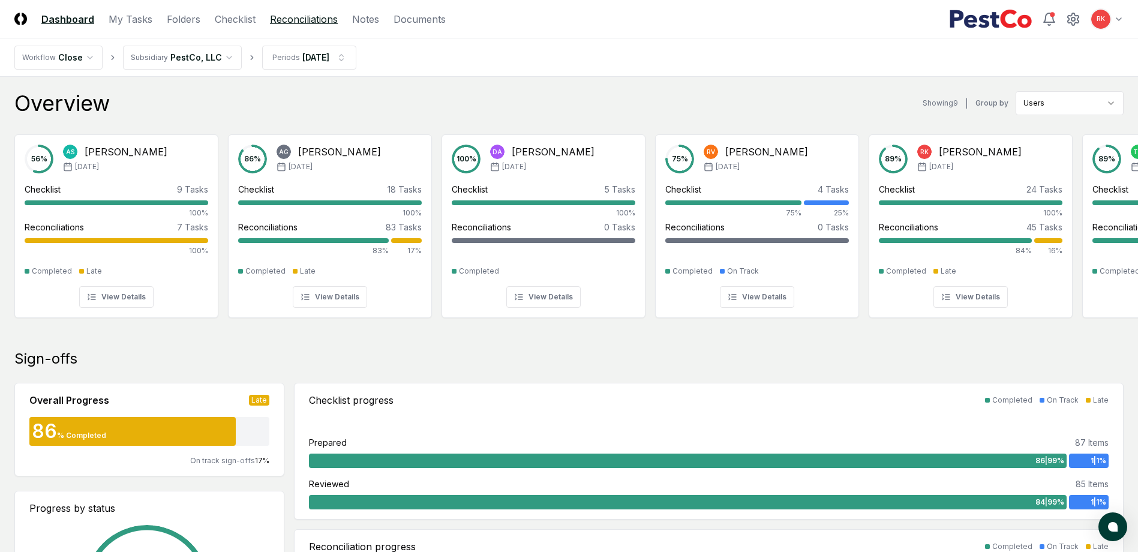
click at [301, 12] on link "Reconciliations" at bounding box center [304, 19] width 68 height 14
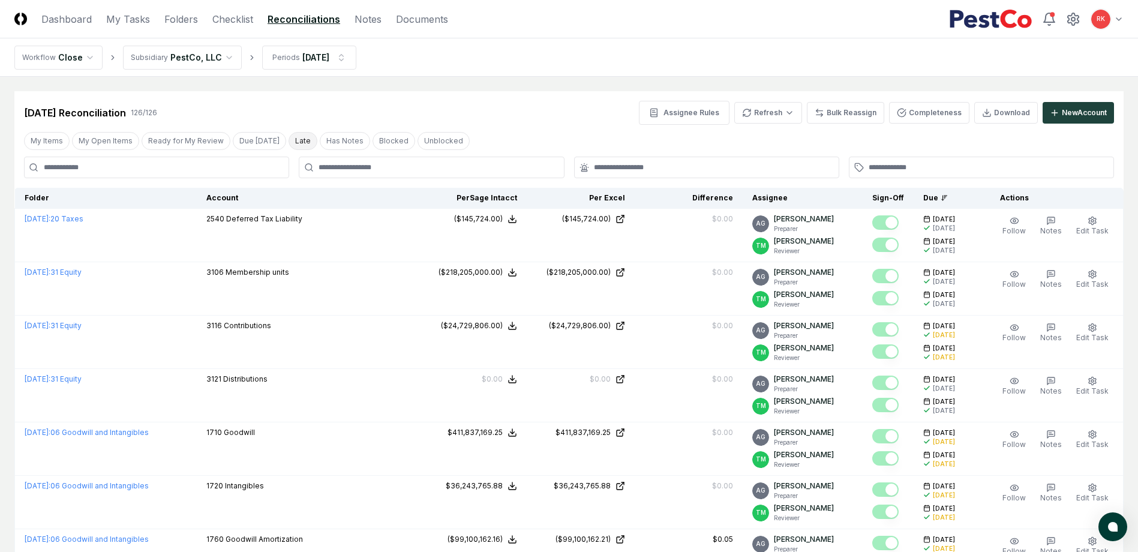
click at [291, 137] on button "Late" at bounding box center [303, 141] width 29 height 18
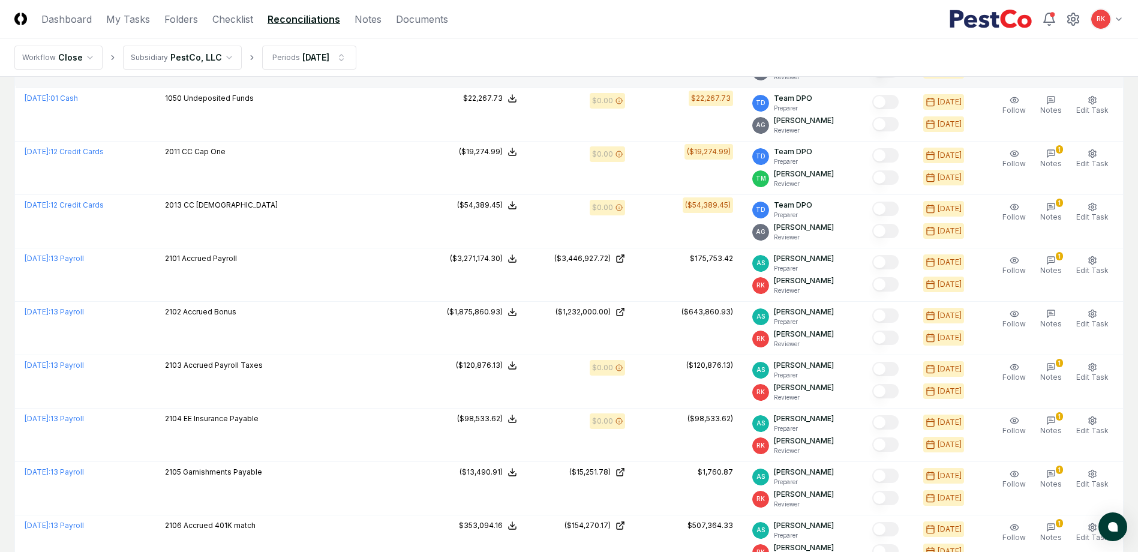
scroll to position [840, 0]
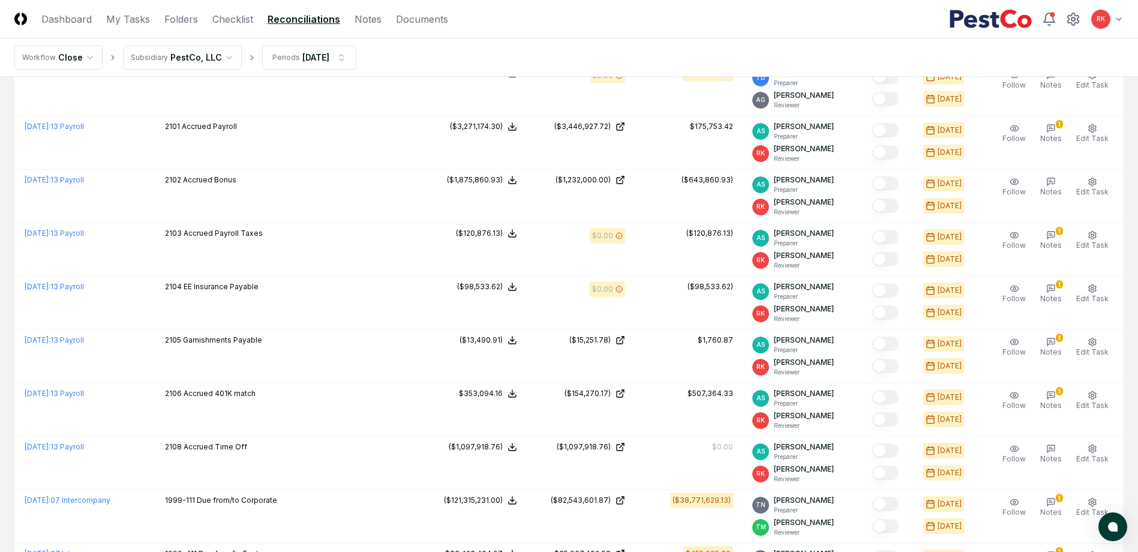
drag, startPoint x: 139, startPoint y: 14, endPoint x: 258, endPoint y: 76, distance: 134.7
click at [139, 14] on link "My Tasks" at bounding box center [128, 19] width 44 height 14
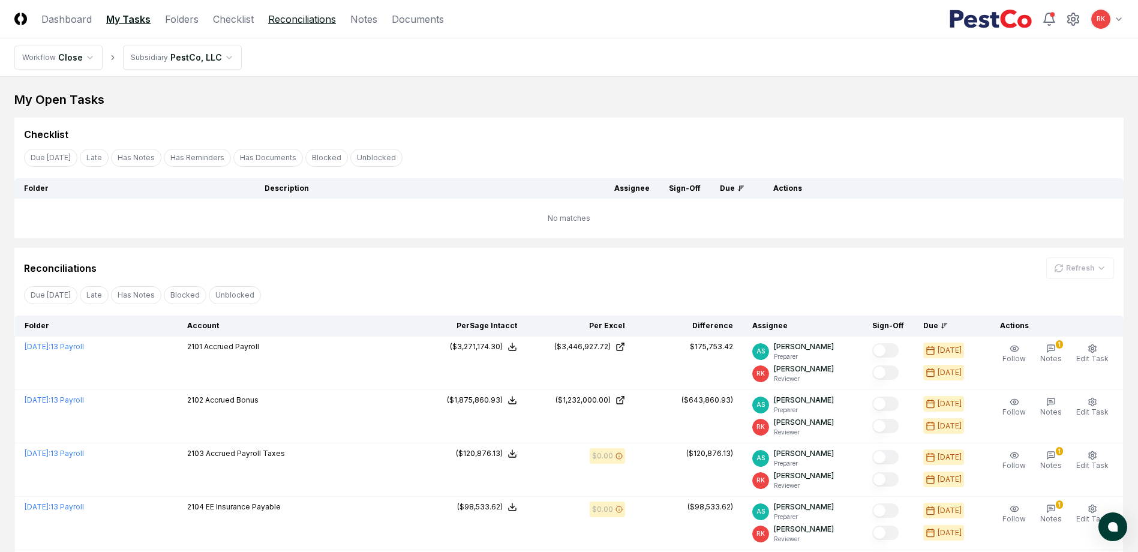
click at [308, 20] on link "Reconciliations" at bounding box center [302, 19] width 68 height 14
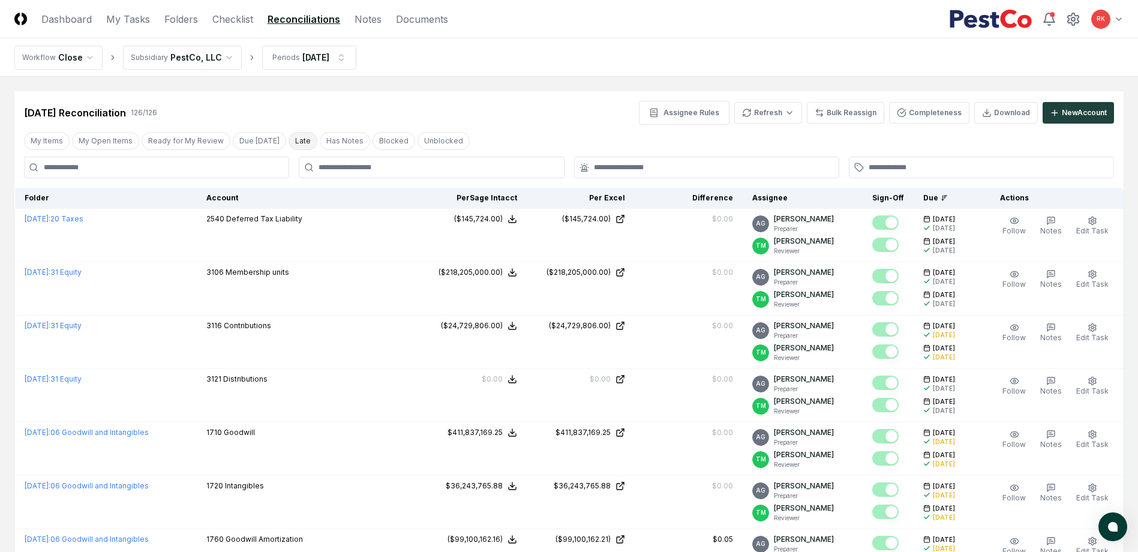
click at [296, 139] on button "Late" at bounding box center [303, 141] width 29 height 18
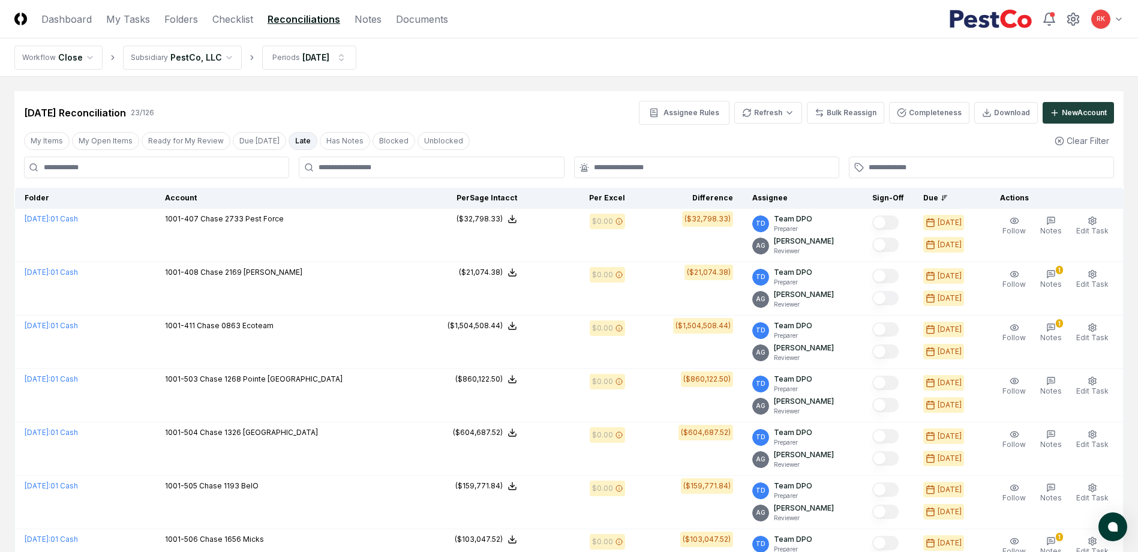
click at [58, 40] on nav "Workflow Close Subsidiary PestCo, LLC Periods Jul 2025" at bounding box center [569, 57] width 1138 height 38
click at [61, 32] on header "CloseCore Dashboard My Tasks Folders Checklist Reconciliations Notes Documents …" at bounding box center [569, 19] width 1138 height 38
click at [68, 19] on link "Dashboard" at bounding box center [66, 19] width 50 height 14
